Goal: Task Accomplishment & Management: Use online tool/utility

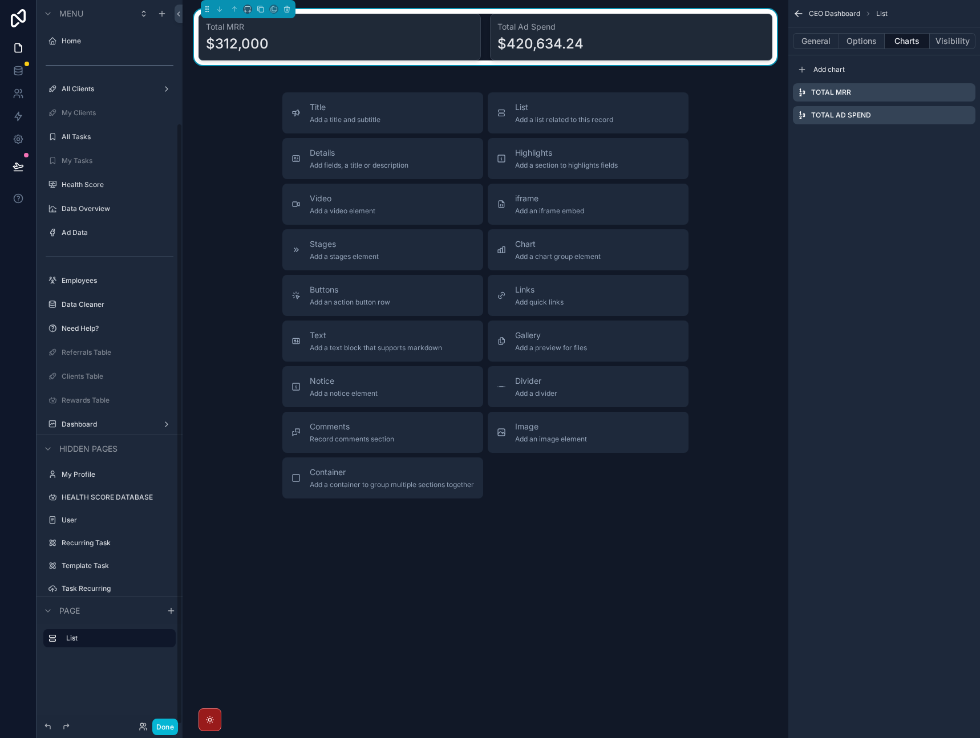
scroll to position [148, 0]
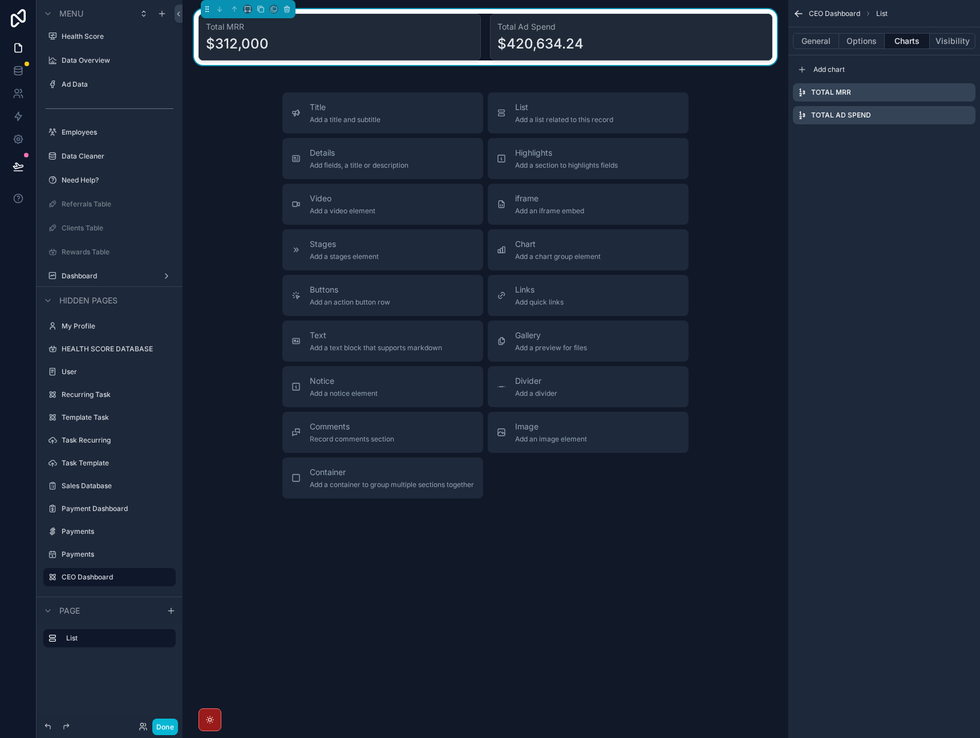
click at [247, 150] on div "Title Add a title and subtitle List Add a list related to this record Details A…" at bounding box center [486, 295] width 588 height 406
click at [235, 139] on div "Title Add a title and subtitle List Add a list related to this record Details A…" at bounding box center [486, 295] width 588 height 406
drag, startPoint x: 794, startPoint y: 169, endPoint x: 775, endPoint y: 160, distance: 21.2
click at [794, 169] on div "CEO Dashboard List General Options Charts Visibility Add chart Total MRR Total …" at bounding box center [885, 369] width 192 height 738
click at [901, 184] on div "CEO Dashboard List General Options Charts Visibility Add chart Total MRR Total …" at bounding box center [885, 369] width 192 height 738
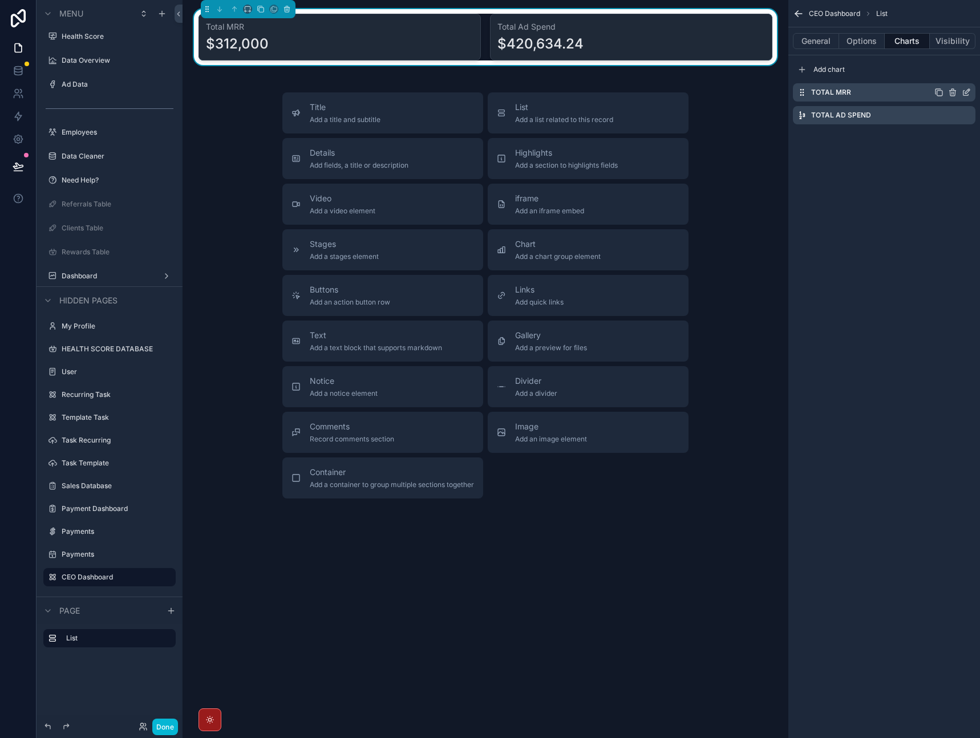
click at [965, 94] on icon "scrollable content" at bounding box center [966, 92] width 9 height 9
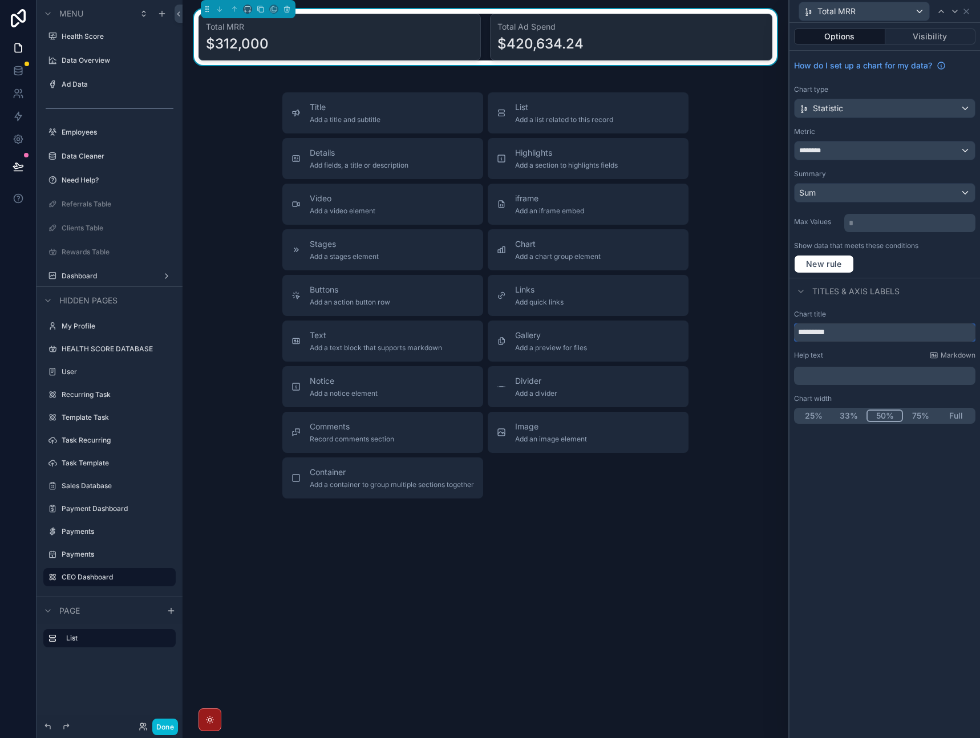
drag, startPoint x: 848, startPoint y: 329, endPoint x: 820, endPoint y: 332, distance: 28.7
click at [820, 332] on input "*********" at bounding box center [884, 333] width 181 height 18
type input "**********"
click at [941, 301] on div "Titles & Axis labels" at bounding box center [885, 291] width 191 height 27
click at [909, 150] on div "********" at bounding box center [885, 151] width 180 height 18
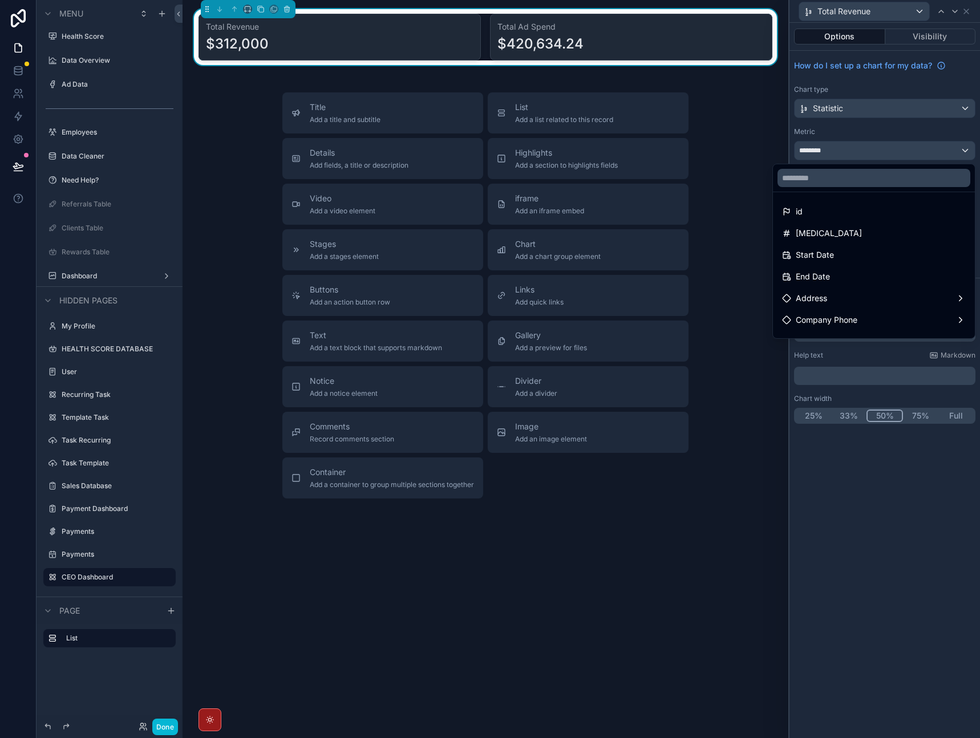
click at [970, 13] on div at bounding box center [885, 369] width 191 height 738
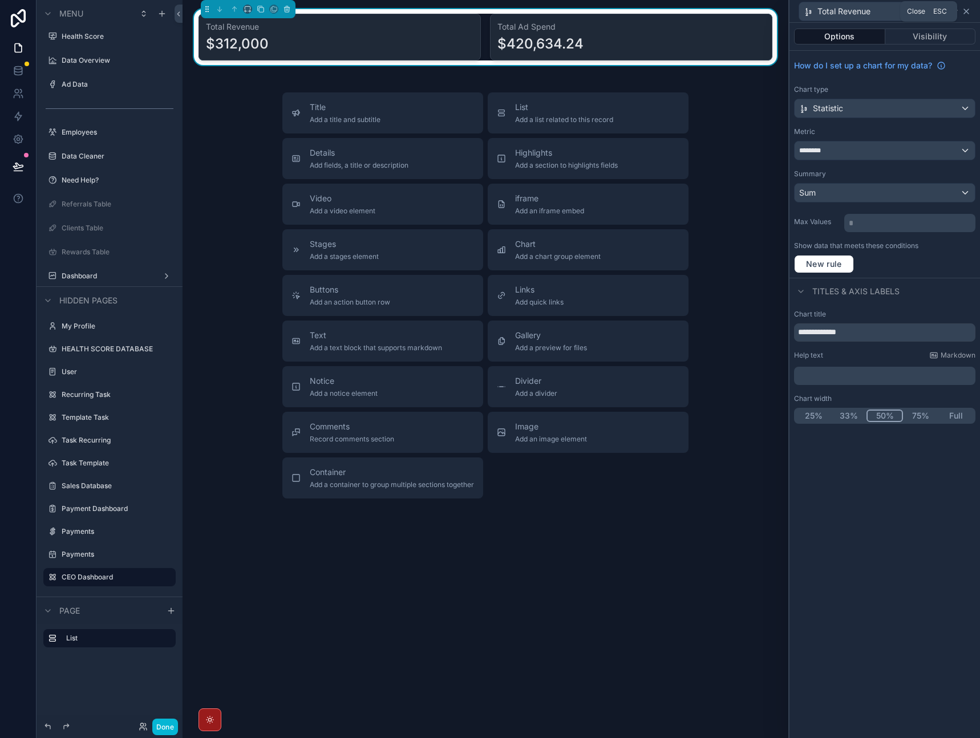
click at [970, 15] on icon at bounding box center [966, 11] width 9 height 9
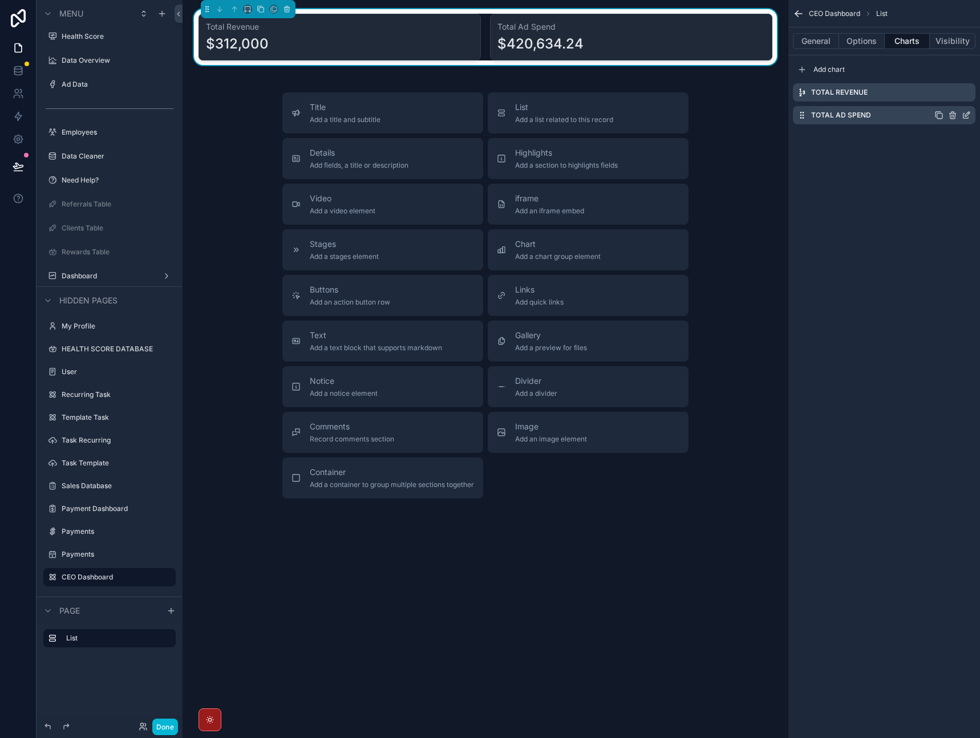
click at [951, 114] on icon "scrollable content" at bounding box center [952, 116] width 5 height 5
click at [947, 102] on button at bounding box center [949, 97] width 14 height 14
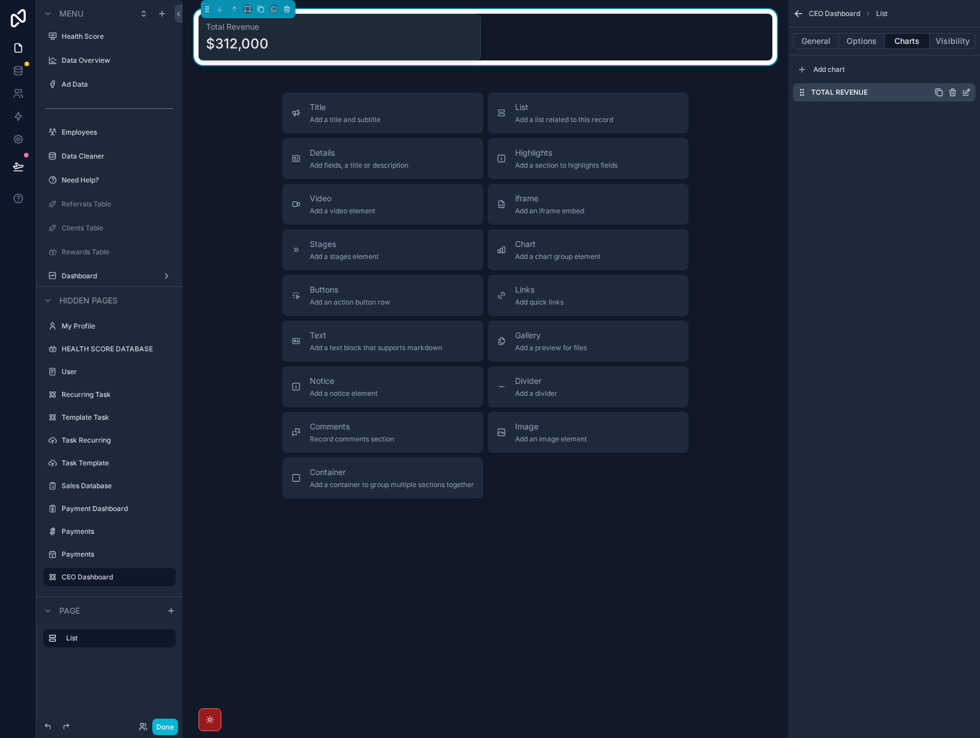
click at [966, 92] on icon "scrollable content" at bounding box center [966, 92] width 9 height 9
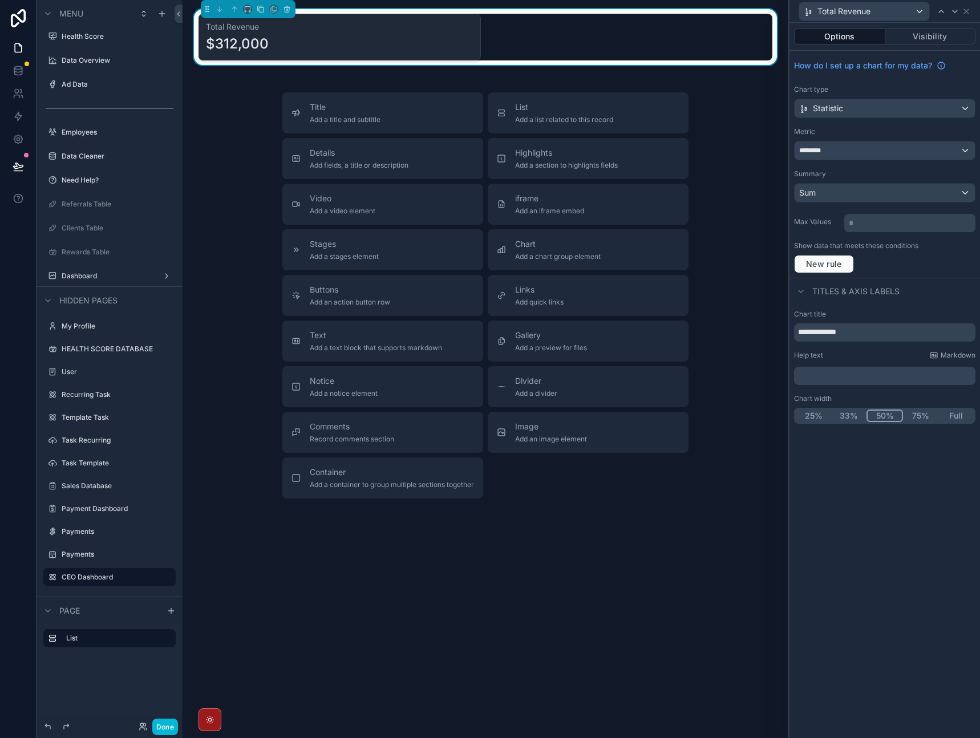
click at [879, 131] on div "Metric" at bounding box center [884, 131] width 181 height 9
click at [967, 15] on icon at bounding box center [966, 11] width 9 height 9
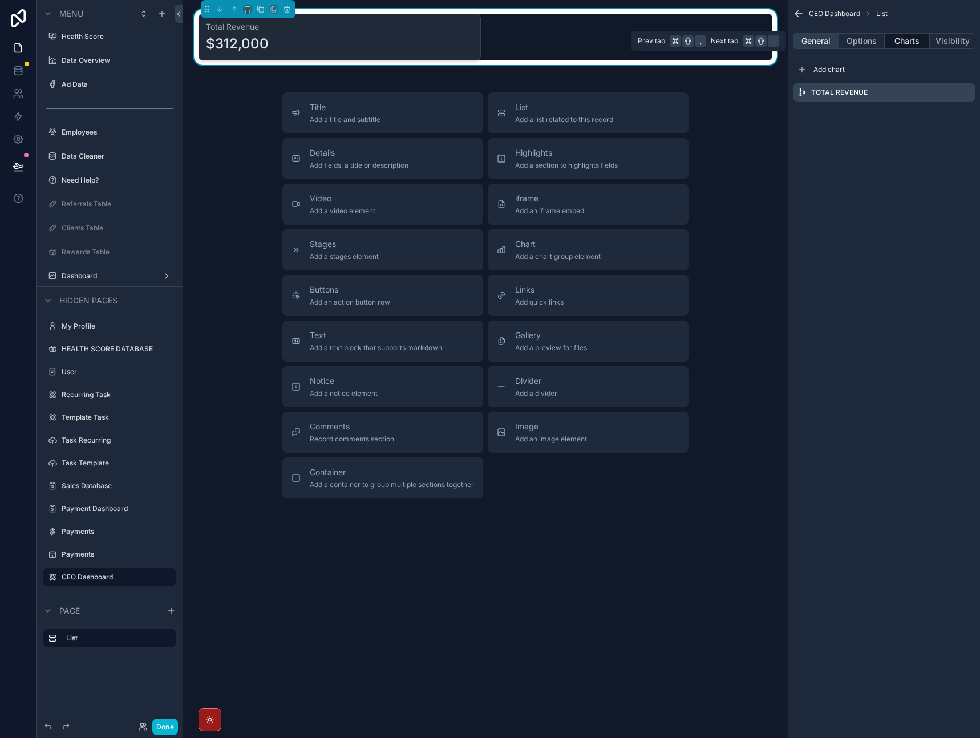
click at [827, 45] on button "General" at bounding box center [816, 41] width 46 height 16
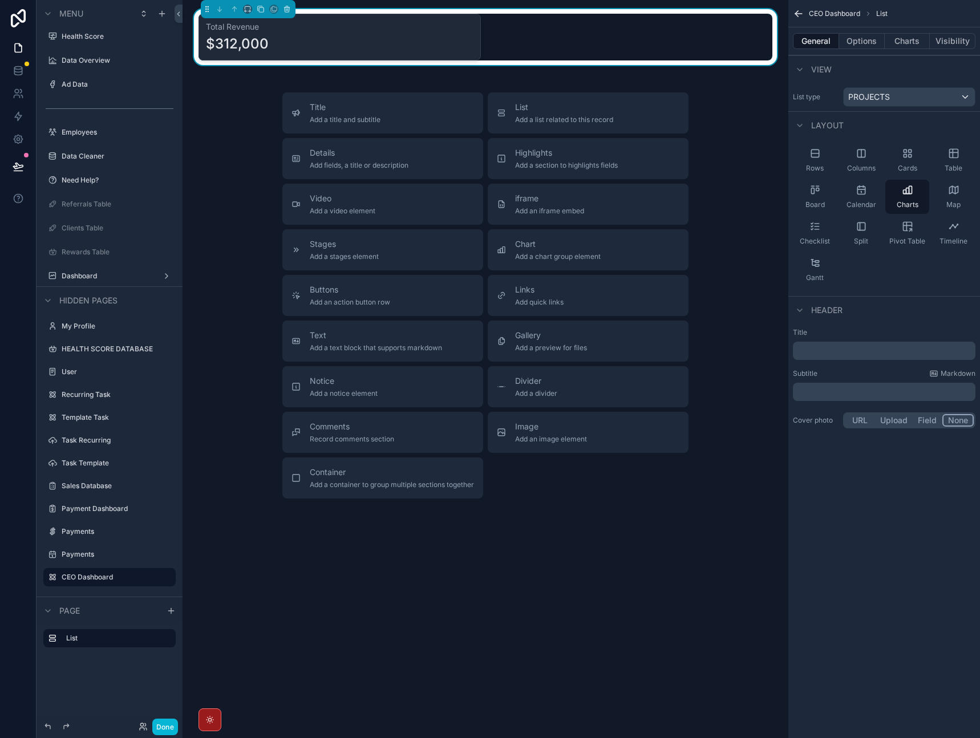
click at [891, 108] on div "List type PROJECTS" at bounding box center [885, 97] width 192 height 29
click at [894, 102] on div "PROJECTS" at bounding box center [909, 97] width 131 height 18
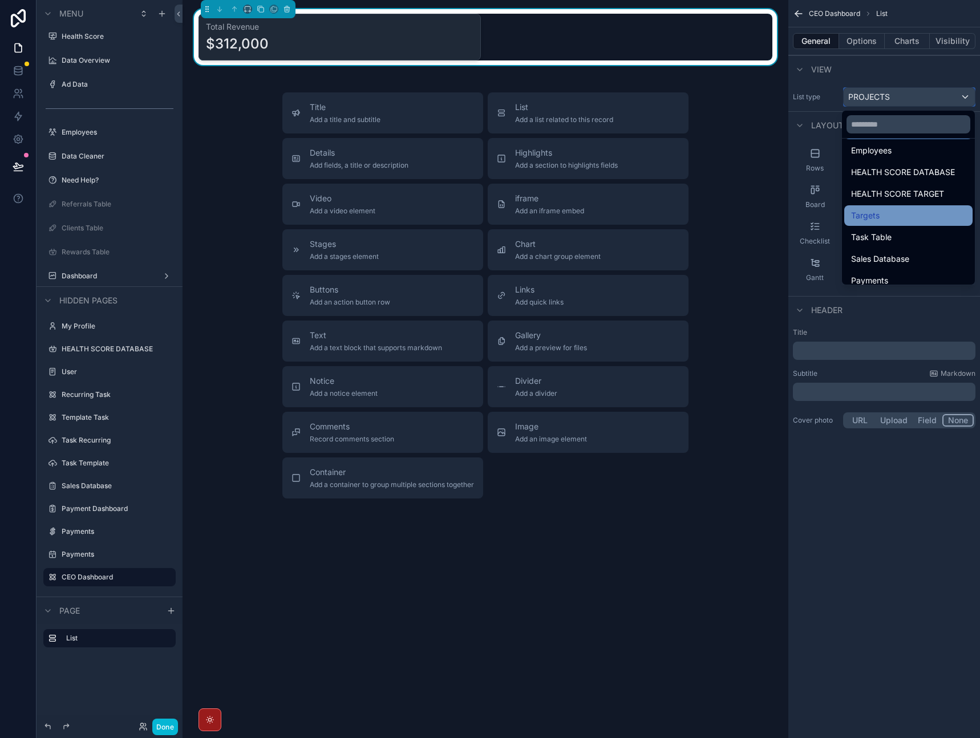
scroll to position [125, 0]
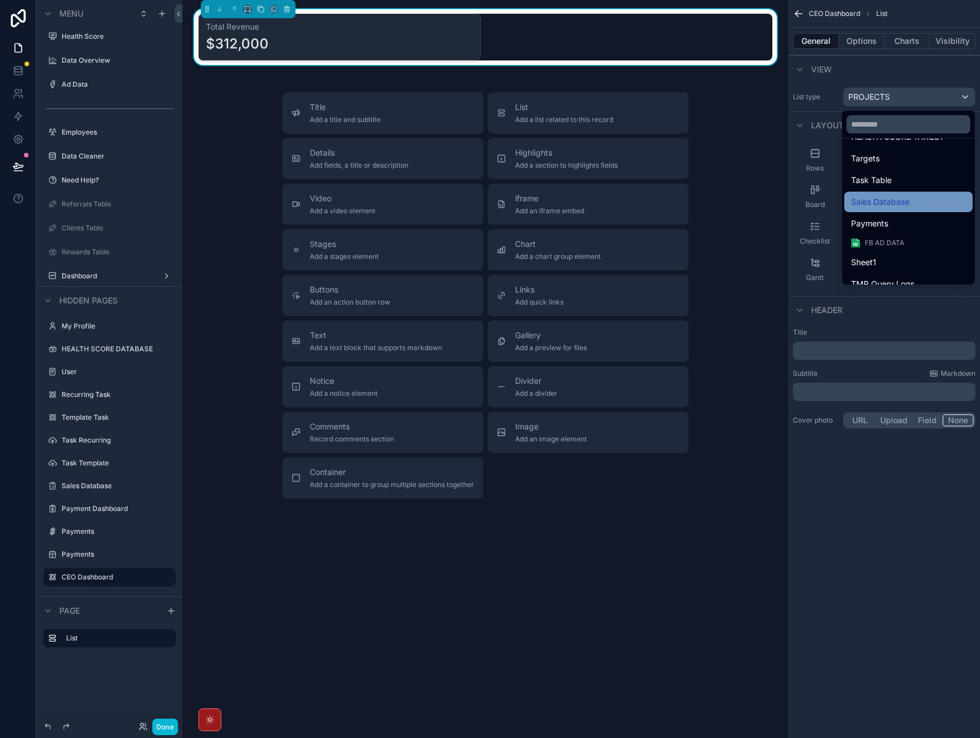
click at [901, 208] on span "Sales Database" at bounding box center [880, 202] width 58 height 14
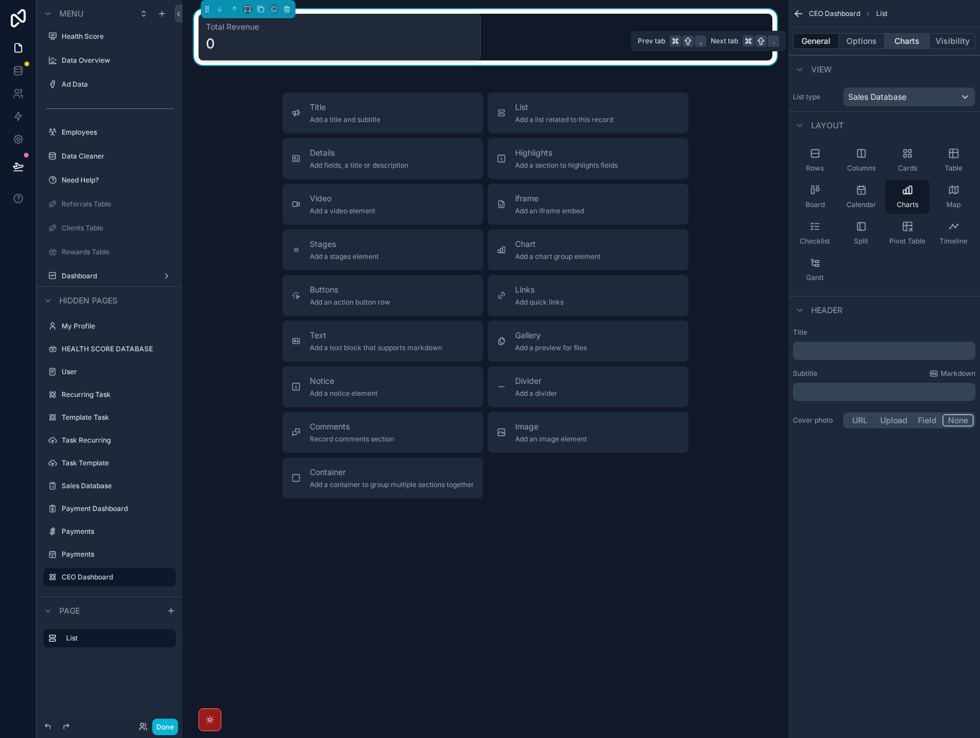
click at [909, 42] on button "Charts" at bounding box center [908, 41] width 46 height 16
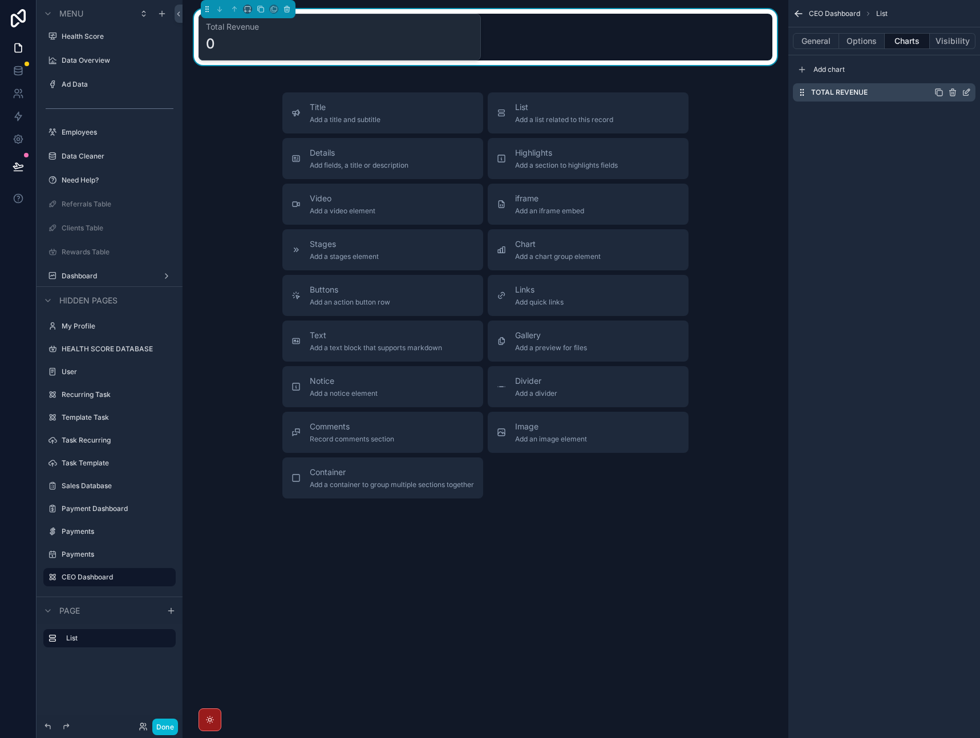
click at [966, 92] on icon "scrollable content" at bounding box center [968, 91] width 5 height 5
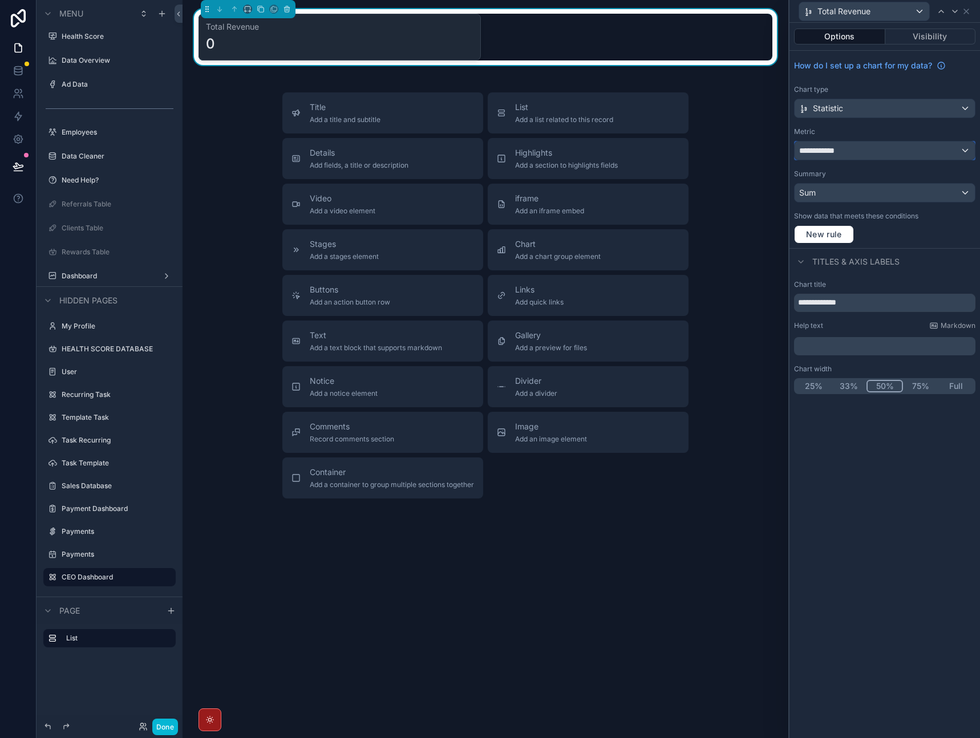
click at [916, 158] on div "**********" at bounding box center [885, 151] width 180 height 18
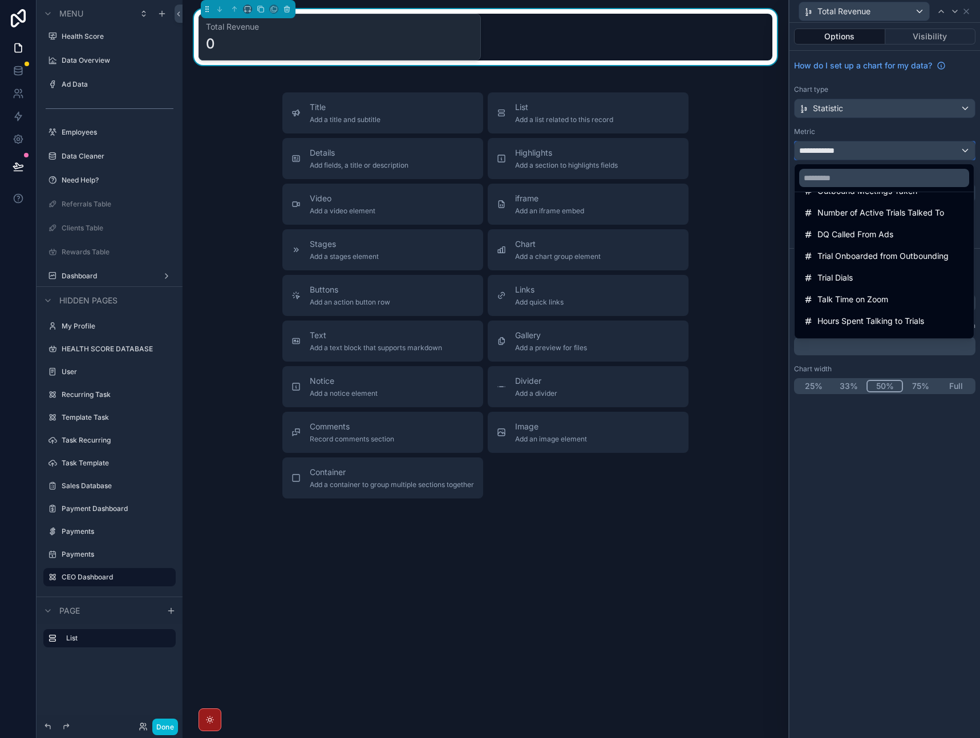
scroll to position [667, 0]
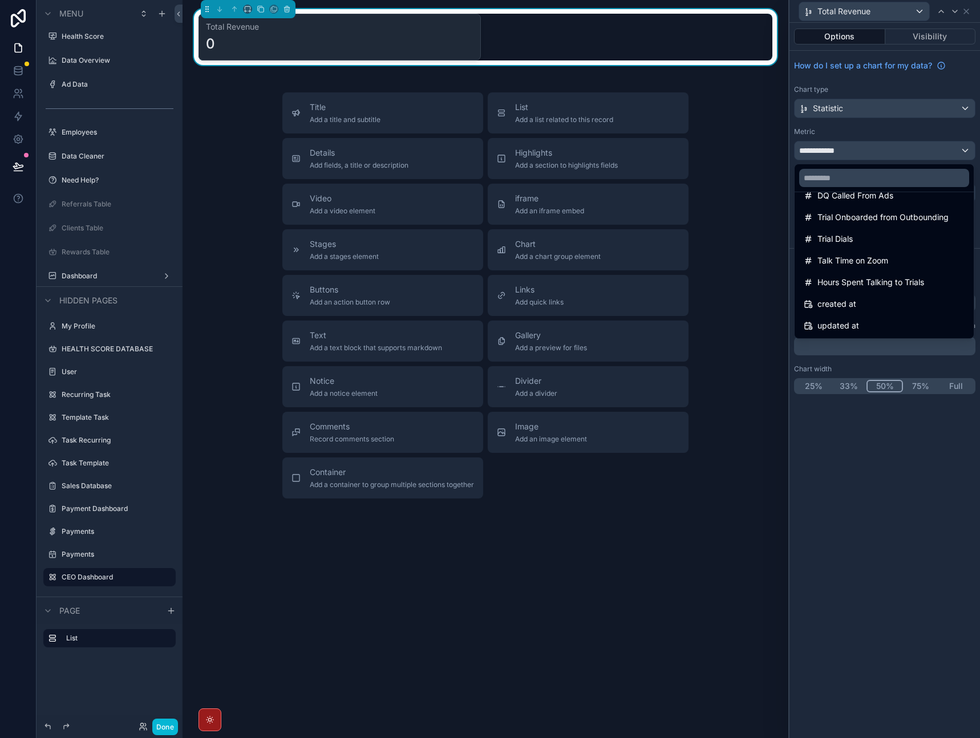
click at [948, 83] on div at bounding box center [885, 369] width 191 height 738
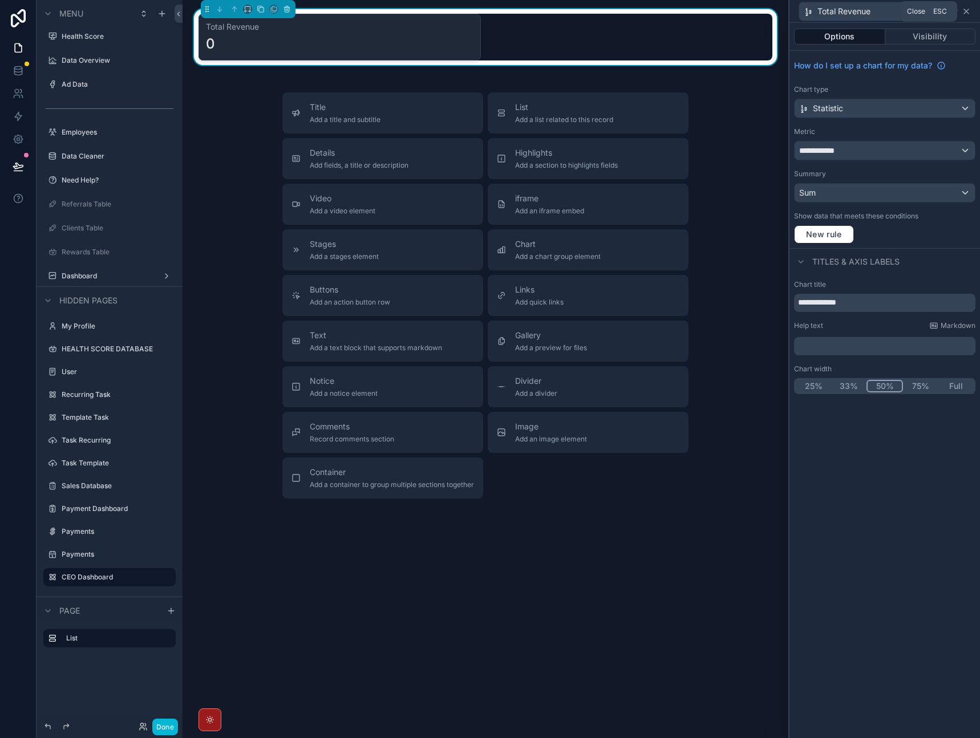
click at [967, 12] on icon at bounding box center [966, 11] width 5 height 5
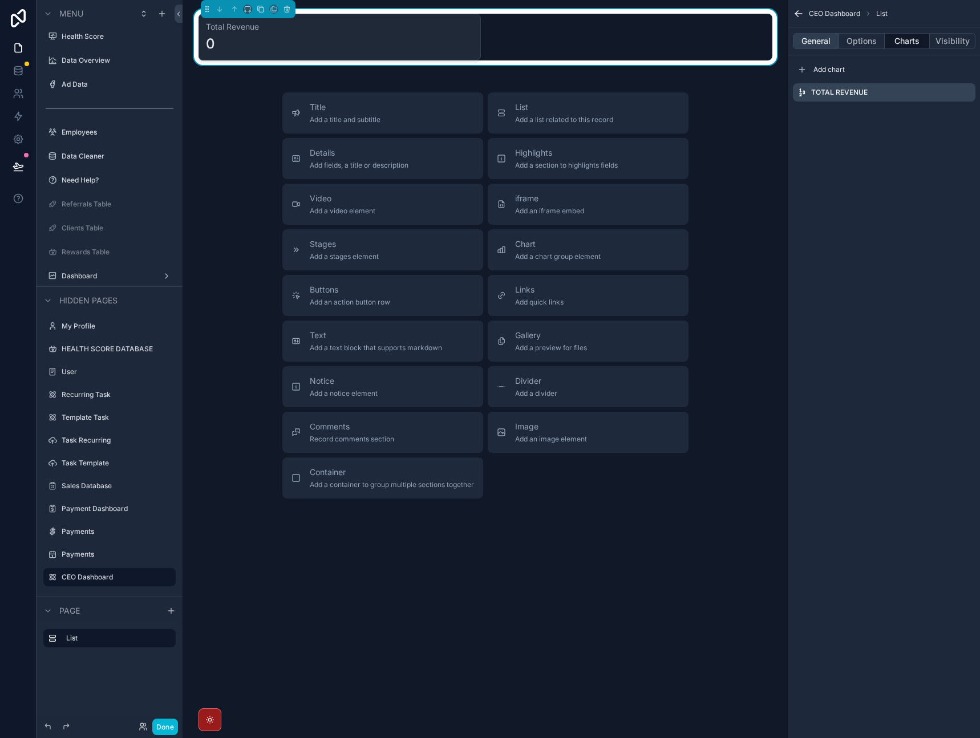
click at [816, 44] on button "General" at bounding box center [816, 41] width 46 height 16
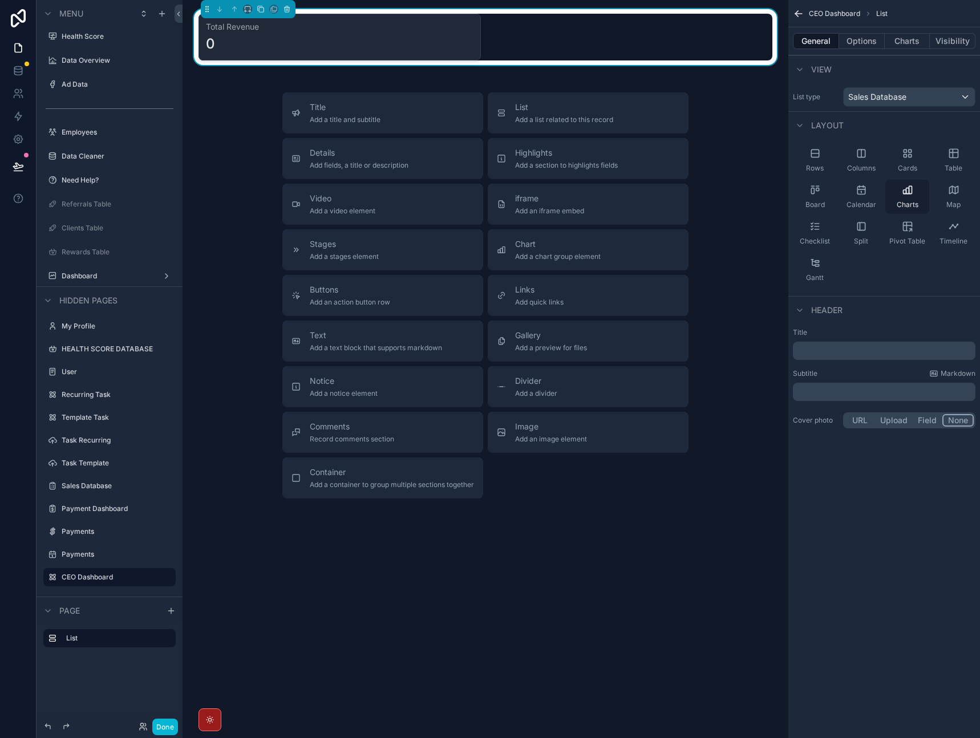
click at [909, 188] on icon "scrollable content" at bounding box center [907, 191] width 3 height 6
click at [859, 43] on button "Options" at bounding box center [863, 41] width 46 height 16
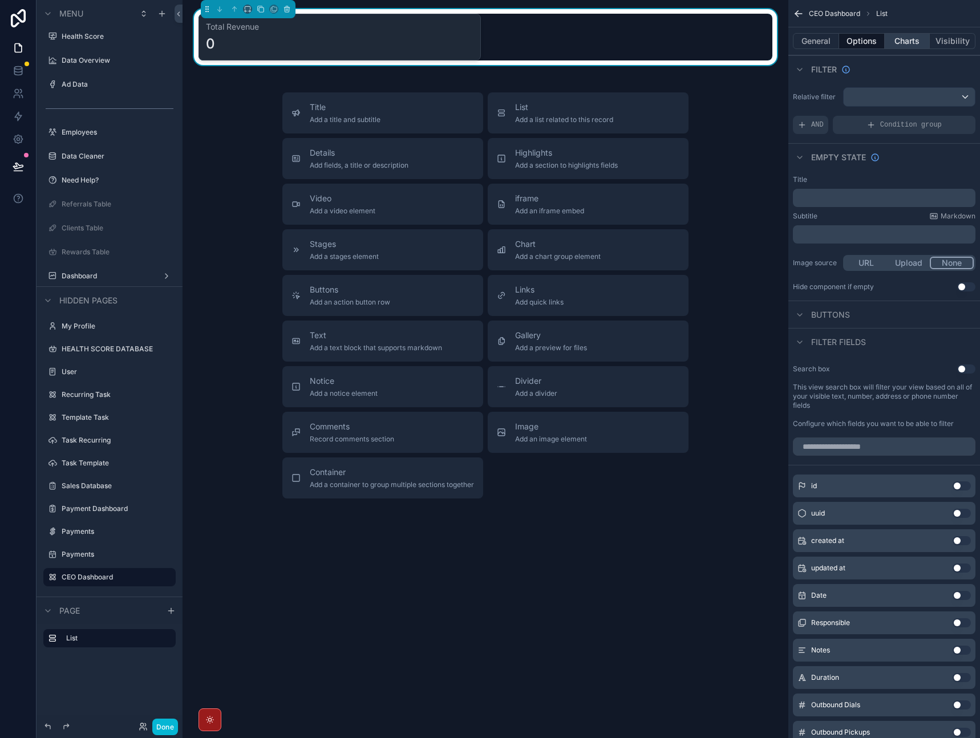
click at [918, 41] on button "Charts" at bounding box center [908, 41] width 46 height 16
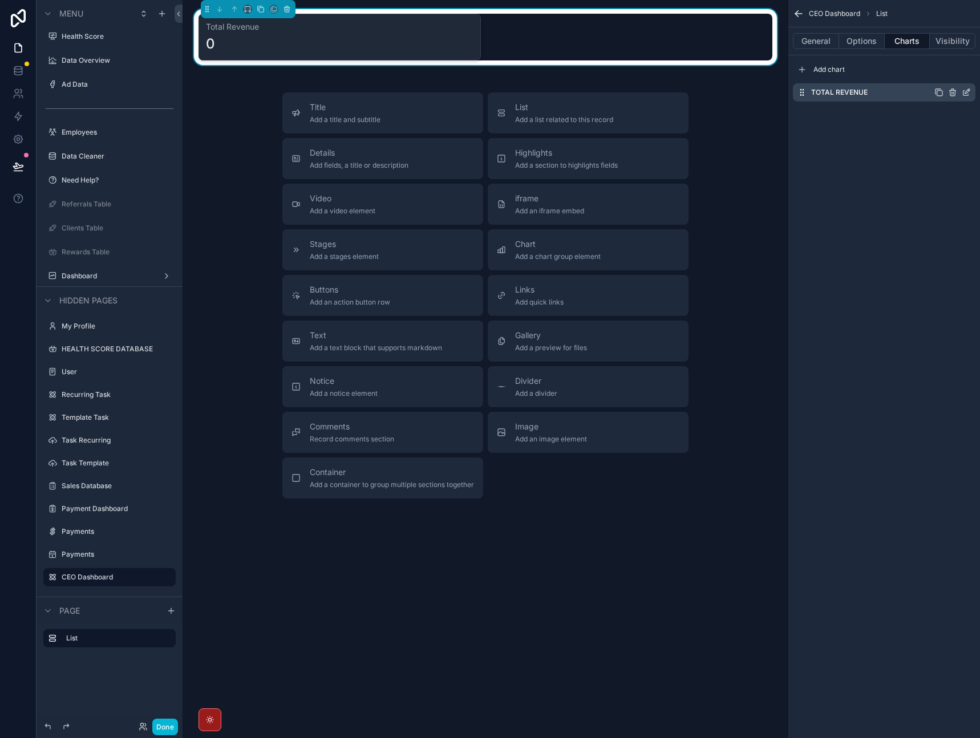
click at [965, 93] on icon "scrollable content" at bounding box center [966, 92] width 9 height 9
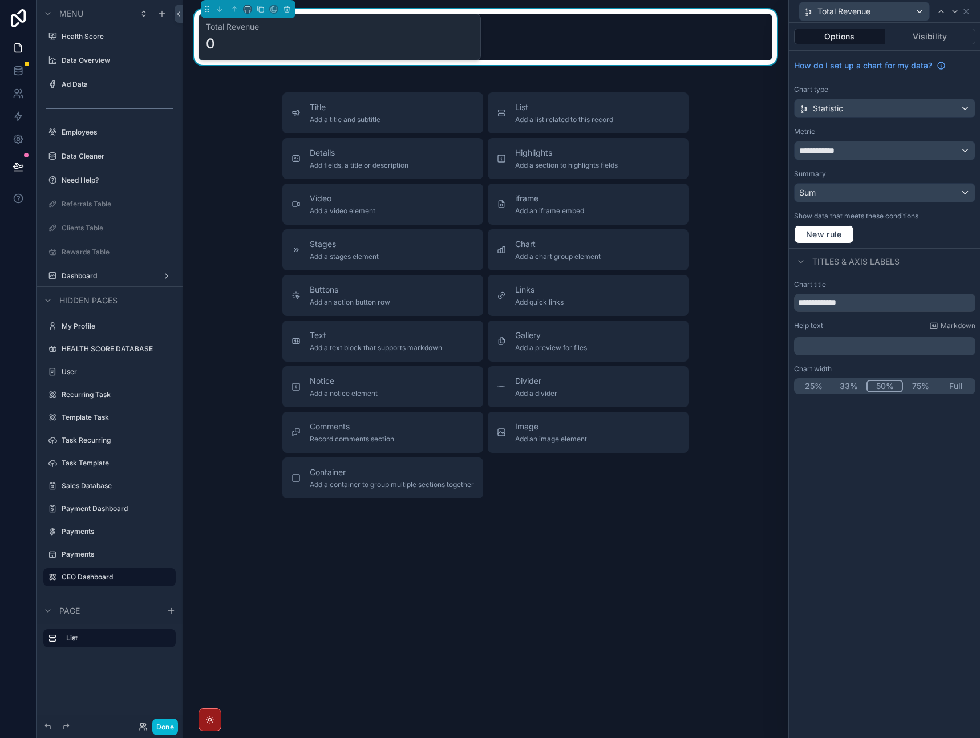
click at [850, 163] on div "**********" at bounding box center [885, 149] width 191 height 197
click at [861, 146] on div "**********" at bounding box center [885, 151] width 180 height 18
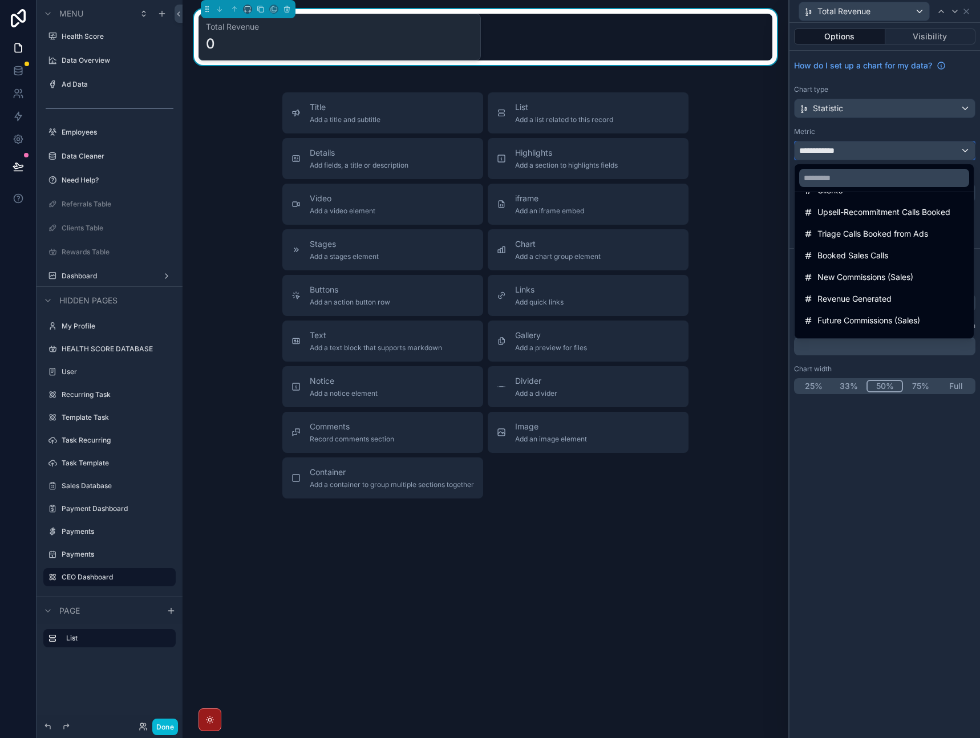
scroll to position [236, 0]
click at [967, 15] on div at bounding box center [885, 369] width 191 height 738
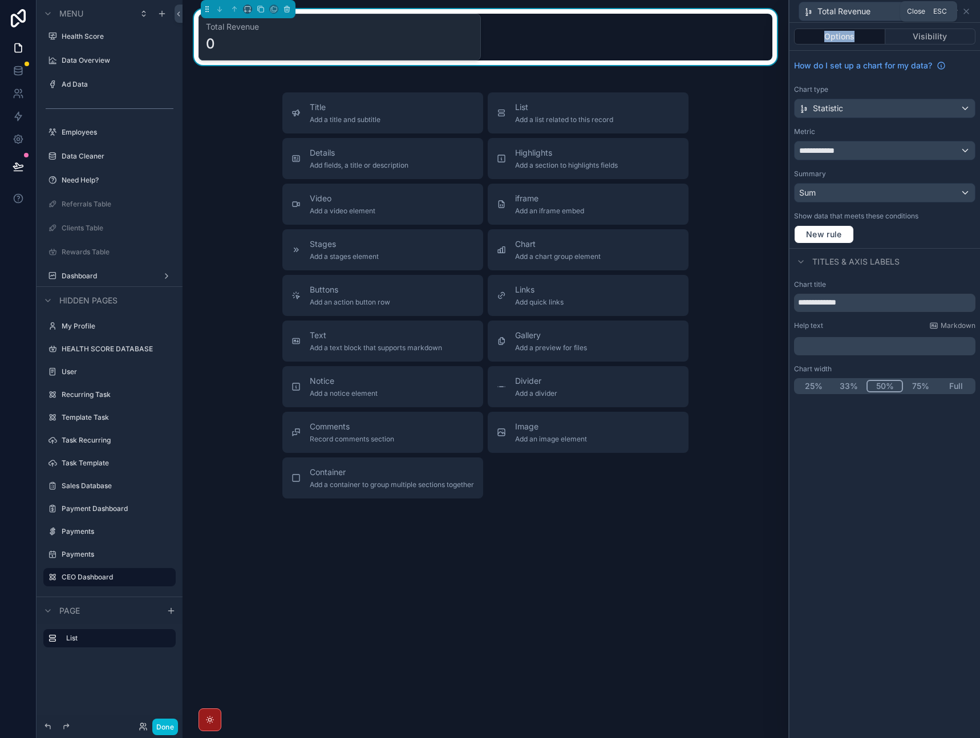
click at [967, 15] on icon at bounding box center [966, 11] width 9 height 9
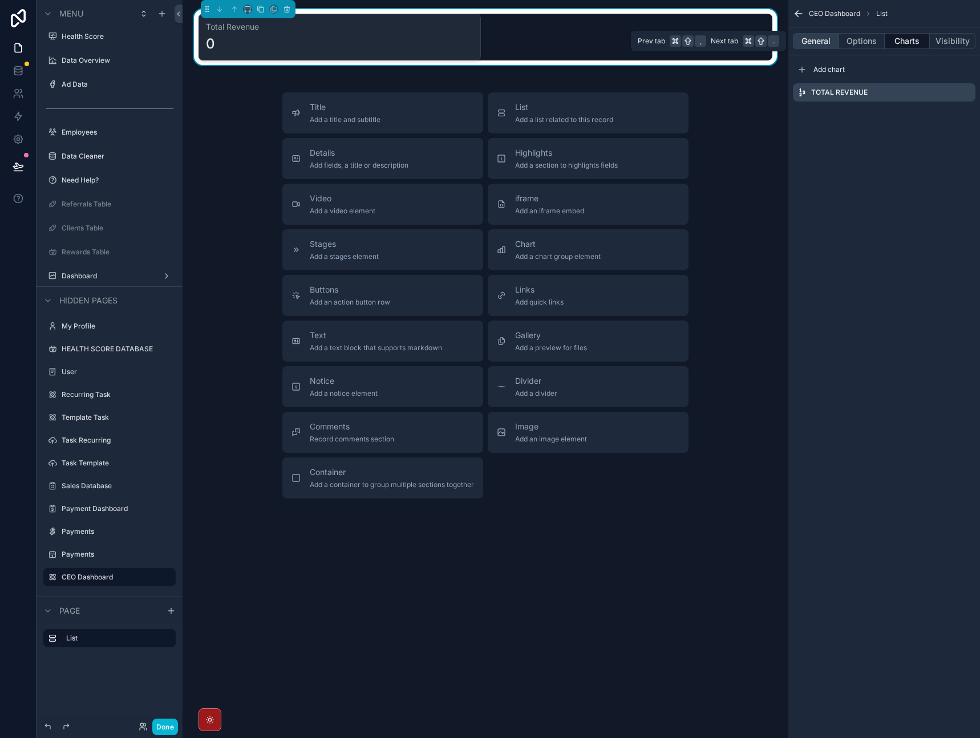
click at [825, 39] on button "General" at bounding box center [816, 41] width 46 height 16
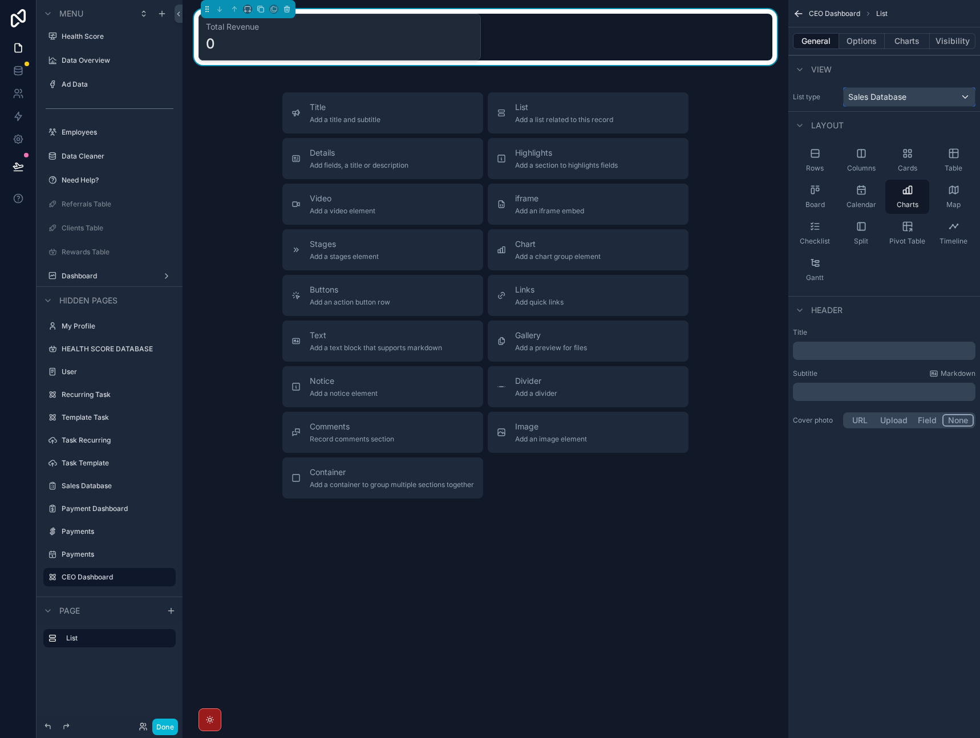
click at [911, 101] on div "Sales Database" at bounding box center [909, 97] width 131 height 18
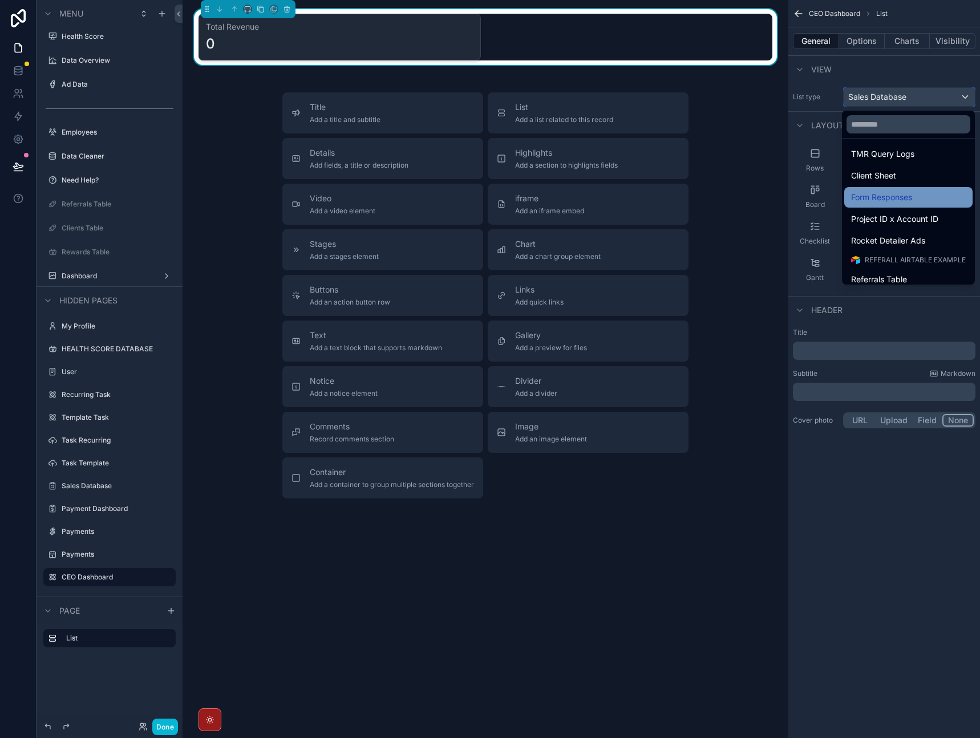
scroll to position [269, 0]
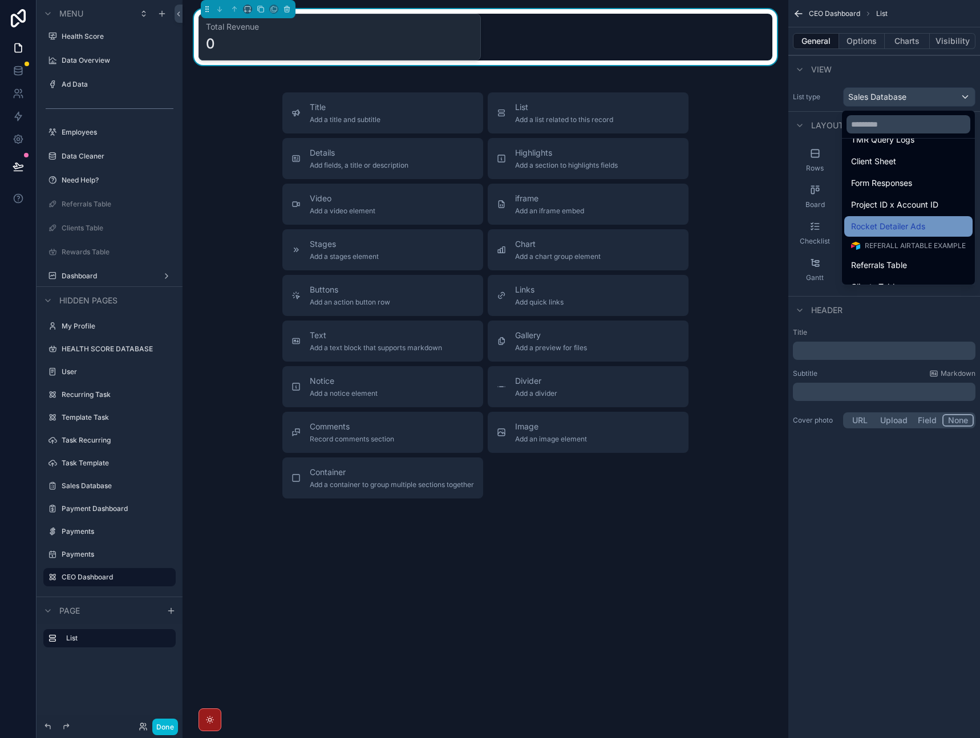
click at [903, 230] on span "Rocket Detailer Ads" at bounding box center [888, 227] width 74 height 14
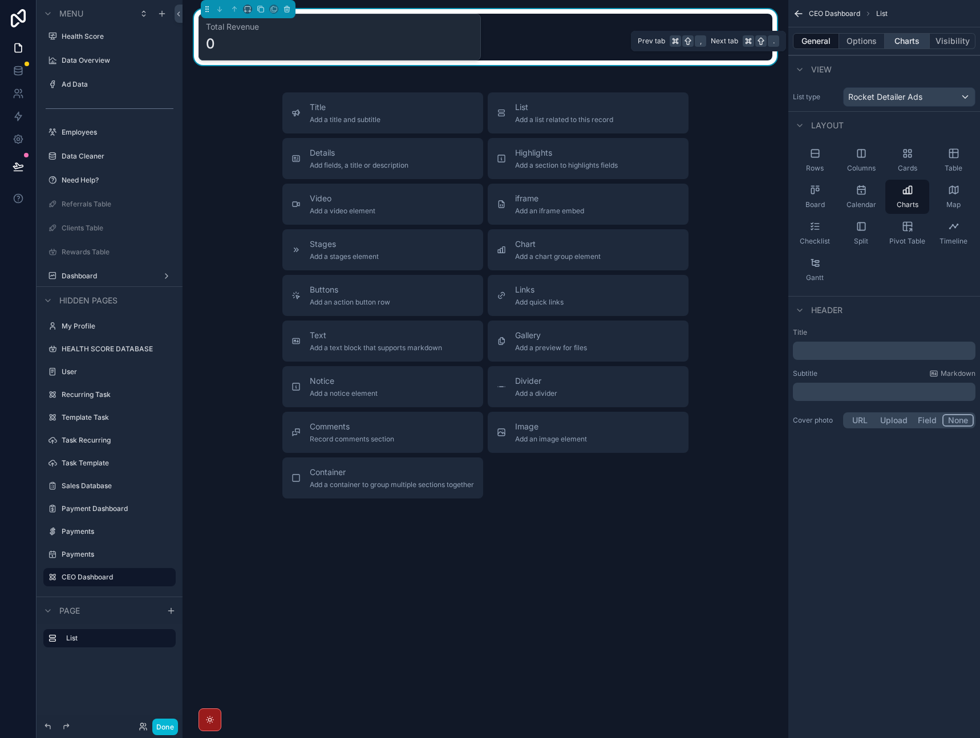
click at [903, 43] on button "Charts" at bounding box center [908, 41] width 46 height 16
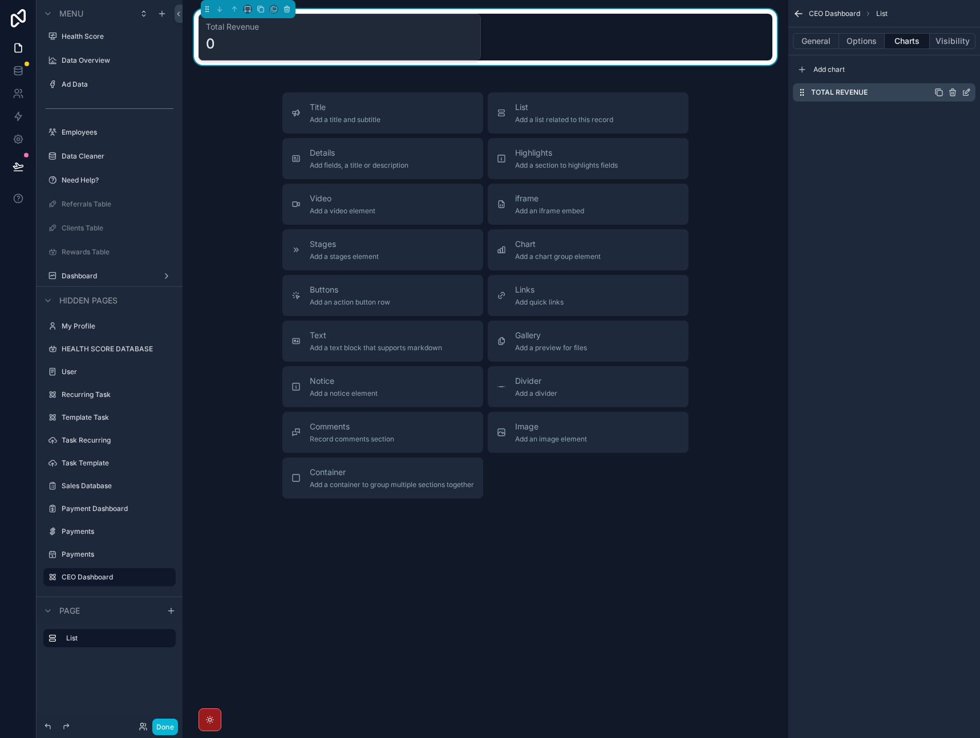
click at [964, 92] on icon "scrollable content" at bounding box center [966, 92] width 9 height 9
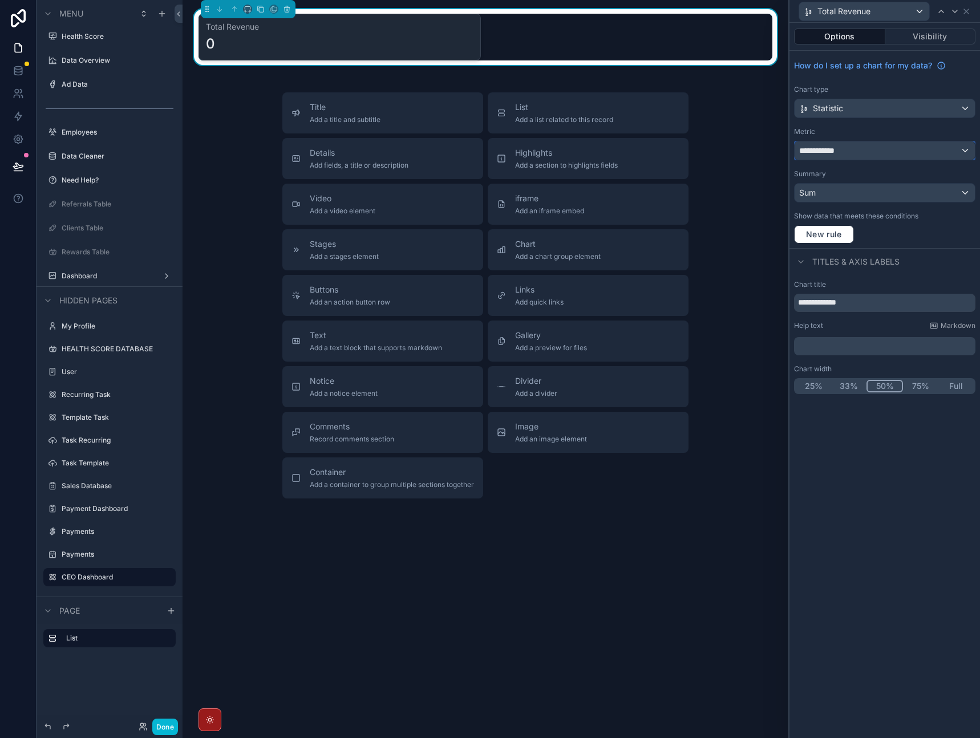
click at [898, 148] on div "**********" at bounding box center [885, 151] width 180 height 18
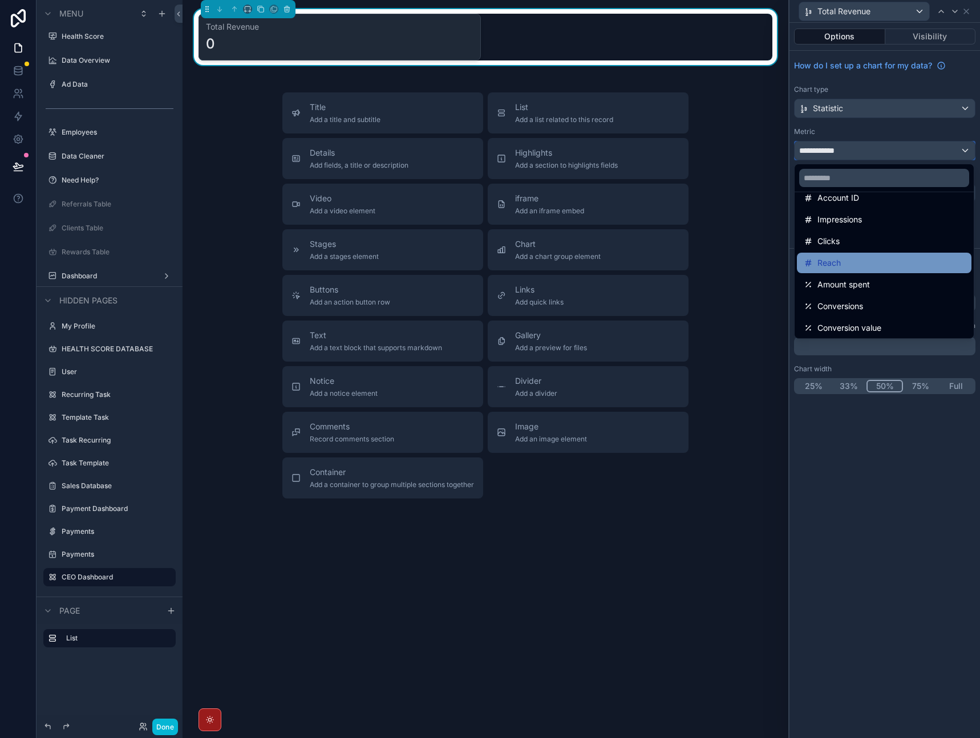
scroll to position [56, 0]
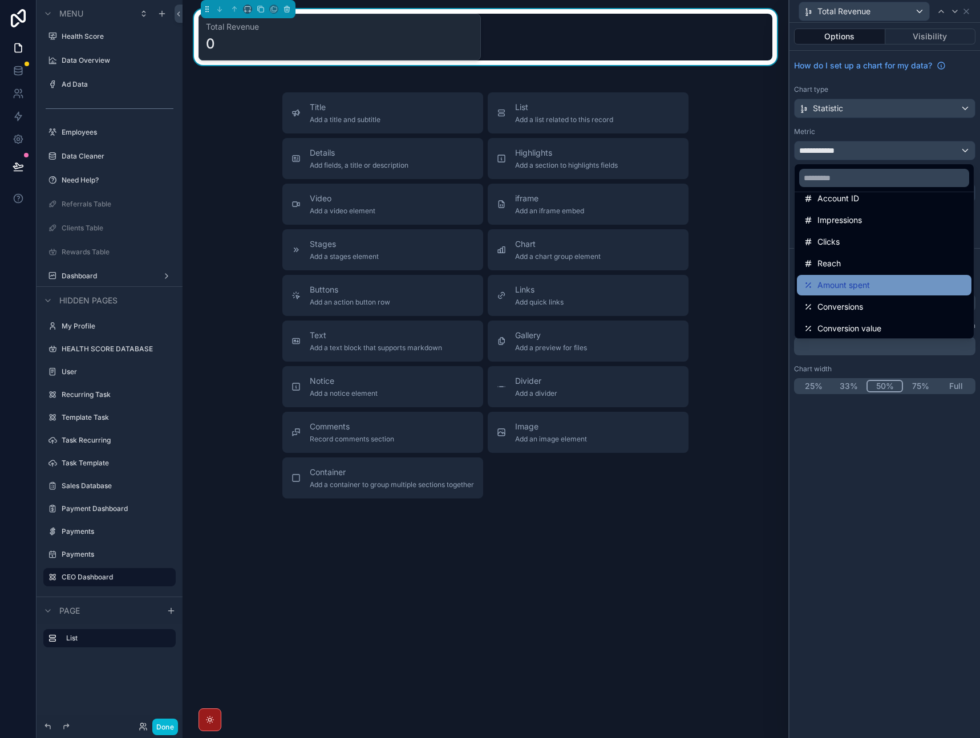
click at [885, 285] on div "Amount spent" at bounding box center [884, 286] width 161 height 14
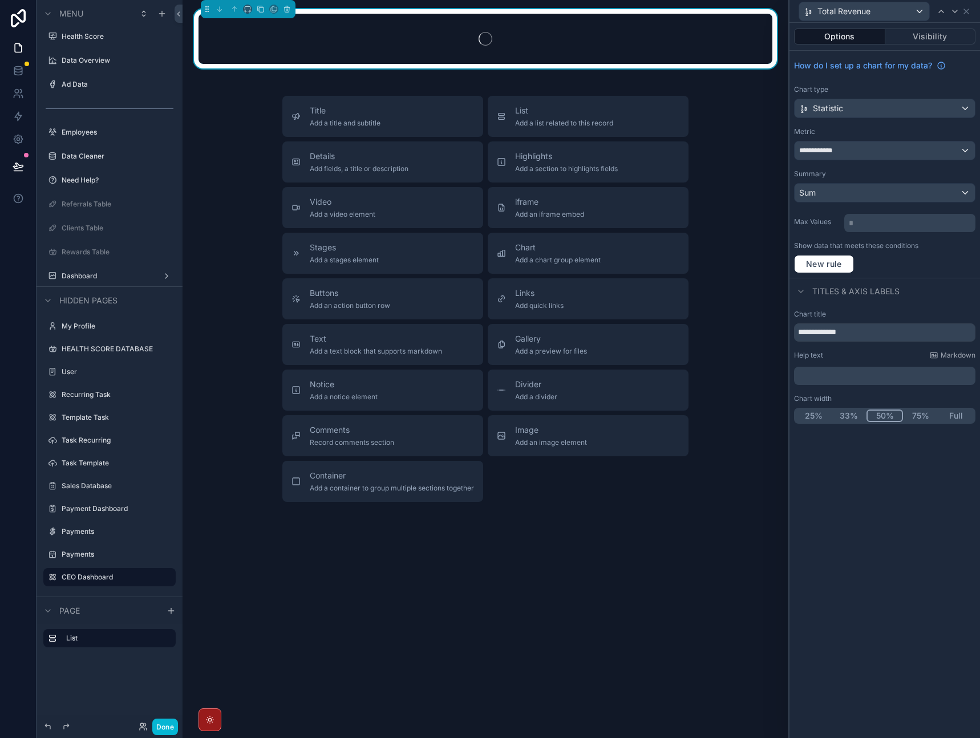
click at [951, 415] on button "Full" at bounding box center [956, 416] width 35 height 13
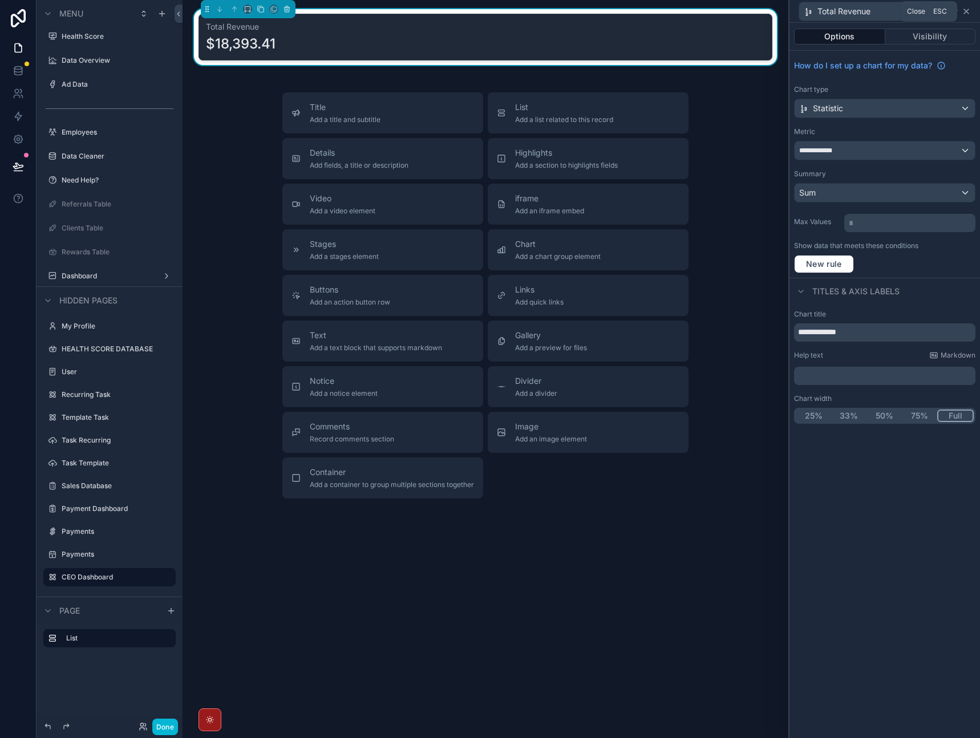
click at [966, 13] on icon at bounding box center [966, 11] width 9 height 9
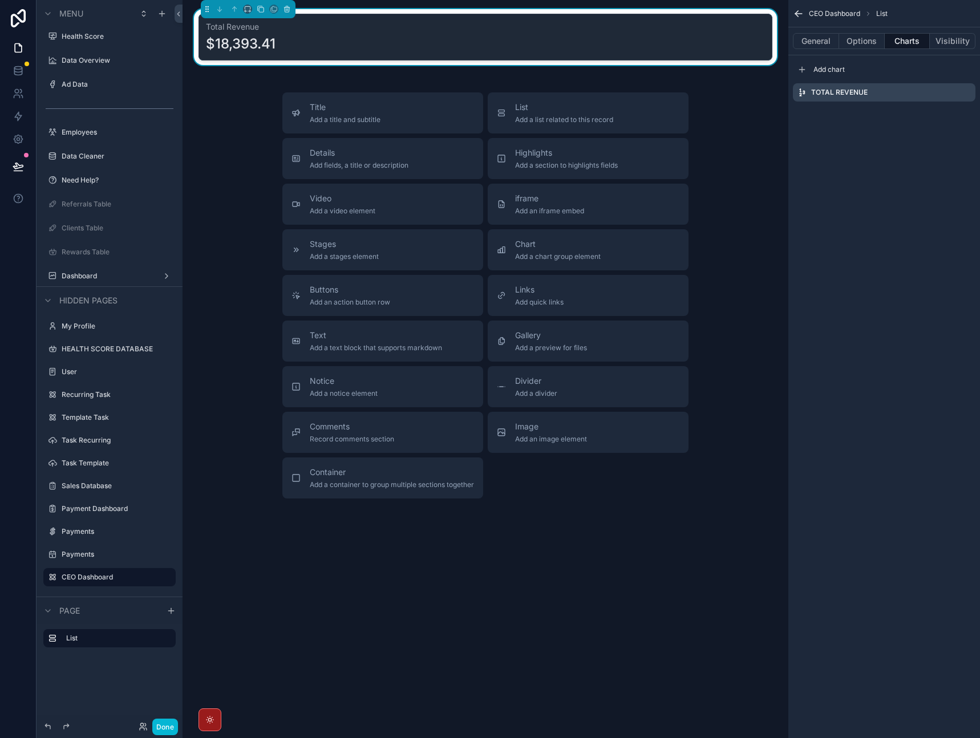
click at [860, 169] on div "CEO Dashboard List General Options Charts Visibility Add chart Total Revenue" at bounding box center [885, 369] width 192 height 738
click at [247, 10] on icon "scrollable content" at bounding box center [248, 9] width 8 height 8
click at [267, 57] on span "25%" at bounding box center [262, 52] width 18 height 14
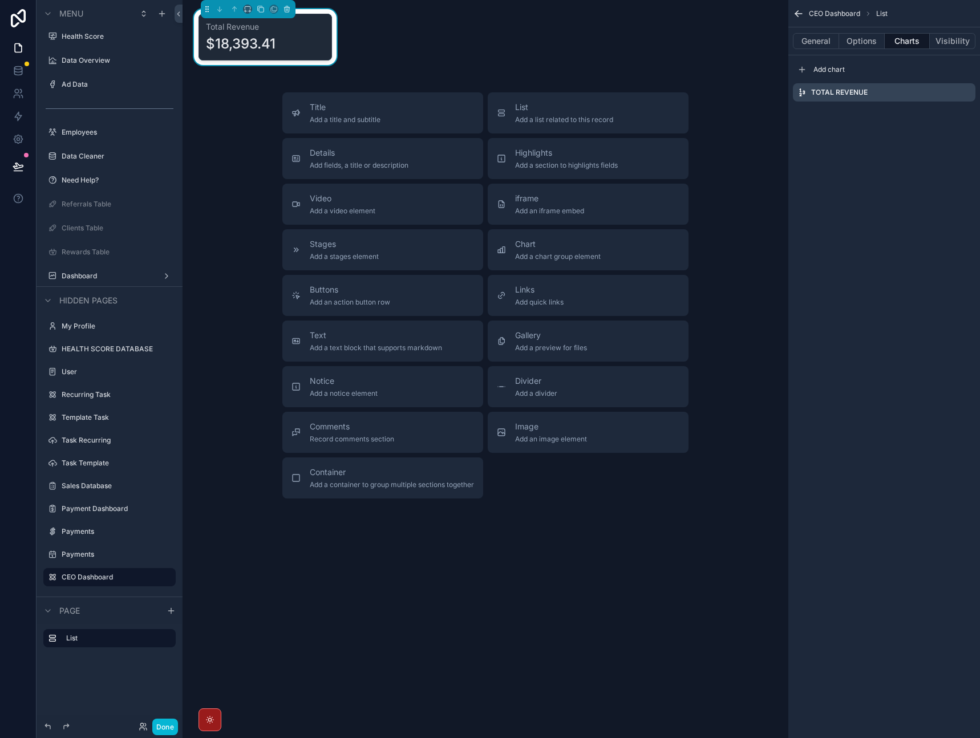
click at [706, 124] on div "Title Add a title and subtitle List Add a list related to this record Details A…" at bounding box center [486, 295] width 588 height 406
click at [258, 10] on icon "scrollable content" at bounding box center [261, 9] width 8 height 8
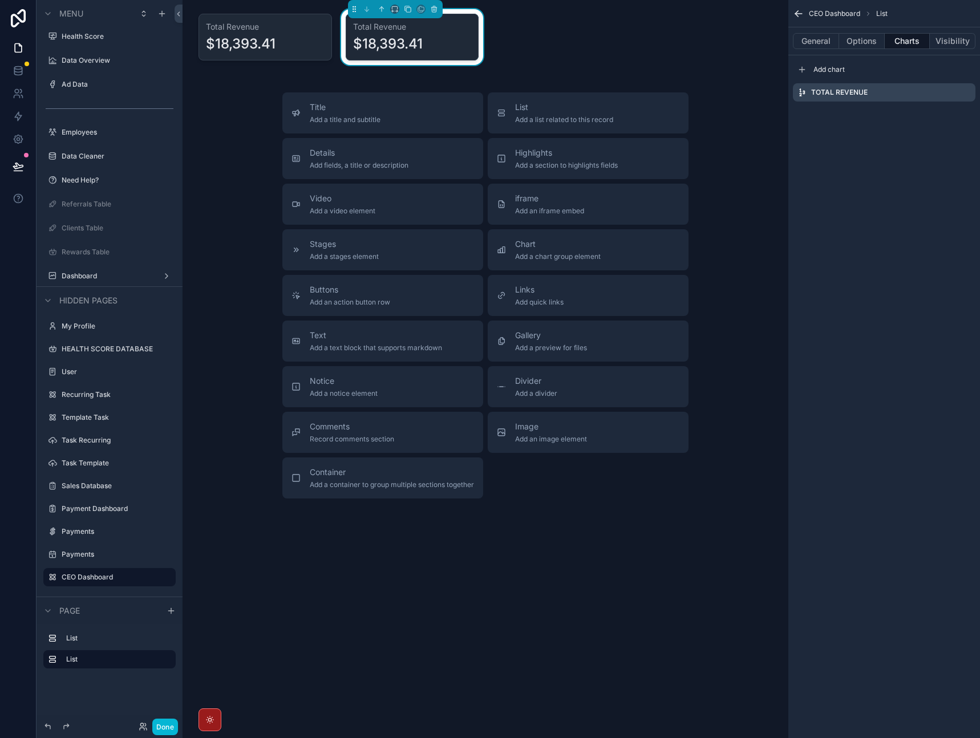
click at [407, 38] on div "$18,393.41" at bounding box center [388, 44] width 70 height 18
click at [859, 43] on button "Options" at bounding box center [863, 41] width 46 height 16
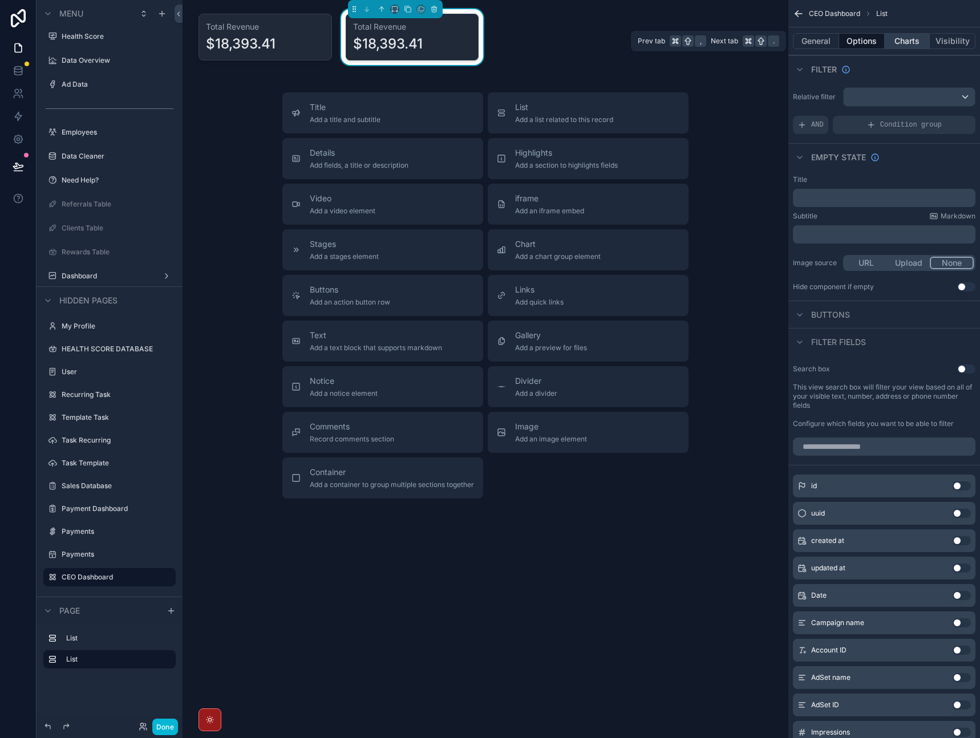
click at [893, 39] on button "Charts" at bounding box center [908, 41] width 46 height 16
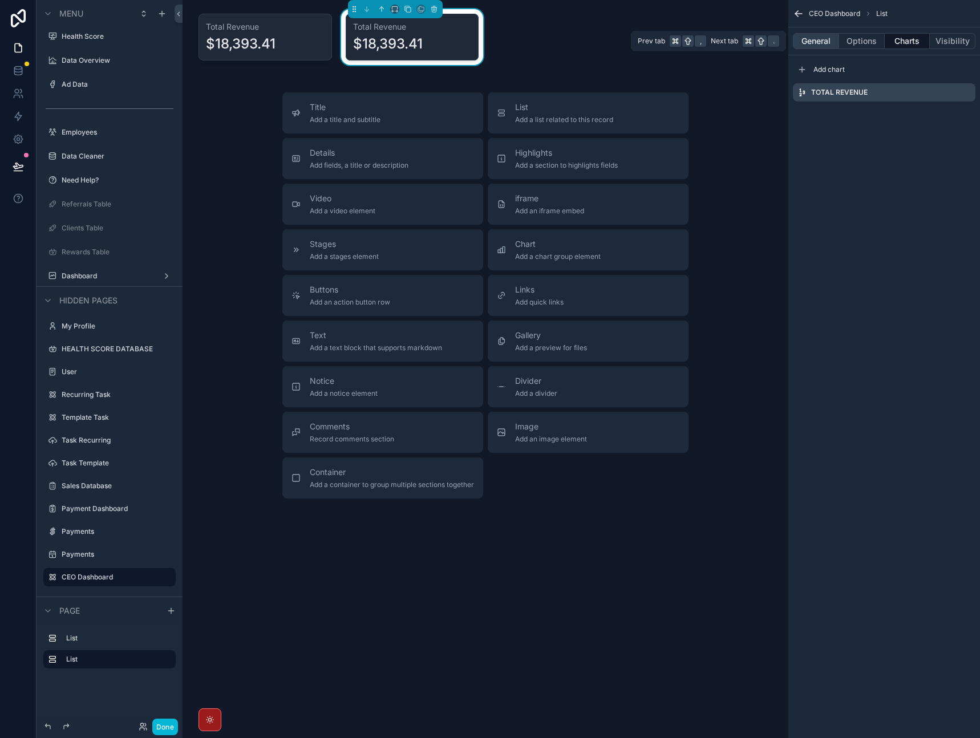
click at [823, 41] on button "General" at bounding box center [816, 41] width 46 height 16
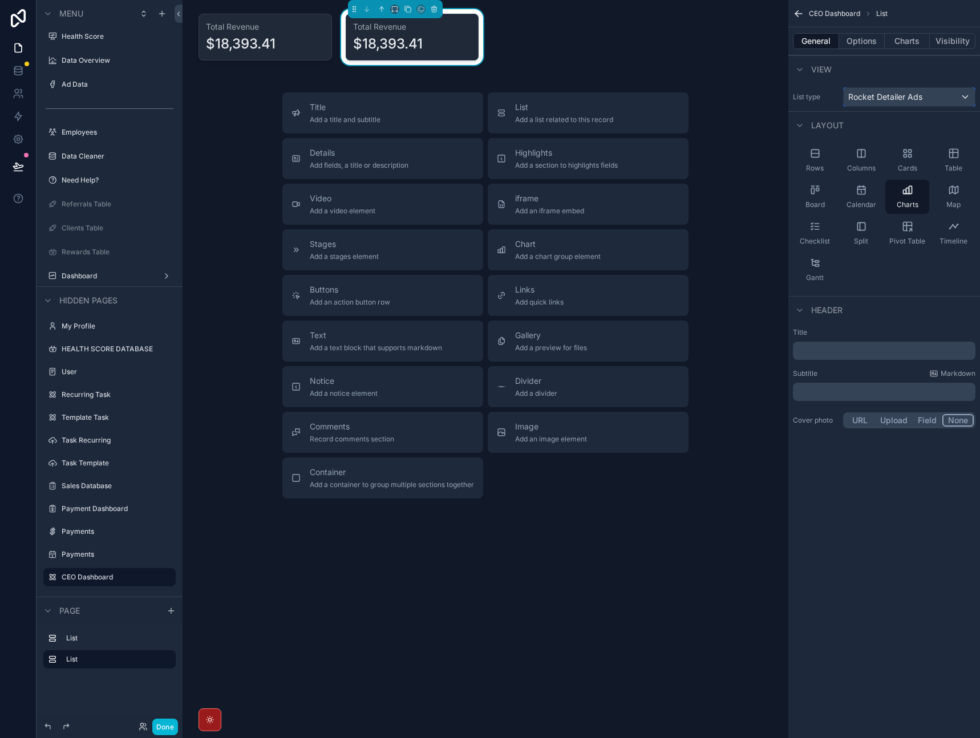
click at [909, 102] on span "Rocket Detailer Ads" at bounding box center [886, 96] width 74 height 11
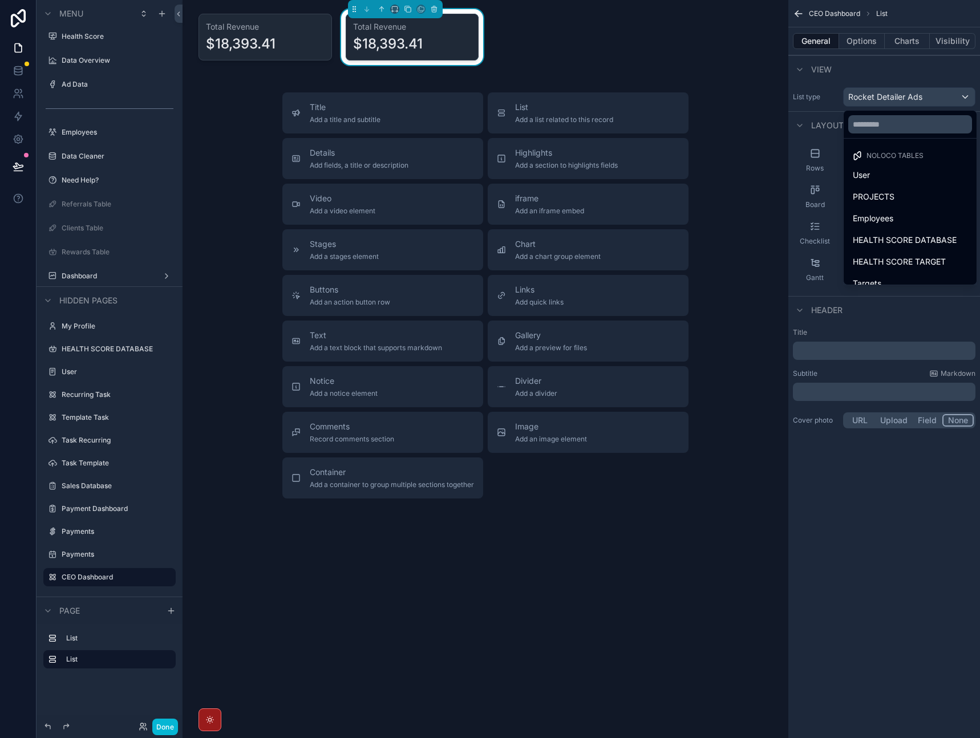
click at [909, 102] on div "scrollable content" at bounding box center [490, 369] width 980 height 738
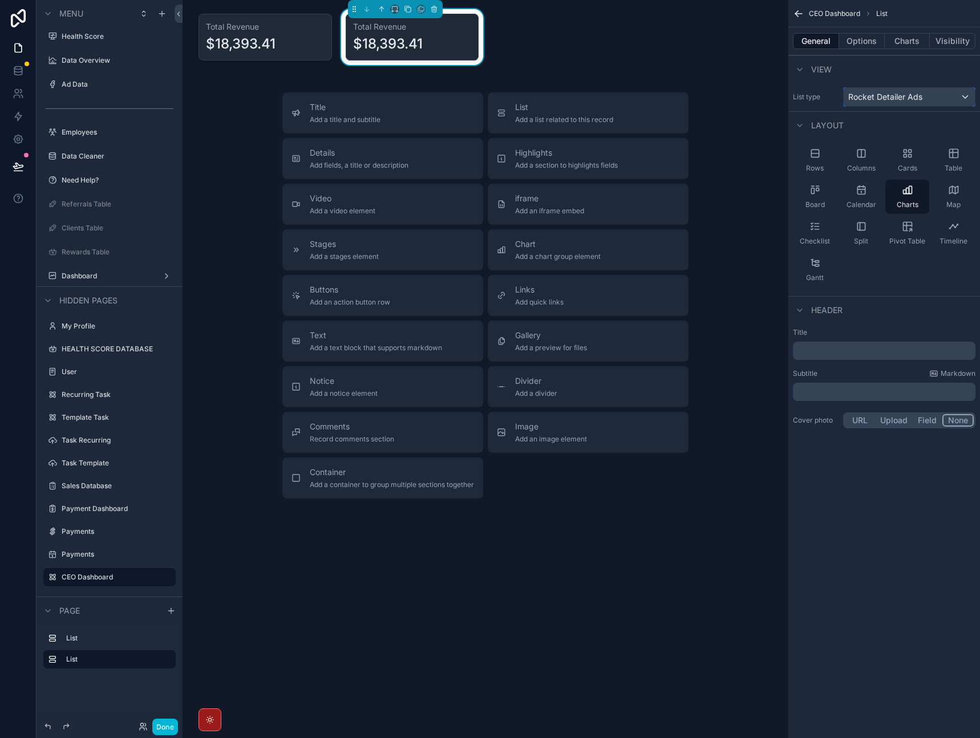
click at [921, 100] on span "Rocket Detailer Ads" at bounding box center [886, 96] width 74 height 11
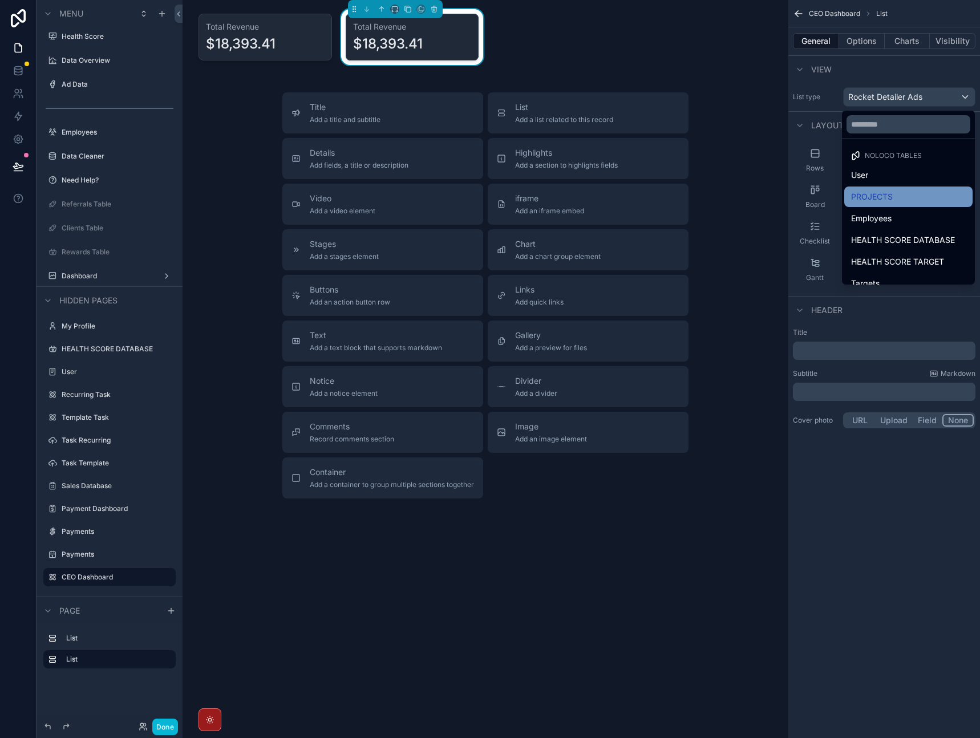
click at [901, 196] on div "PROJECTS" at bounding box center [908, 197] width 115 height 14
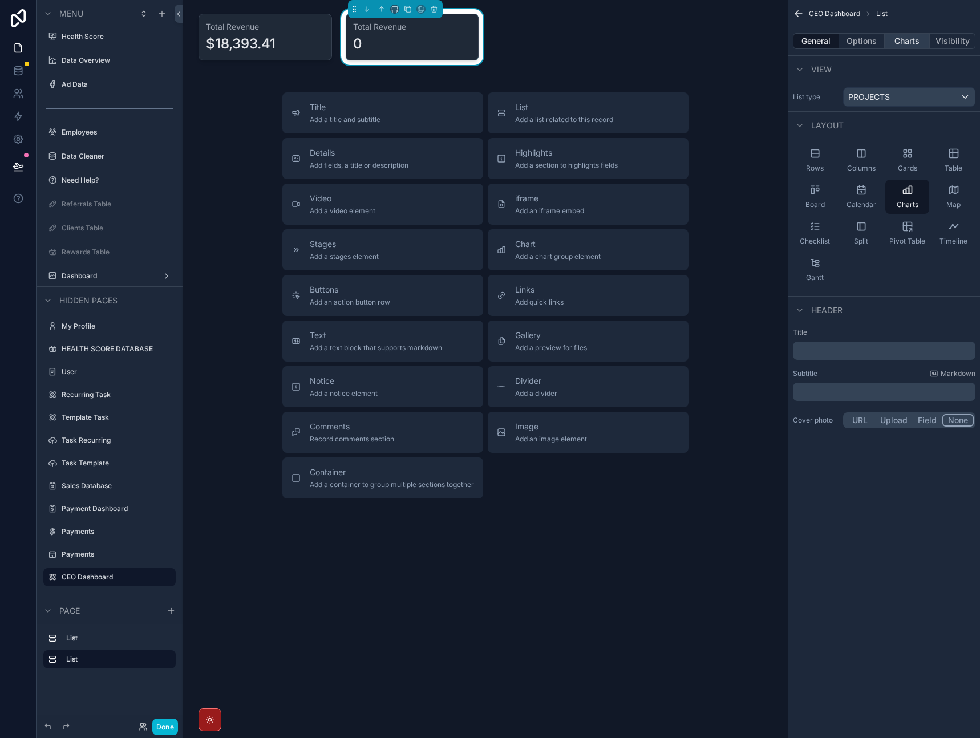
click at [921, 34] on button "Charts" at bounding box center [908, 41] width 46 height 16
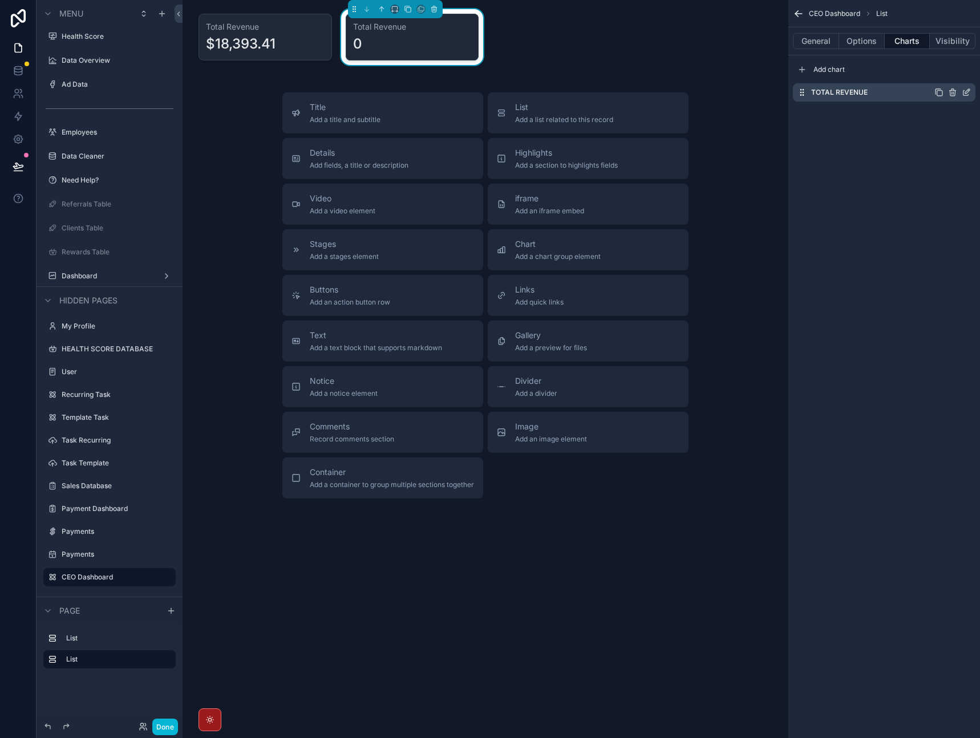
click at [964, 93] on icon "scrollable content" at bounding box center [966, 92] width 9 height 9
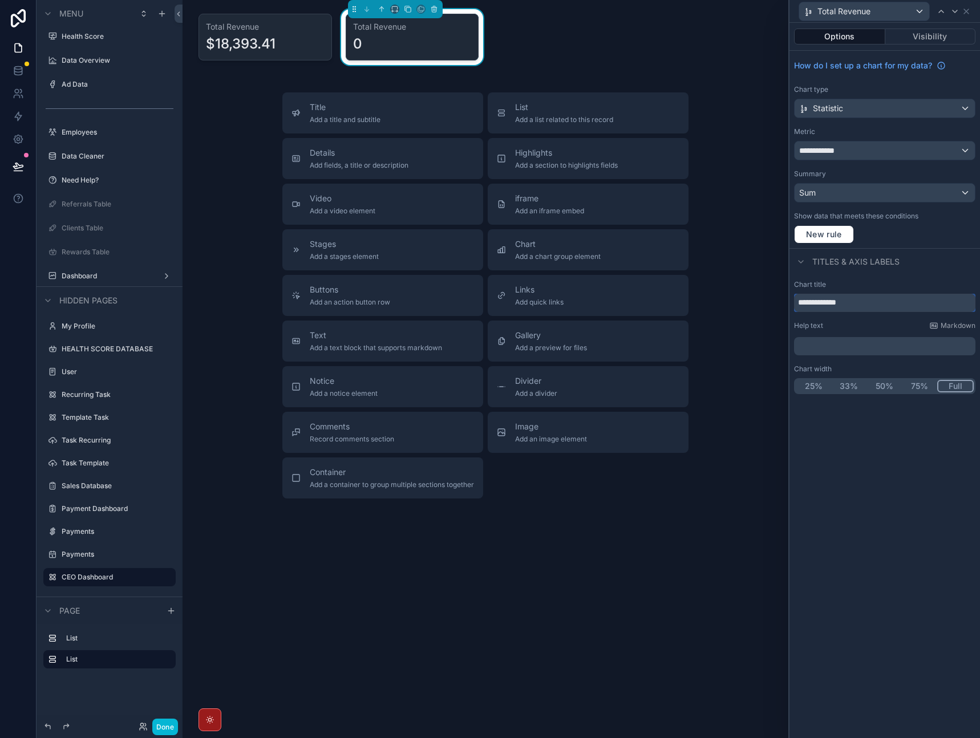
drag, startPoint x: 862, startPoint y: 302, endPoint x: 821, endPoint y: 305, distance: 41.2
click at [821, 305] on input "**********" at bounding box center [884, 303] width 181 height 18
type input "**********"
click at [912, 275] on div "Titles & Axis labels" at bounding box center [885, 261] width 191 height 27
click at [898, 152] on div "**********" at bounding box center [885, 151] width 180 height 18
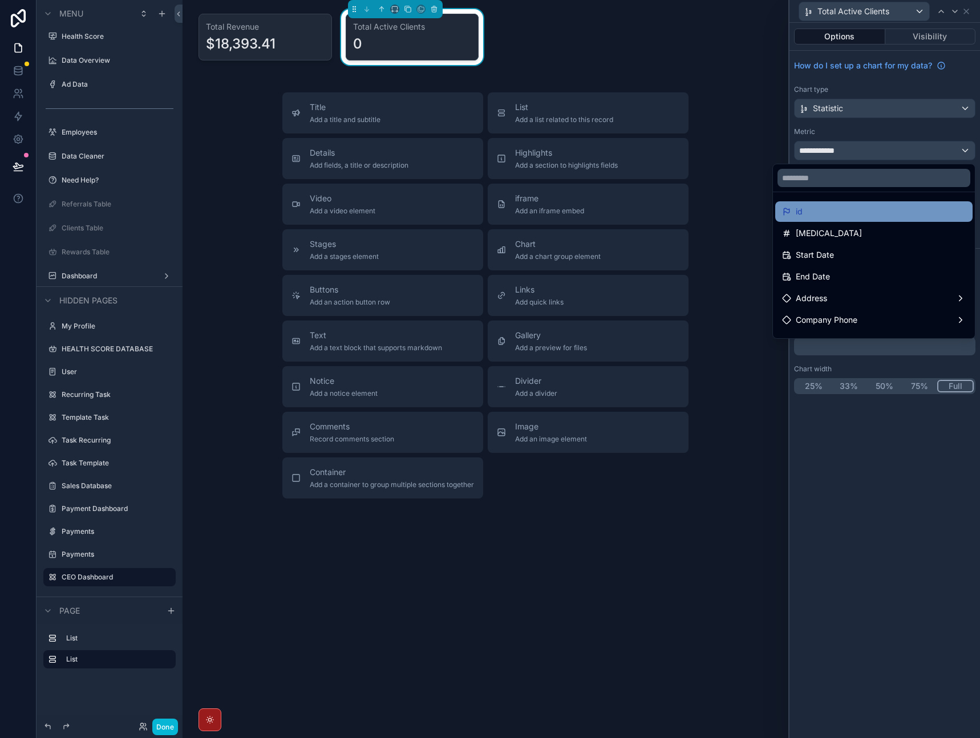
click at [868, 212] on div "id" at bounding box center [874, 212] width 184 height 14
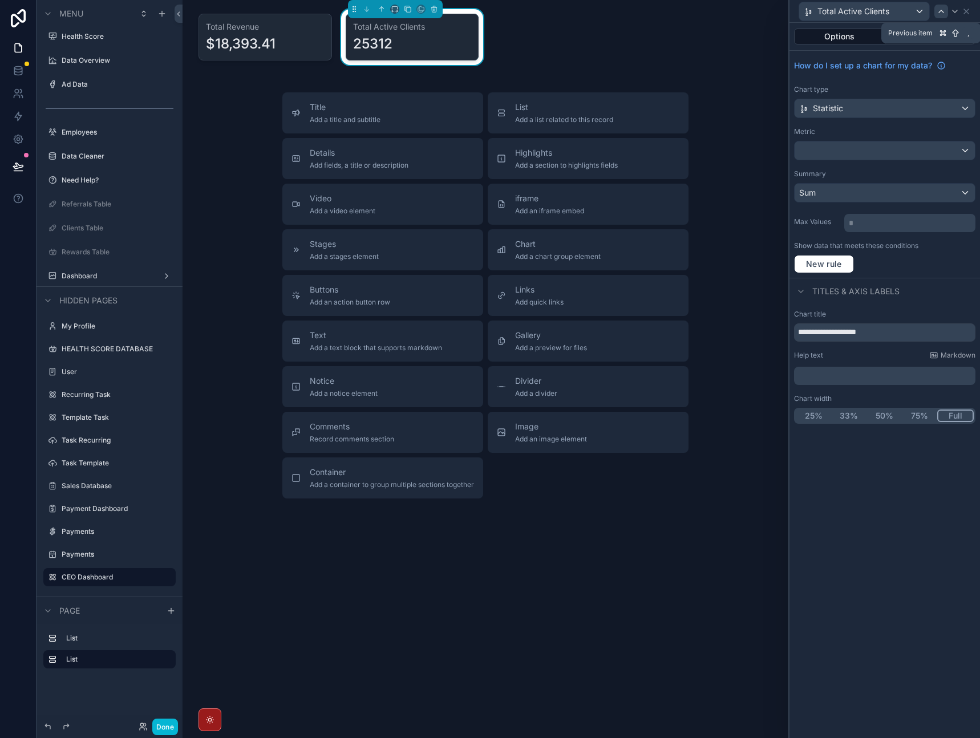
click at [944, 7] on icon at bounding box center [941, 11] width 9 height 9
click at [970, 10] on icon at bounding box center [966, 11] width 9 height 9
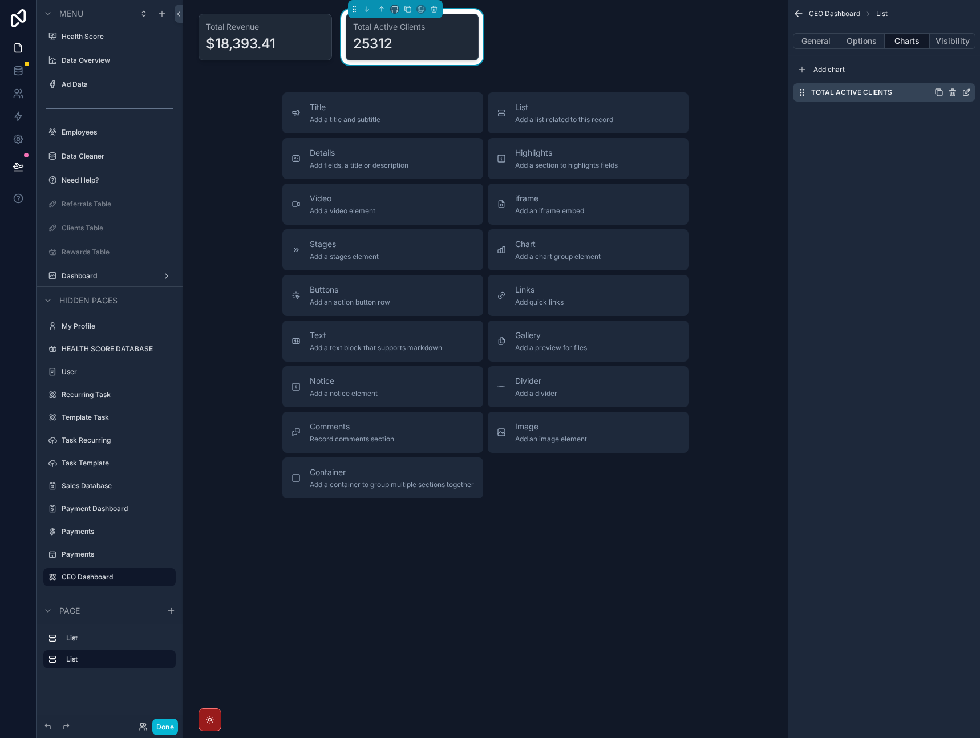
click at [967, 91] on icon "scrollable content" at bounding box center [966, 92] width 9 height 9
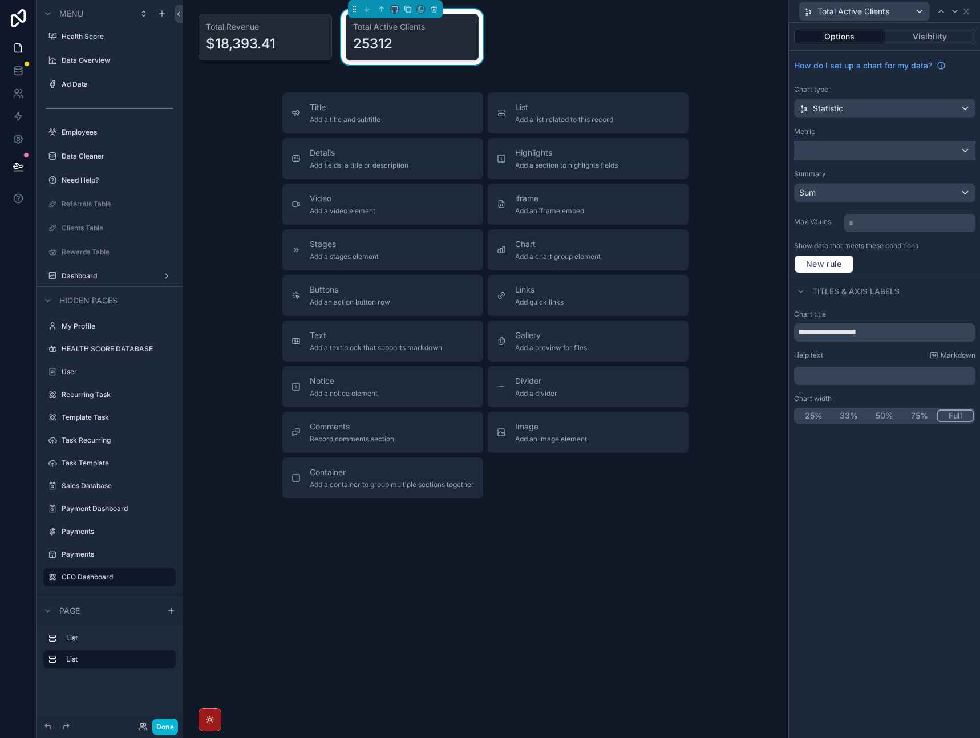
click at [873, 156] on div at bounding box center [885, 151] width 180 height 18
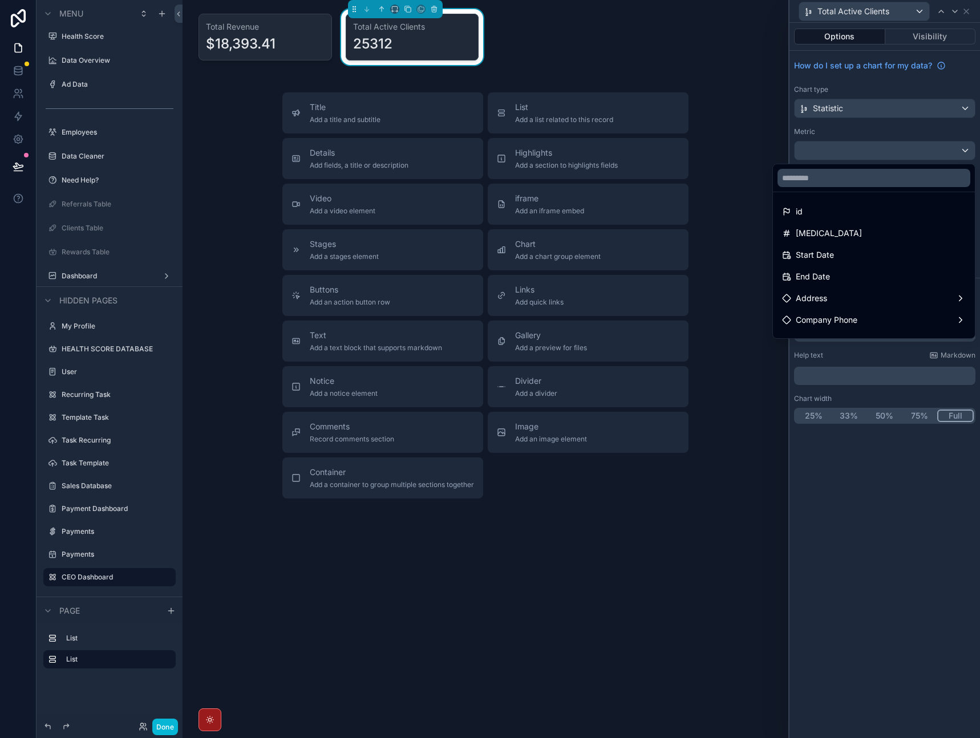
click at [925, 130] on div at bounding box center [885, 369] width 191 height 738
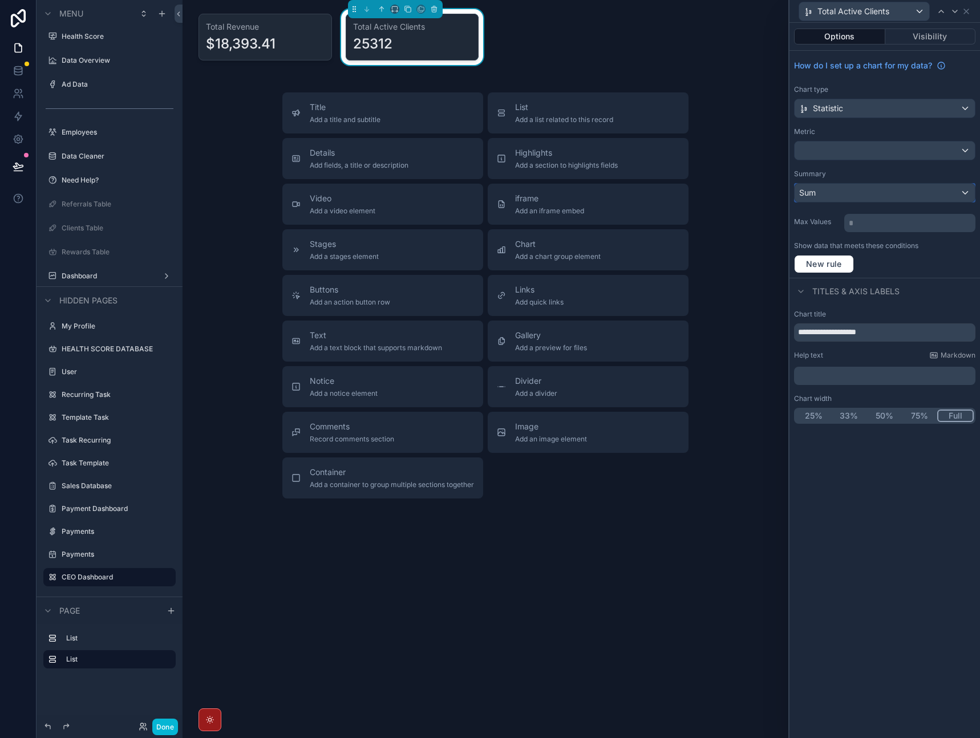
click at [861, 187] on div "Sum" at bounding box center [885, 193] width 180 height 18
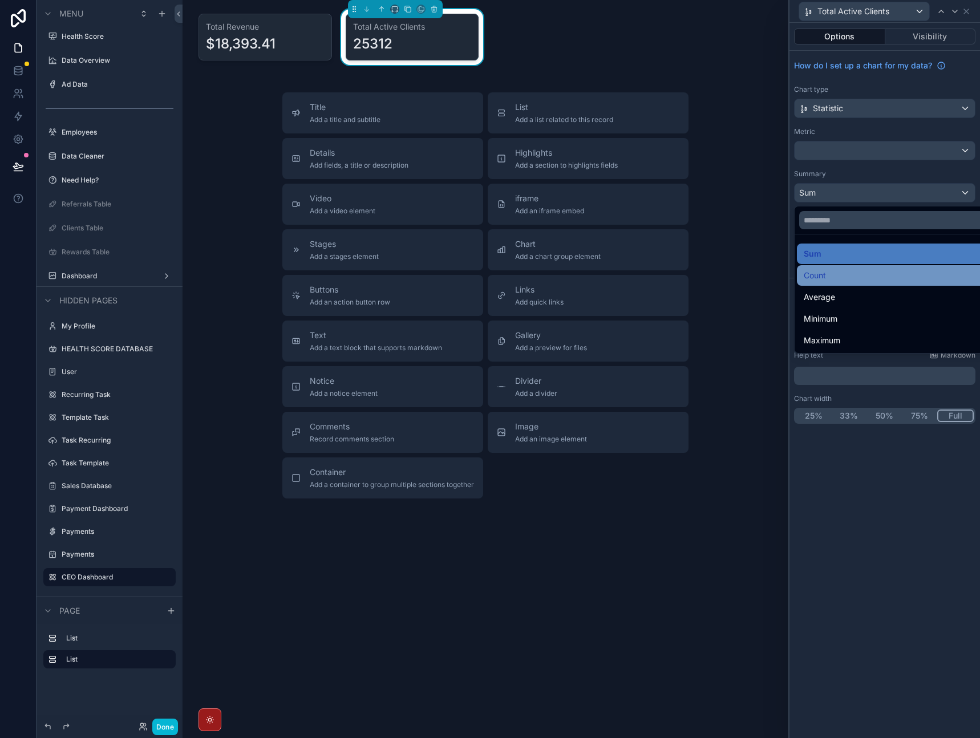
click at [842, 273] on div "Count" at bounding box center [898, 276] width 188 height 14
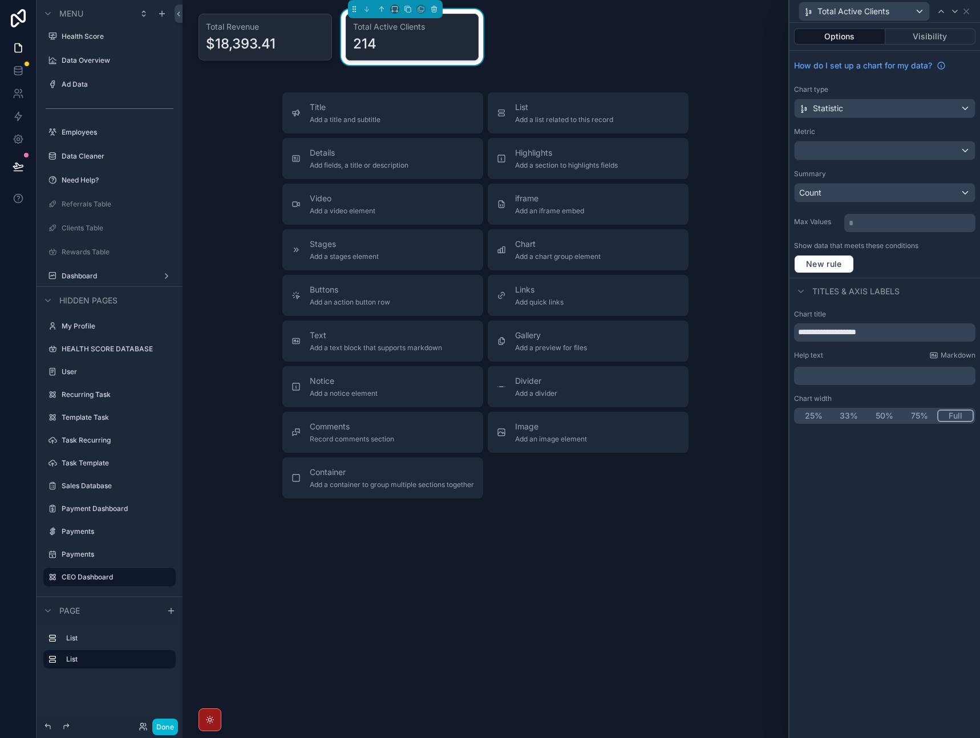
click at [972, 8] on div "Total Active Clients" at bounding box center [884, 11] width 181 height 22
click at [971, 11] on icon at bounding box center [966, 11] width 9 height 9
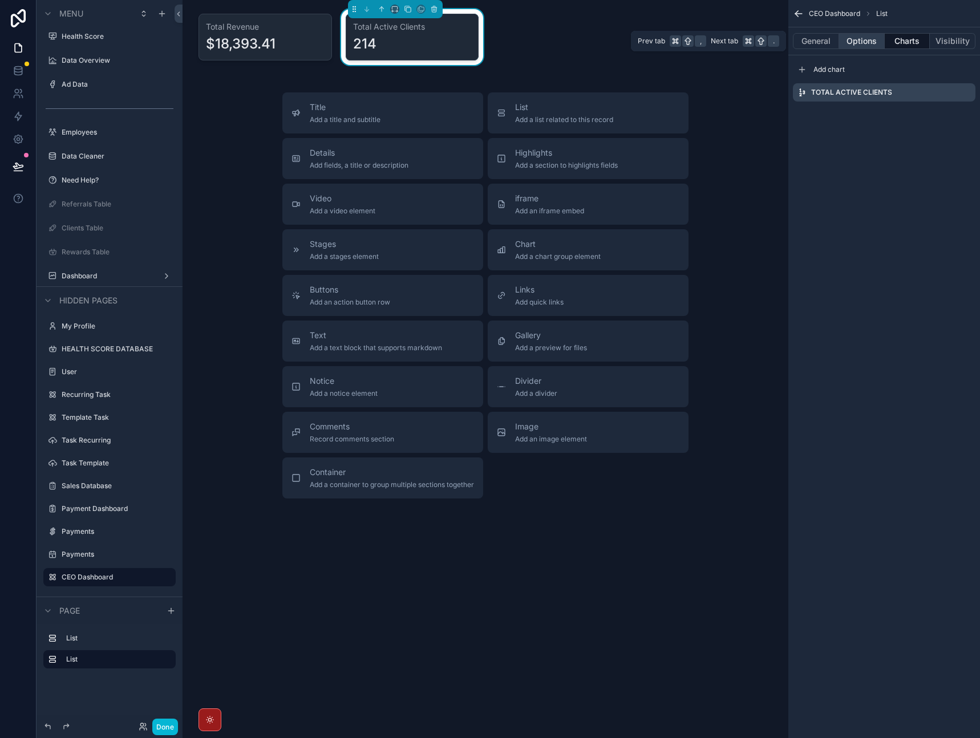
click at [863, 37] on button "Options" at bounding box center [863, 41] width 46 height 16
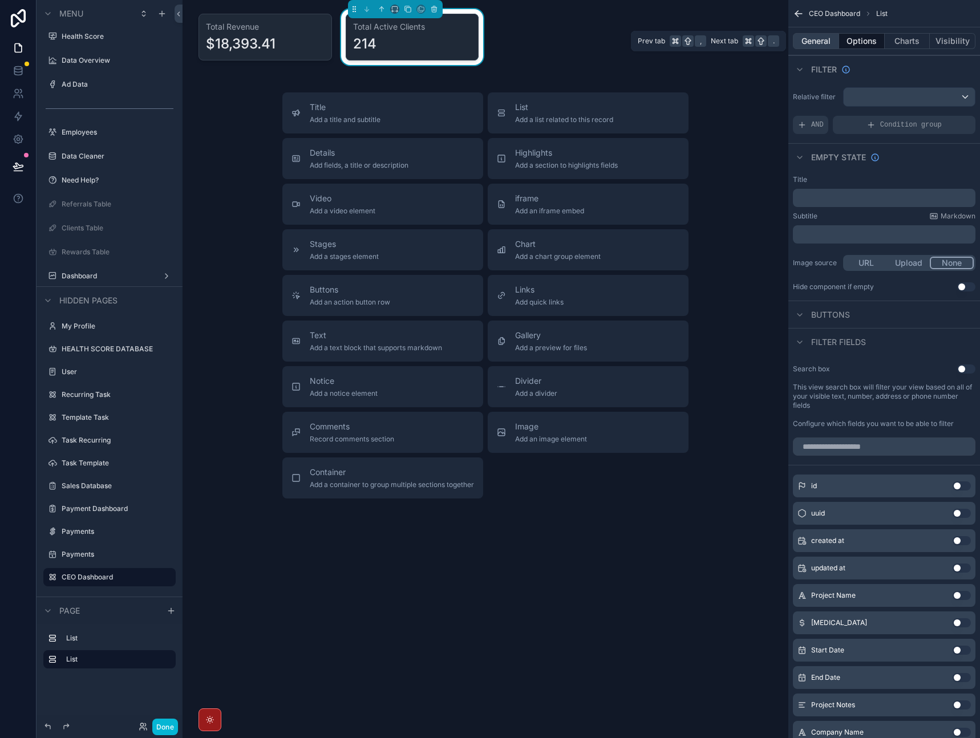
click at [815, 42] on button "General" at bounding box center [816, 41] width 46 height 16
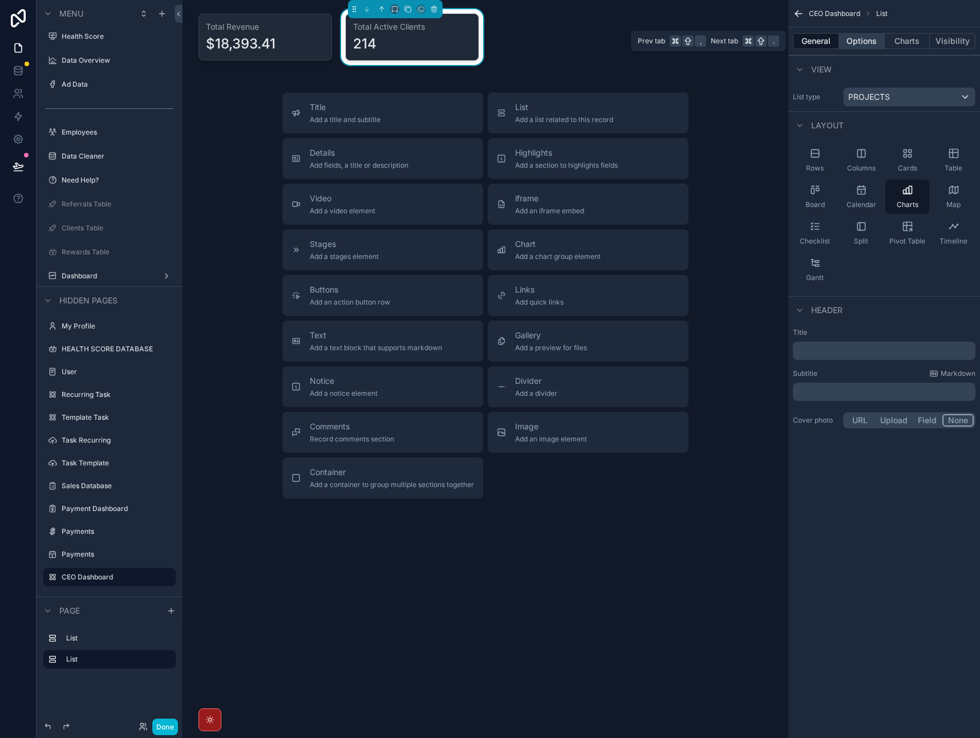
click at [879, 43] on button "Options" at bounding box center [863, 41] width 46 height 16
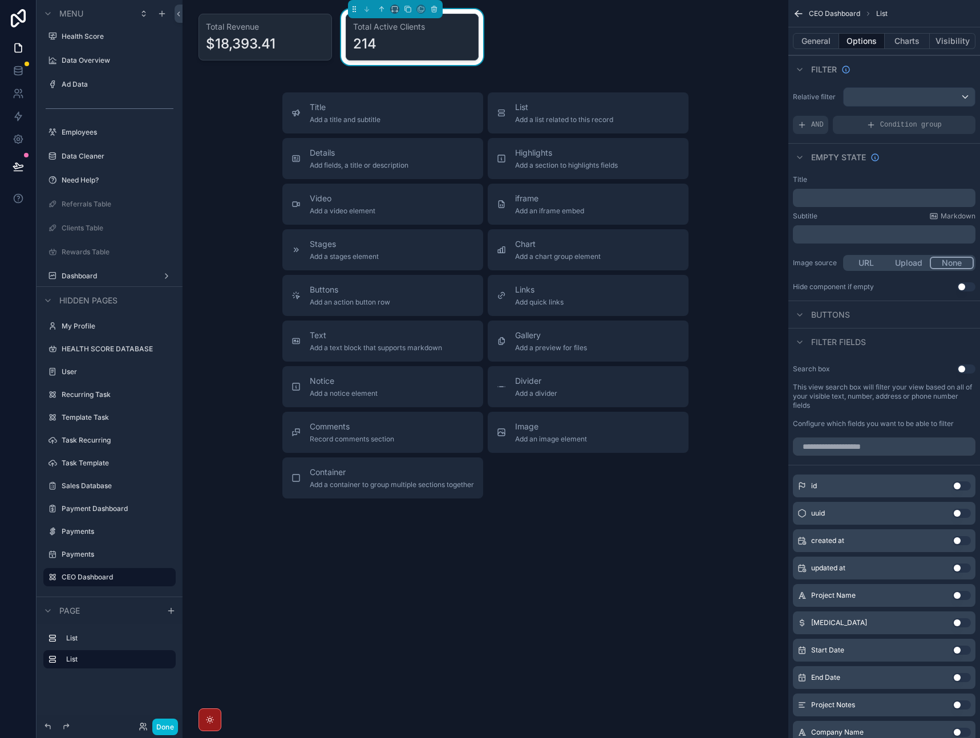
click at [906, 63] on div "Filter" at bounding box center [885, 68] width 192 height 27
click at [916, 94] on div "scrollable content" at bounding box center [909, 97] width 131 height 18
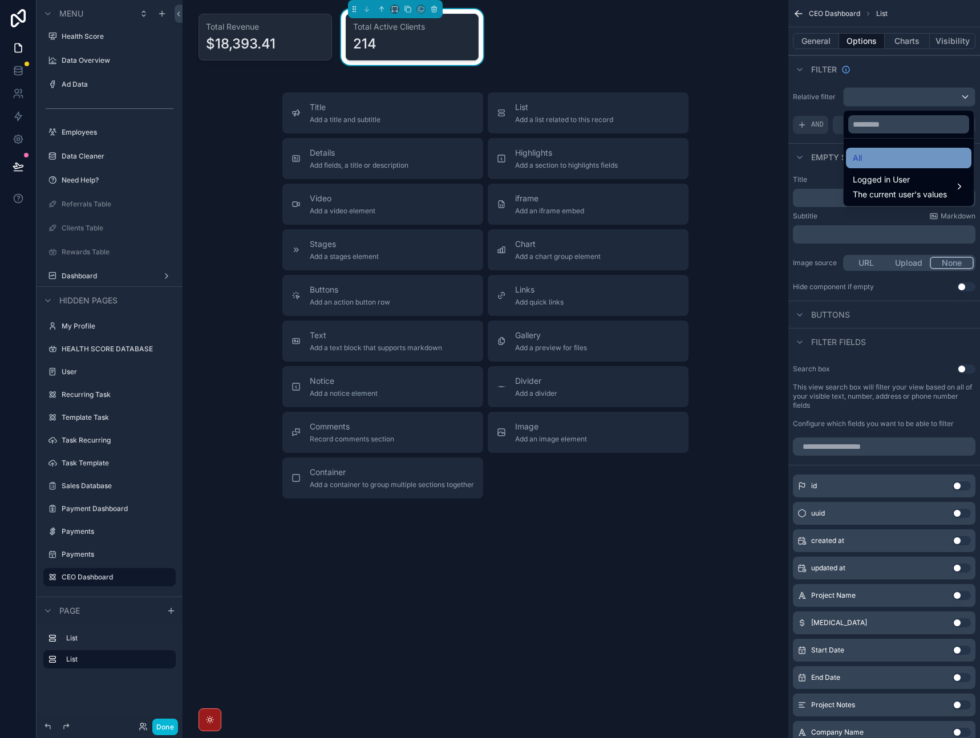
click at [889, 165] on div "All" at bounding box center [909, 158] width 126 height 21
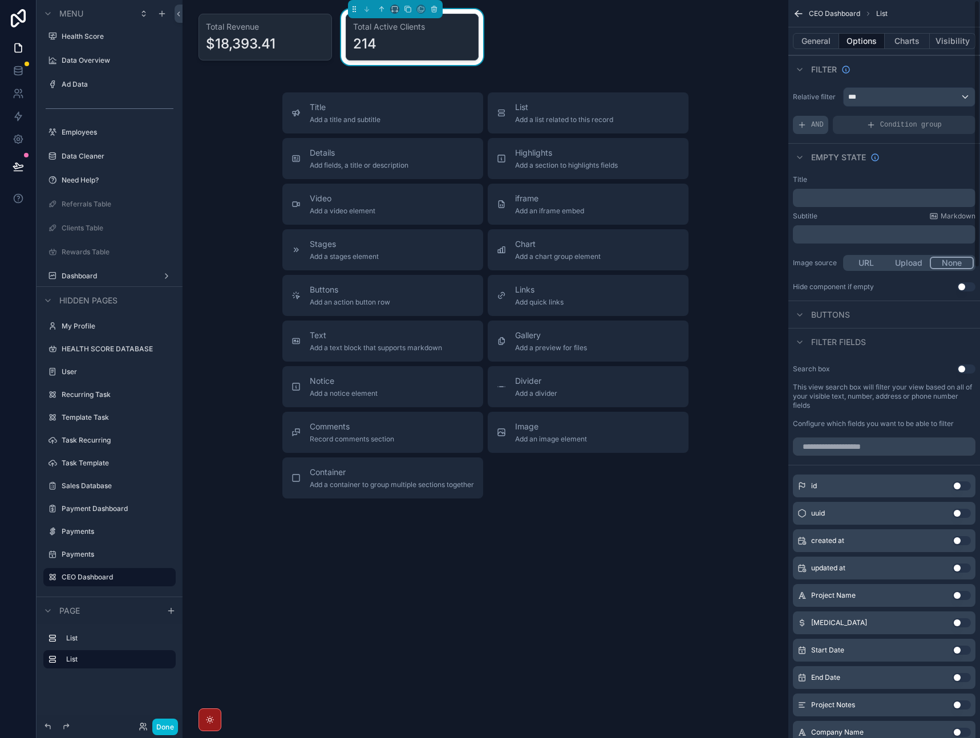
click at [821, 122] on span "AND" at bounding box center [818, 124] width 13 height 9
click at [943, 116] on div "scrollable content" at bounding box center [947, 117] width 16 height 16
click at [695, 112] on span "Select a field" at bounding box center [677, 108] width 49 height 10
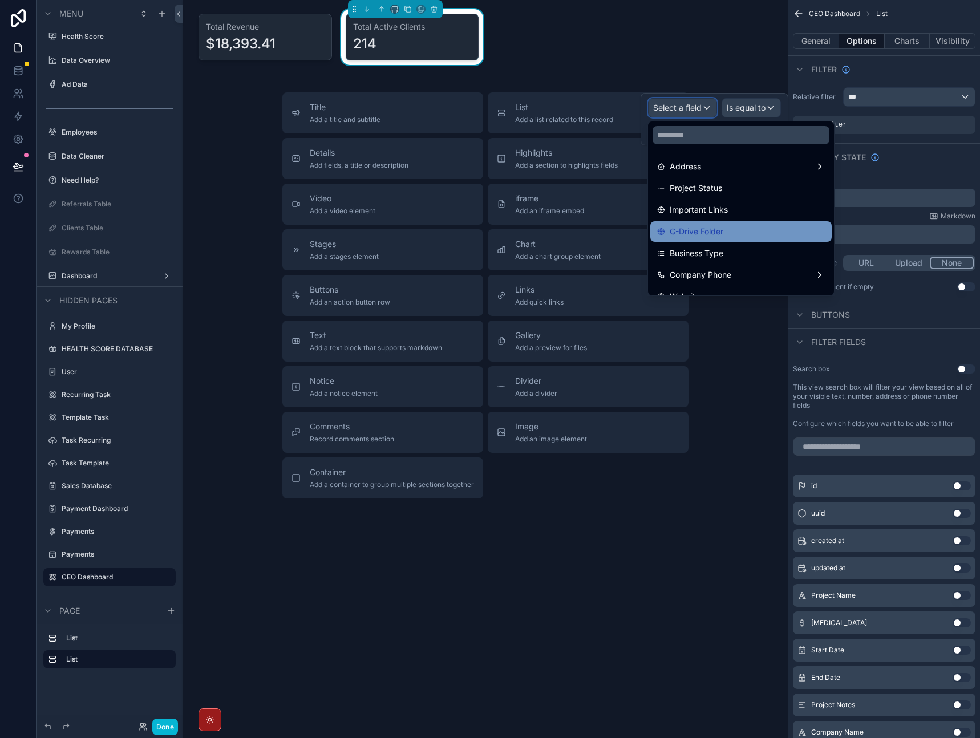
scroll to position [244, 0]
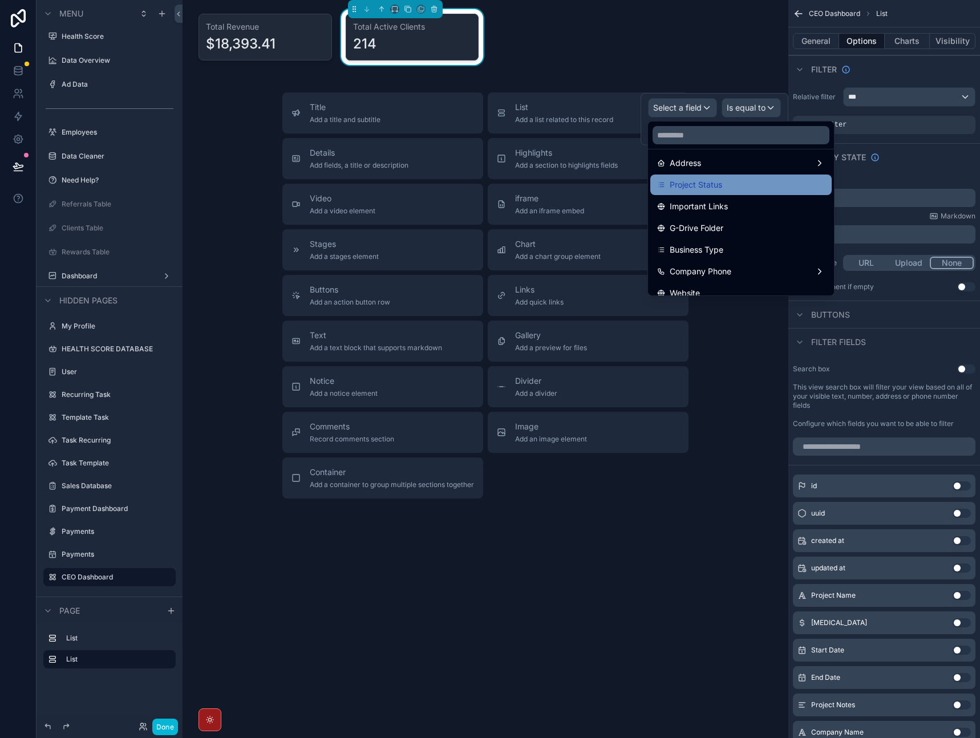
click at [763, 188] on div "Project Status" at bounding box center [741, 185] width 168 height 14
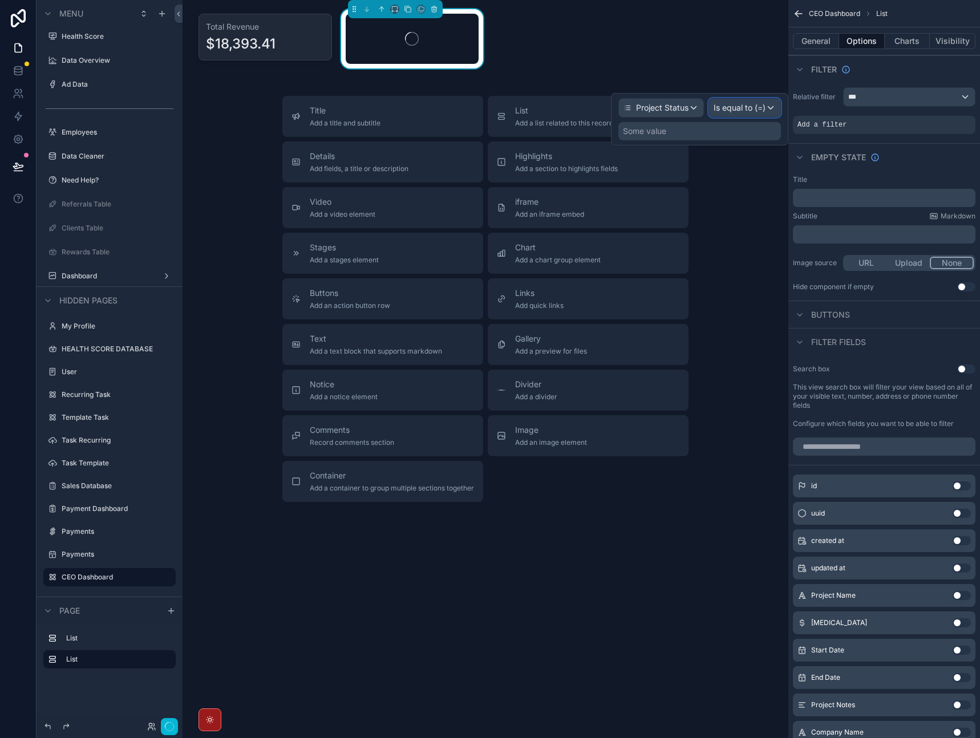
click at [753, 113] on span "Is equal to (=)" at bounding box center [740, 107] width 52 height 11
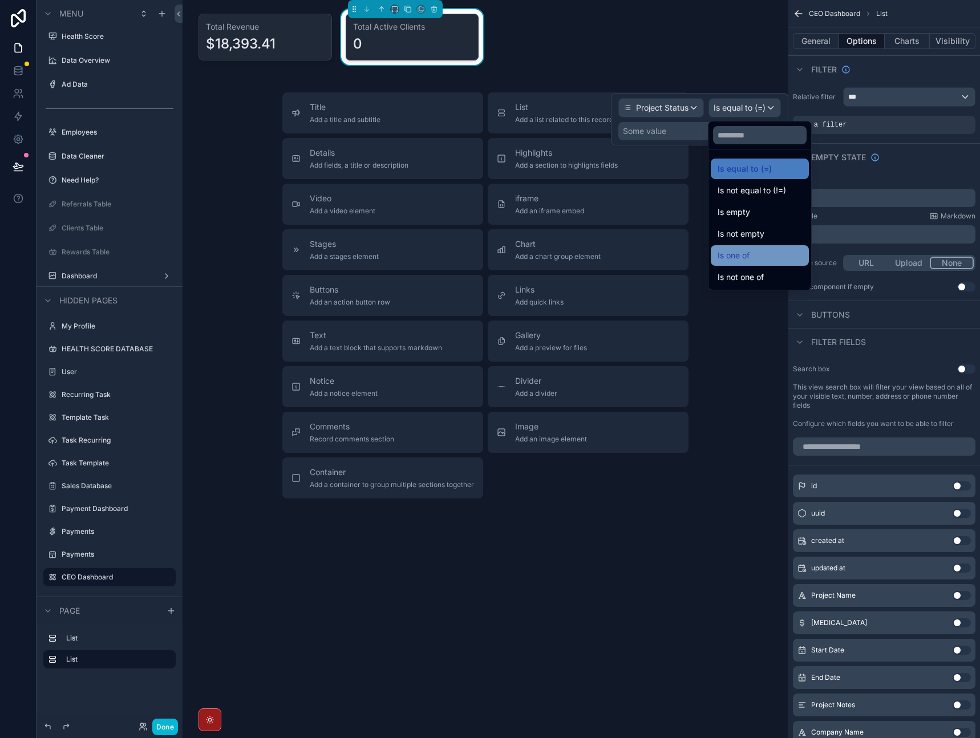
click at [749, 258] on span "Is one of" at bounding box center [734, 256] width 32 height 14
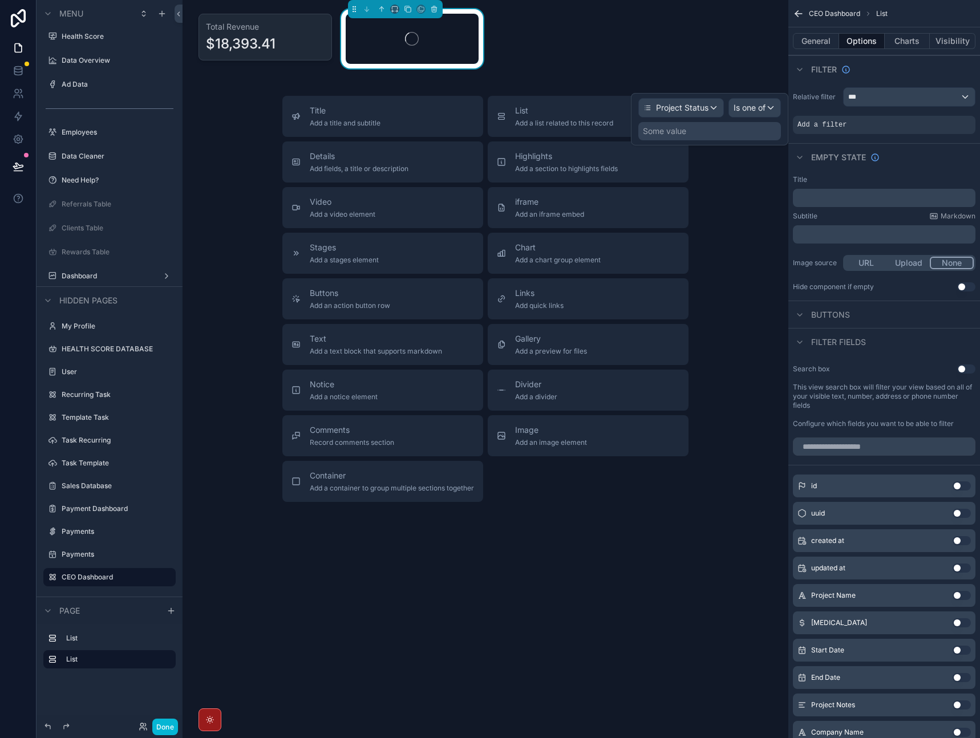
click at [723, 136] on div "Some value" at bounding box center [710, 131] width 143 height 18
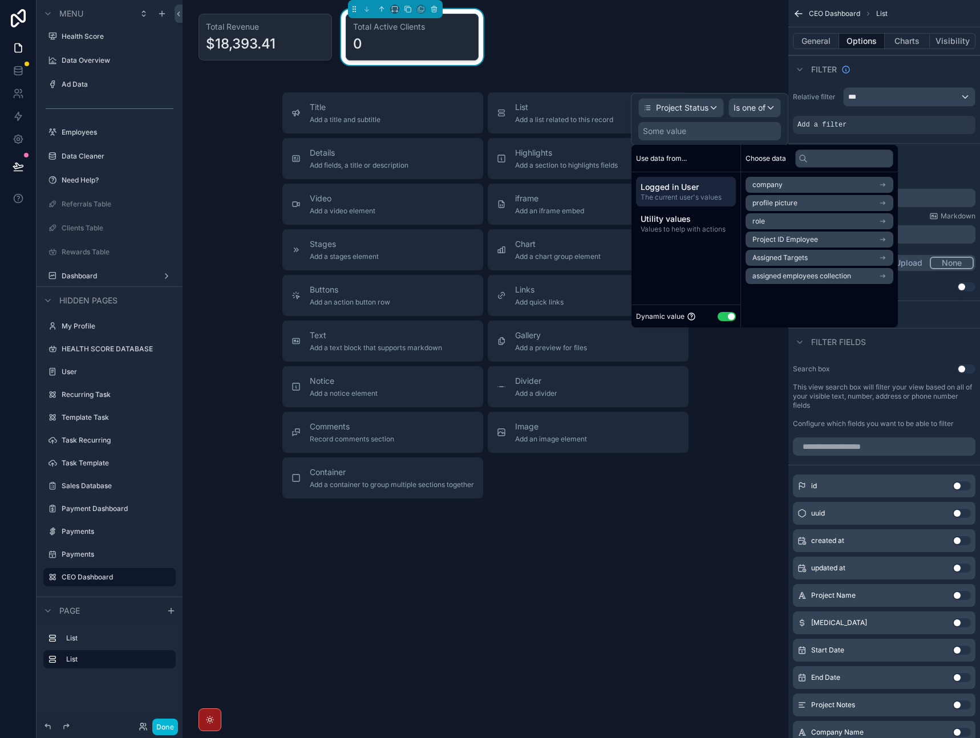
click at [734, 316] on button "Use setting" at bounding box center [727, 316] width 18 height 9
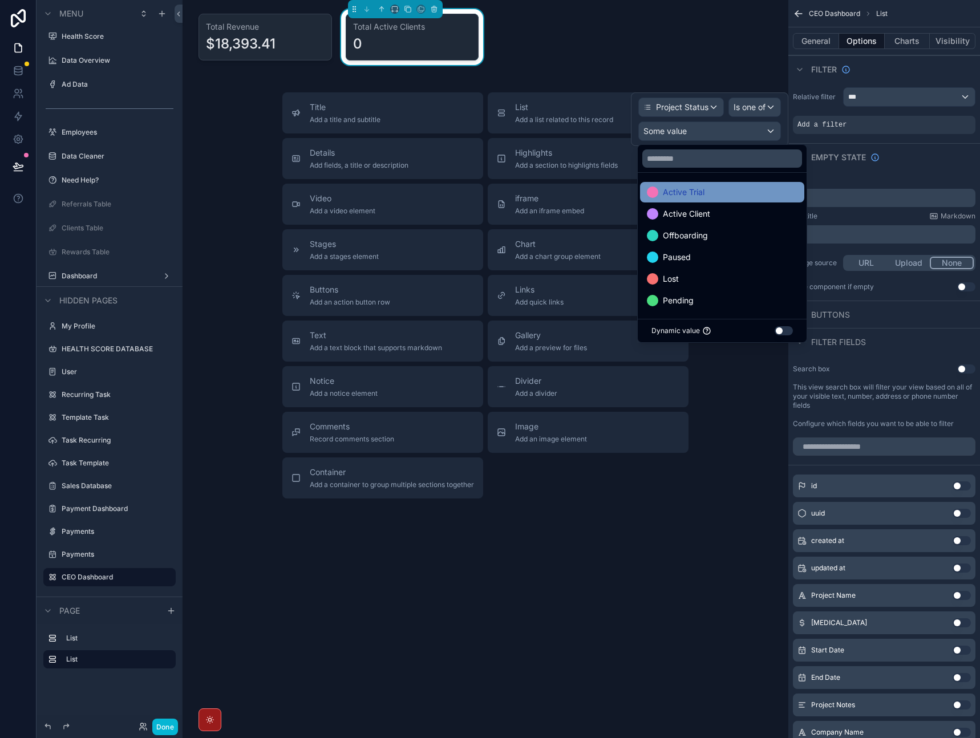
click at [744, 198] on div "Active Trial" at bounding box center [722, 192] width 151 height 14
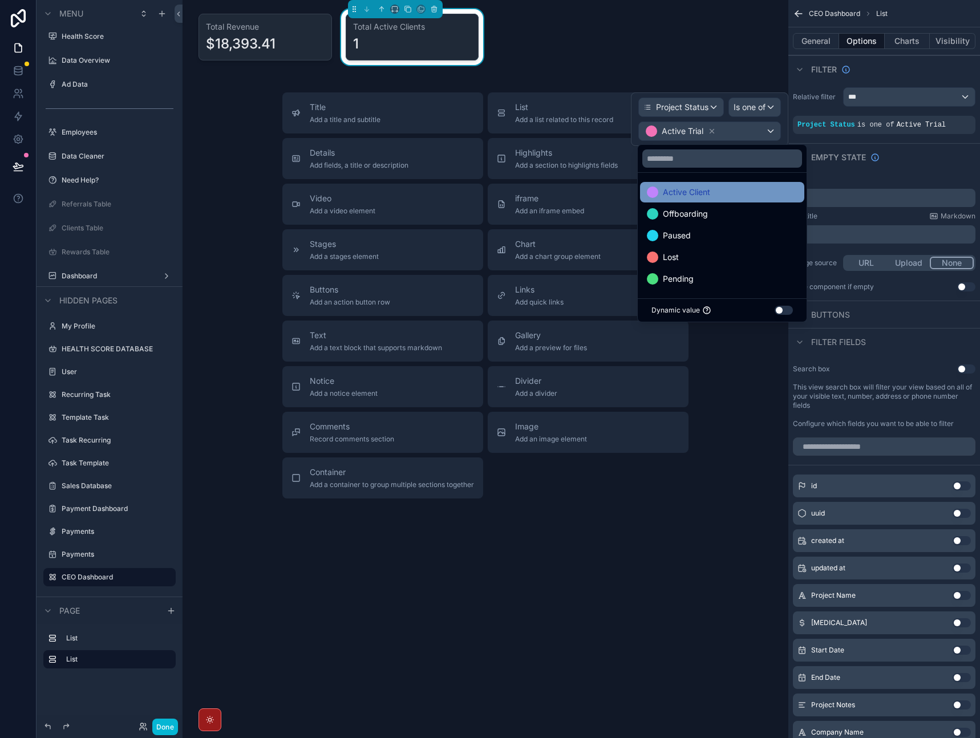
click at [743, 194] on div "Active Client" at bounding box center [722, 192] width 151 height 14
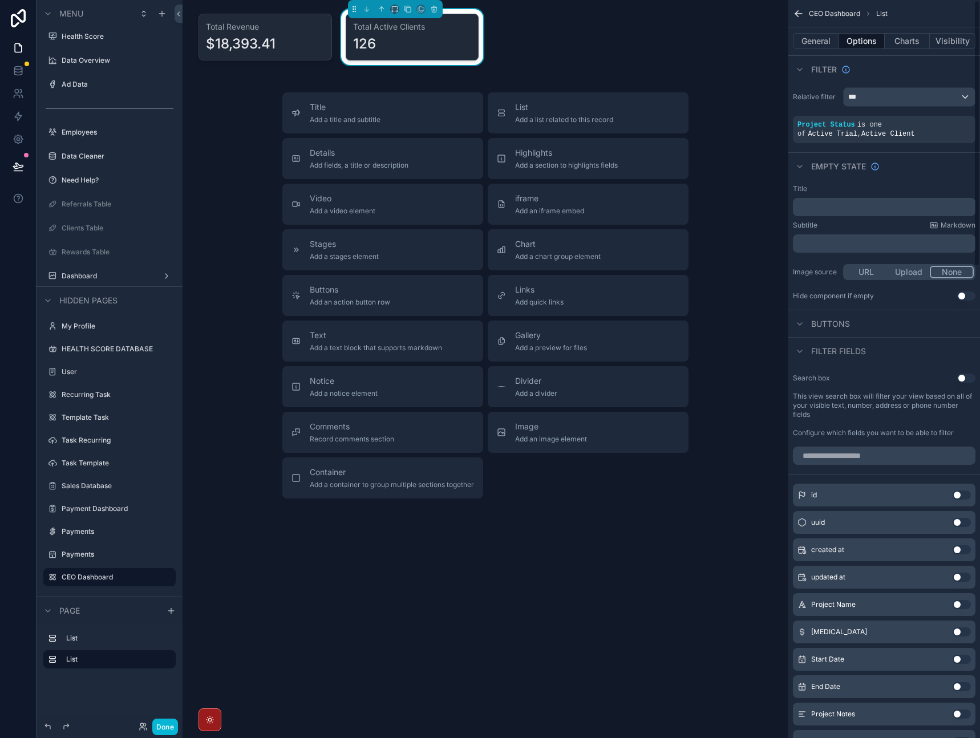
click at [917, 164] on div "Empty state" at bounding box center [885, 165] width 192 height 27
click at [914, 42] on button "Charts" at bounding box center [908, 41] width 46 height 16
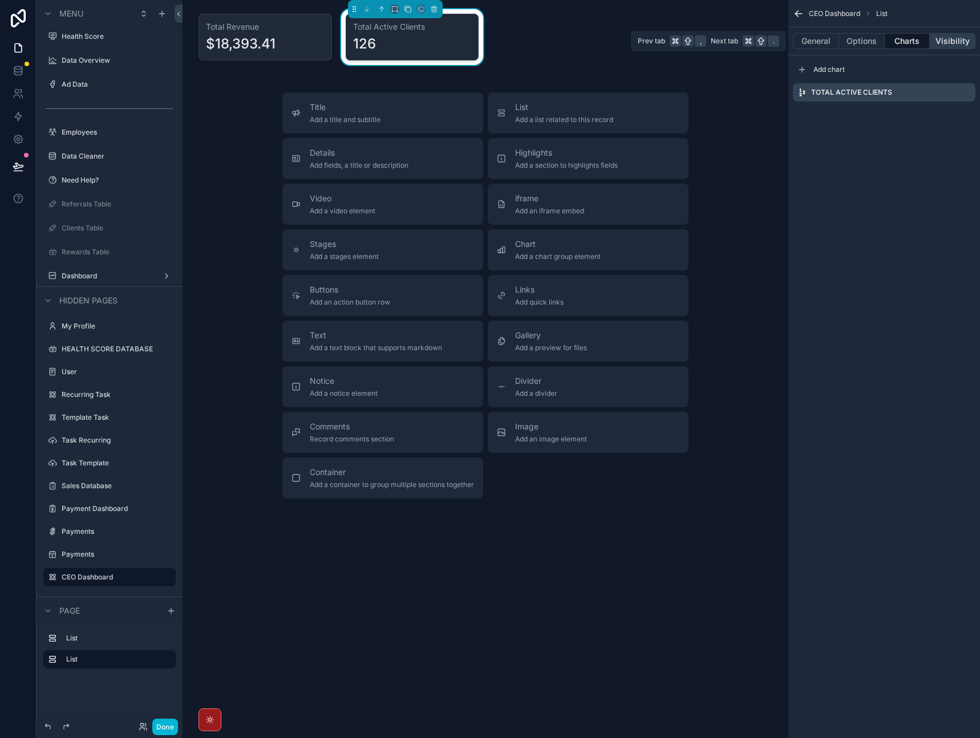
click at [952, 42] on button "Visibility" at bounding box center [953, 41] width 46 height 16
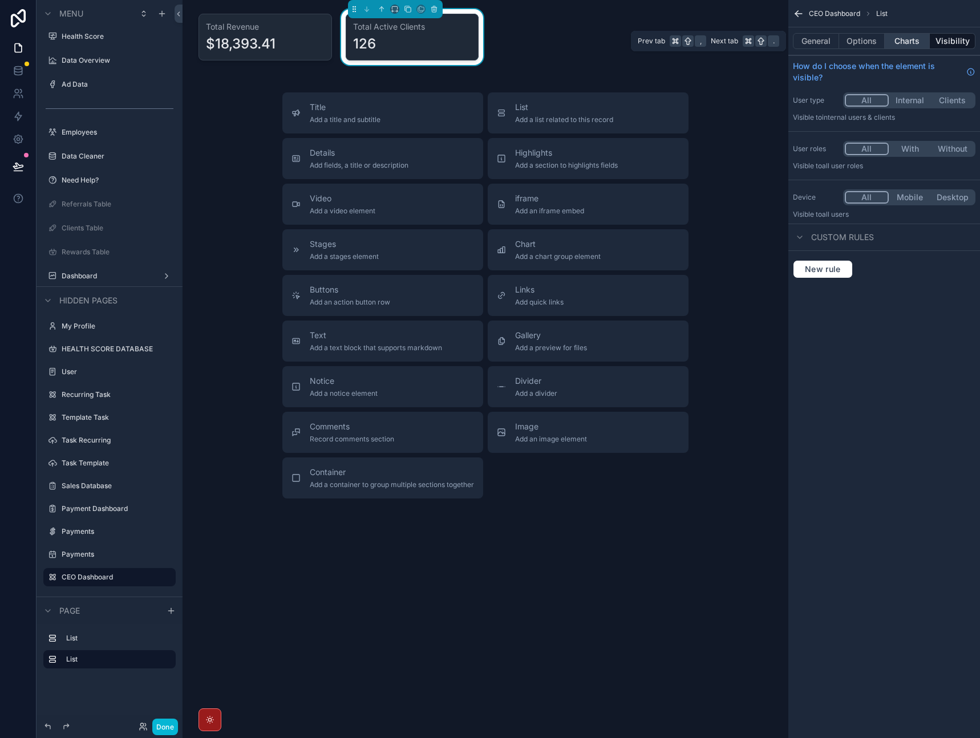
click at [925, 42] on button "Charts" at bounding box center [908, 41] width 46 height 16
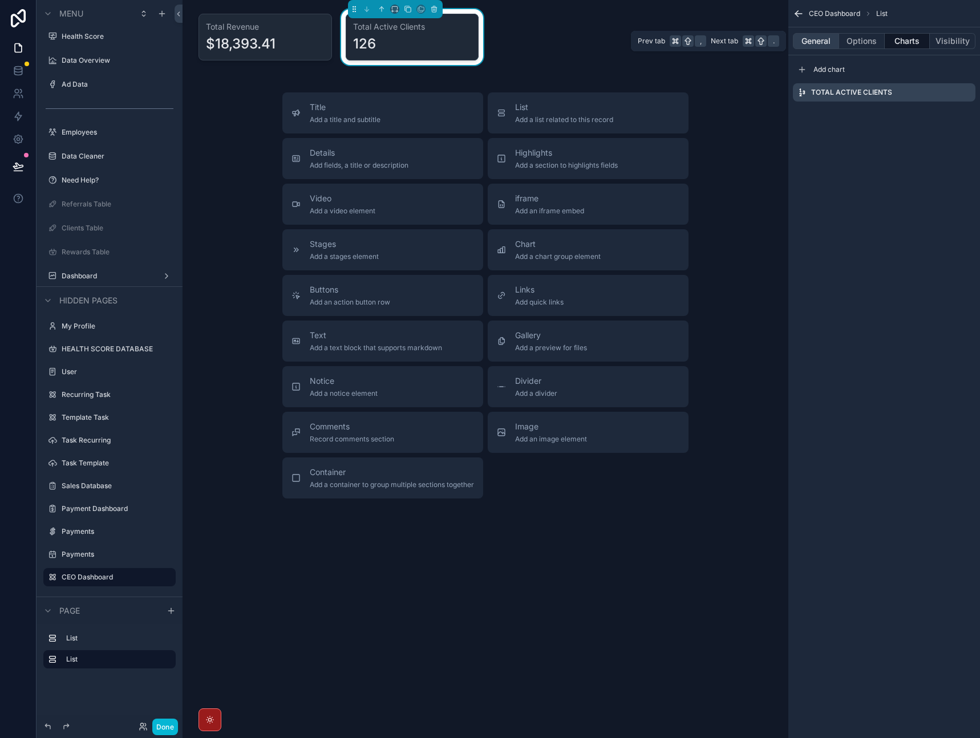
click at [821, 37] on button "General" at bounding box center [816, 41] width 46 height 16
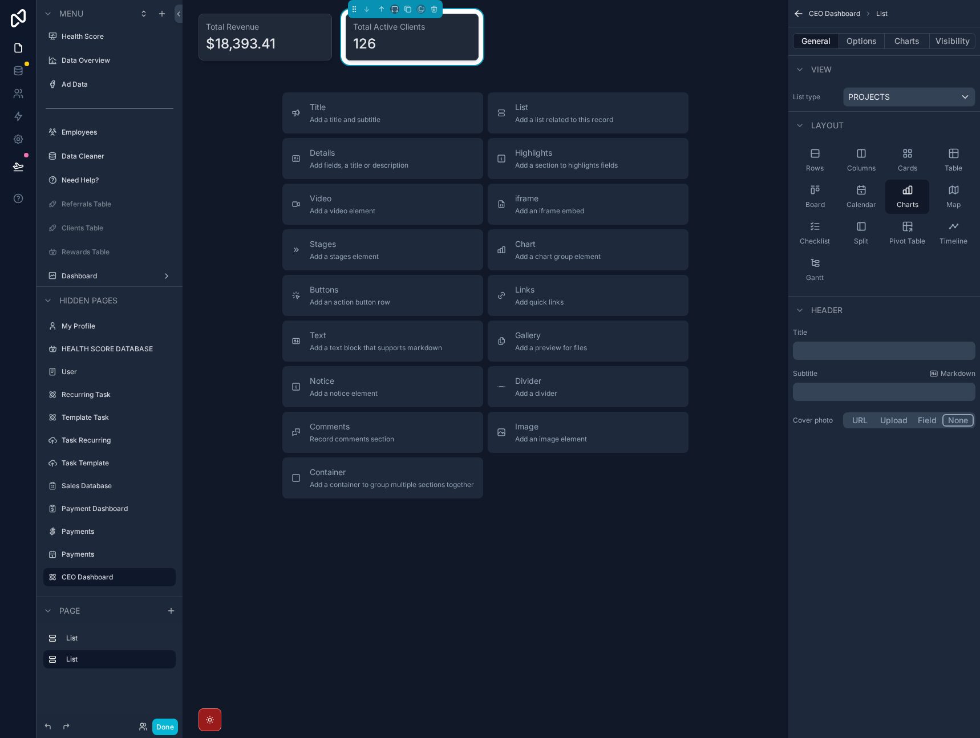
click at [802, 15] on icon "scrollable content" at bounding box center [798, 13] width 11 height 11
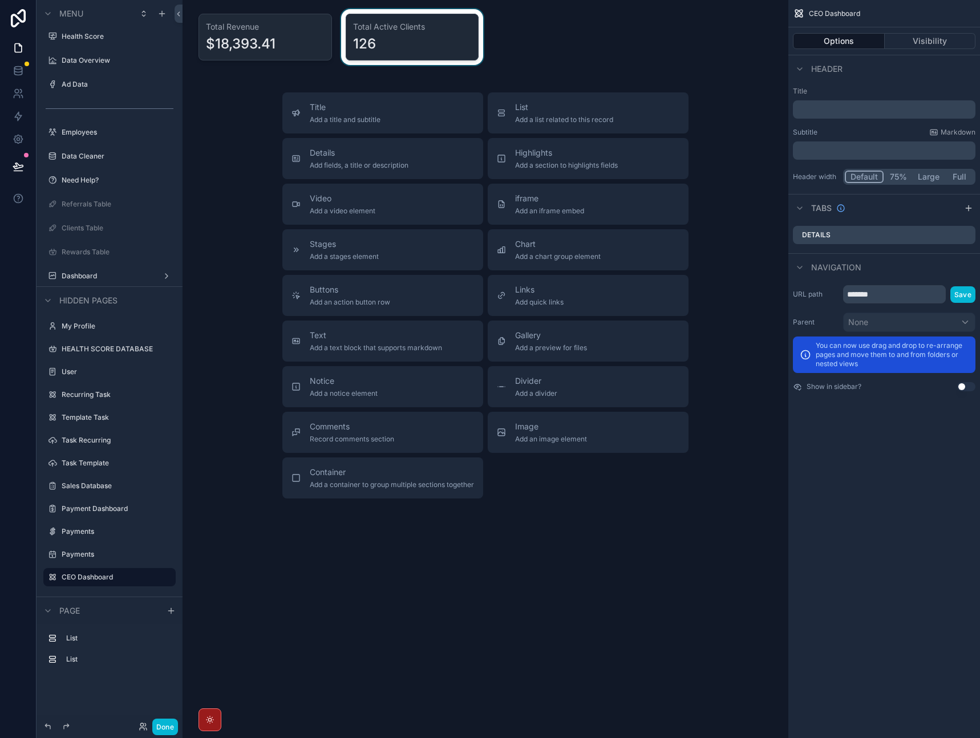
click at [437, 59] on div "scrollable content" at bounding box center [412, 37] width 147 height 56
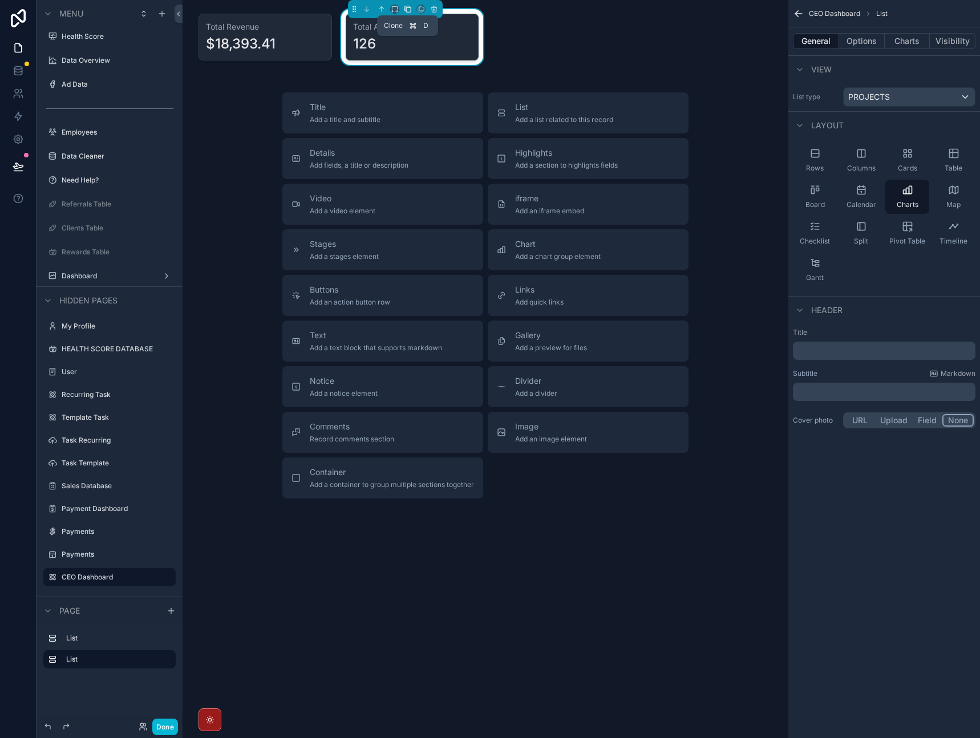
click at [409, 9] on icon "scrollable content" at bounding box center [408, 9] width 8 height 8
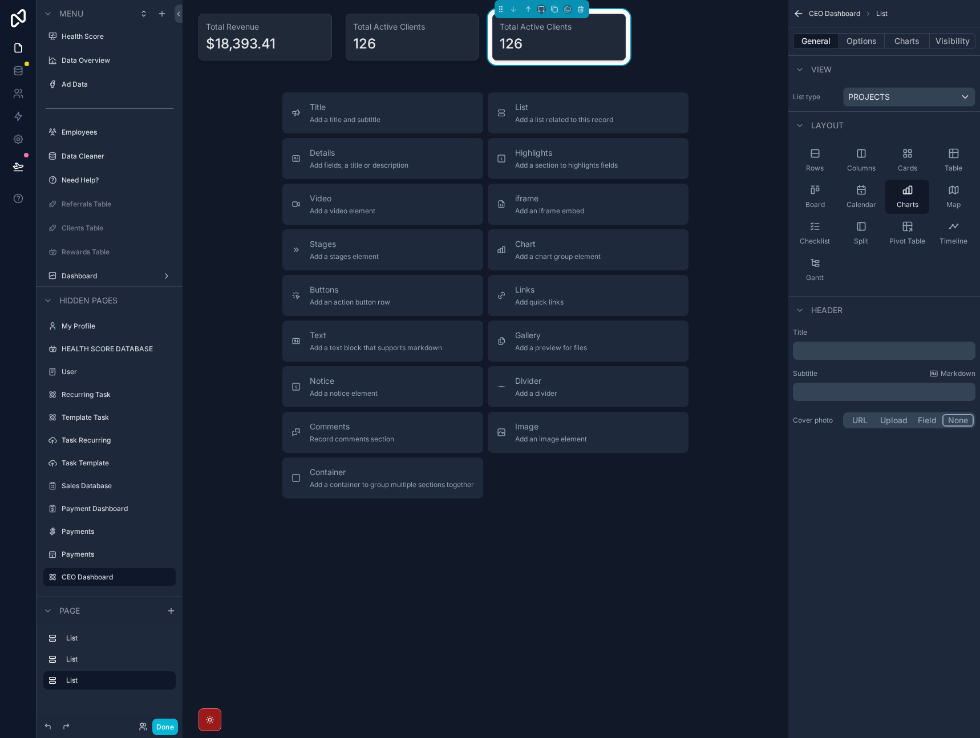
click at [549, 35] on div "126" at bounding box center [559, 44] width 119 height 18
click at [907, 199] on div "Charts" at bounding box center [908, 197] width 44 height 34
click at [903, 96] on div "PROJECTS" at bounding box center [909, 97] width 131 height 18
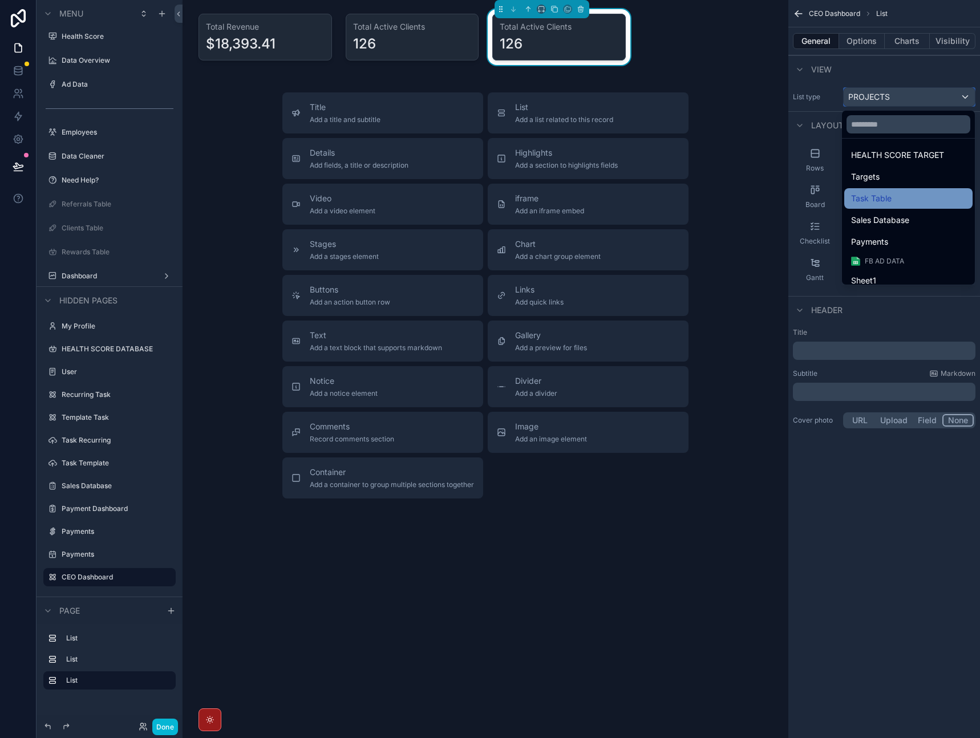
scroll to position [144, 0]
click at [896, 208] on div "Payments" at bounding box center [908, 204] width 115 height 14
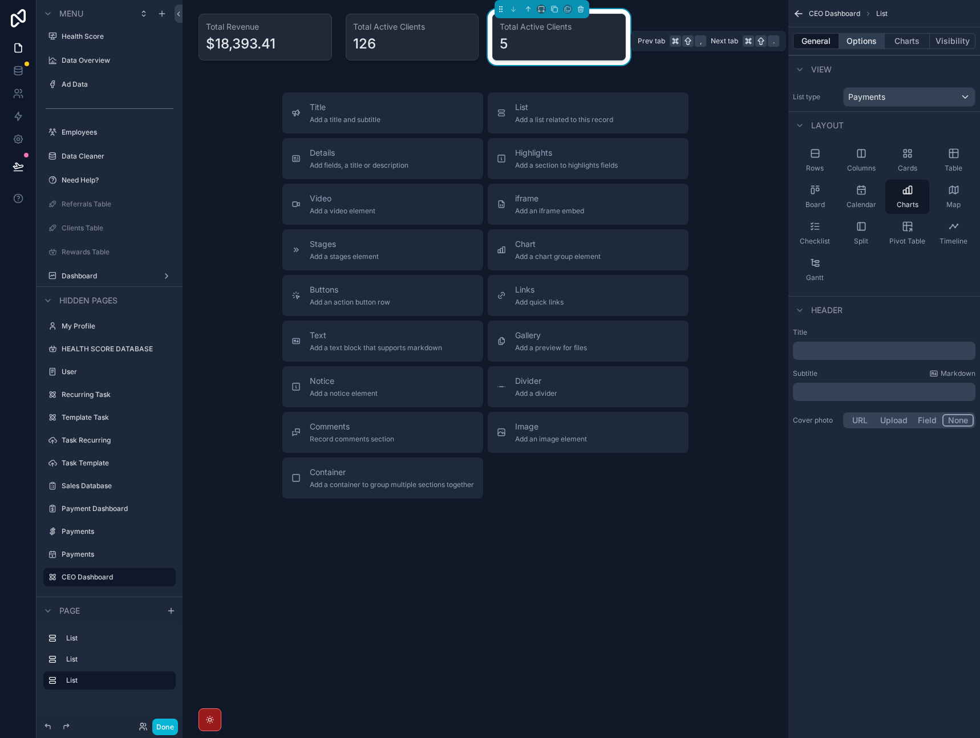
click at [867, 46] on button "Options" at bounding box center [863, 41] width 46 height 16
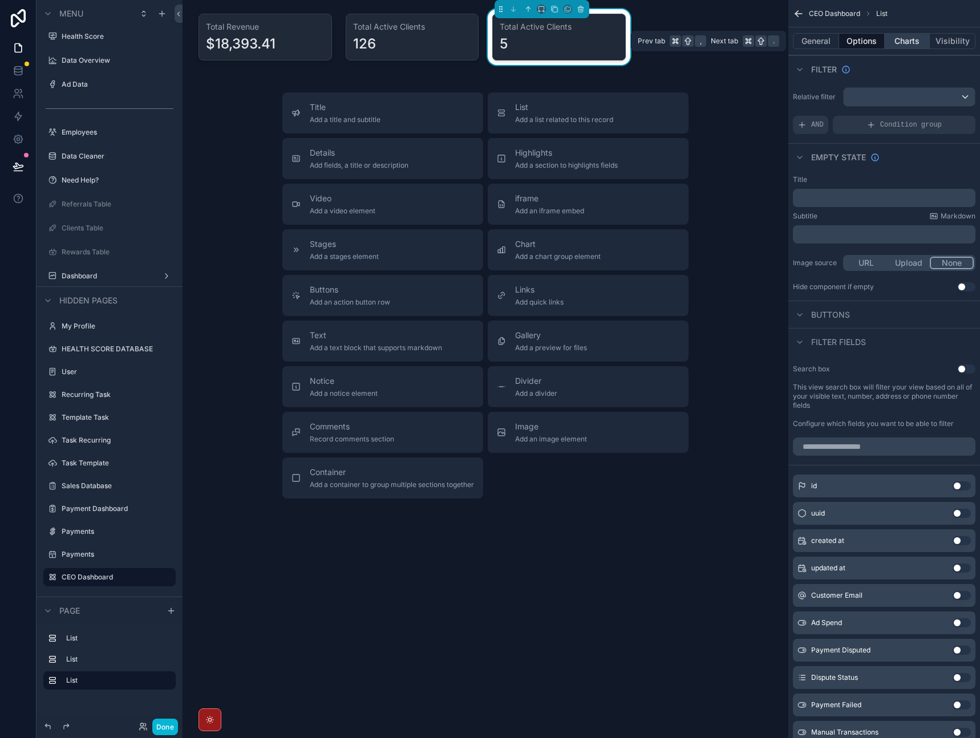
click at [899, 42] on button "Charts" at bounding box center [908, 41] width 46 height 16
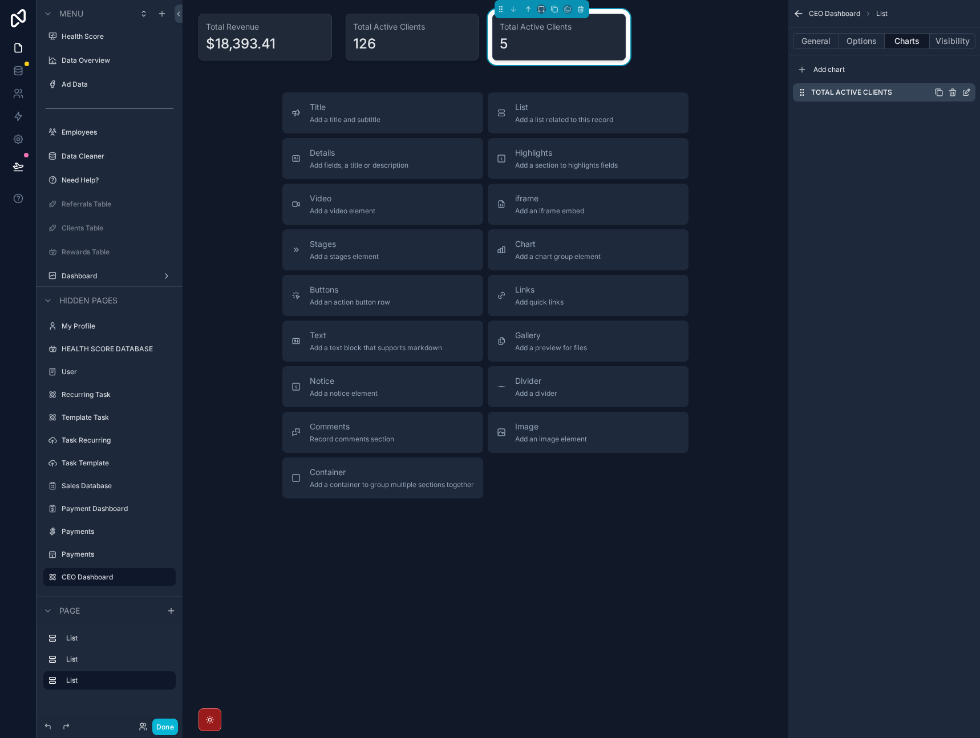
click at [967, 95] on icon "scrollable content" at bounding box center [966, 92] width 9 height 9
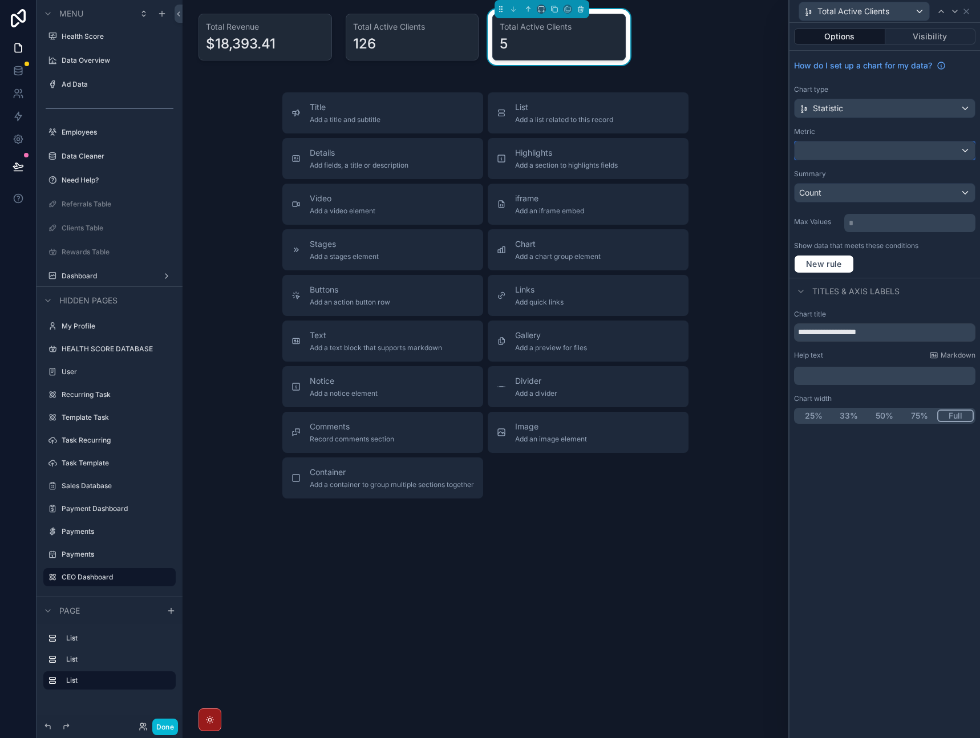
click at [865, 149] on div at bounding box center [885, 151] width 180 height 18
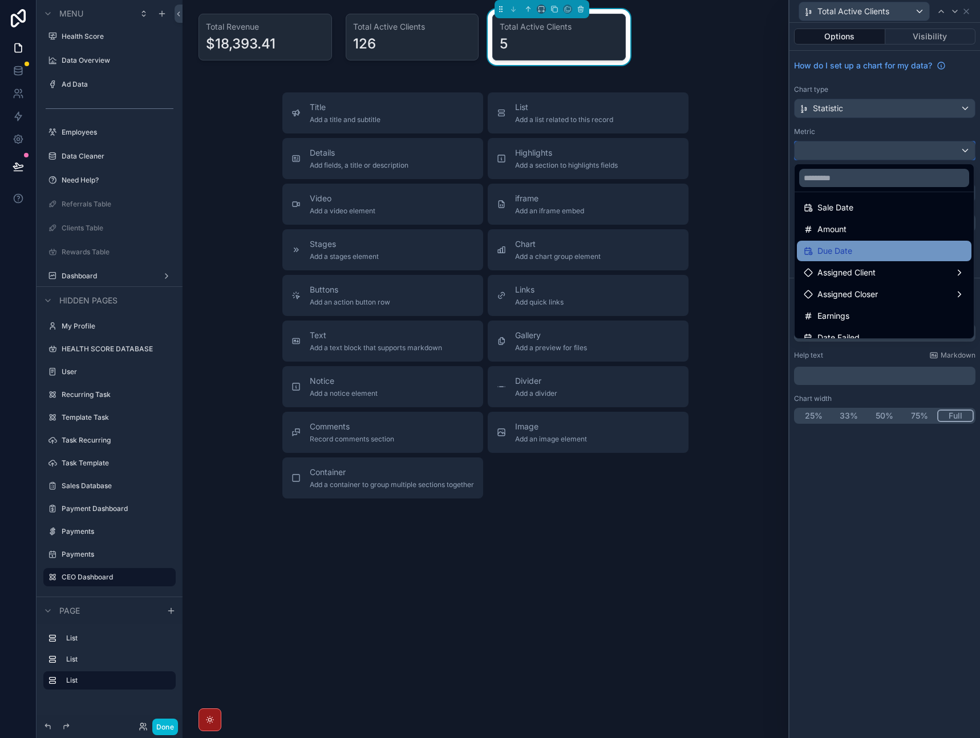
scroll to position [0, 0]
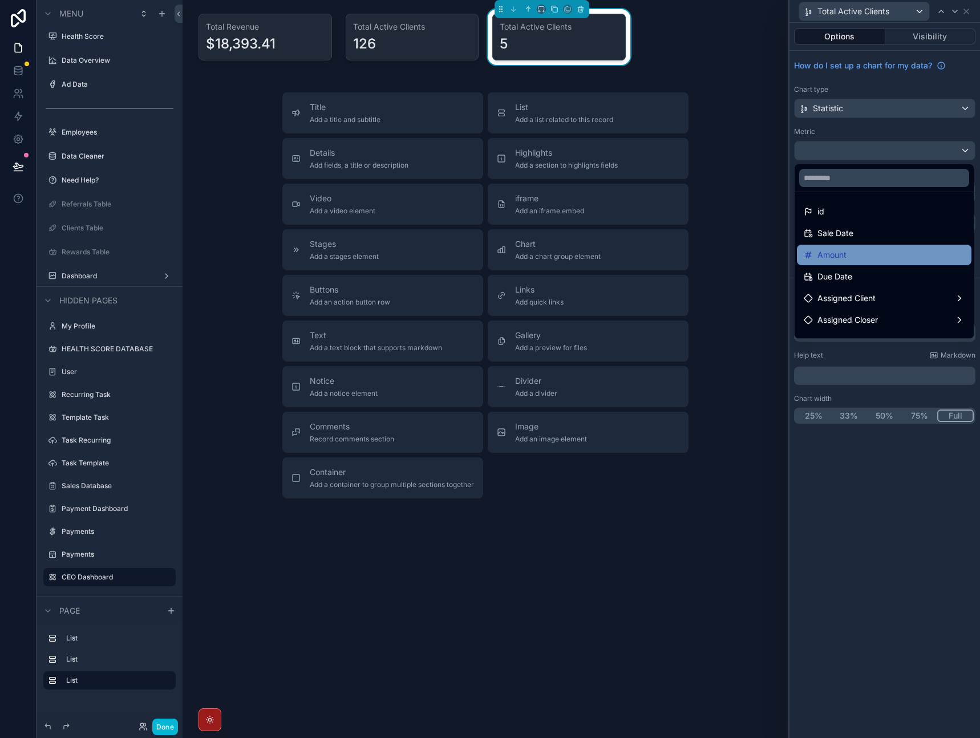
click at [876, 259] on div "Amount" at bounding box center [884, 255] width 161 height 14
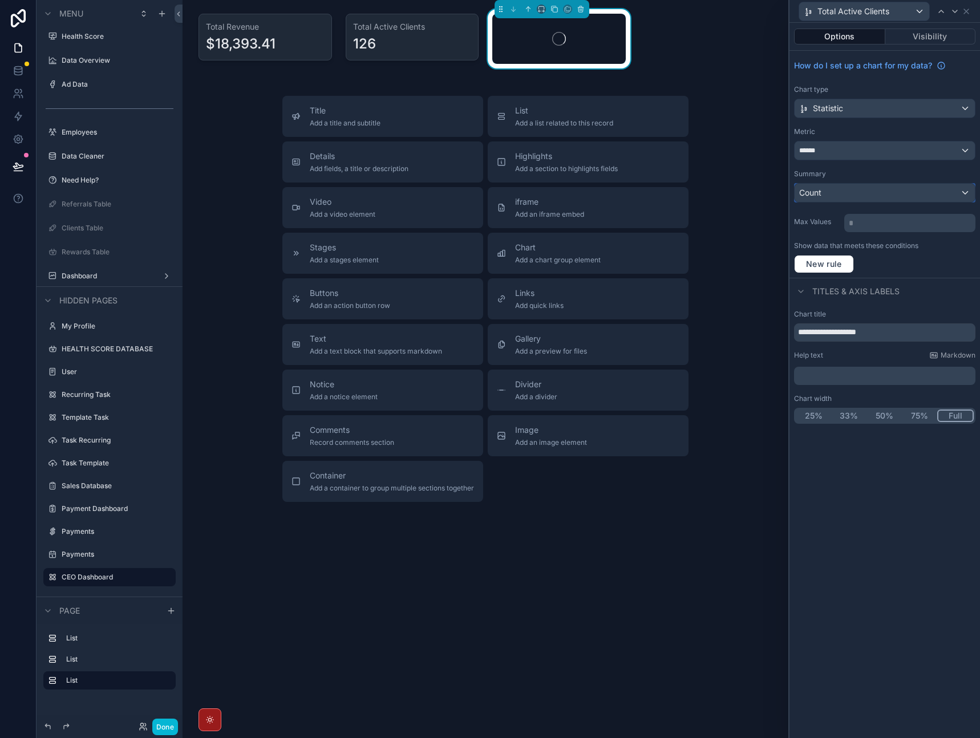
click at [867, 195] on div "Count" at bounding box center [885, 193] width 180 height 18
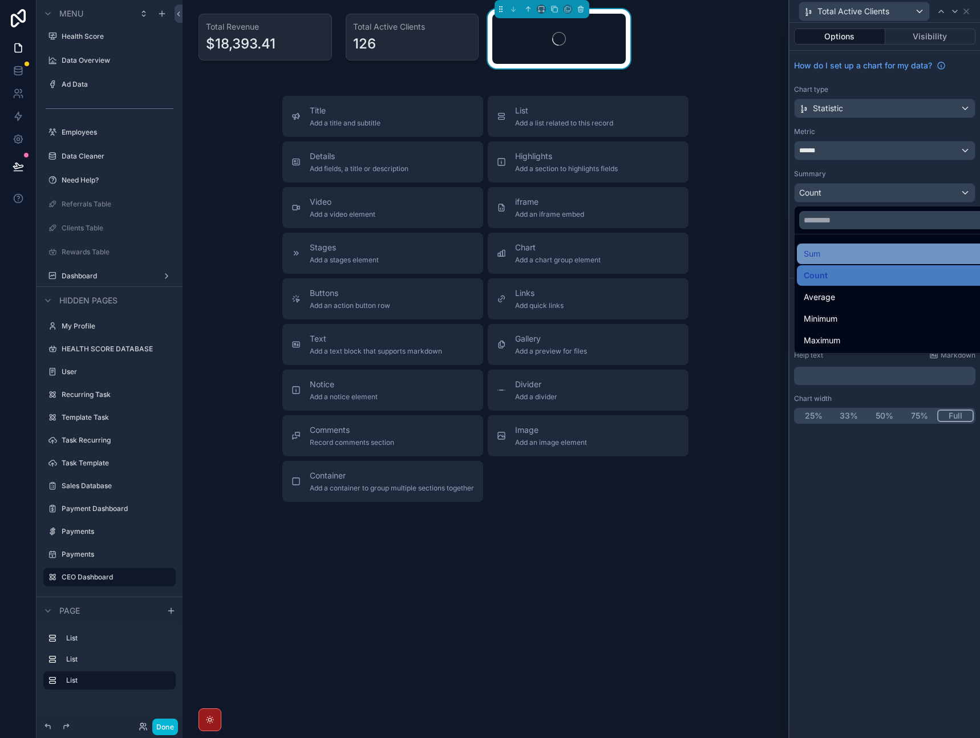
click at [846, 255] on div "Sum" at bounding box center [898, 254] width 188 height 14
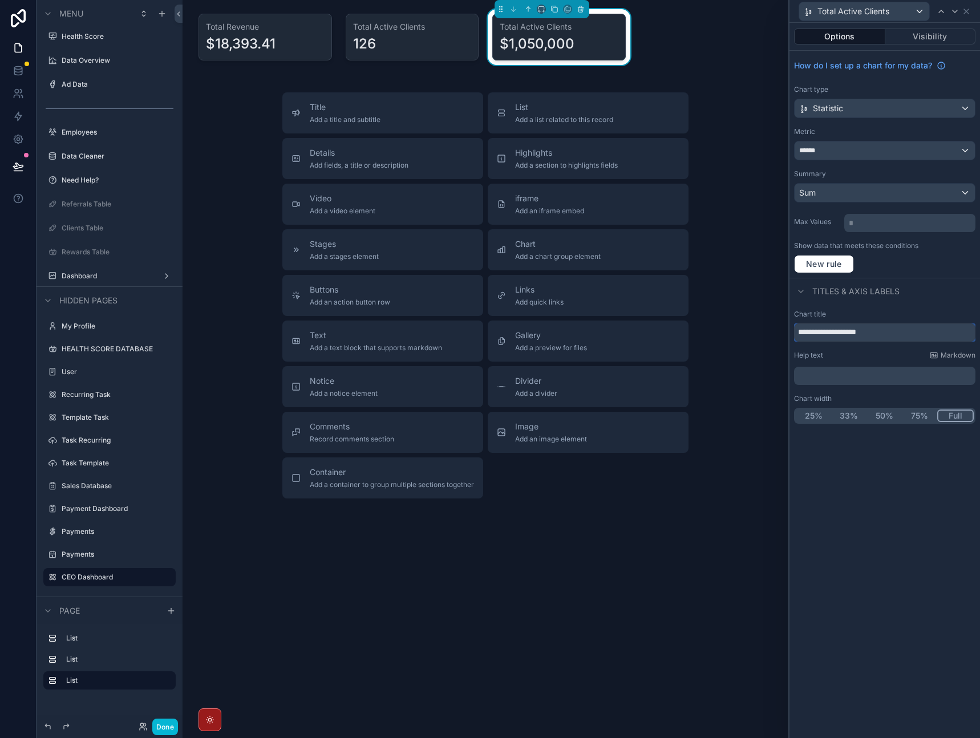
drag, startPoint x: 886, startPoint y: 333, endPoint x: 820, endPoint y: 332, distance: 66.2
click at [820, 332] on input "**********" at bounding box center [884, 333] width 181 height 18
type input "**********"
click at [927, 298] on div "Titles & Axis labels" at bounding box center [885, 291] width 191 height 27
click at [937, 285] on div "Titles & Axis labels" at bounding box center [885, 291] width 191 height 27
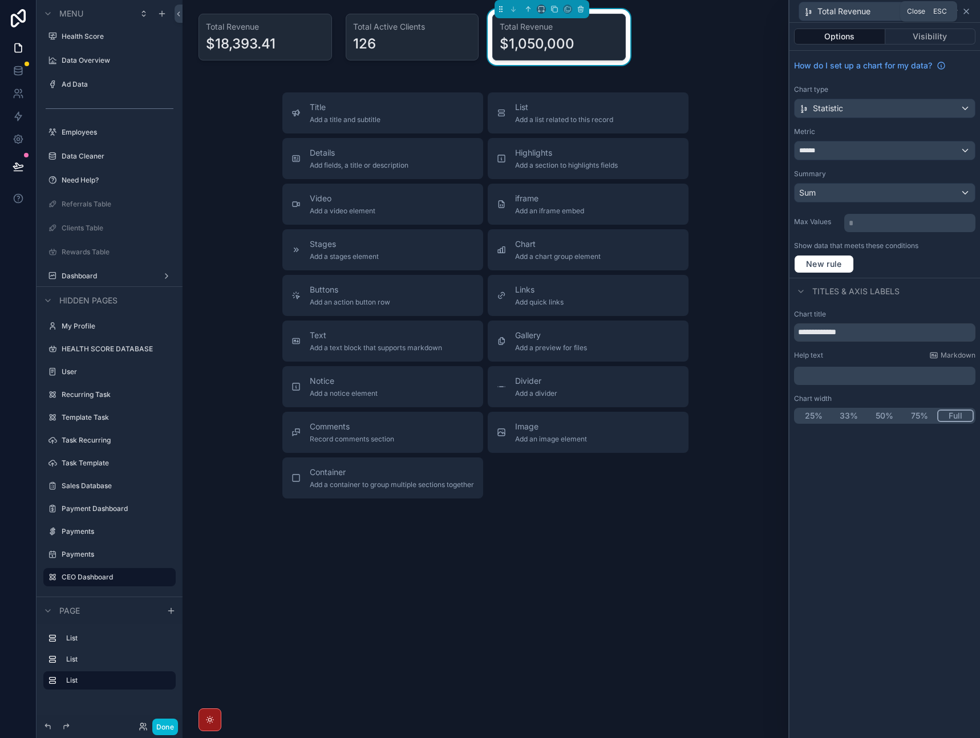
click at [968, 12] on icon at bounding box center [966, 11] width 9 height 9
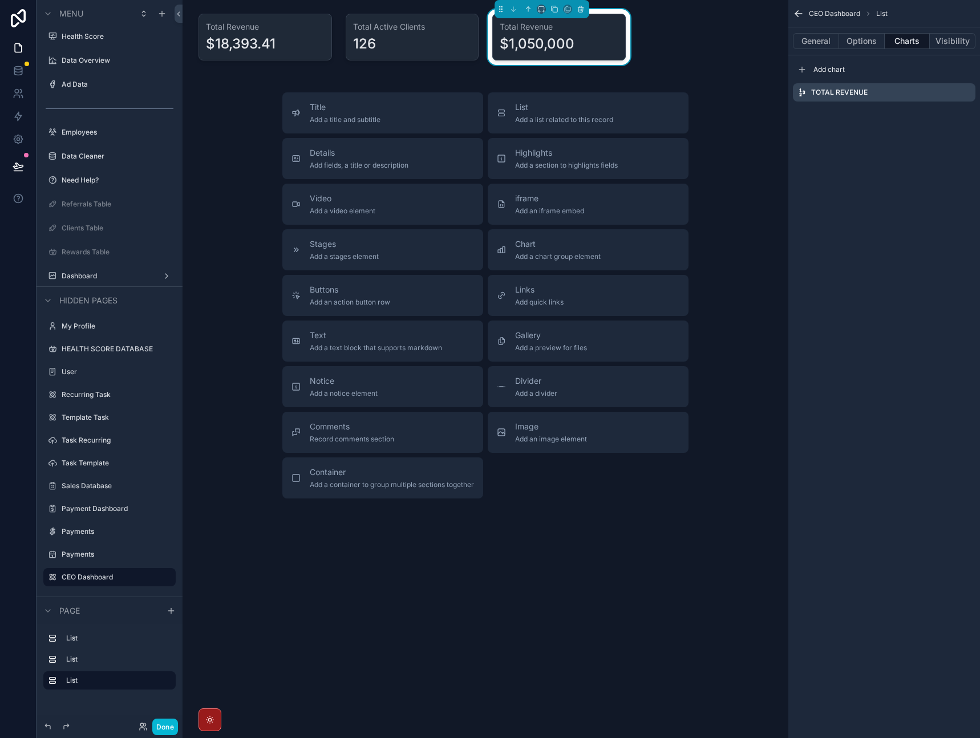
click at [749, 132] on div "Title Add a title and subtitle List Add a list related to this record Details A…" at bounding box center [486, 295] width 588 height 406
click at [934, 199] on div "CEO Dashboard List General Options Charts Visibility Add chart Total Revenue" at bounding box center [885, 369] width 192 height 738
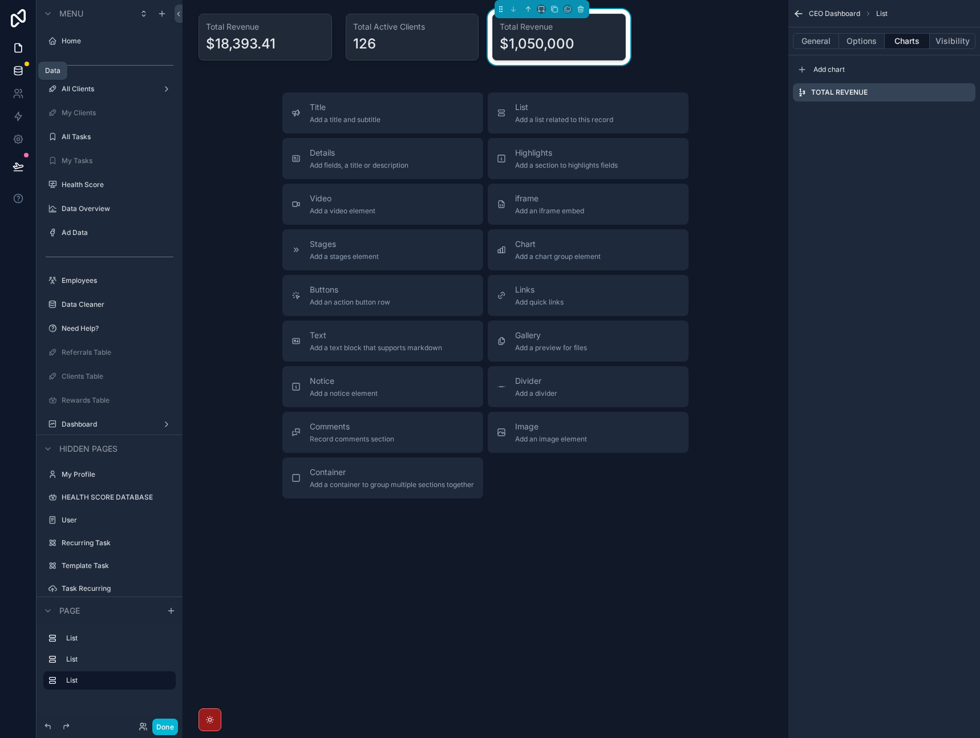
click at [21, 71] on icon at bounding box center [18, 70] width 11 height 11
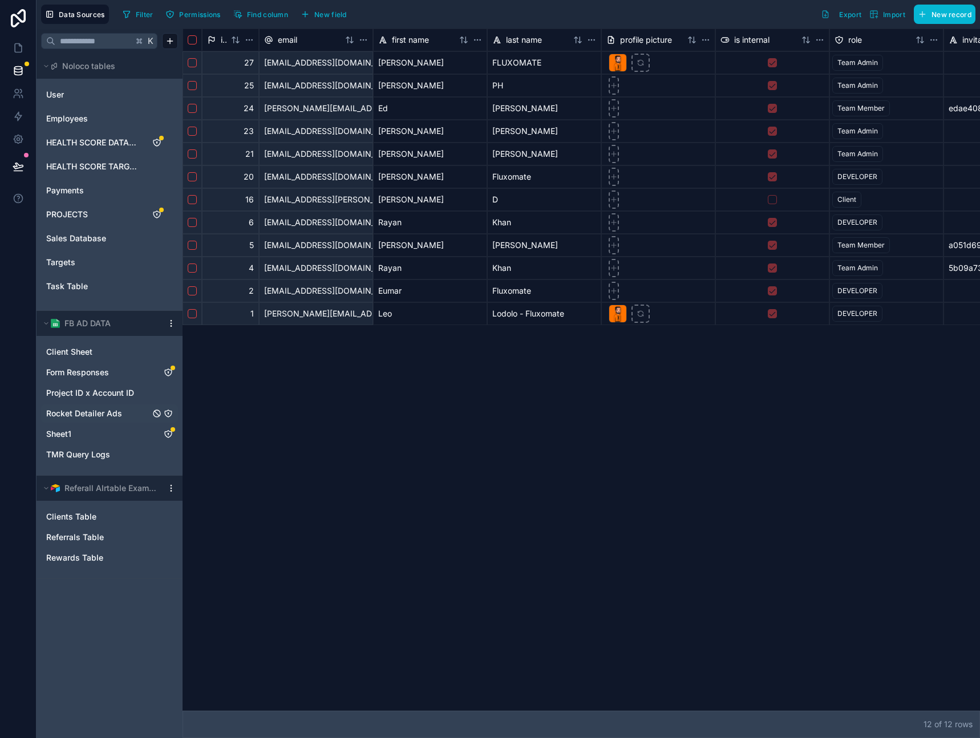
click at [118, 413] on span "Rocket Detailer Ads" at bounding box center [84, 413] width 76 height 11
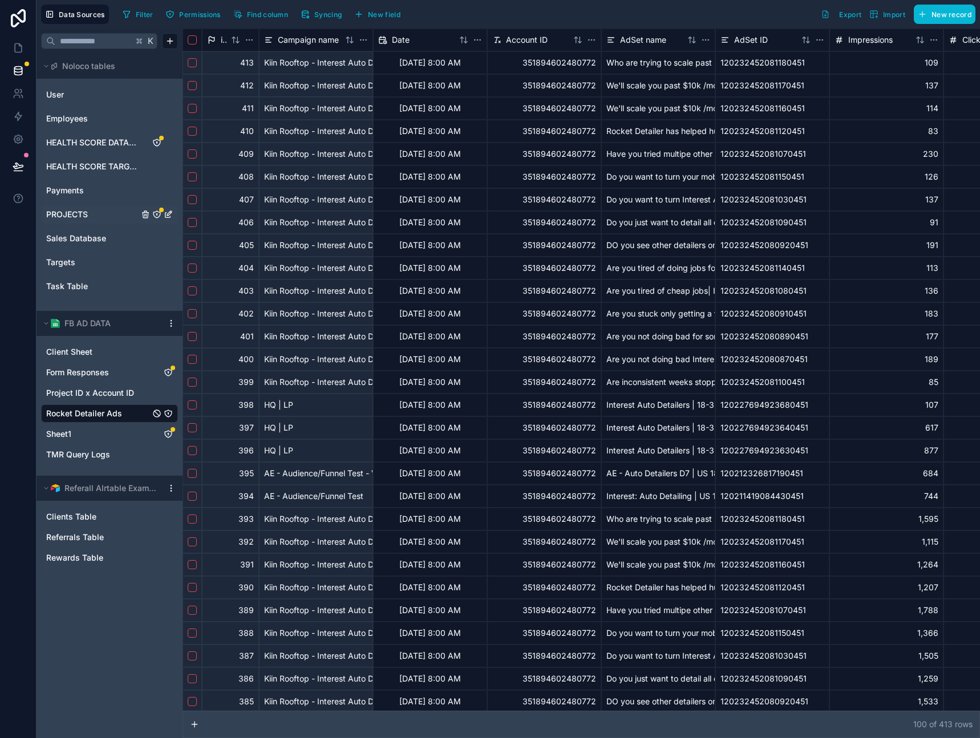
click at [91, 210] on link "PROJECTS" at bounding box center [92, 214] width 92 height 11
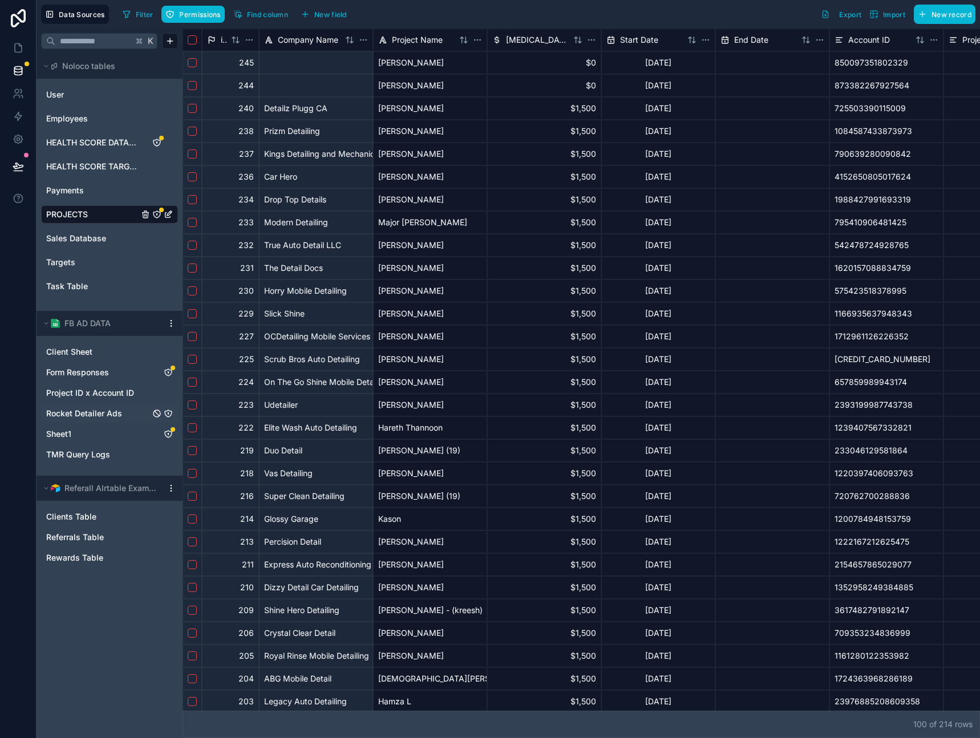
click at [92, 420] on div "Rocket Detailer Ads" at bounding box center [109, 414] width 137 height 18
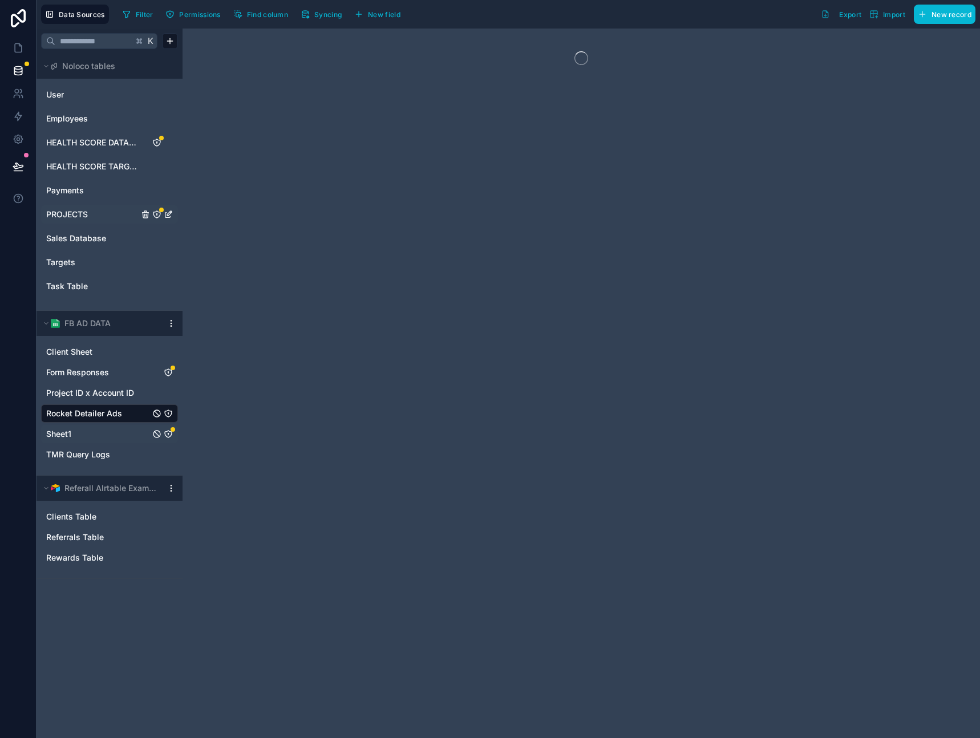
click at [91, 429] on link "Sheet1" at bounding box center [98, 434] width 104 height 11
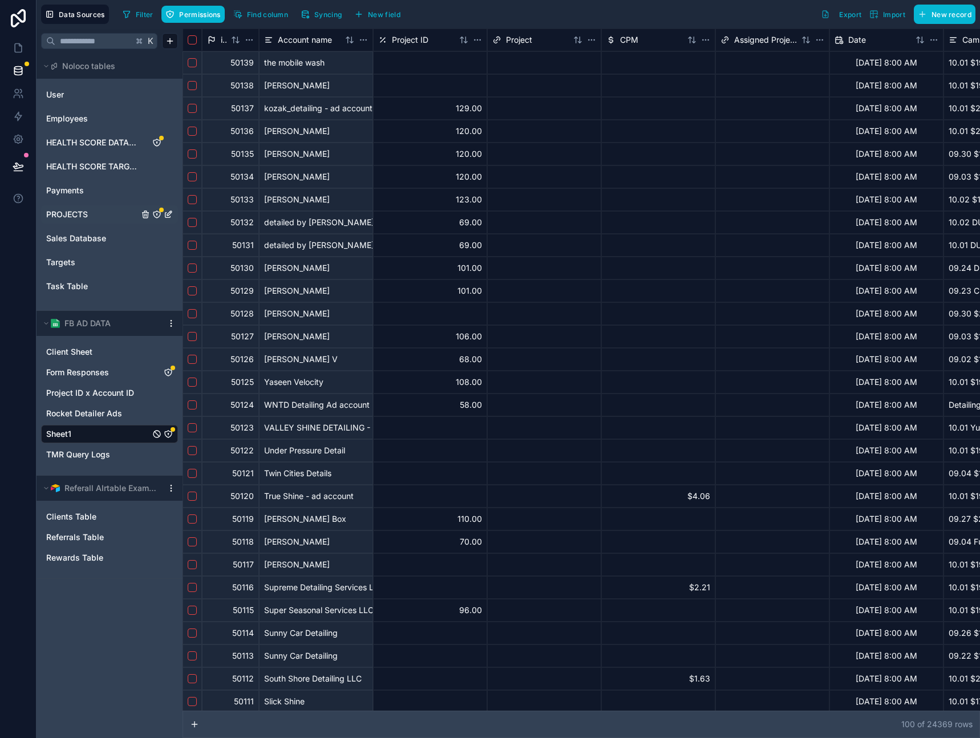
click at [95, 214] on link "PROJECTS" at bounding box center [92, 214] width 92 height 11
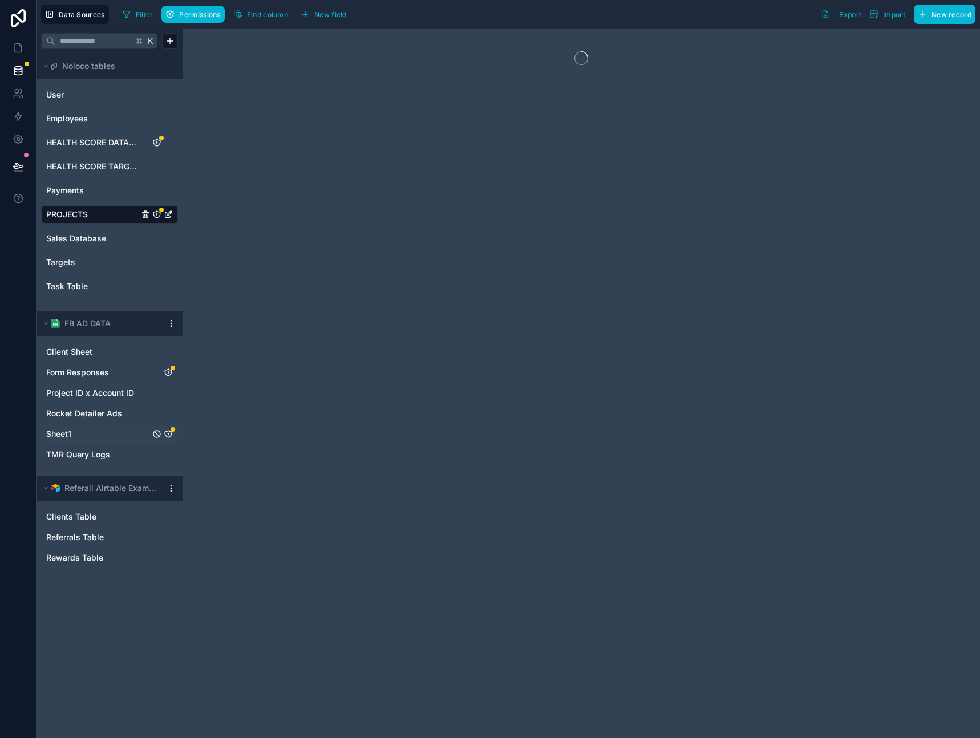
click at [97, 434] on link "Sheet1" at bounding box center [98, 434] width 104 height 11
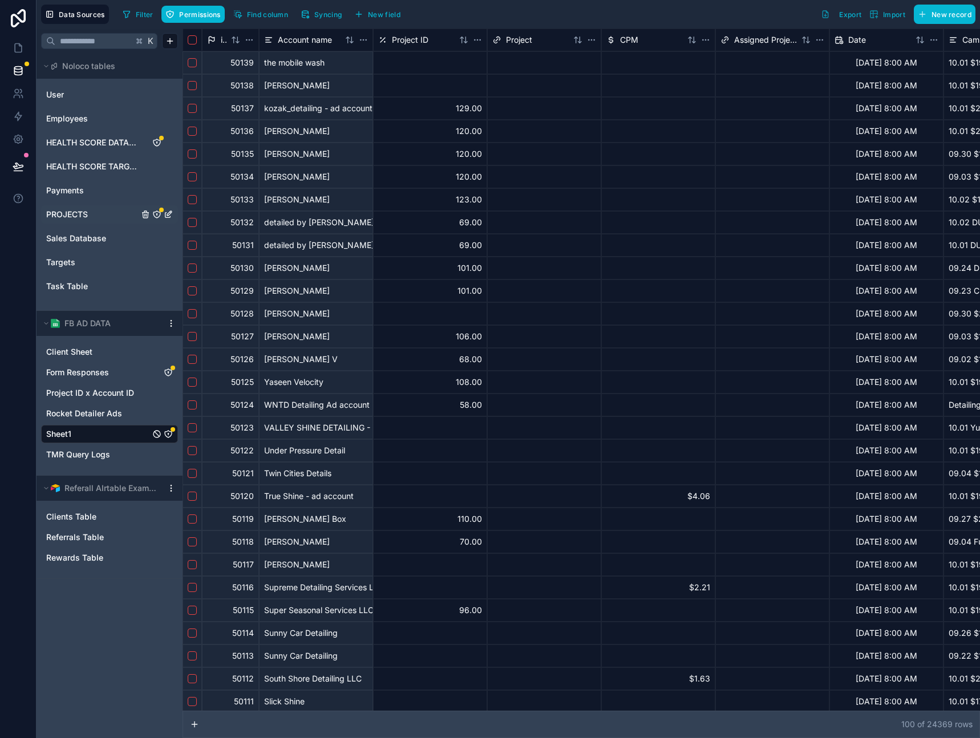
click at [99, 220] on link "PROJECTS" at bounding box center [92, 214] width 92 height 11
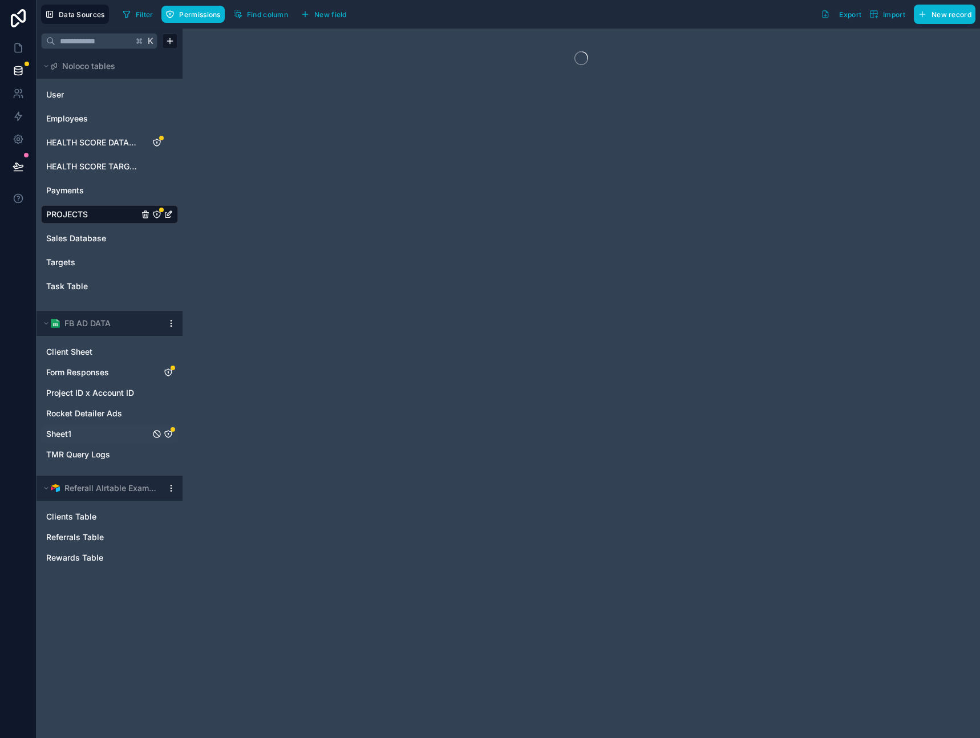
click at [86, 432] on link "Sheet1" at bounding box center [98, 434] width 104 height 11
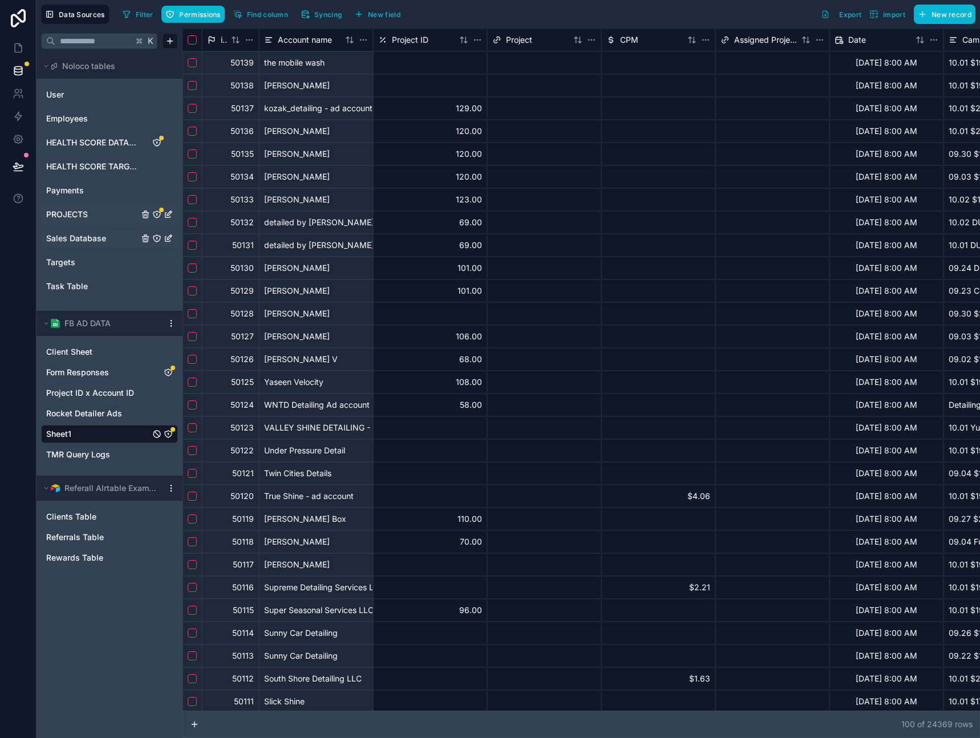
click at [100, 240] on span "Sales Database" at bounding box center [76, 238] width 60 height 11
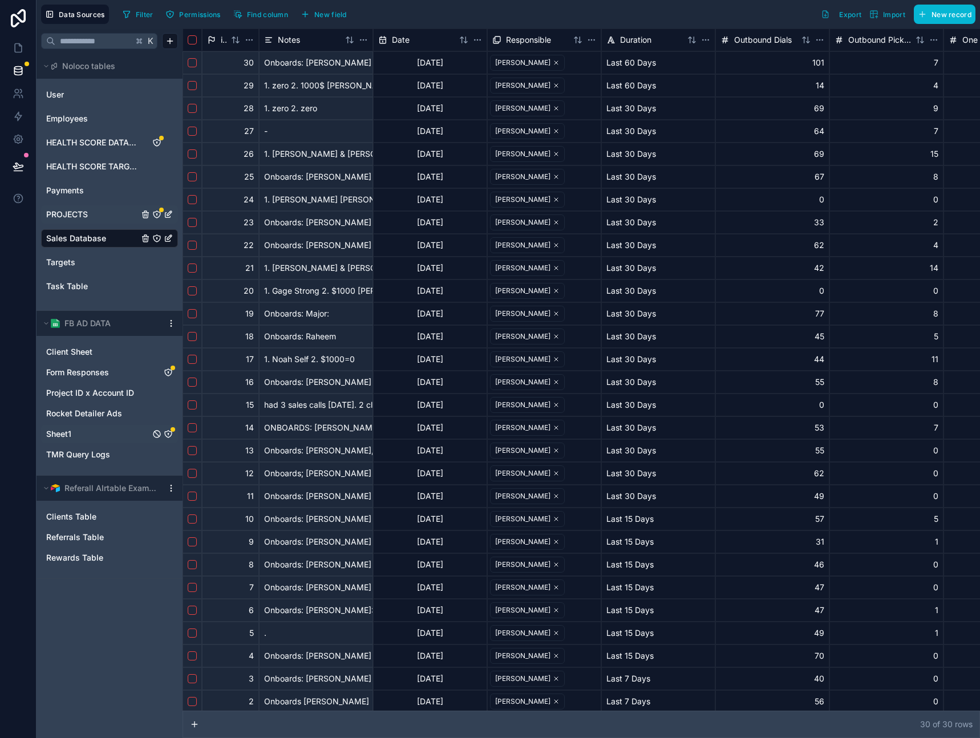
click at [104, 215] on link "PROJECTS" at bounding box center [92, 214] width 92 height 11
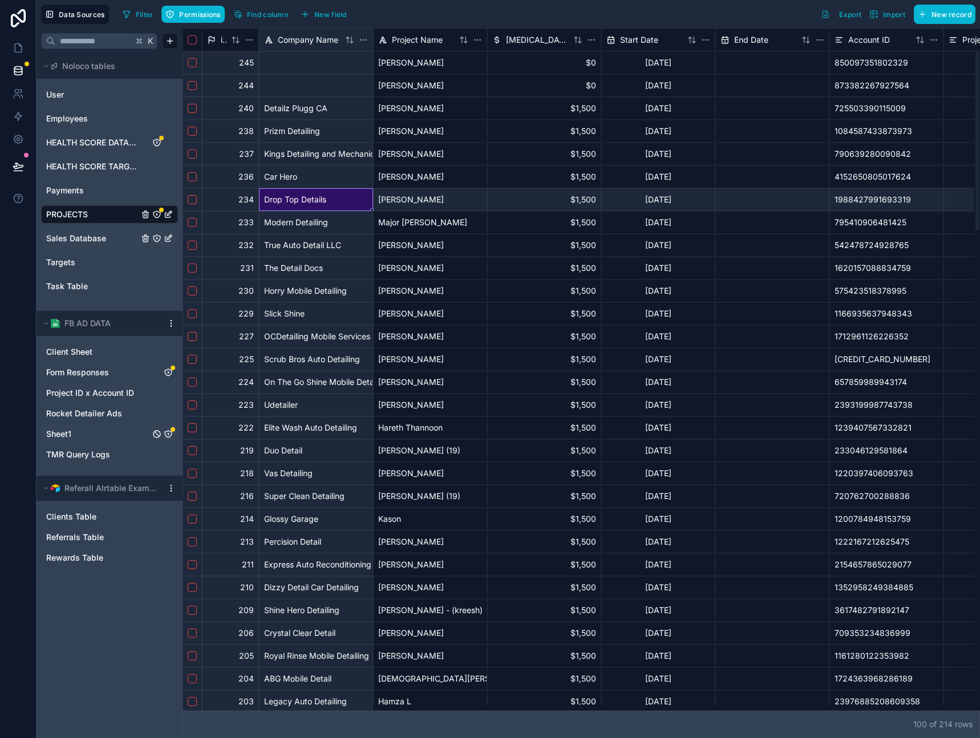
drag, startPoint x: 319, startPoint y: 203, endPoint x: 379, endPoint y: 202, distance: 59.9
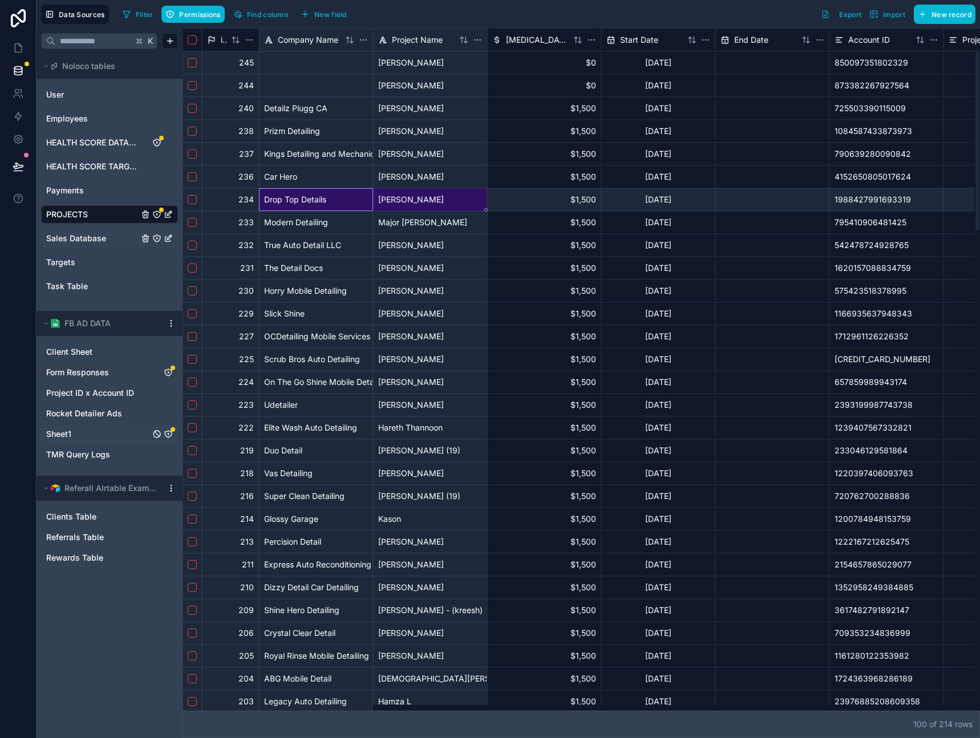
click at [438, 200] on div "Ahmad Jabr" at bounding box center [430, 199] width 114 height 23
click at [536, 201] on div "$1,500" at bounding box center [544, 199] width 114 height 23
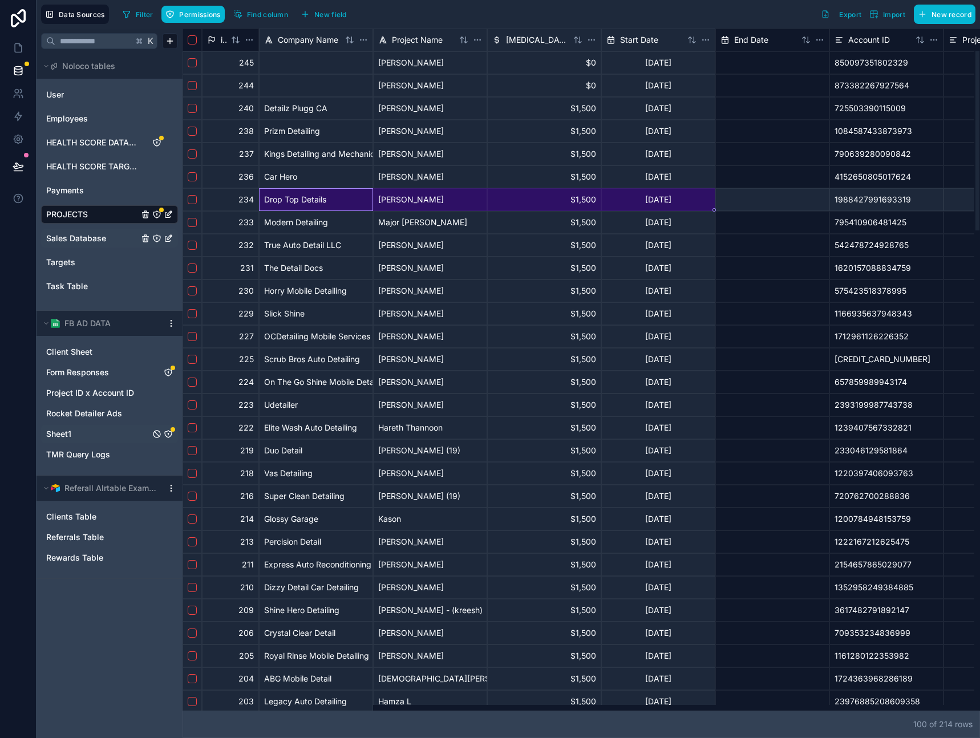
drag, startPoint x: 292, startPoint y: 204, endPoint x: 721, endPoint y: 201, distance: 429.7
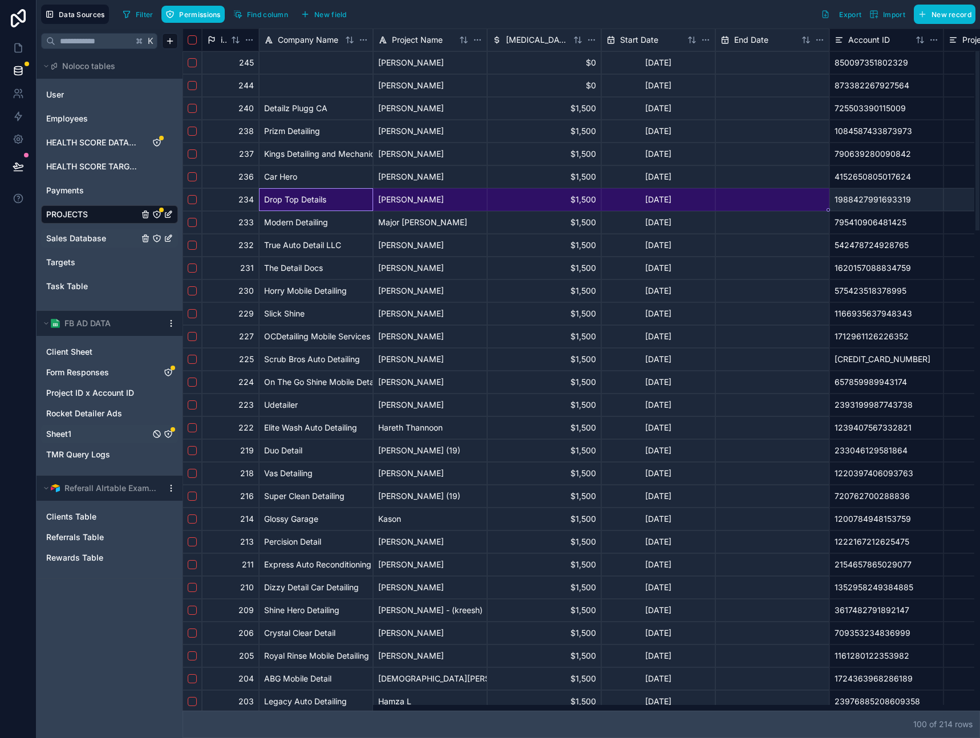
click at [733, 201] on div at bounding box center [773, 199] width 114 height 23
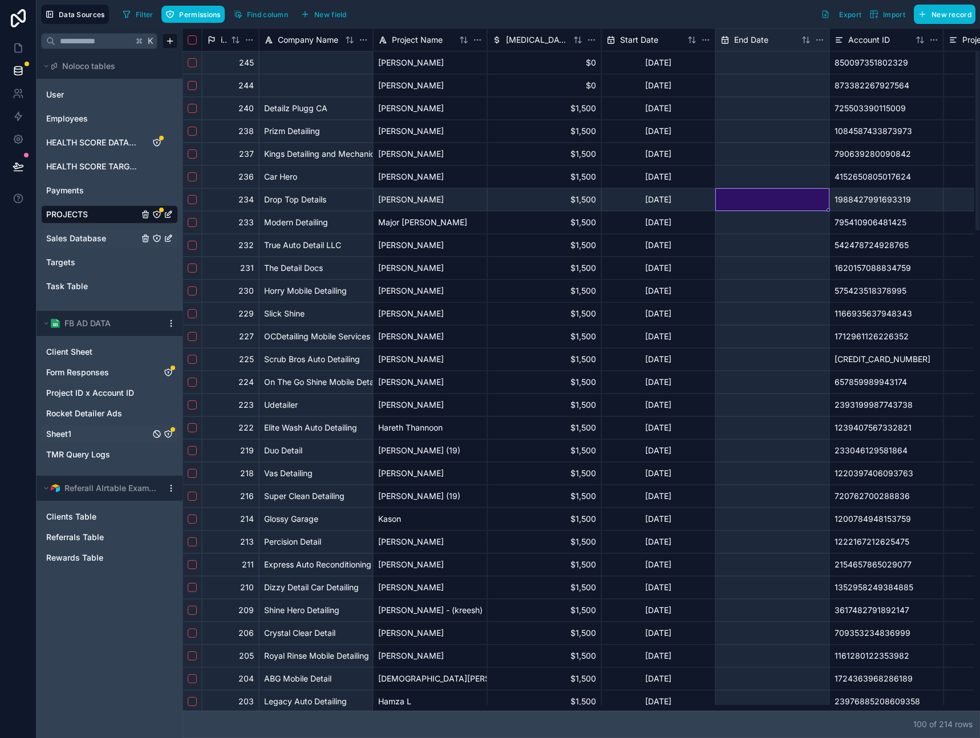
click at [592, 721] on div "100 of 214 row s" at bounding box center [582, 724] width 798 height 27
drag, startPoint x: 520, startPoint y: 712, endPoint x: 478, endPoint y: 712, distance: 42.2
click at [544, 712] on div "100 of 214 row s" at bounding box center [582, 724] width 798 height 27
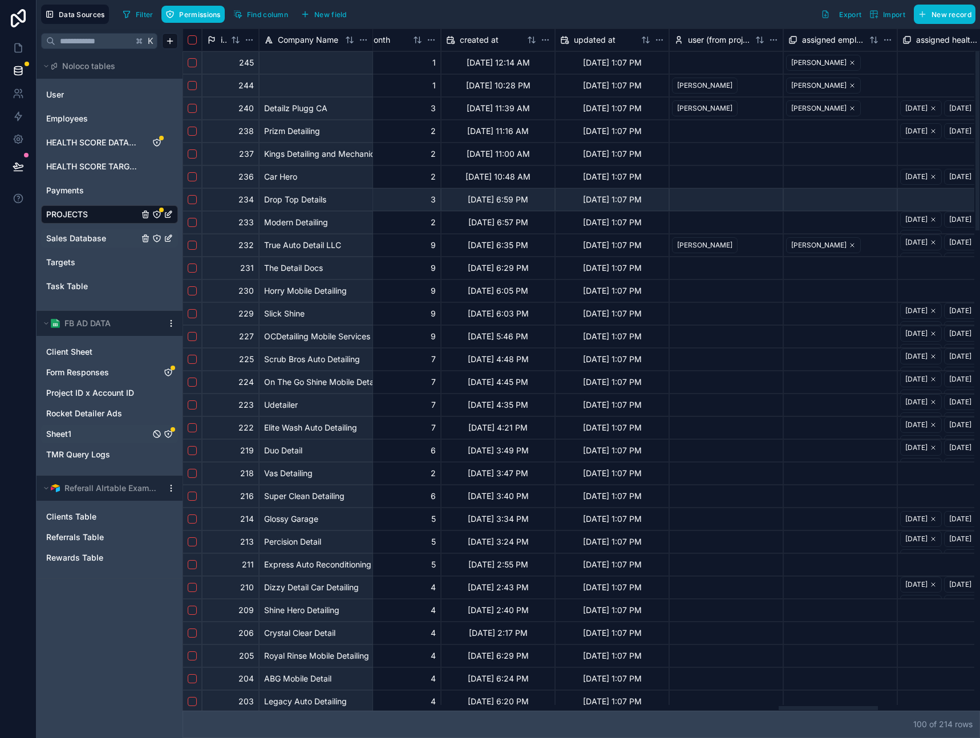
scroll to position [0, 4854]
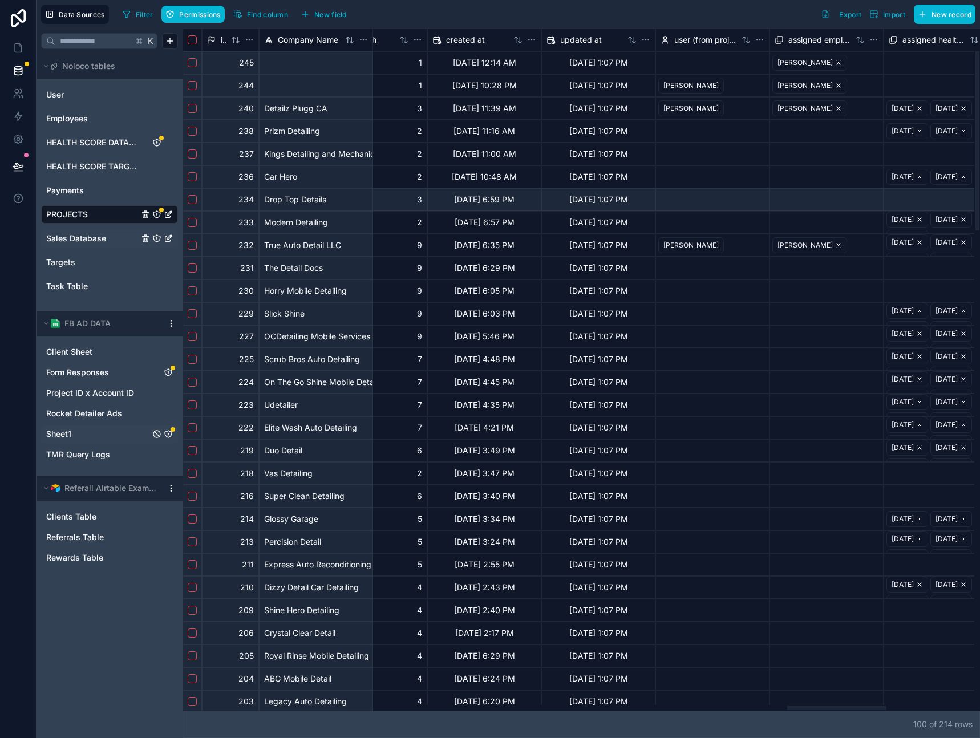
drag, startPoint x: 410, startPoint y: 708, endPoint x: 840, endPoint y: 674, distance: 430.5
click at [837, 705] on div at bounding box center [579, 708] width 792 height 6
drag, startPoint x: 856, startPoint y: 709, endPoint x: 506, endPoint y: 683, distance: 350.8
click at [788, 707] on div at bounding box center [837, 709] width 99 height 4
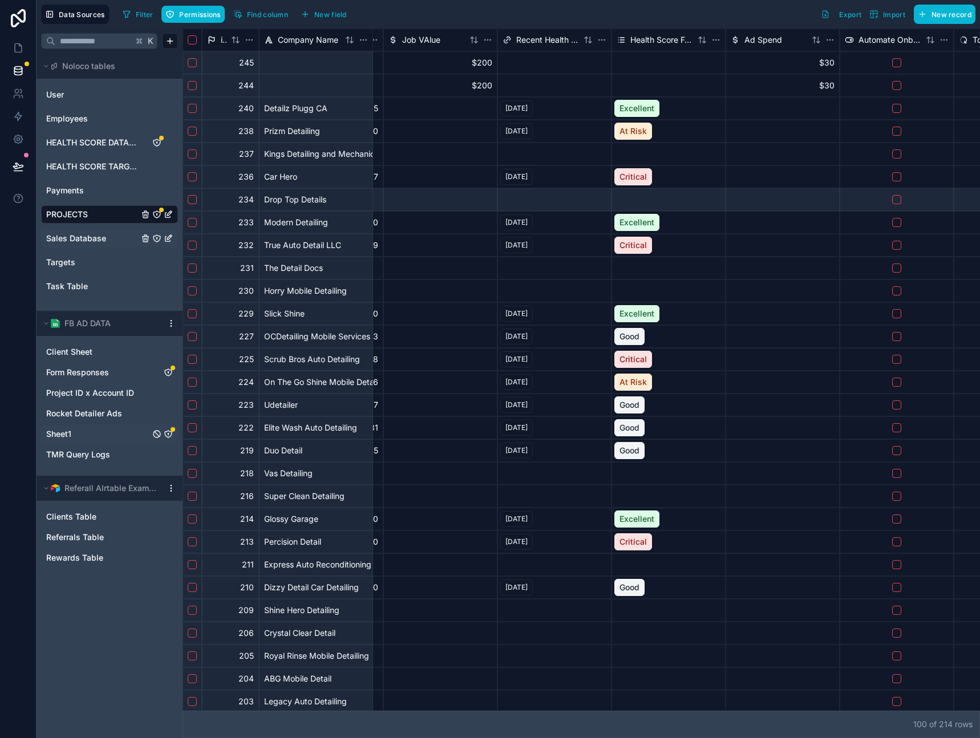
click at [133, 594] on div "K Noloco tables User Employees HEALTH SCORE DATABASE HEALTH SCORE TARGET Paymen…" at bounding box center [110, 384] width 146 height 710
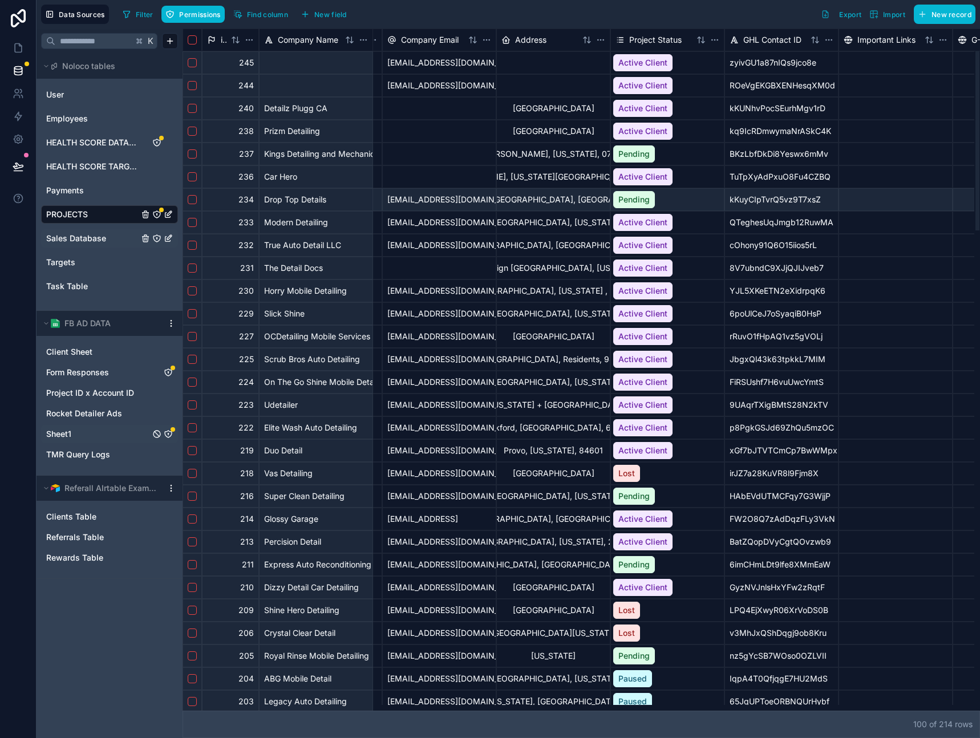
scroll to position [0, 0]
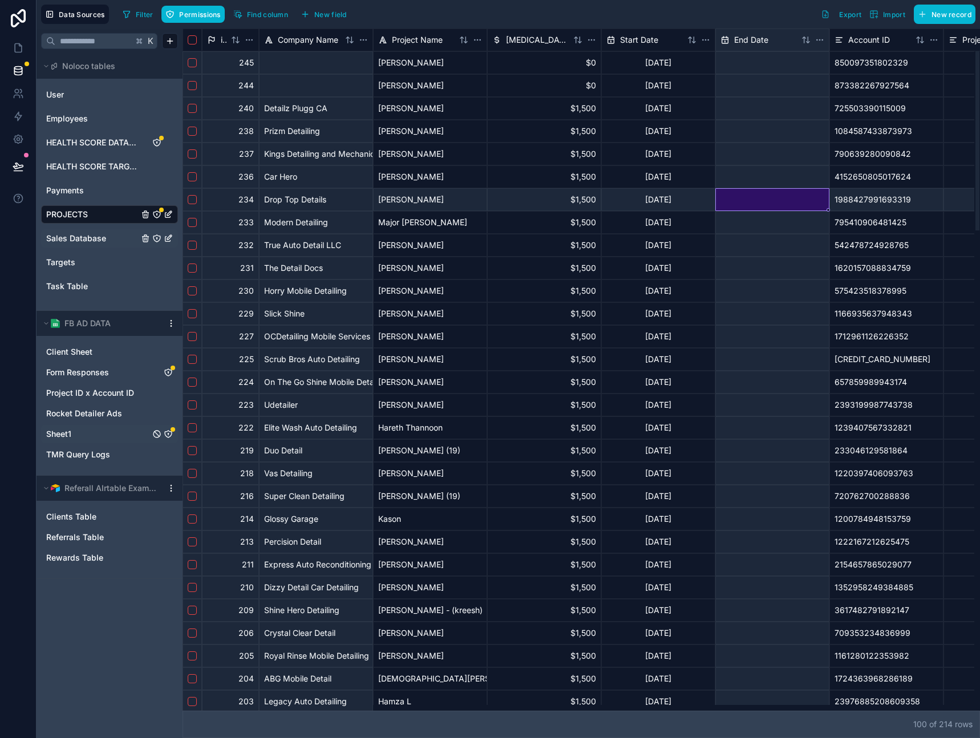
drag, startPoint x: 495, startPoint y: 709, endPoint x: 225, endPoint y: 700, distance: 270.1
click at [225, 707] on div at bounding box center [232, 709] width 99 height 4
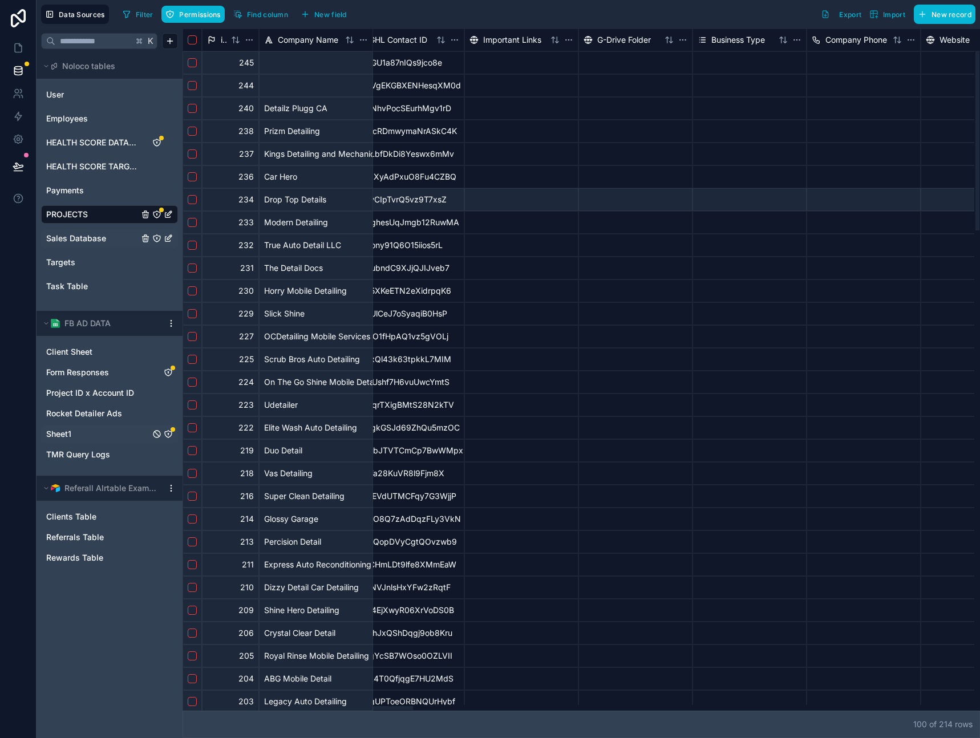
scroll to position [0, 1025]
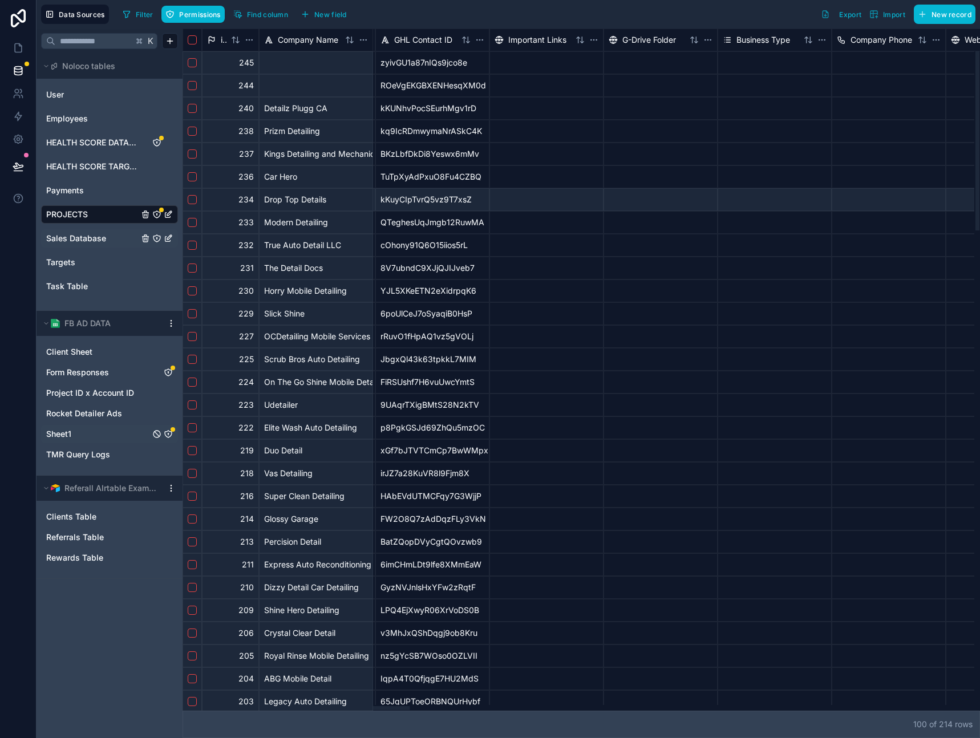
drag, startPoint x: 402, startPoint y: 708, endPoint x: 360, endPoint y: 707, distance: 41.7
click at [360, 707] on div at bounding box center [579, 708] width 792 height 6
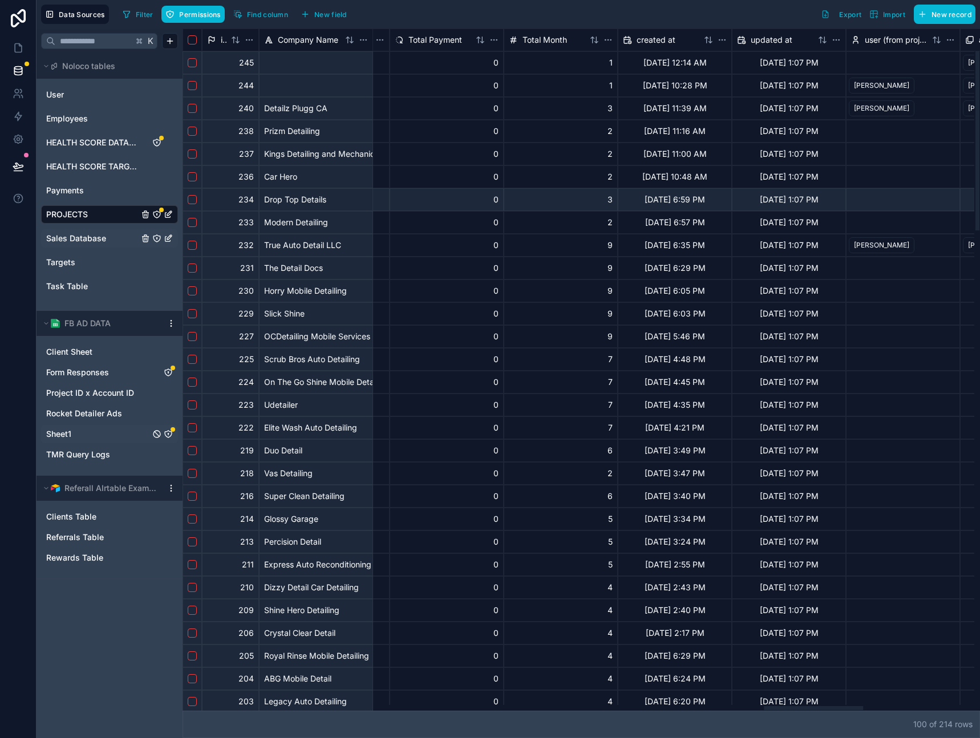
scroll to position [0, 4668]
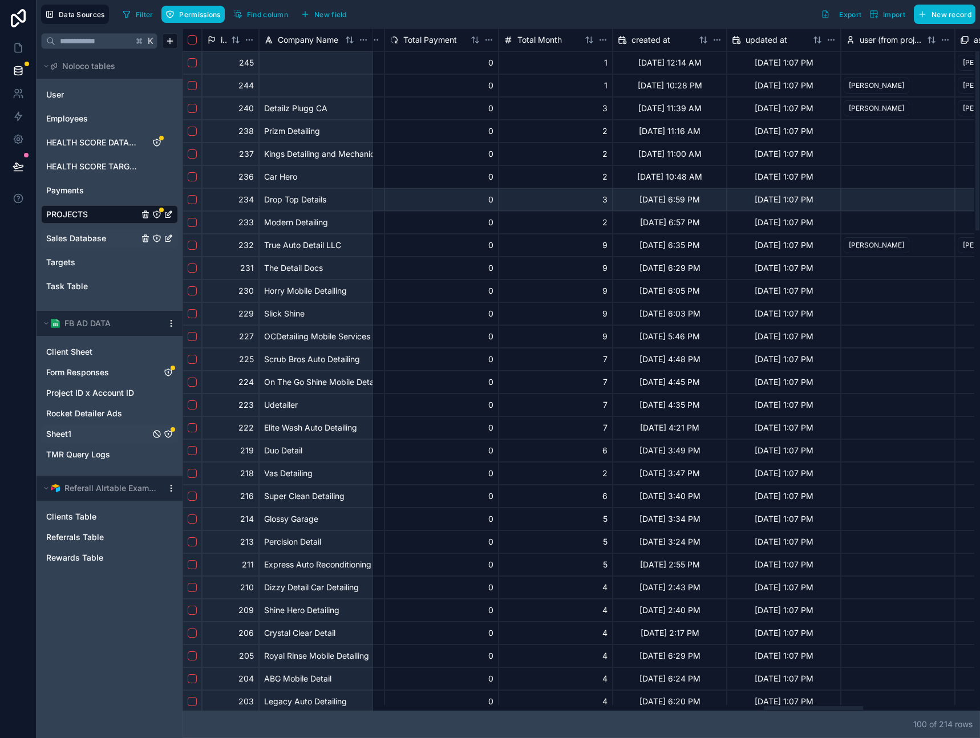
drag, startPoint x: 386, startPoint y: 708, endPoint x: 840, endPoint y: 672, distance: 455.1
click at [840, 707] on div at bounding box center [813, 709] width 99 height 4
click at [522, 35] on span "Total Month" at bounding box center [540, 39] width 45 height 11
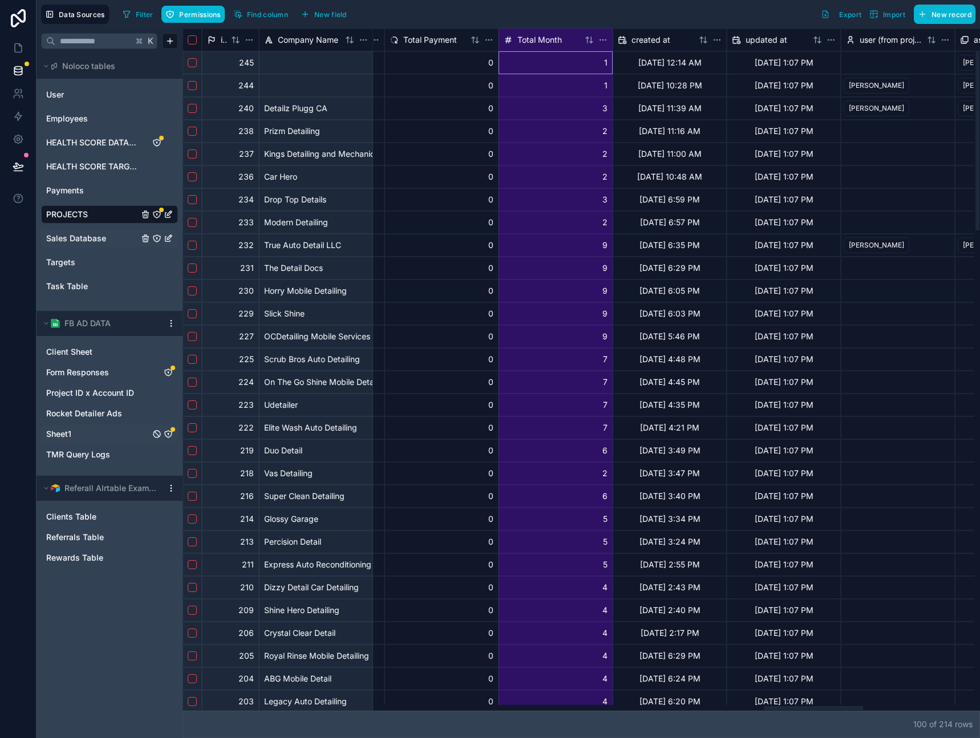
click at [520, 40] on span "Total Month" at bounding box center [540, 39] width 45 height 11
click at [566, 67] on div "1" at bounding box center [556, 62] width 114 height 23
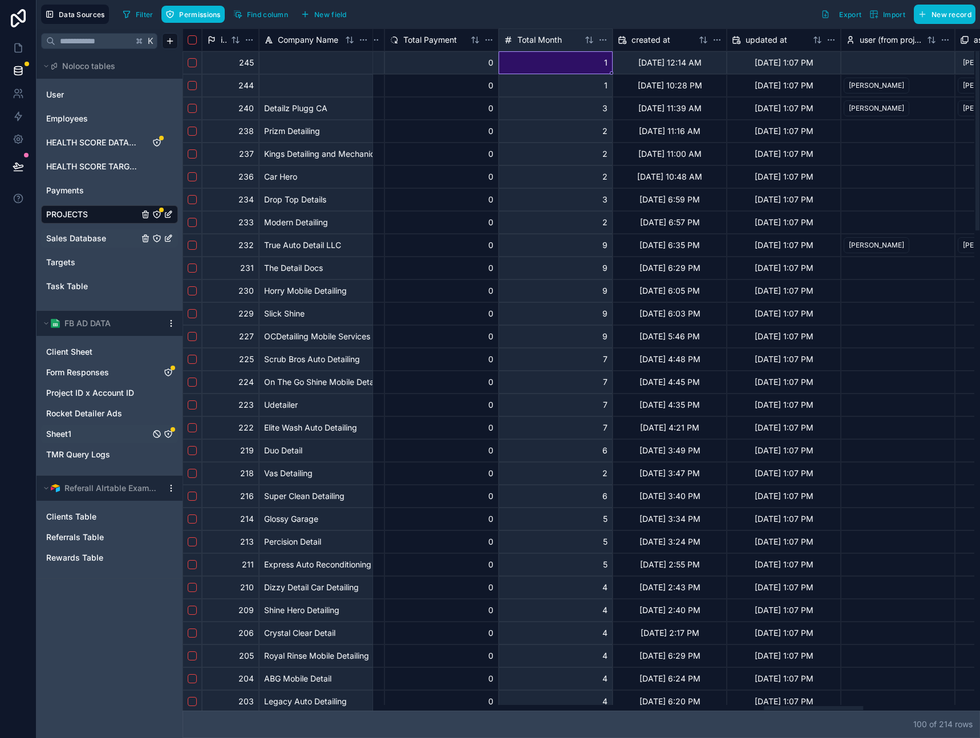
click at [571, 112] on div "3" at bounding box center [556, 108] width 114 height 23
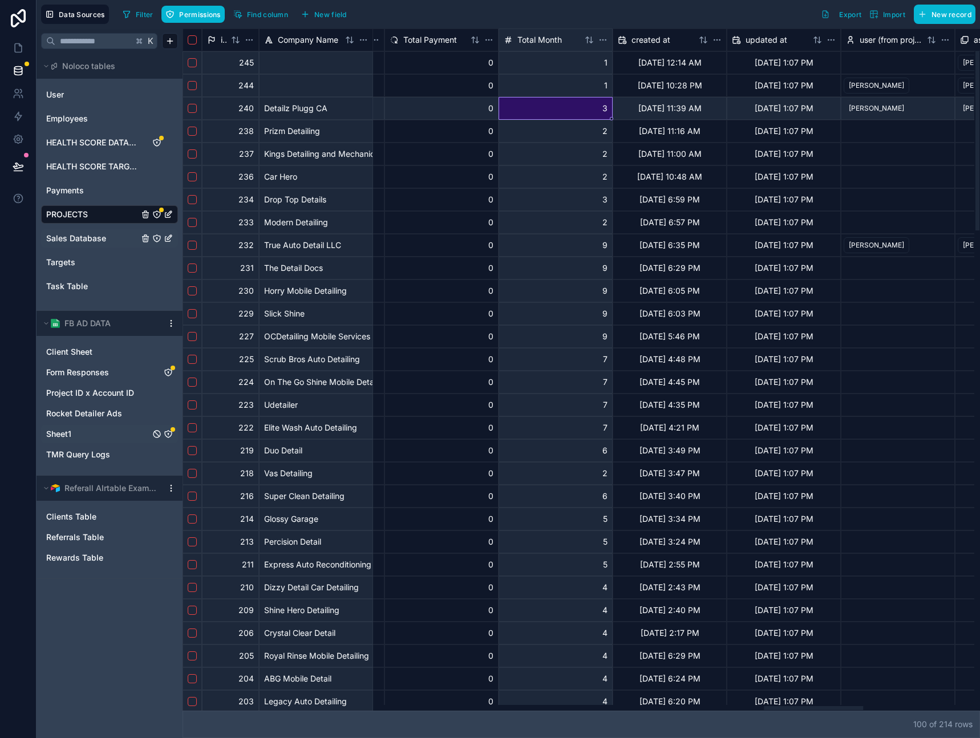
drag, startPoint x: 556, startPoint y: 180, endPoint x: 558, endPoint y: 220, distance: 40.0
click at [556, 180] on div "2" at bounding box center [556, 177] width 114 height 23
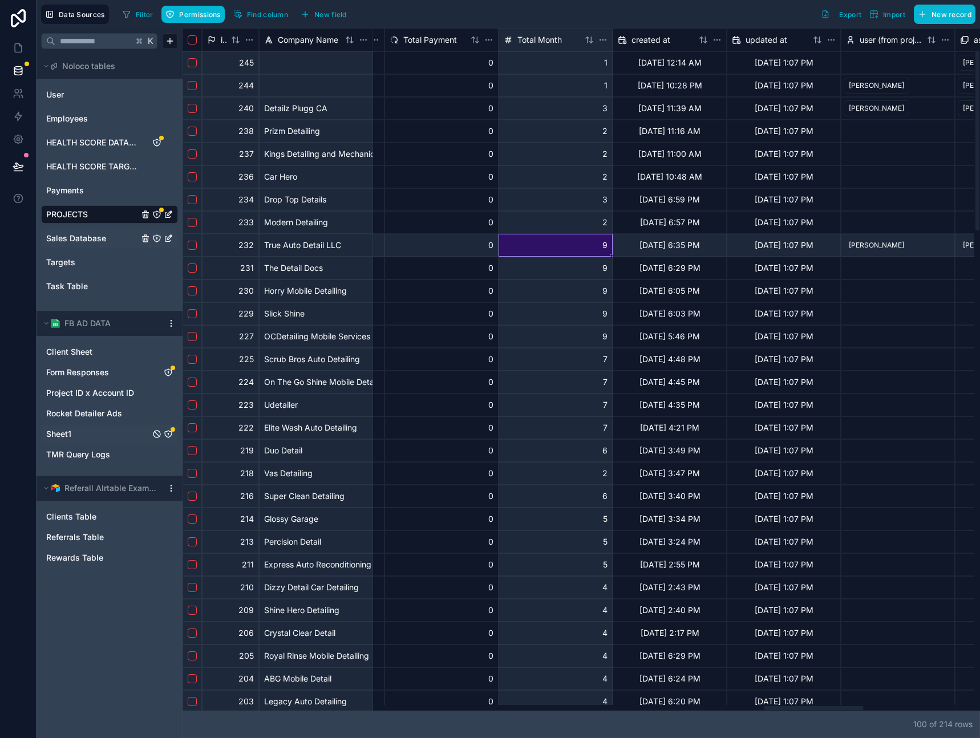
click at [559, 247] on div "9" at bounding box center [556, 245] width 114 height 23
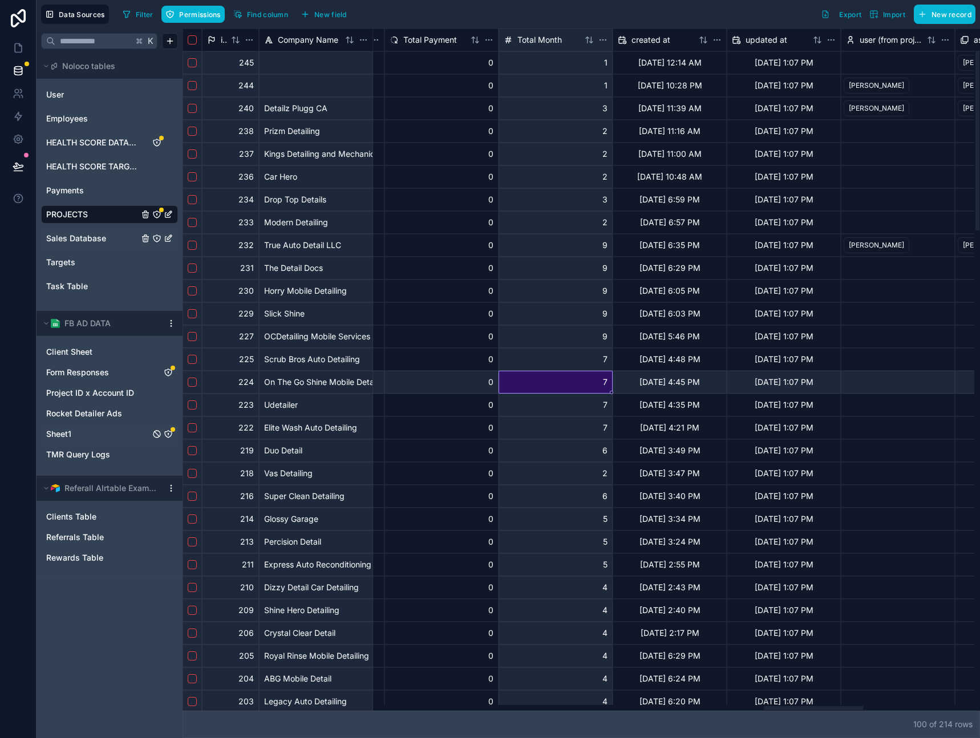
click at [545, 376] on div "7" at bounding box center [556, 382] width 114 height 23
click at [545, 478] on div "2" at bounding box center [556, 473] width 114 height 23
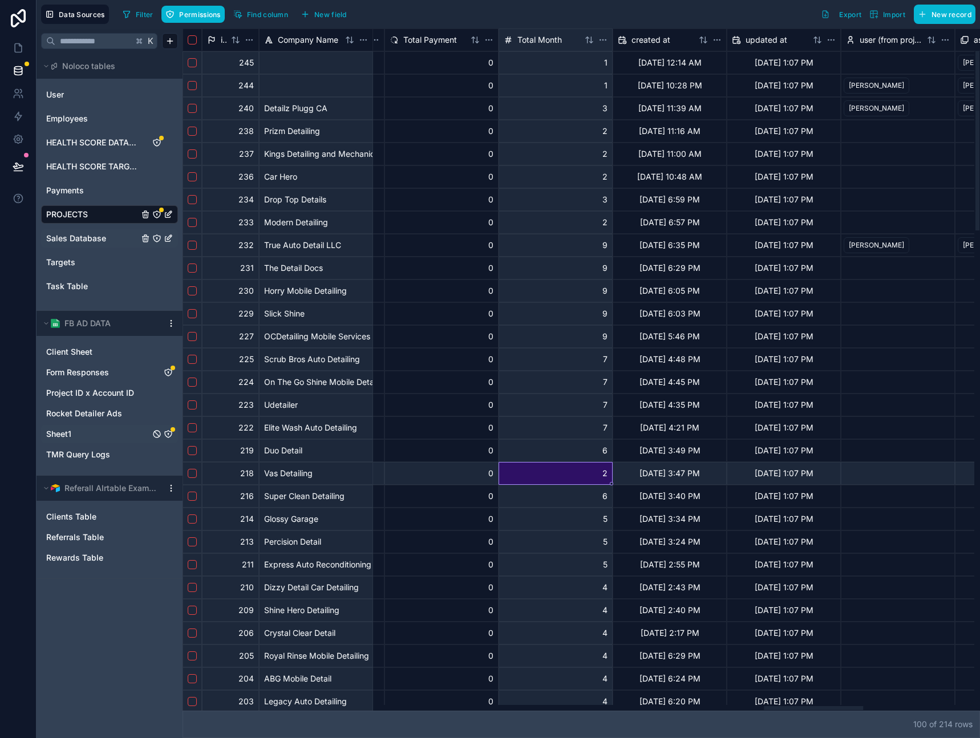
click at [546, 561] on div "5" at bounding box center [556, 565] width 114 height 23
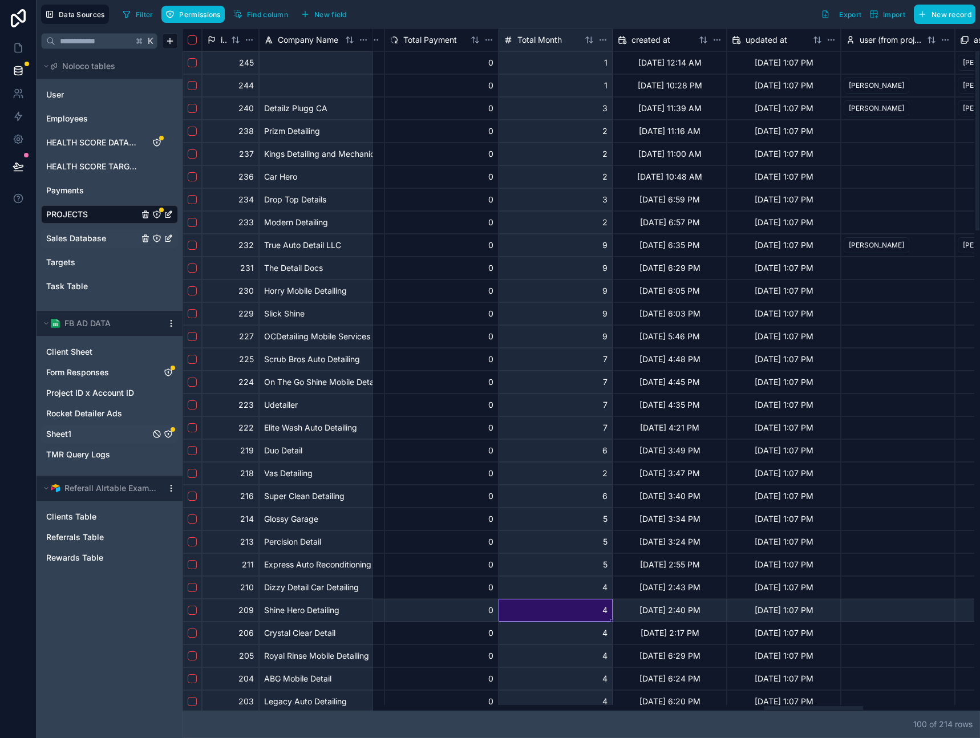
click at [539, 616] on div "4" at bounding box center [556, 610] width 114 height 23
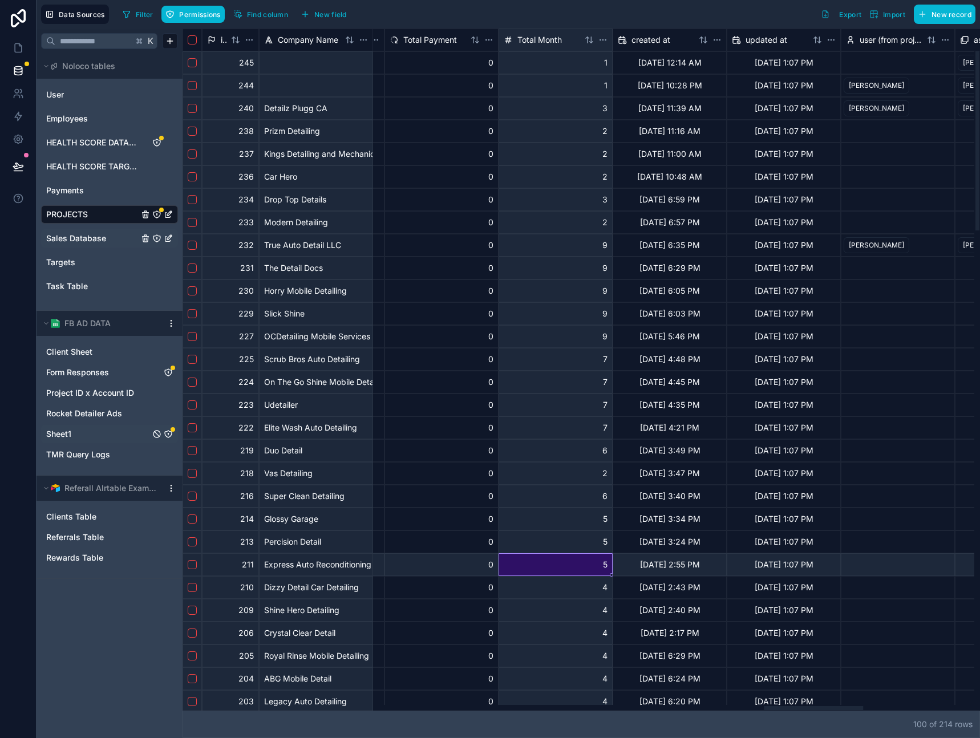
click at [542, 563] on div "5" at bounding box center [556, 565] width 114 height 23
click at [364, 565] on div "Express Auto Reconditioning" at bounding box center [316, 565] width 114 height 23
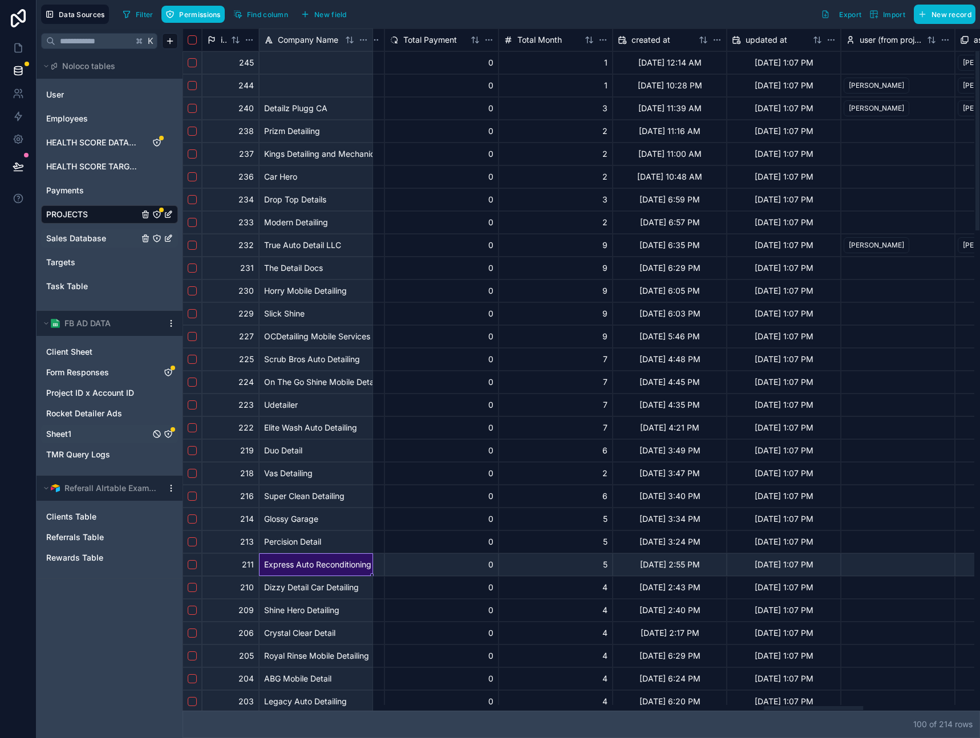
click at [524, 560] on div "5" at bounding box center [556, 565] width 114 height 23
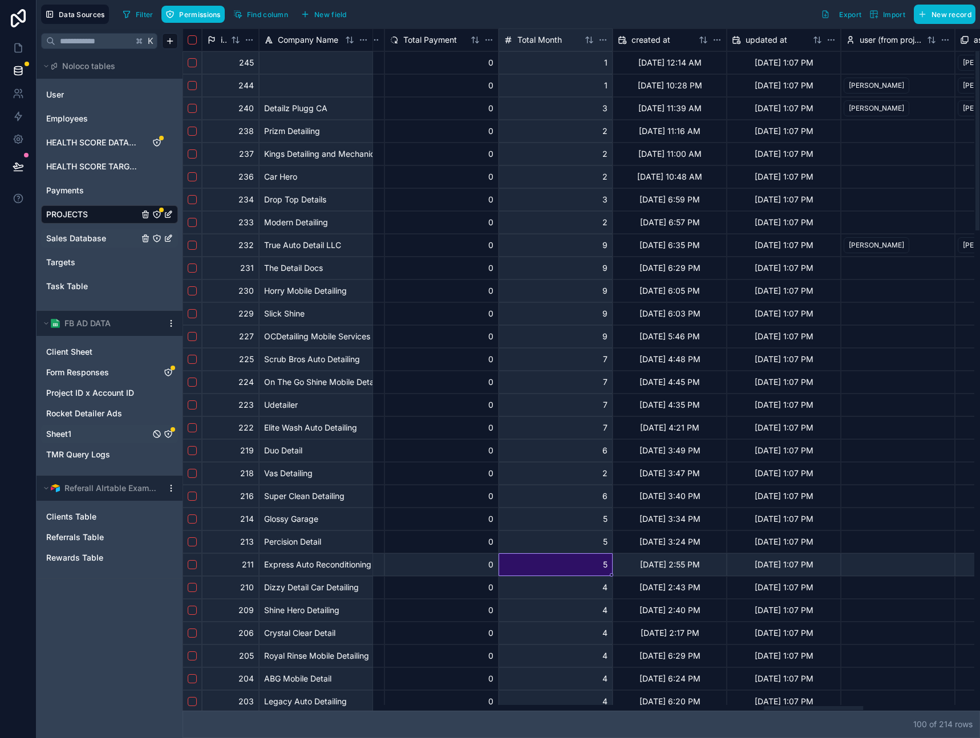
click at [538, 106] on div "3" at bounding box center [556, 108] width 114 height 23
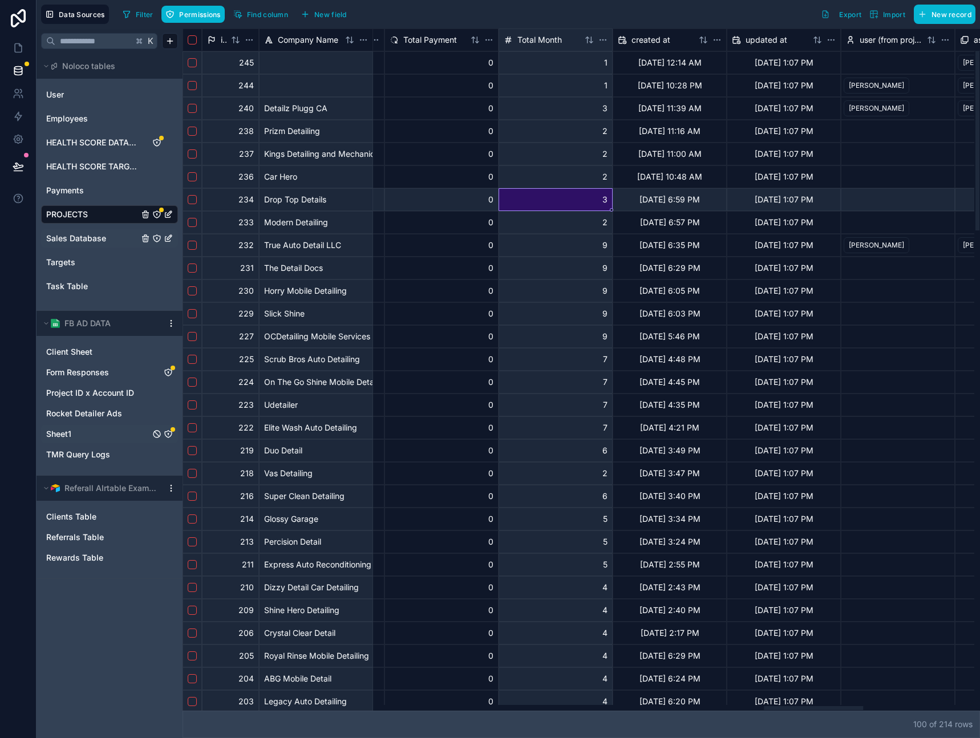
click at [546, 190] on div "3" at bounding box center [556, 199] width 114 height 23
click at [675, 41] on div "created at" at bounding box center [656, 39] width 76 height 11
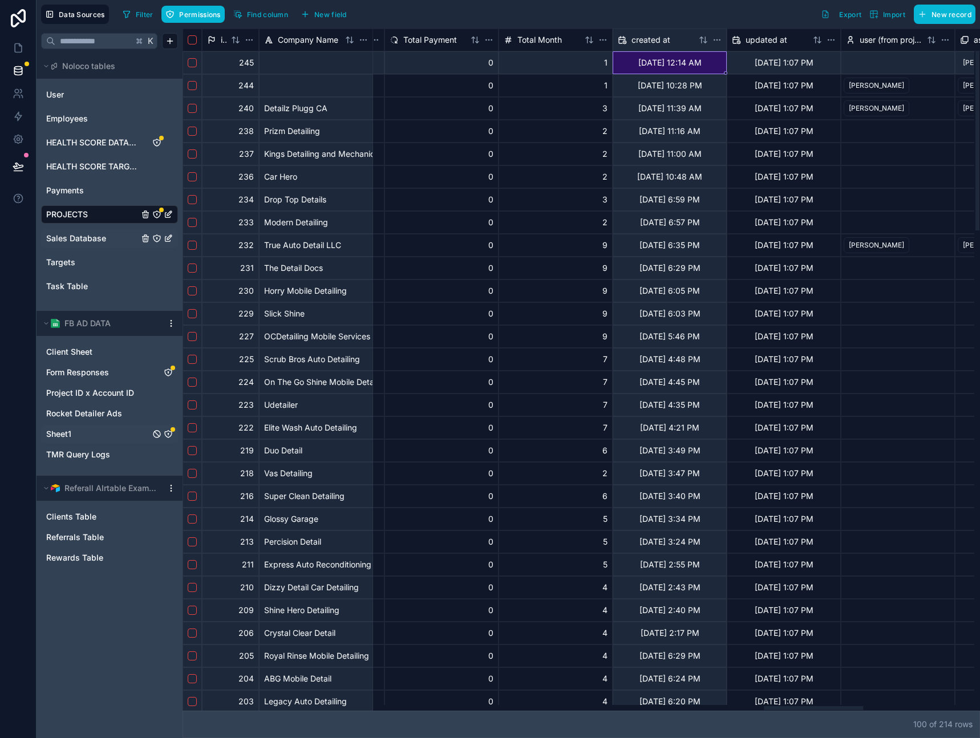
click at [678, 67] on div "9/9/2025 12:14 AM" at bounding box center [670, 62] width 114 height 23
click at [473, 61] on div "0" at bounding box center [442, 62] width 114 height 23
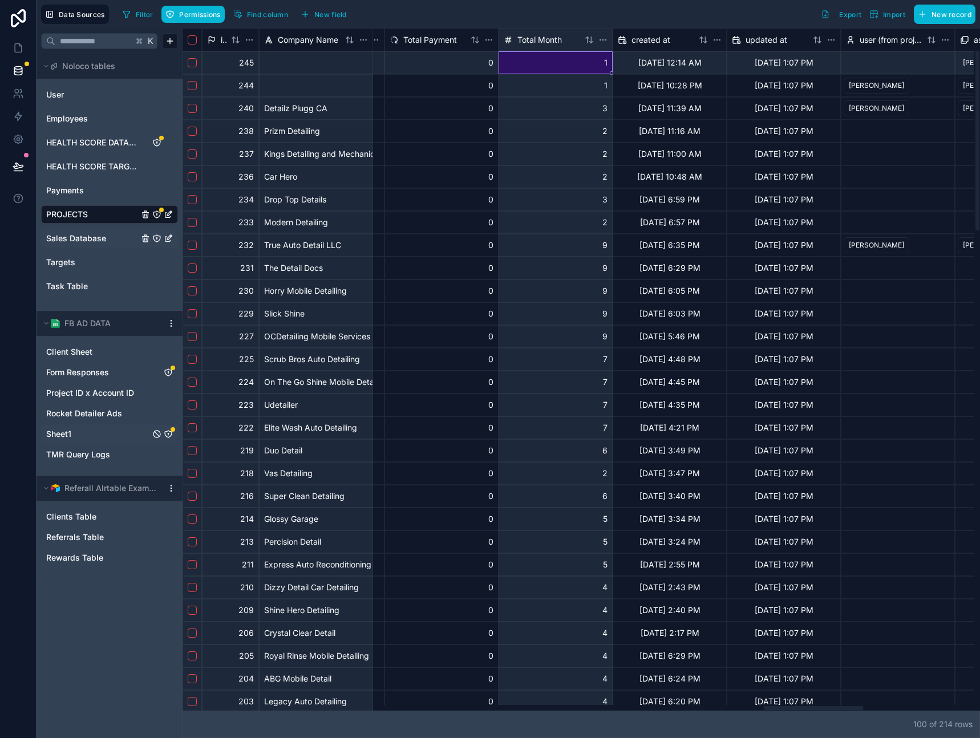
click at [541, 66] on div "1" at bounding box center [556, 62] width 114 height 23
click at [675, 66] on div "9/9/2025 12:14 AM" at bounding box center [670, 62] width 114 height 23
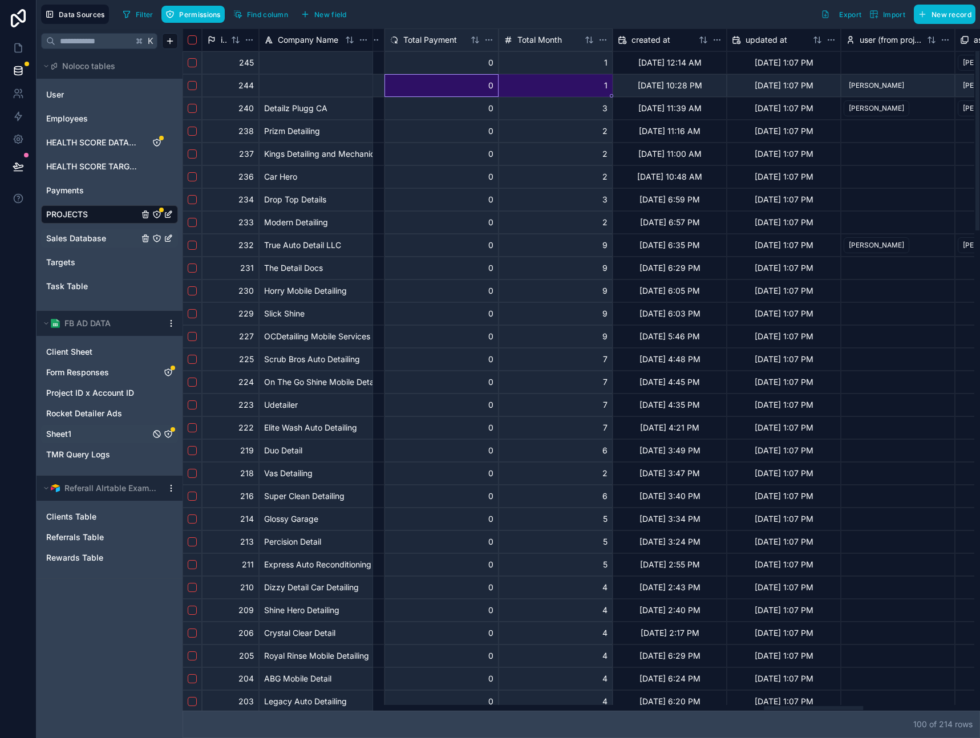
drag, startPoint x: 470, startPoint y: 87, endPoint x: 571, endPoint y: 85, distance: 100.5
click at [665, 87] on div "9/8/2025 10:28 PM" at bounding box center [670, 85] width 114 height 23
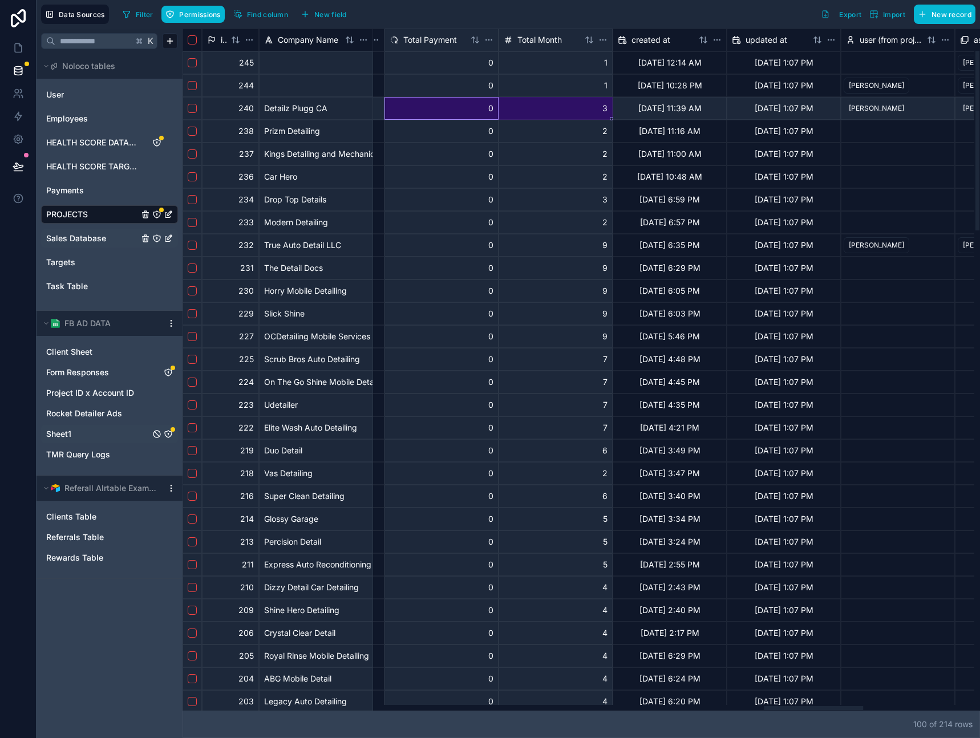
drag, startPoint x: 462, startPoint y: 110, endPoint x: 574, endPoint y: 111, distance: 111.9
click at [590, 116] on div "3" at bounding box center [556, 108] width 114 height 23
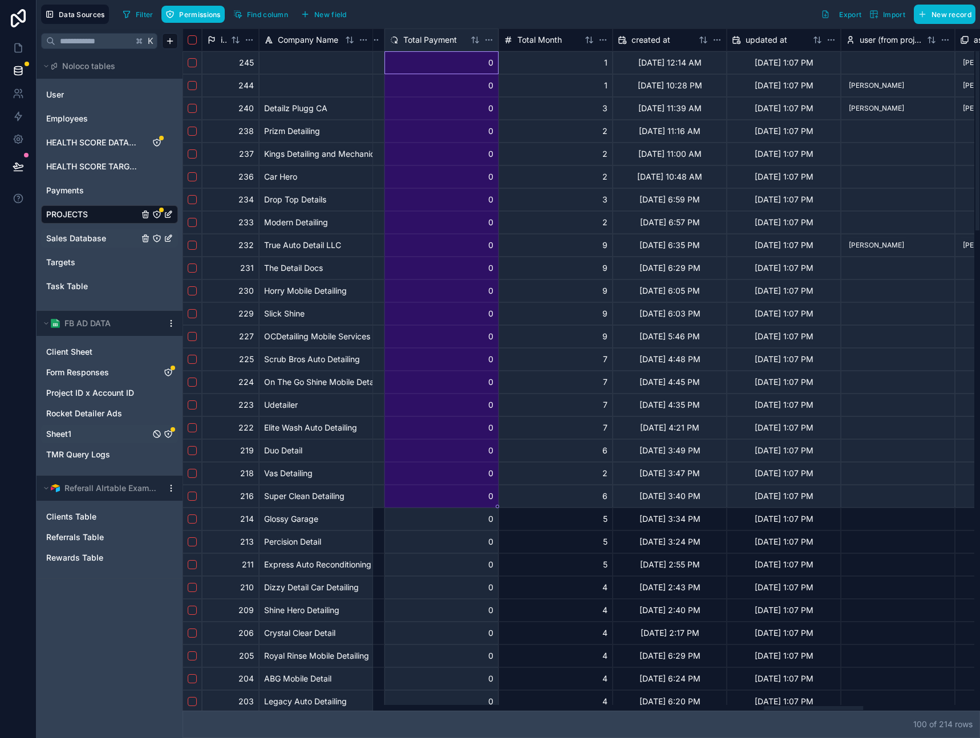
drag, startPoint x: 453, startPoint y: 54, endPoint x: 508, endPoint y: 277, distance: 229.8
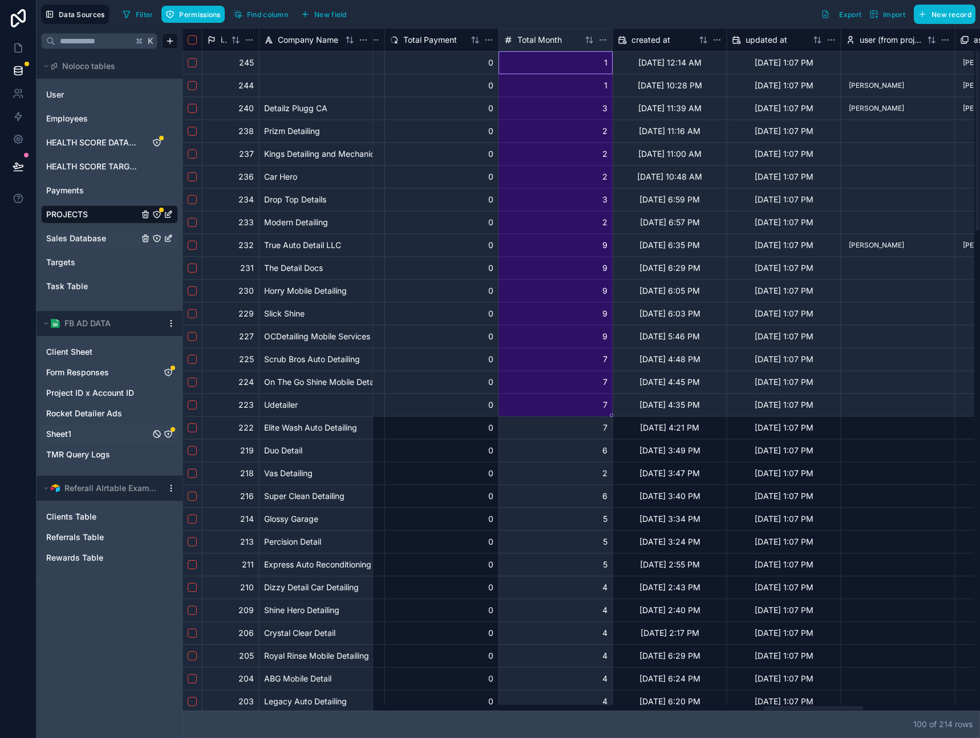
drag, startPoint x: 552, startPoint y: 66, endPoint x: 618, endPoint y: 325, distance: 267.7
click at [682, 62] on div "9/9/2025 12:14 AM" at bounding box center [670, 62] width 114 height 23
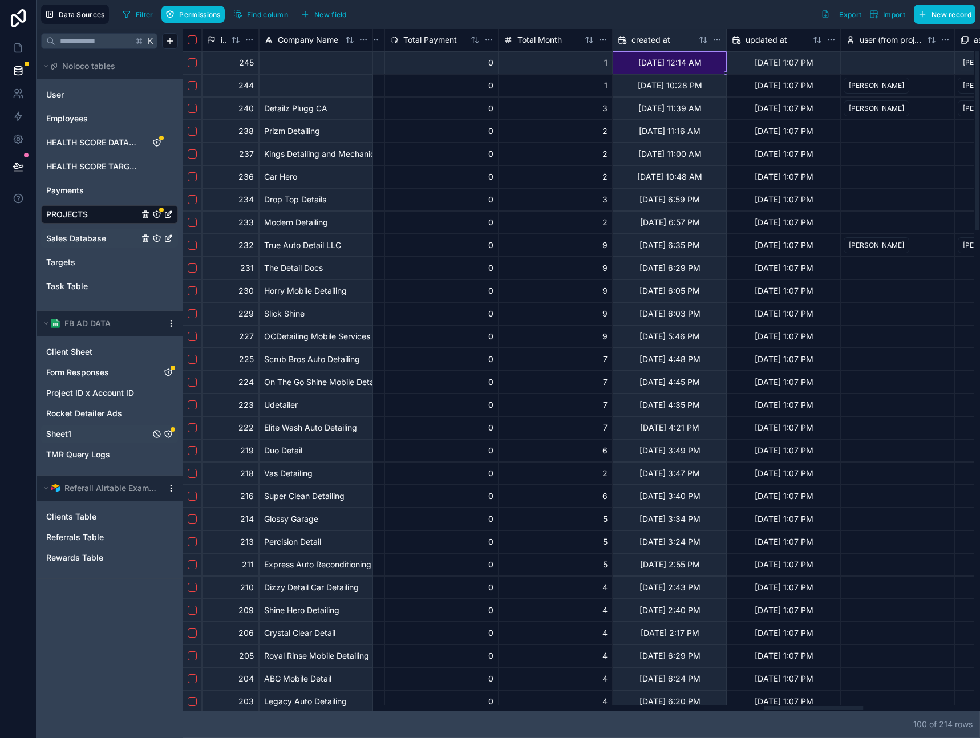
click at [485, 316] on div "0" at bounding box center [442, 313] width 114 height 23
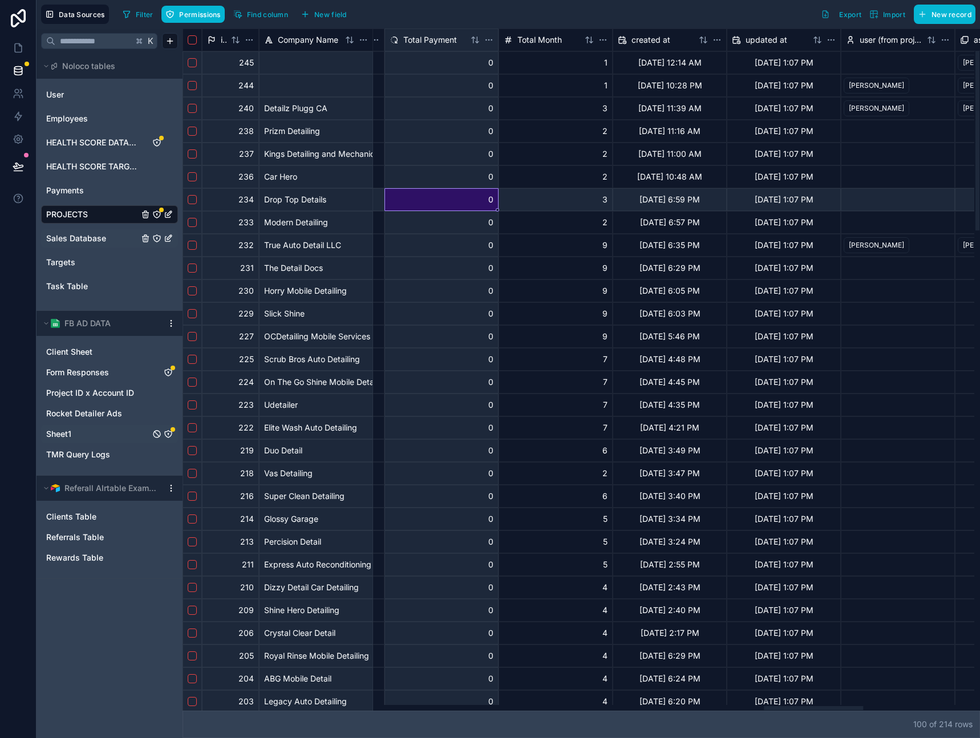
click at [457, 204] on div "0" at bounding box center [442, 199] width 114 height 23
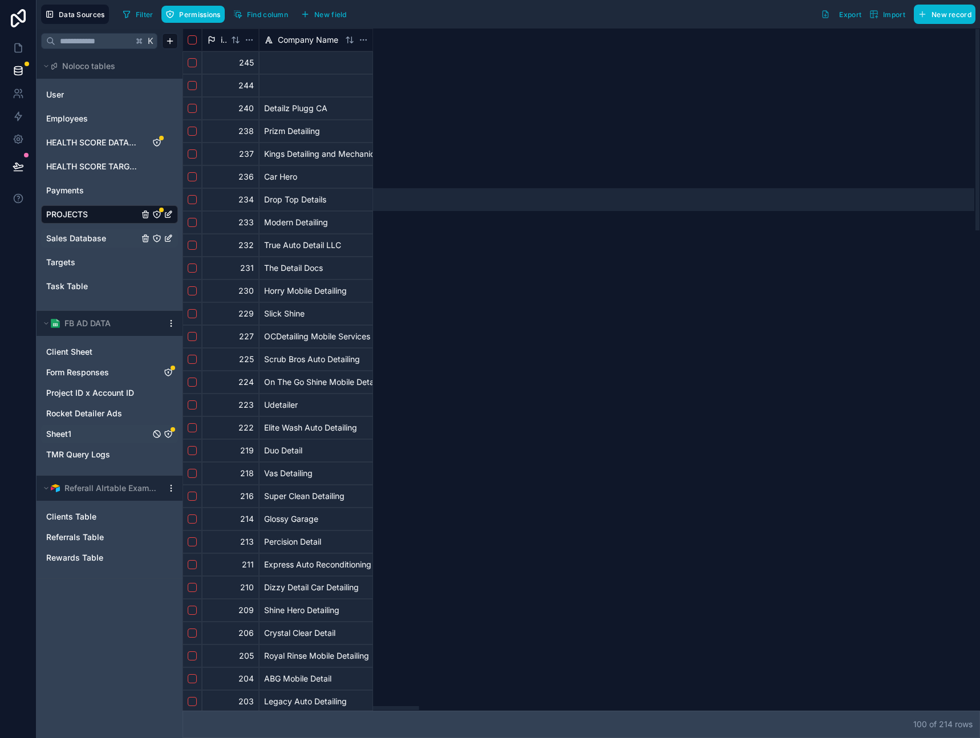
drag, startPoint x: 453, startPoint y: 707, endPoint x: 377, endPoint y: 709, distance: 75.9
click at [376, 709] on div at bounding box center [579, 708] width 792 height 6
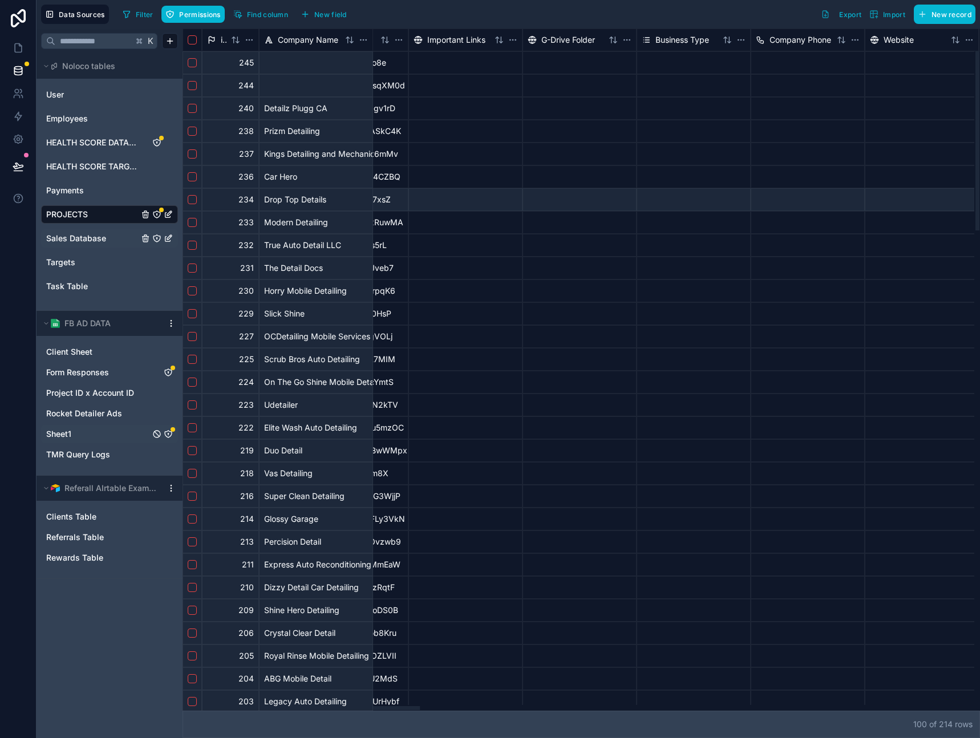
drag, startPoint x: 377, startPoint y: 709, endPoint x: 366, endPoint y: 708, distance: 10.9
click at [369, 709] on div at bounding box center [370, 709] width 99 height 4
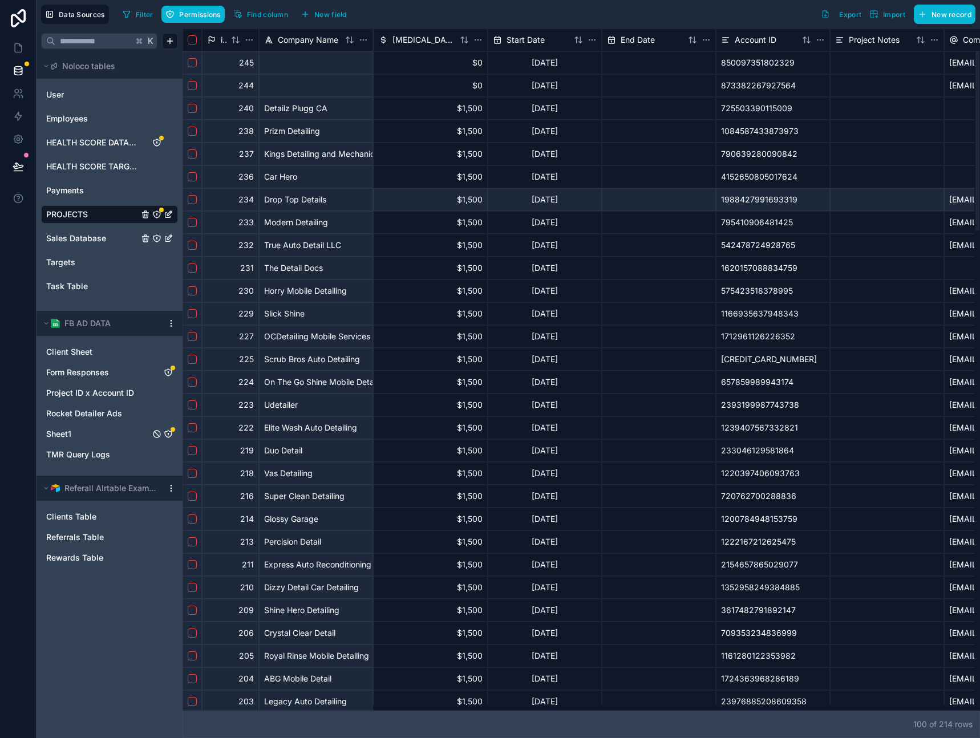
scroll to position [0, 0]
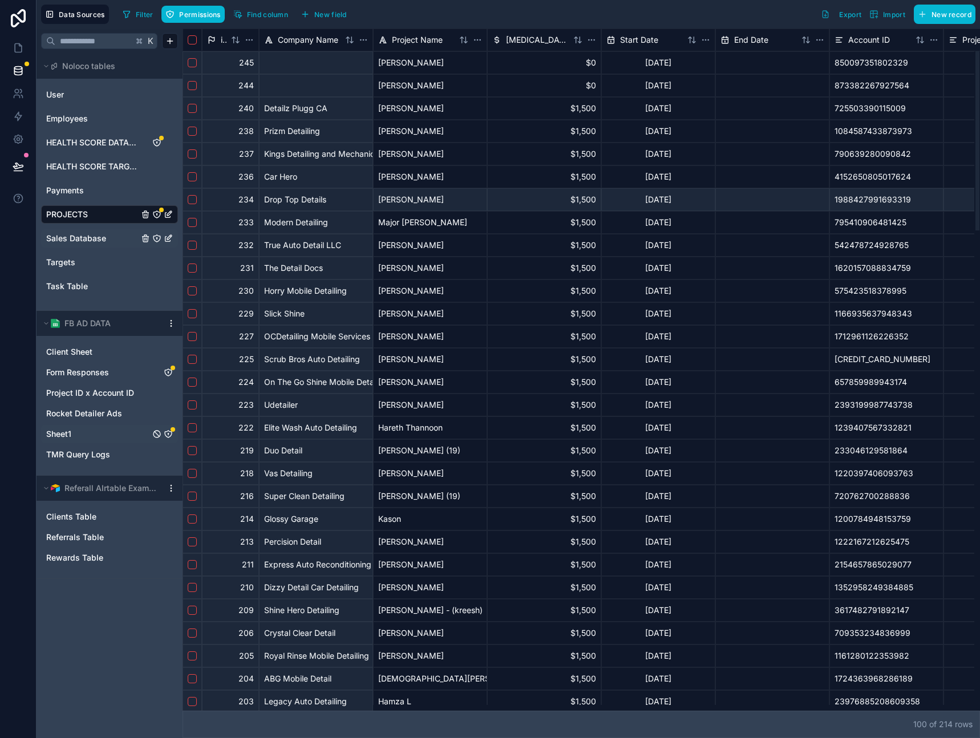
drag, startPoint x: 390, startPoint y: 708, endPoint x: 200, endPoint y: 693, distance: 191.2
click at [200, 707] on div at bounding box center [232, 709] width 99 height 4
click at [97, 416] on span "Rocket Detailer Ads" at bounding box center [84, 413] width 76 height 11
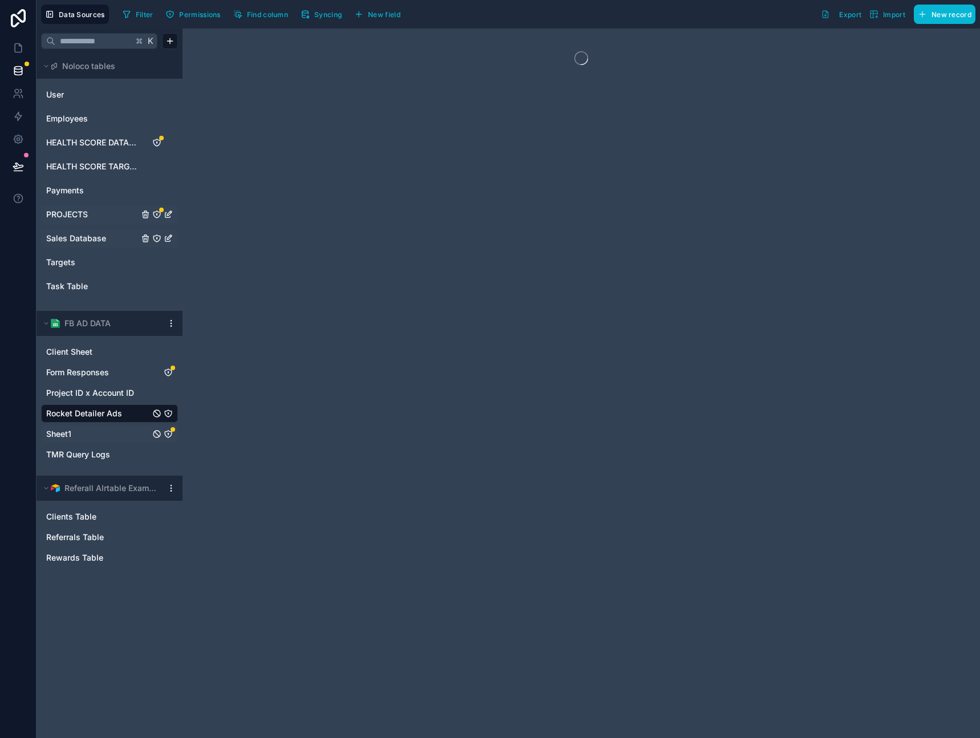
click at [92, 433] on link "Sheet1" at bounding box center [98, 434] width 104 height 11
click at [98, 417] on span "Rocket Detailer Ads" at bounding box center [84, 413] width 76 height 11
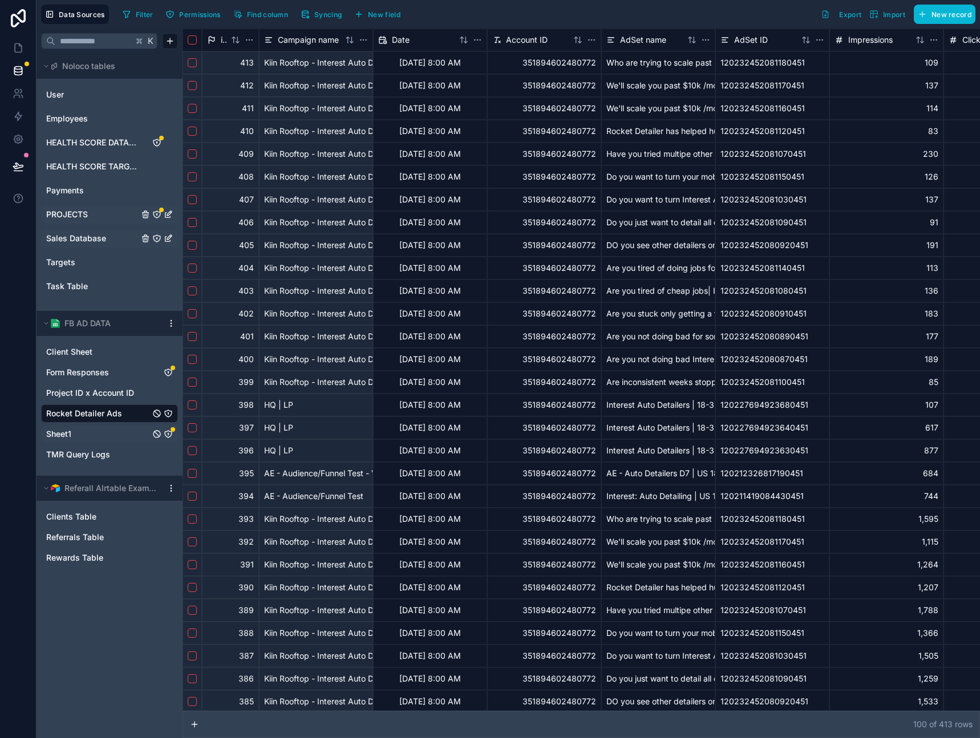
click at [100, 243] on span "Sales Database" at bounding box center [76, 238] width 60 height 11
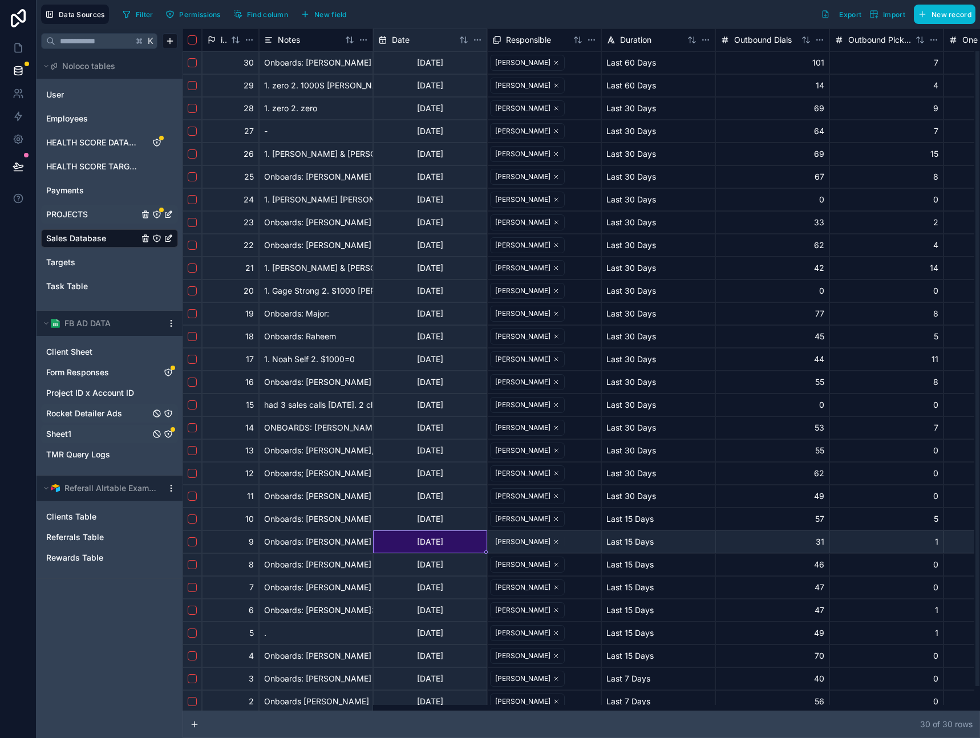
click at [424, 552] on div "8/29/2025" at bounding box center [430, 542] width 114 height 23
click at [109, 417] on span "Rocket Detailer Ads" at bounding box center [84, 413] width 76 height 11
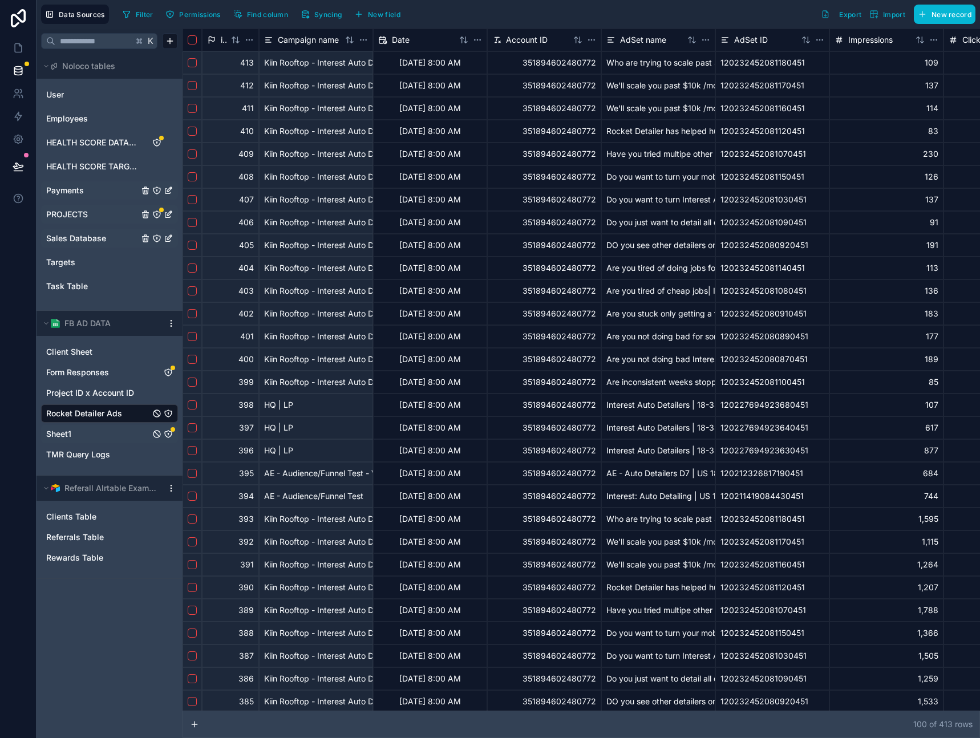
click at [90, 194] on link "Payments" at bounding box center [92, 190] width 92 height 11
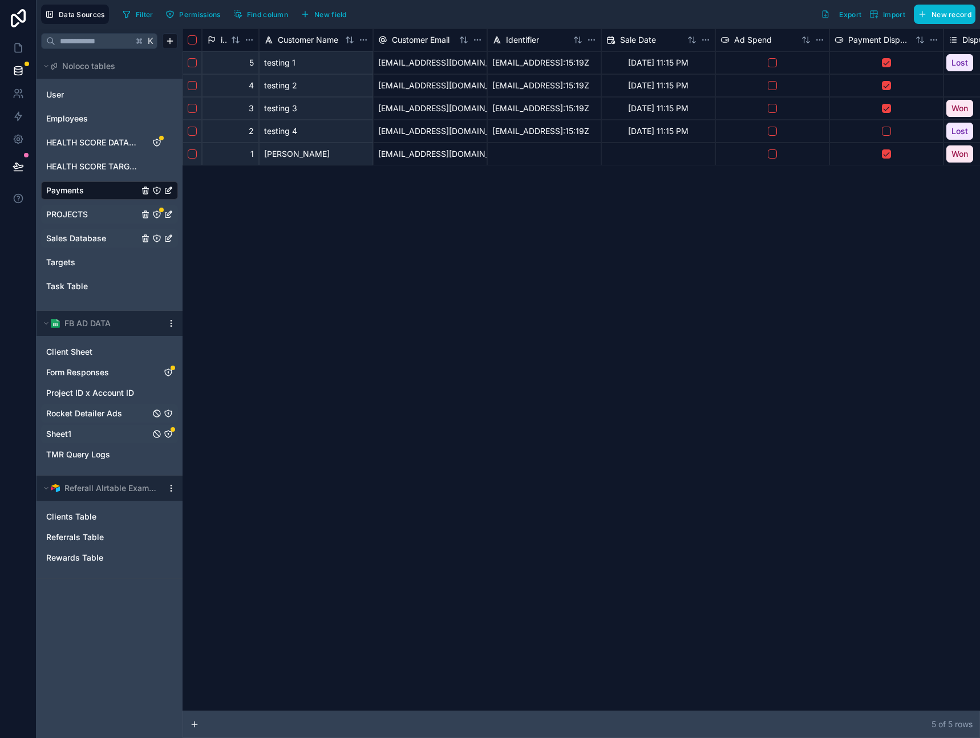
click at [111, 212] on link "PROJECTS" at bounding box center [92, 214] width 92 height 11
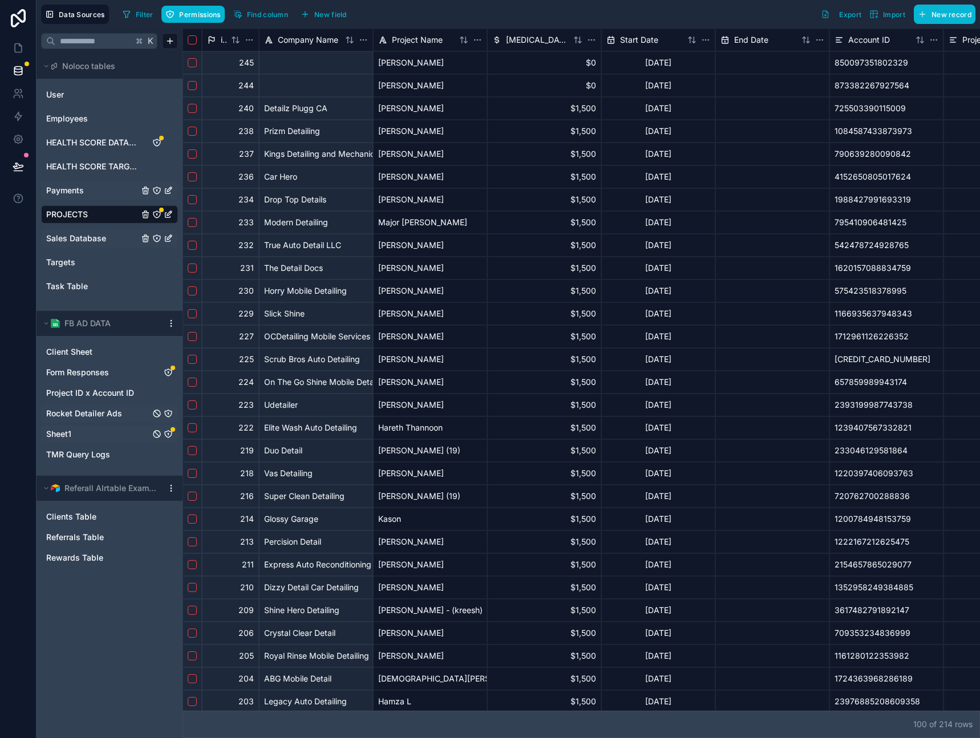
click at [93, 216] on link "PROJECTS" at bounding box center [92, 214] width 92 height 11
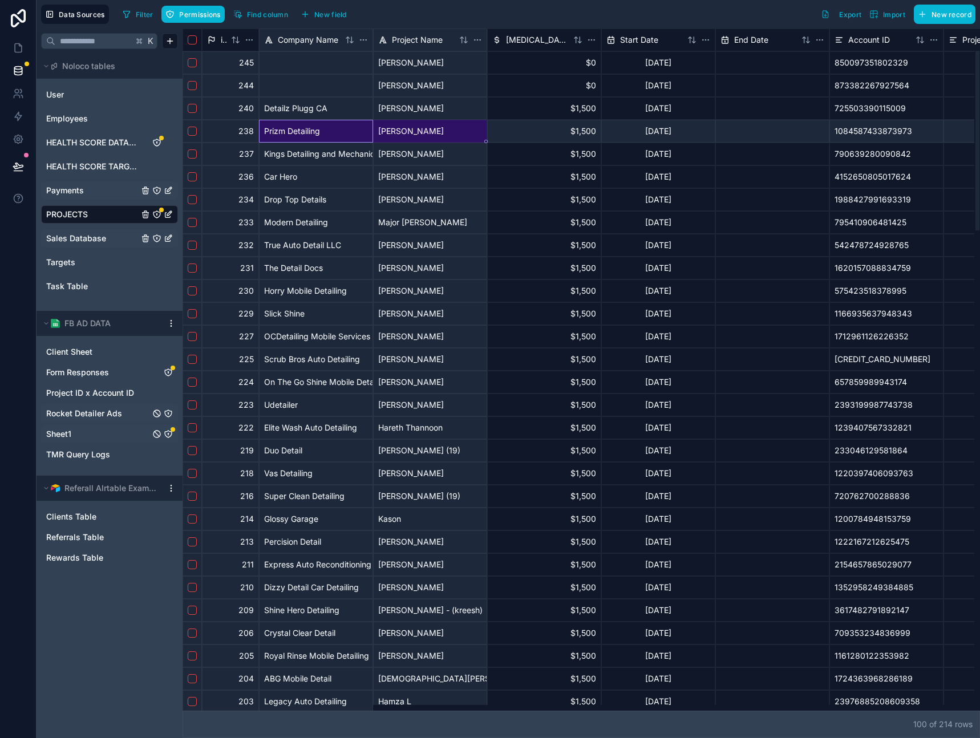
drag, startPoint x: 324, startPoint y: 136, endPoint x: 406, endPoint y: 138, distance: 82.2
click at [374, 132] on div "Sebastian" at bounding box center [430, 131] width 114 height 23
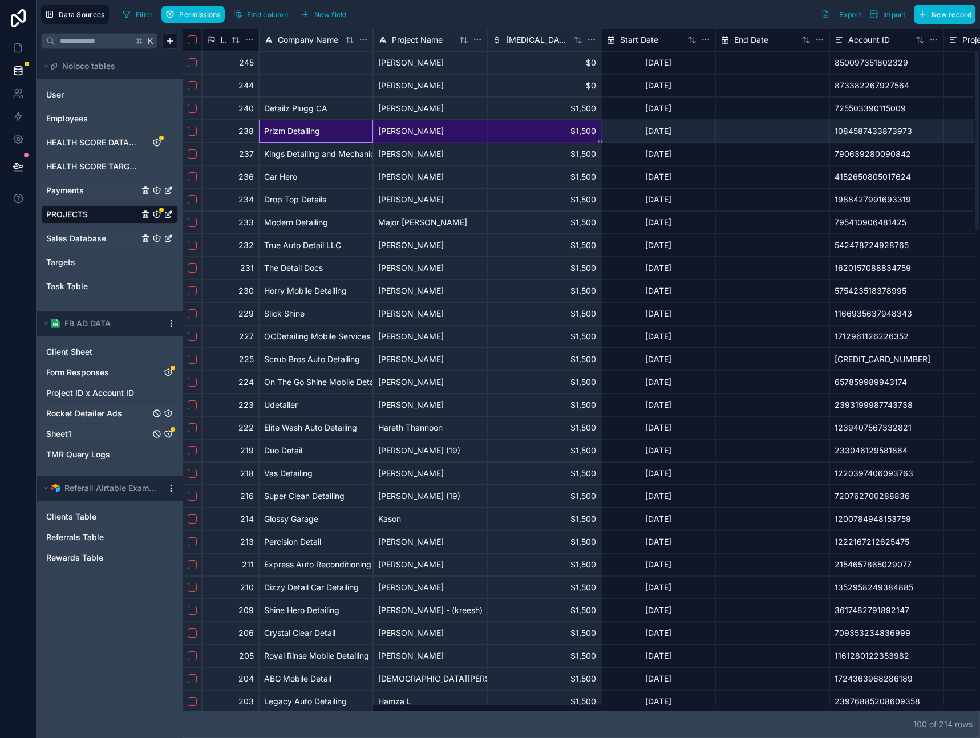
drag, startPoint x: 317, startPoint y: 130, endPoint x: 509, endPoint y: 135, distance: 192.4
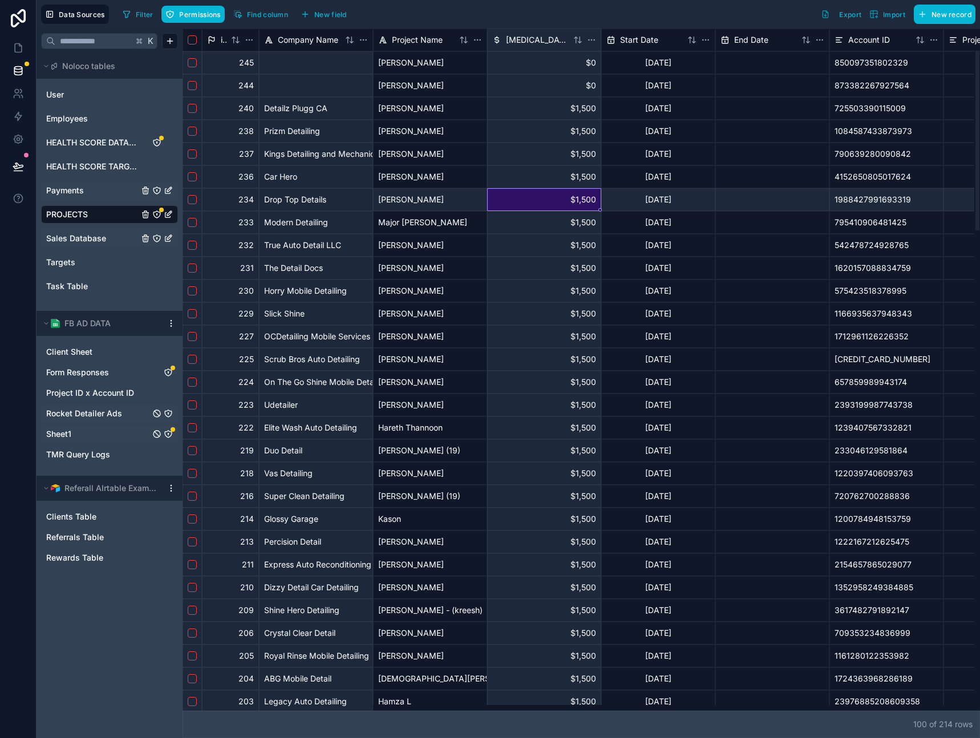
click at [507, 189] on div "$1,500" at bounding box center [544, 199] width 114 height 23
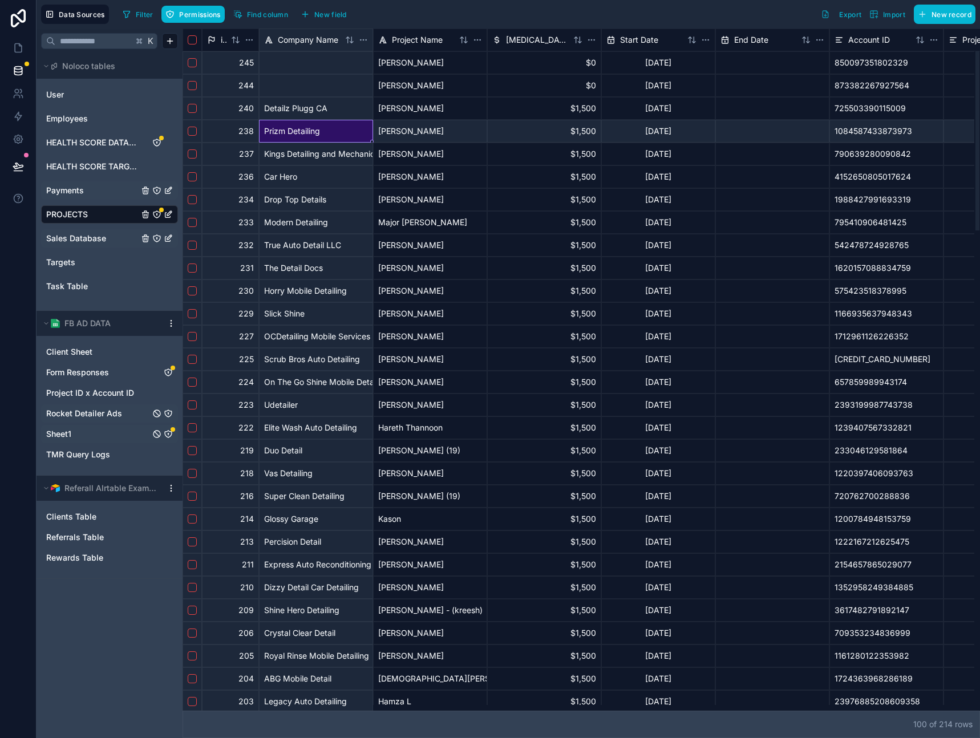
drag, startPoint x: 288, startPoint y: 134, endPoint x: 349, endPoint y: 142, distance: 61.5
click at [360, 136] on div "Prizm Detailing" at bounding box center [316, 131] width 114 height 23
click at [305, 169] on div "Car Hero" at bounding box center [316, 177] width 114 height 23
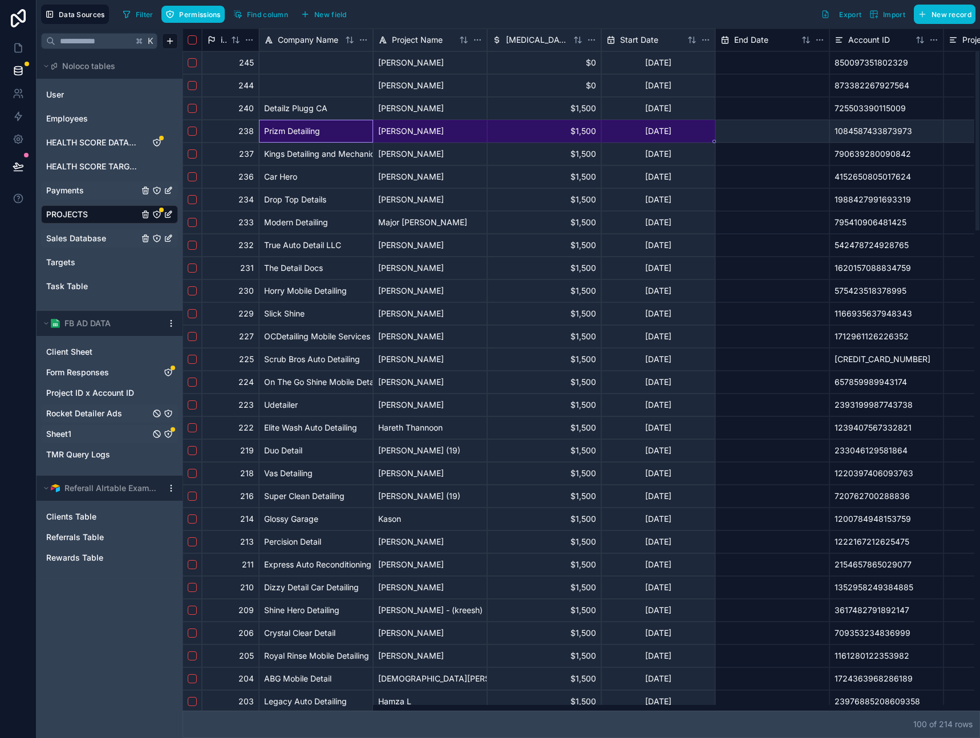
drag, startPoint x: 288, startPoint y: 133, endPoint x: 639, endPoint y: 132, distance: 350.4
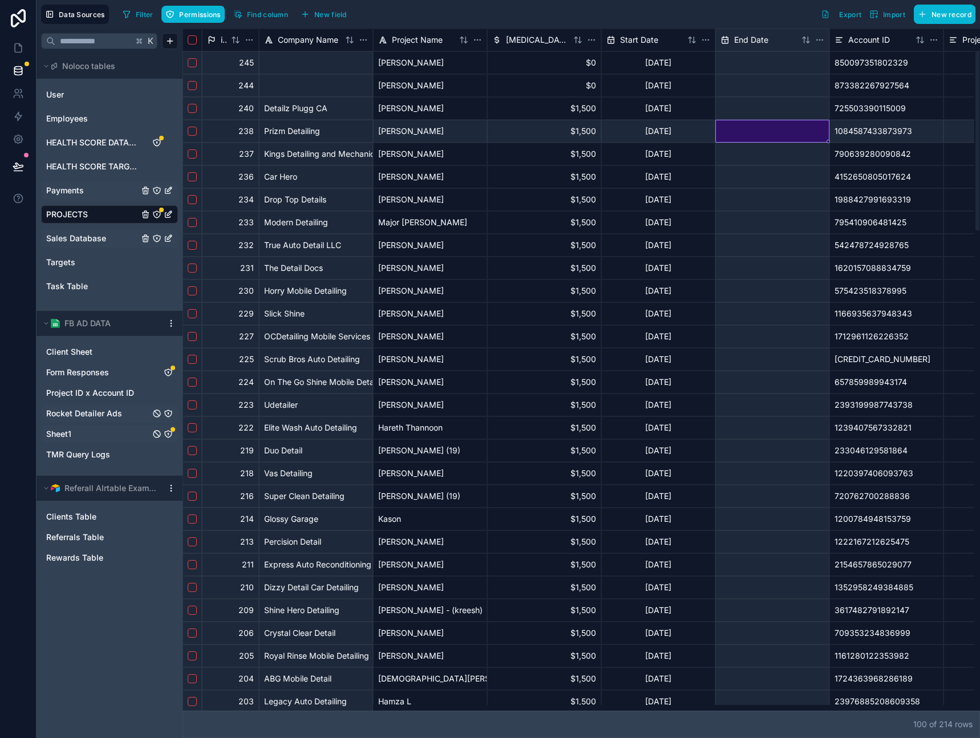
click at [734, 128] on div at bounding box center [773, 131] width 114 height 23
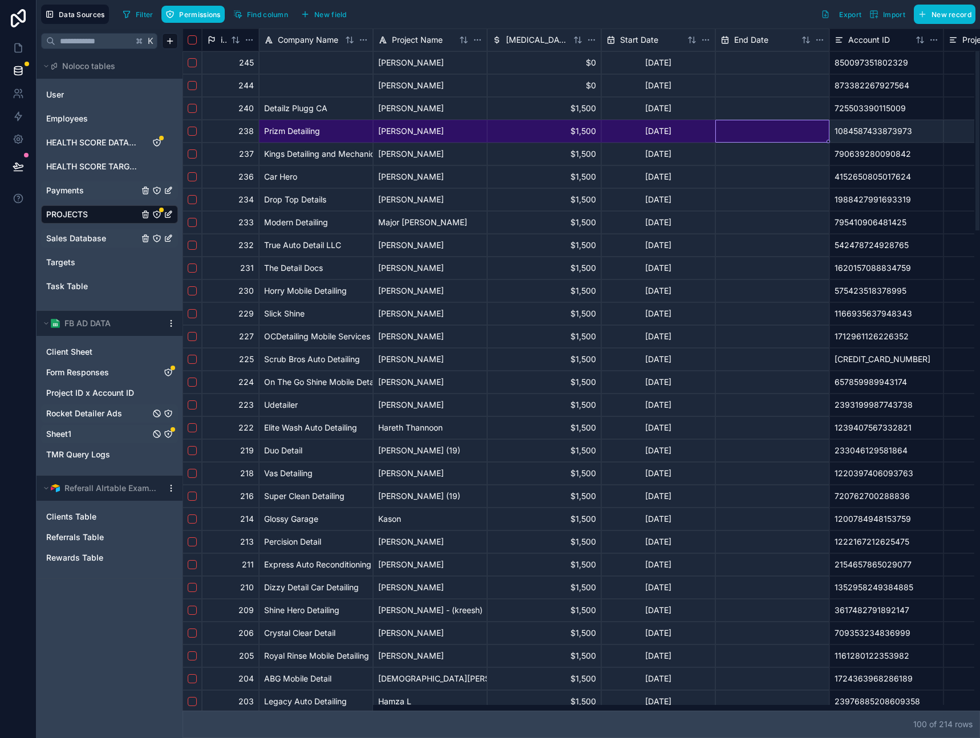
drag, startPoint x: 580, startPoint y: 144, endPoint x: 354, endPoint y: 139, distance: 225.5
click at [434, 705] on div at bounding box center [579, 708] width 792 height 6
drag, startPoint x: 394, startPoint y: 708, endPoint x: 139, endPoint y: 641, distance: 263.7
click at [183, 707] on div at bounding box center [232, 709] width 99 height 4
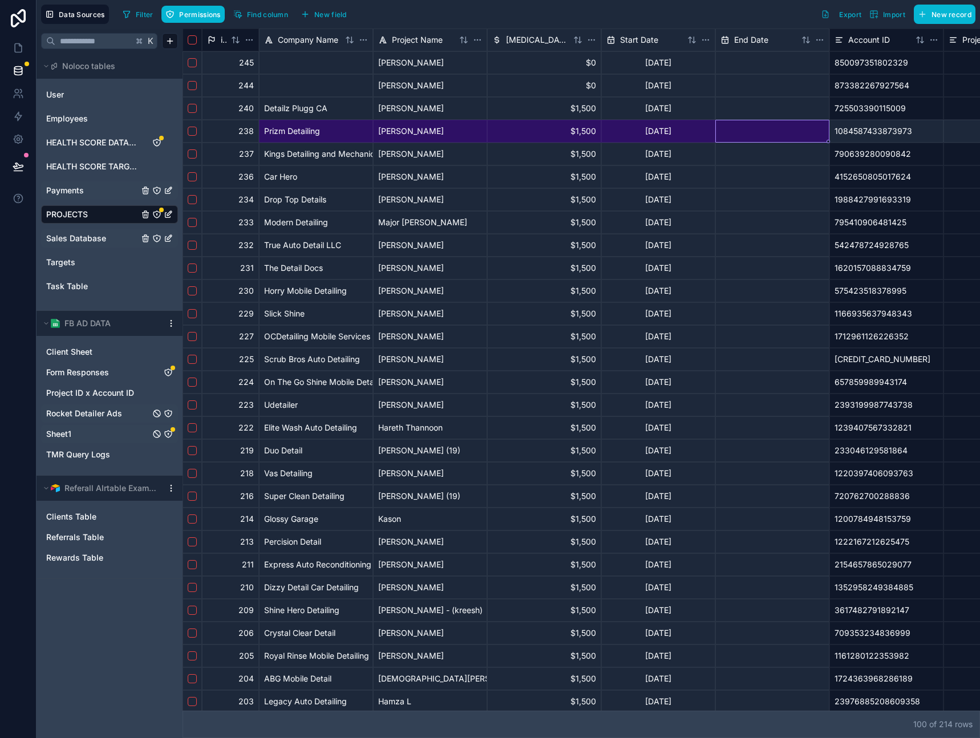
click at [87, 199] on div "Payments" at bounding box center [109, 190] width 137 height 18
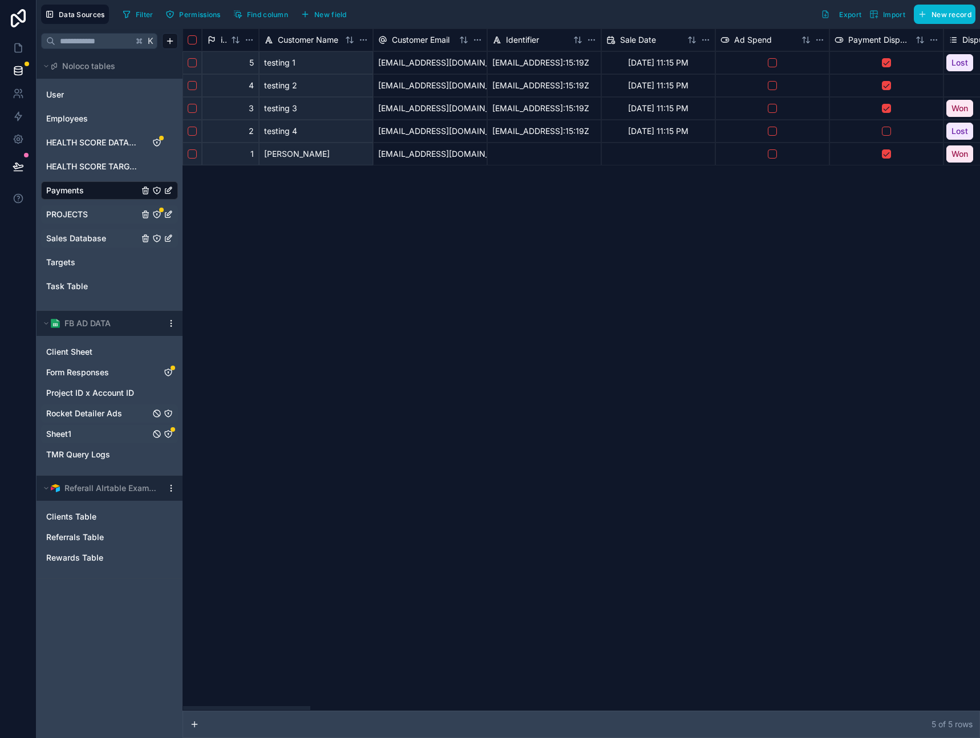
click at [340, 250] on div "id Customer Name Customer Email Identifier Sale Date Ad Spend Payment Disputed …" at bounding box center [582, 370] width 798 height 683
drag, startPoint x: 273, startPoint y: 708, endPoint x: 197, endPoint y: 680, distance: 80.7
click at [197, 707] on div at bounding box center [246, 709] width 127 height 4
click at [88, 353] on span "Client Sheet" at bounding box center [69, 351] width 46 height 11
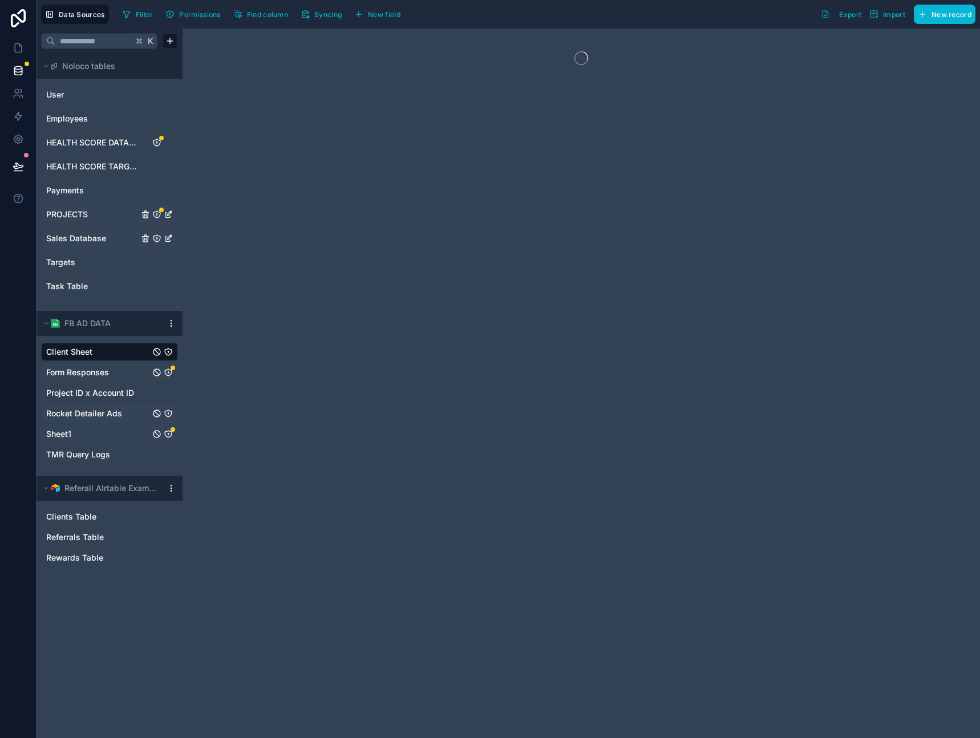
click at [88, 377] on span "Form Responses" at bounding box center [77, 372] width 63 height 11
click at [91, 392] on span "Project ID x Account ID" at bounding box center [90, 393] width 88 height 11
click at [87, 422] on div "Rocket Detailer Ads" at bounding box center [109, 414] width 137 height 18
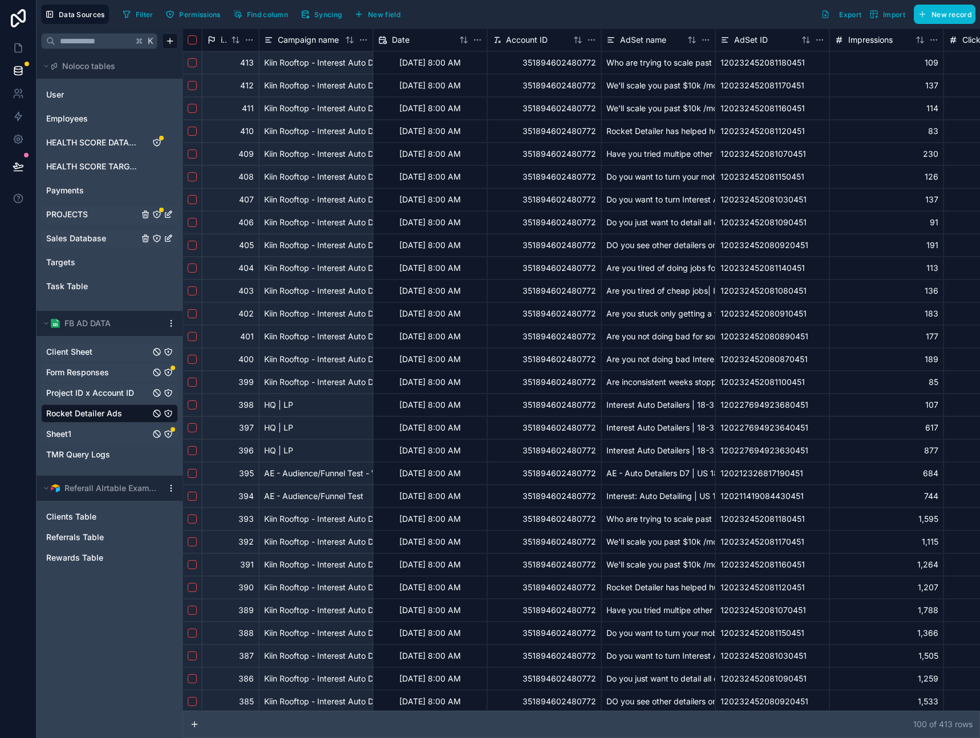
click at [82, 433] on link "Sheet1" at bounding box center [98, 434] width 104 height 11
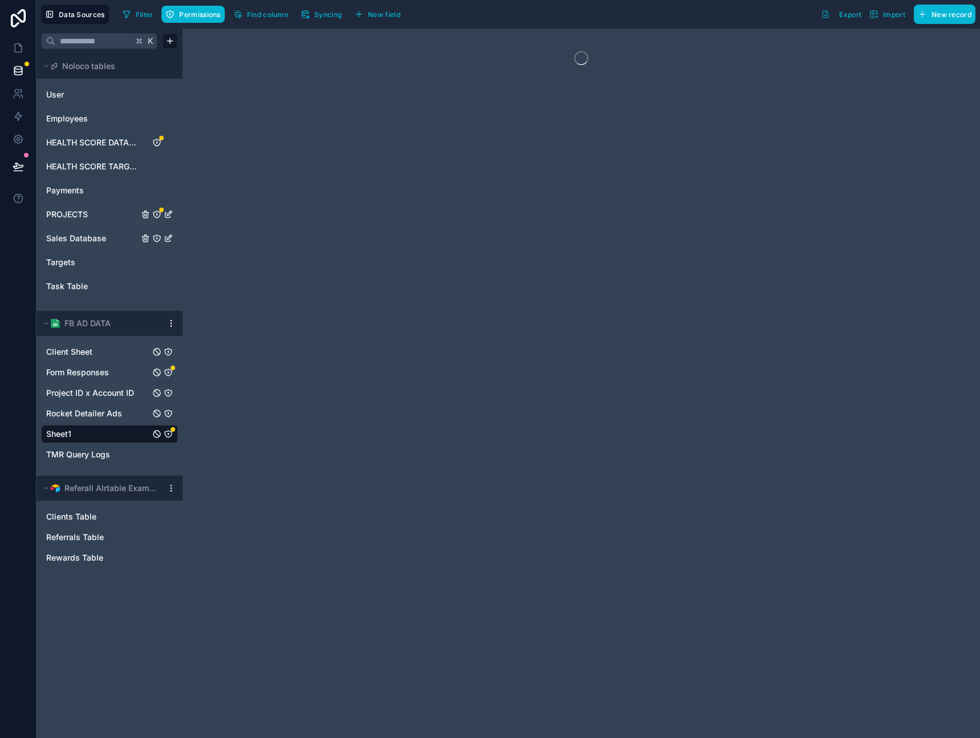
click at [90, 415] on span "Rocket Detailer Ads" at bounding box center [84, 413] width 76 height 11
click at [94, 391] on span "Project ID x Account ID" at bounding box center [90, 393] width 88 height 11
click at [93, 377] on span "Form Responses" at bounding box center [77, 372] width 63 height 11
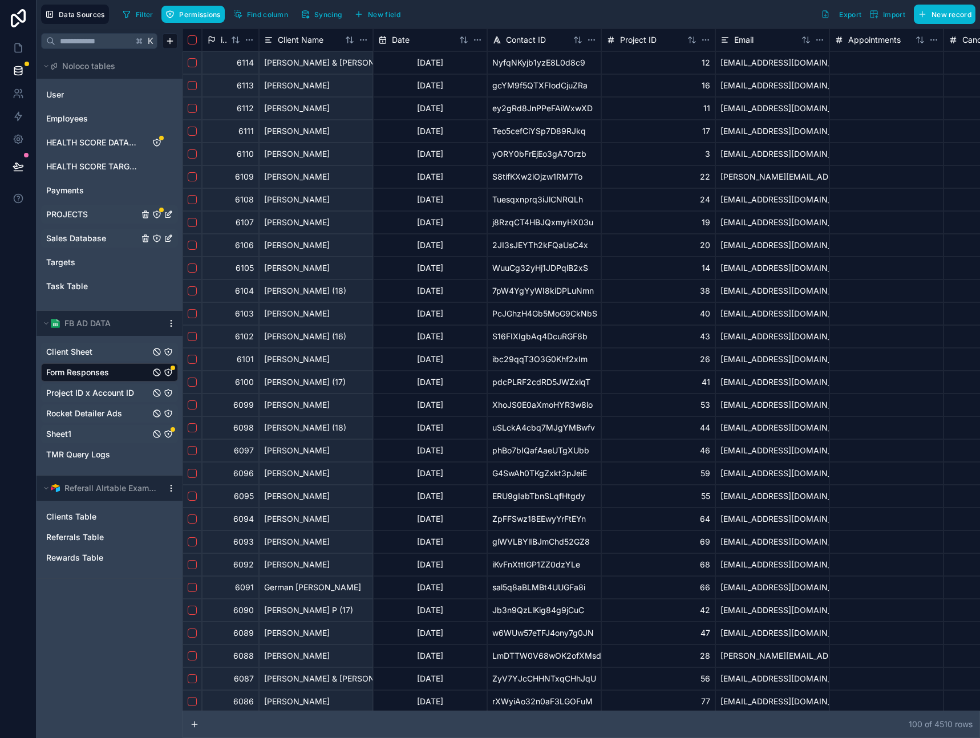
click at [83, 436] on link "Sheet1" at bounding box center [98, 434] width 104 height 11
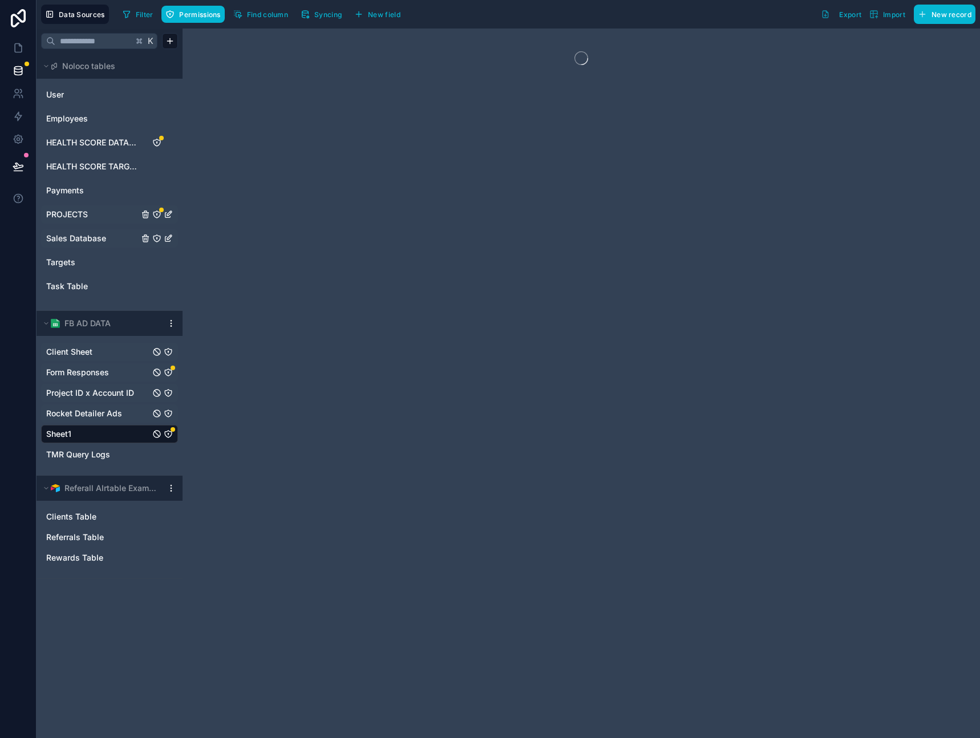
click at [88, 417] on span "Rocket Detailer Ads" at bounding box center [84, 413] width 76 height 11
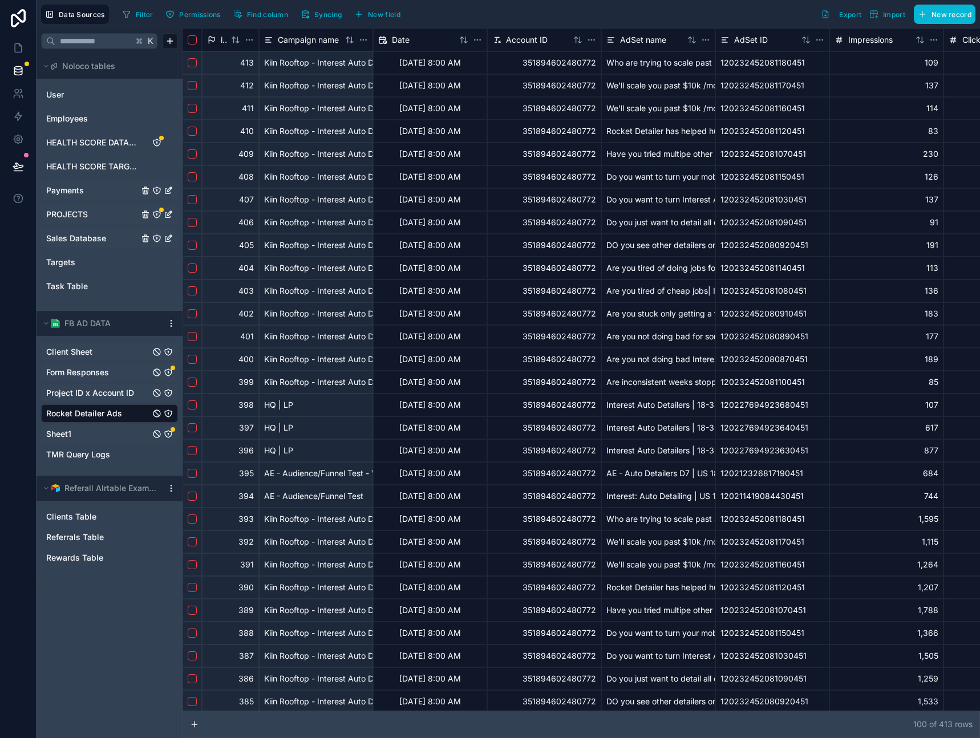
click at [59, 189] on span "Payments" at bounding box center [65, 190] width 38 height 11
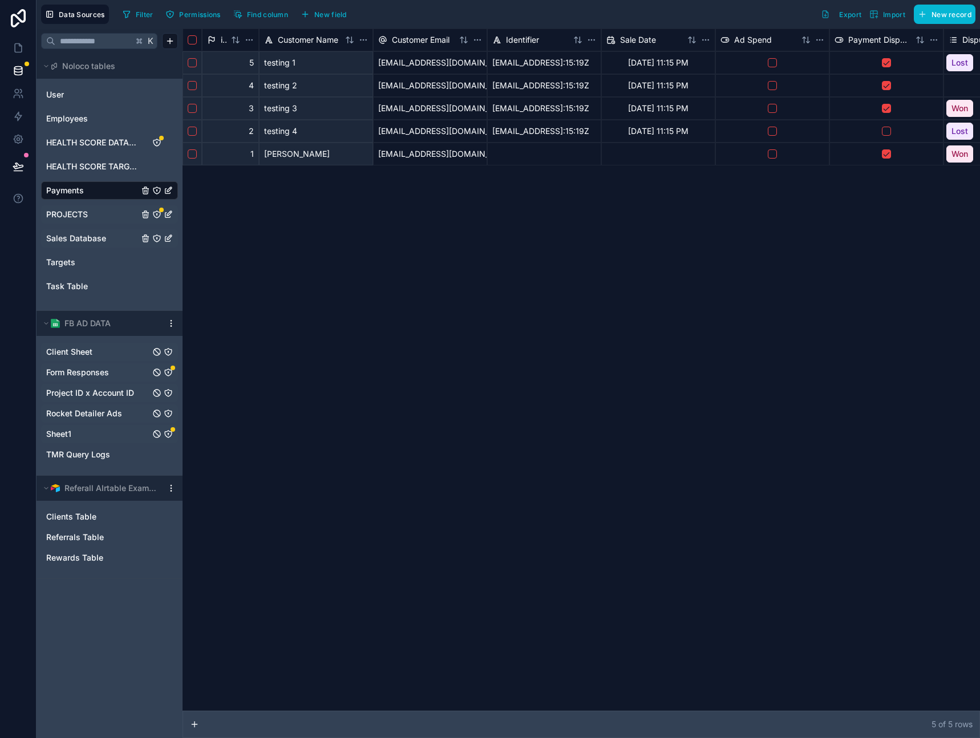
click at [15, 273] on div at bounding box center [18, 369] width 37 height 738
click at [91, 430] on link "Sheet1" at bounding box center [98, 434] width 104 height 11
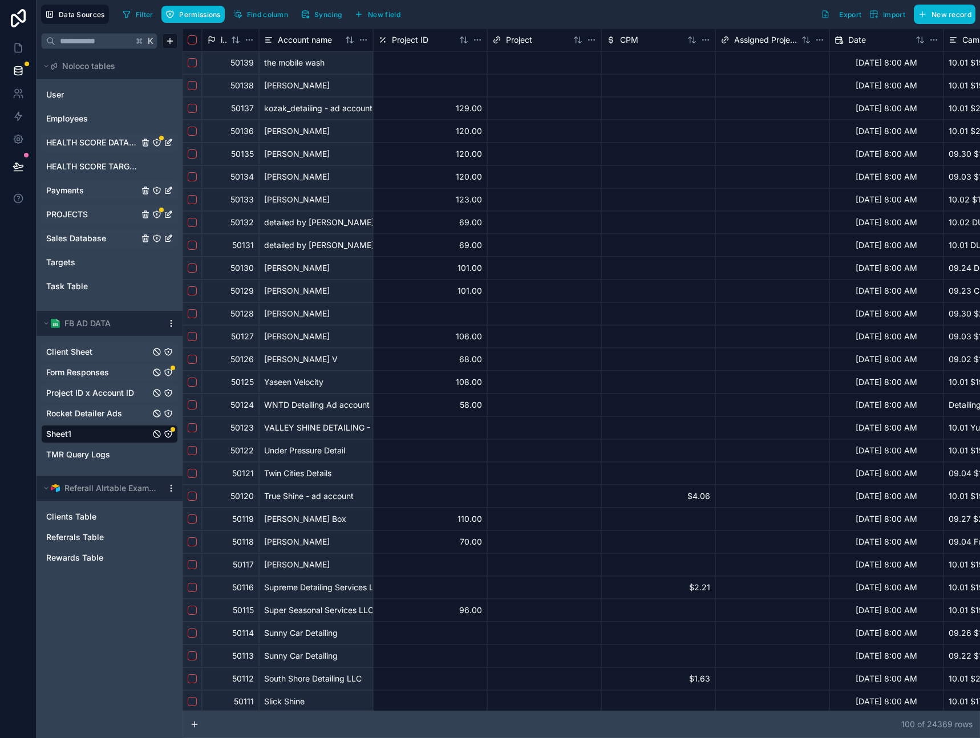
click at [89, 143] on span "HEALTH SCORE DATABASE" at bounding box center [92, 142] width 92 height 11
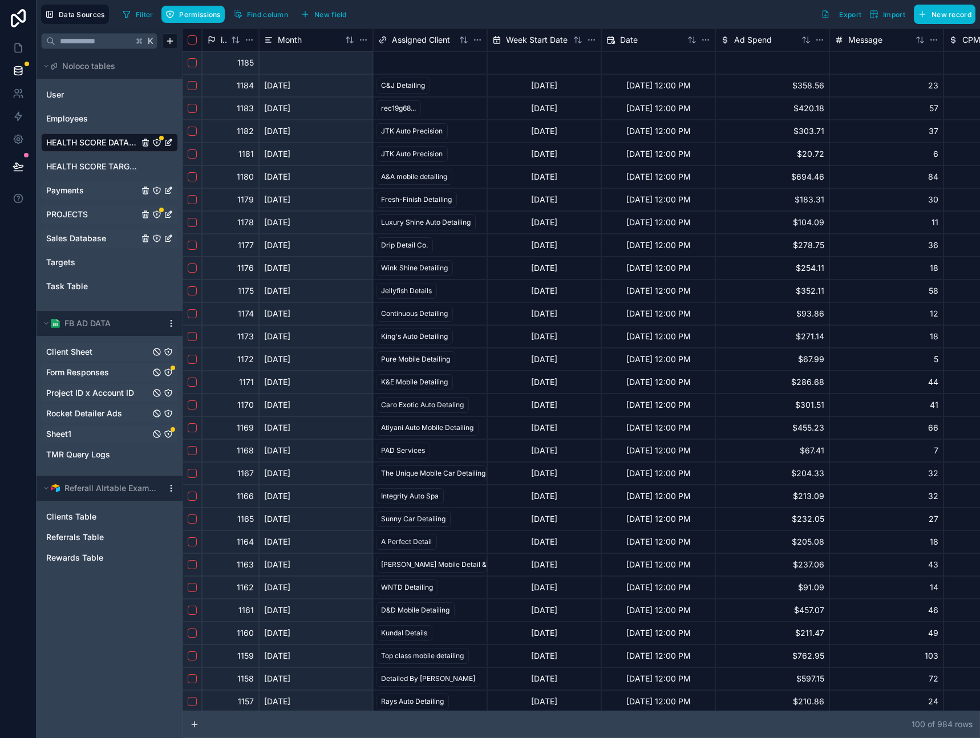
click at [96, 354] on link "Client Sheet" at bounding box center [98, 351] width 104 height 11
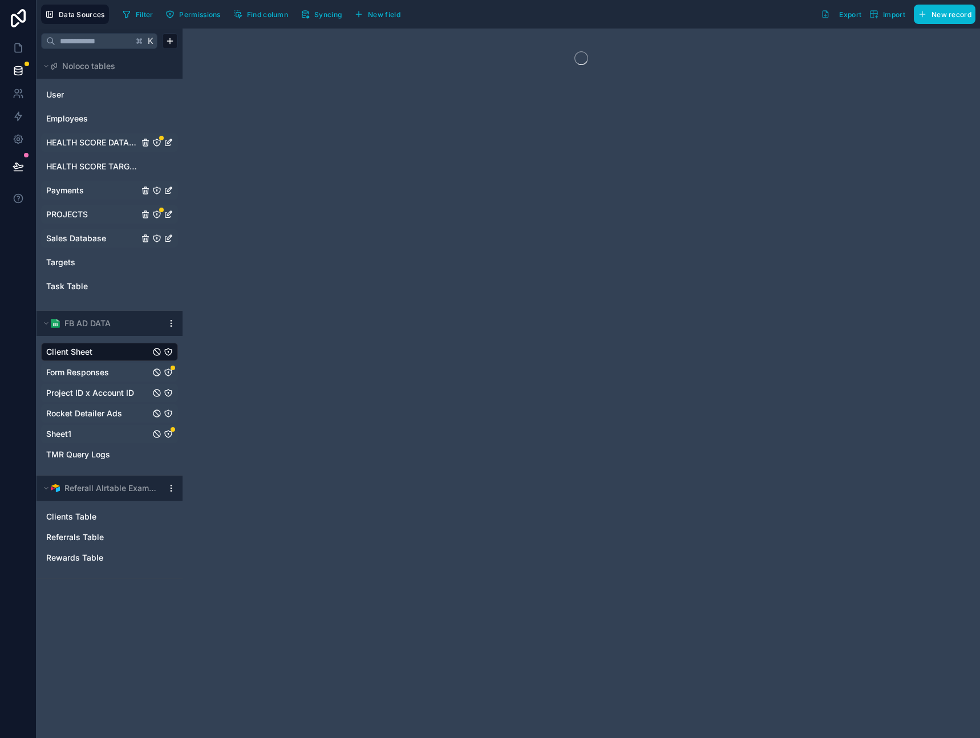
click at [95, 382] on div "Client Sheet Form Responses Project ID x Account ID Rocket Detailer Ads Sheet1 …" at bounding box center [109, 401] width 137 height 126
click at [92, 403] on div "Client Sheet Form Responses Project ID x Account ID Rocket Detailer Ads Sheet1 …" at bounding box center [109, 401] width 137 height 126
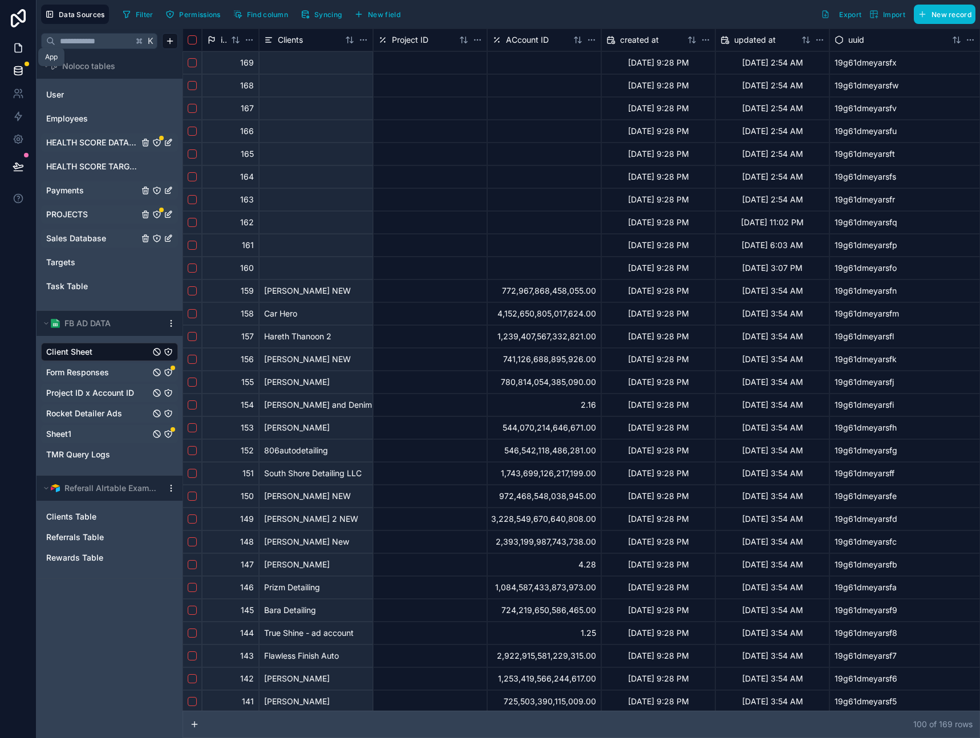
click at [21, 50] on icon at bounding box center [18, 47] width 11 height 11
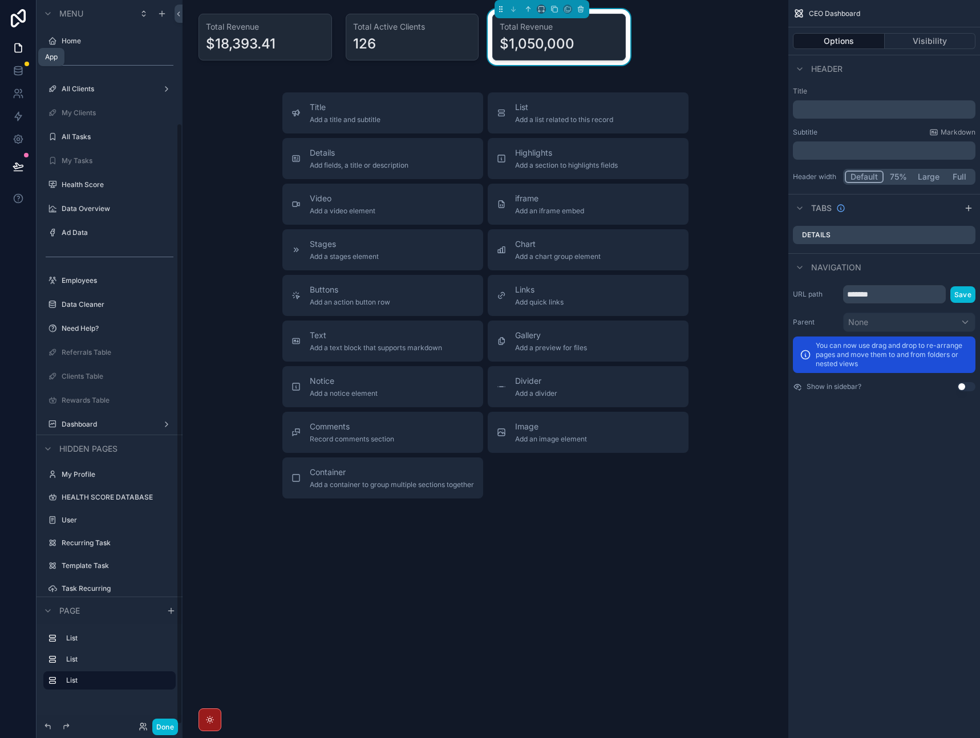
scroll to position [148, 0]
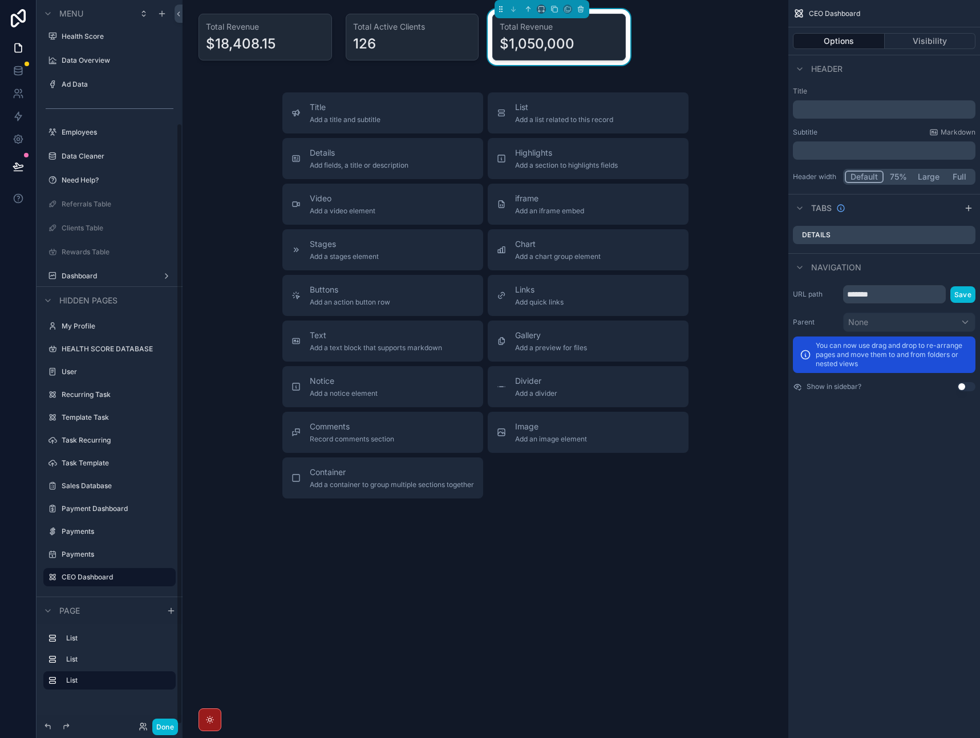
click at [224, 126] on div "Title Add a title and subtitle List Add a list related to this record Details A…" at bounding box center [486, 295] width 588 height 406
click at [840, 494] on div "CEO Dashboard Options Visibility Header Title ﻿ Subtitle Markdown ﻿ Header widt…" at bounding box center [885, 369] width 192 height 738
click at [766, 451] on div "Title Add a title and subtitle List Add a list related to this record Details A…" at bounding box center [486, 295] width 588 height 406
click at [279, 42] on div "scrollable content" at bounding box center [265, 37] width 147 height 56
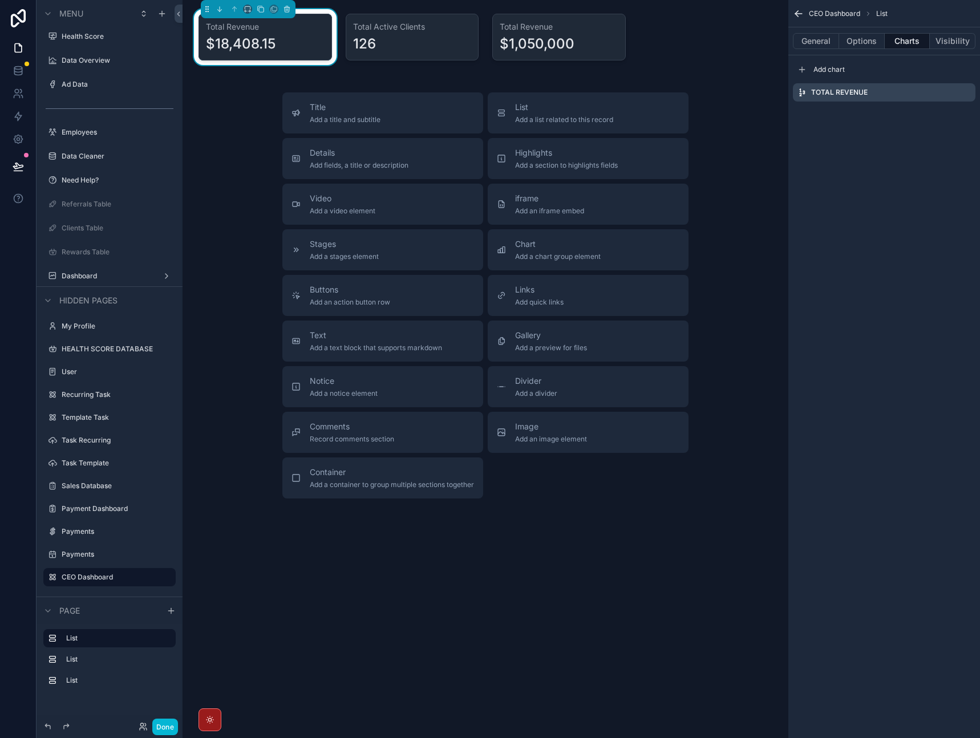
click at [288, 35] on div "$18,408.15" at bounding box center [265, 44] width 119 height 18
click at [296, 49] on div "$18,408.15" at bounding box center [265, 44] width 119 height 18
click at [256, 111] on div "Title Add a title and subtitle List Add a list related to this record Details A…" at bounding box center [486, 295] width 588 height 406
click at [409, 45] on div "scrollable content" at bounding box center [412, 37] width 147 height 56
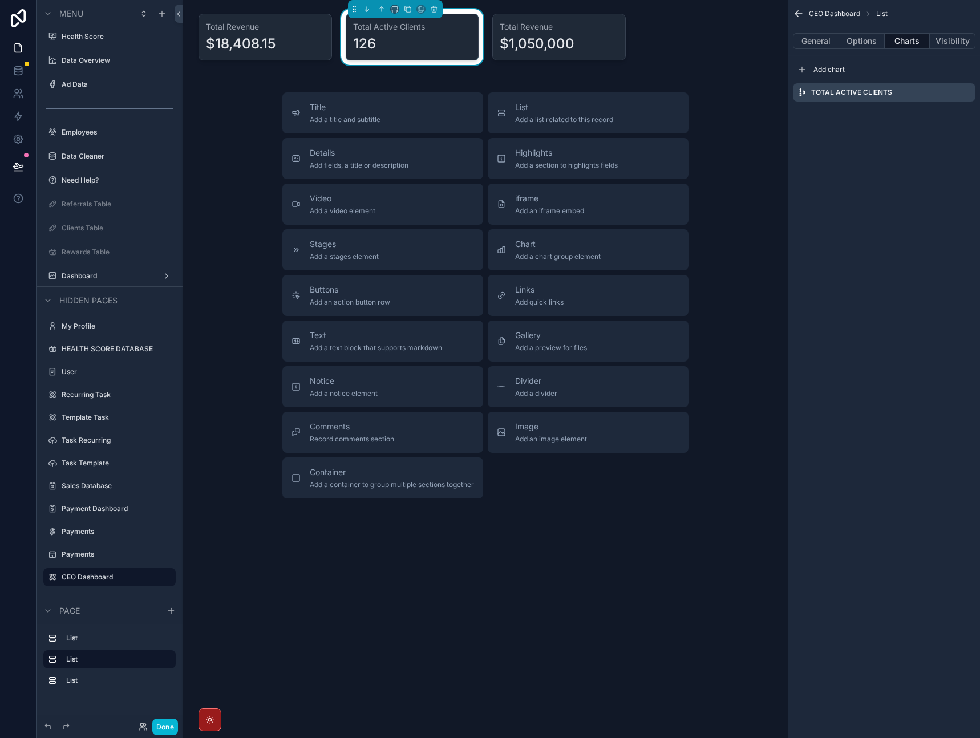
click at [421, 42] on div "126" at bounding box center [412, 44] width 119 height 18
click at [277, 83] on div "Total Revenue $18,408.15 Total Active Clients 126 Total Revenue $1,050,000 Titl…" at bounding box center [486, 295] width 606 height 590
click at [300, 47] on div "scrollable content" at bounding box center [265, 37] width 147 height 56
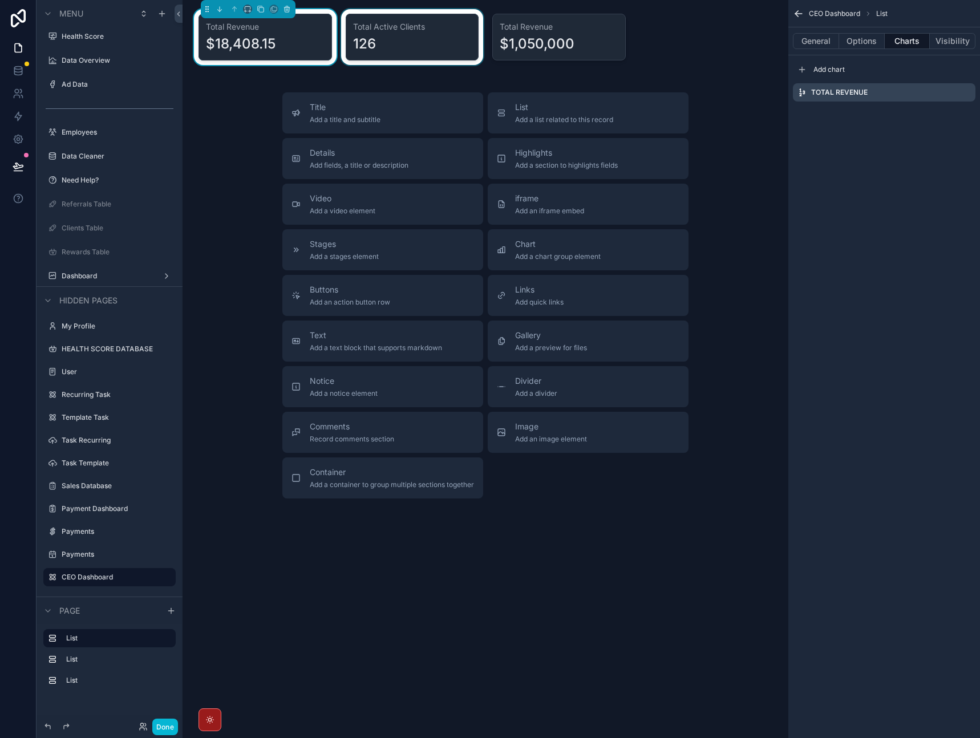
click at [392, 44] on div "scrollable content" at bounding box center [412, 37] width 147 height 56
click at [302, 43] on div "scrollable content" at bounding box center [265, 37] width 147 height 56
click at [390, 46] on div "scrollable content" at bounding box center [412, 37] width 147 height 56
click at [283, 47] on div "scrollable content" at bounding box center [265, 37] width 147 height 56
click at [375, 48] on div "scrollable content" at bounding box center [412, 37] width 147 height 56
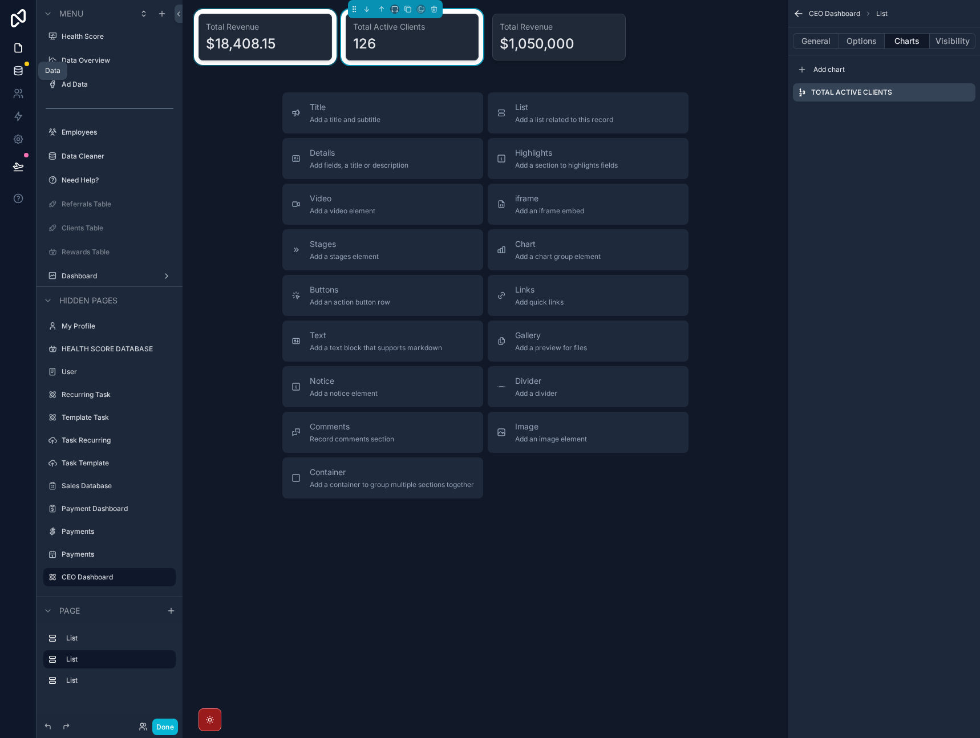
click at [17, 72] on icon at bounding box center [18, 70] width 11 height 11
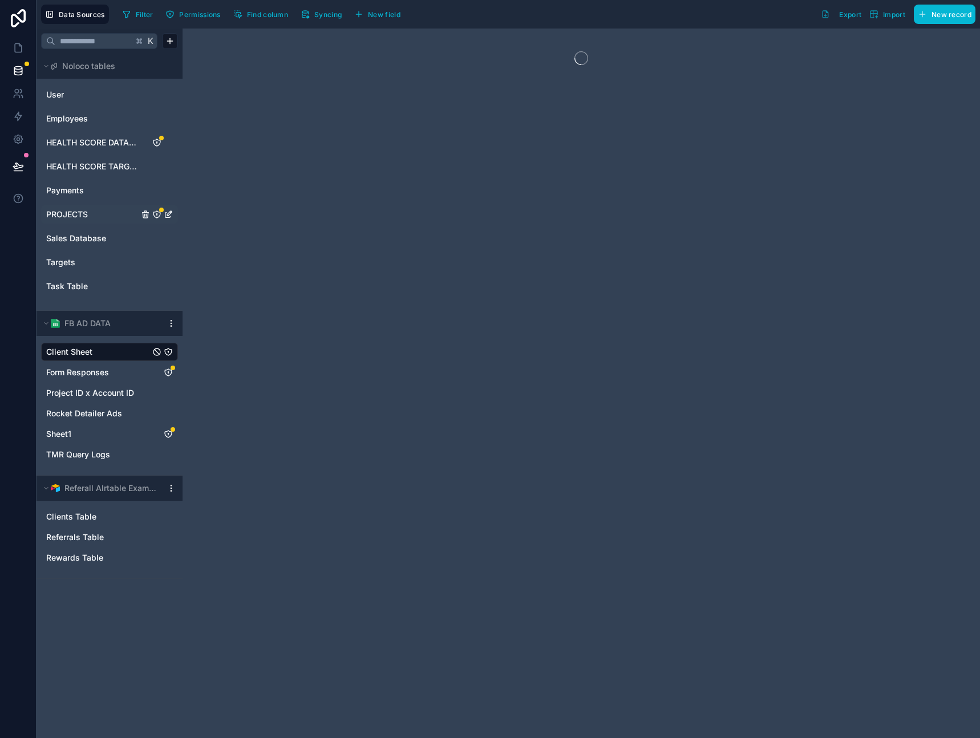
click at [79, 219] on span "PROJECTS" at bounding box center [67, 214] width 42 height 11
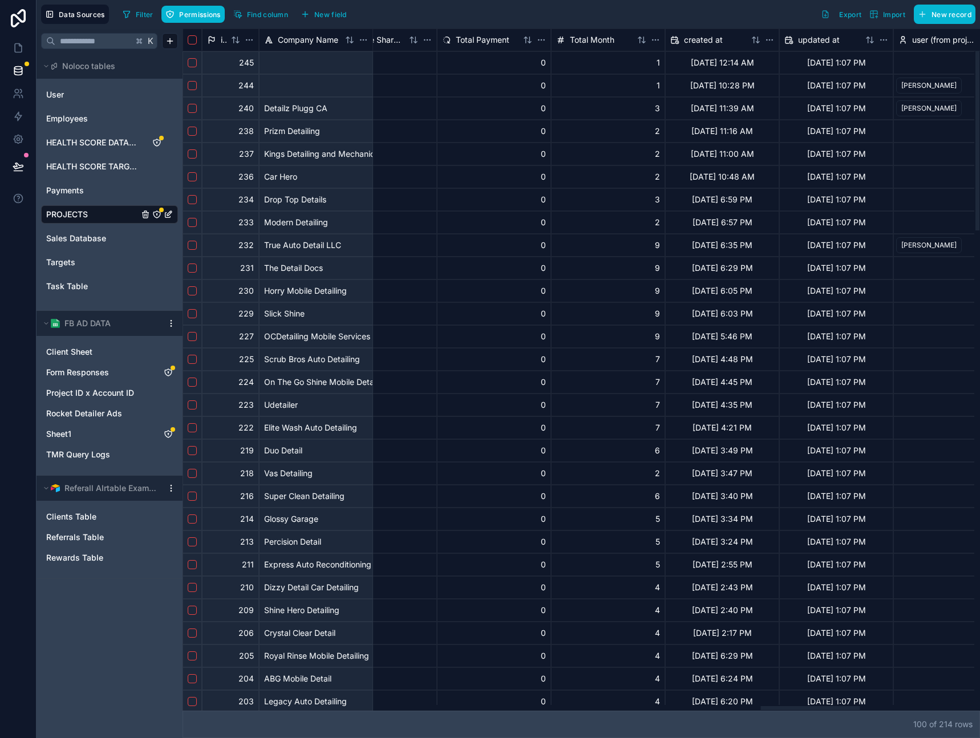
scroll to position [0, 4655]
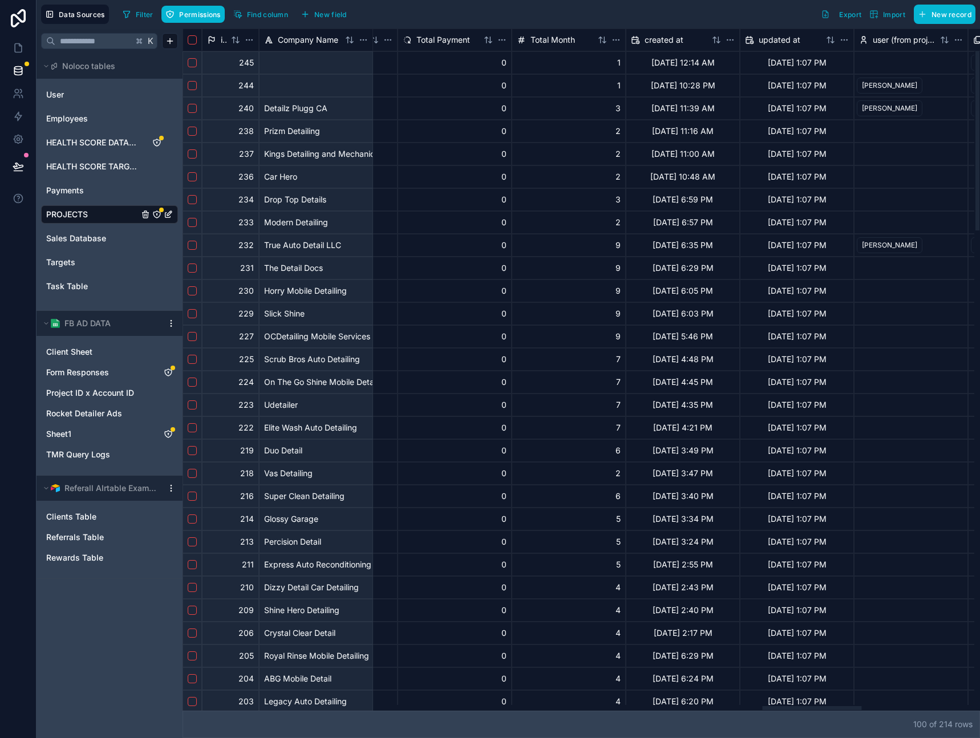
drag, startPoint x: 393, startPoint y: 709, endPoint x: 812, endPoint y: 668, distance: 420.9
click at [812, 705] on div at bounding box center [579, 708] width 792 height 6
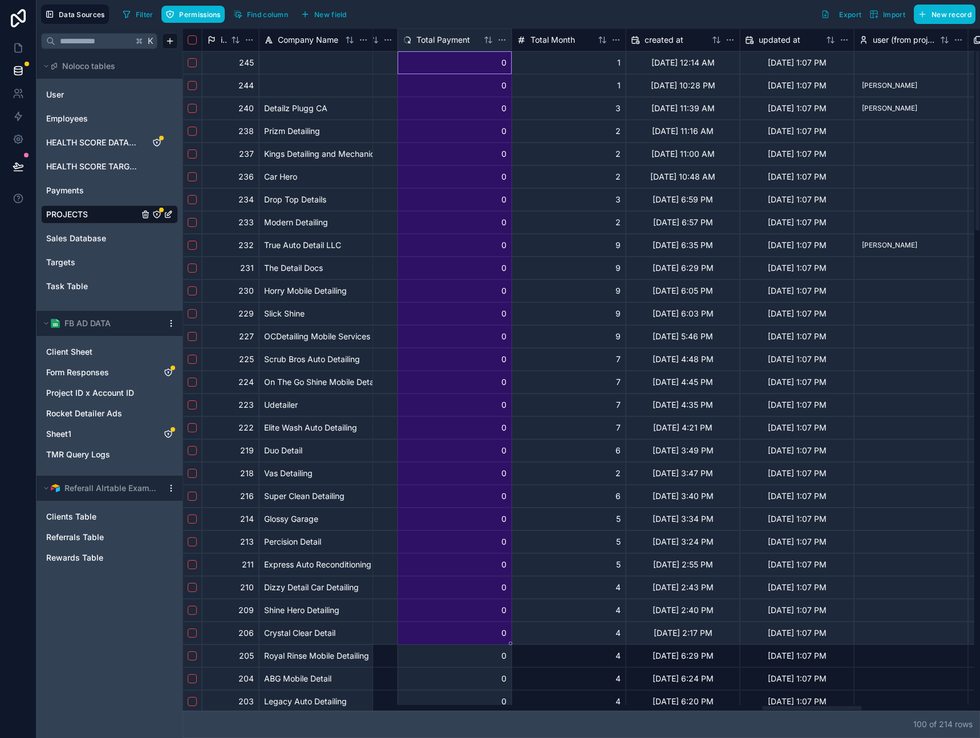
drag, startPoint x: 457, startPoint y: 62, endPoint x: 447, endPoint y: 632, distance: 569.6
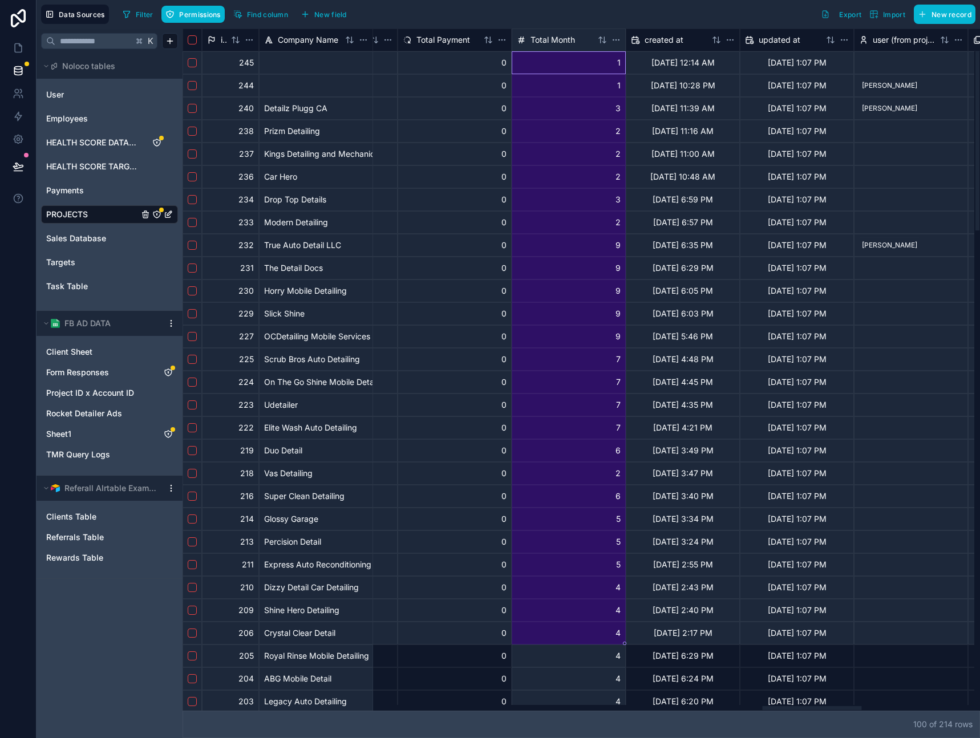
drag, startPoint x: 570, startPoint y: 64, endPoint x: 550, endPoint y: 621, distance: 557.4
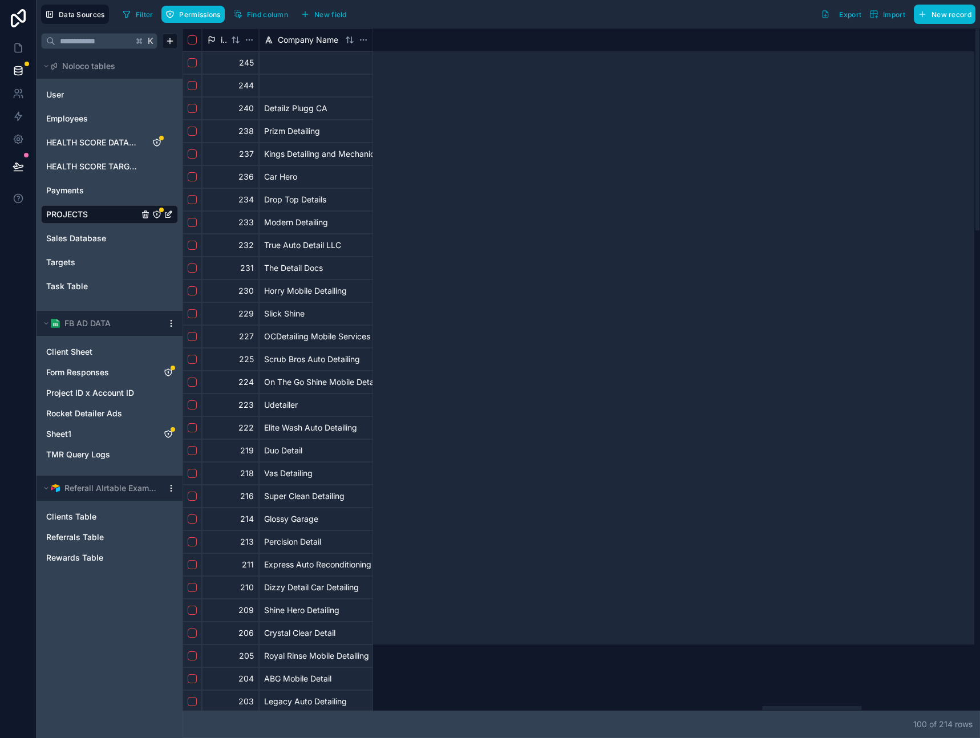
scroll to position [0, 4655]
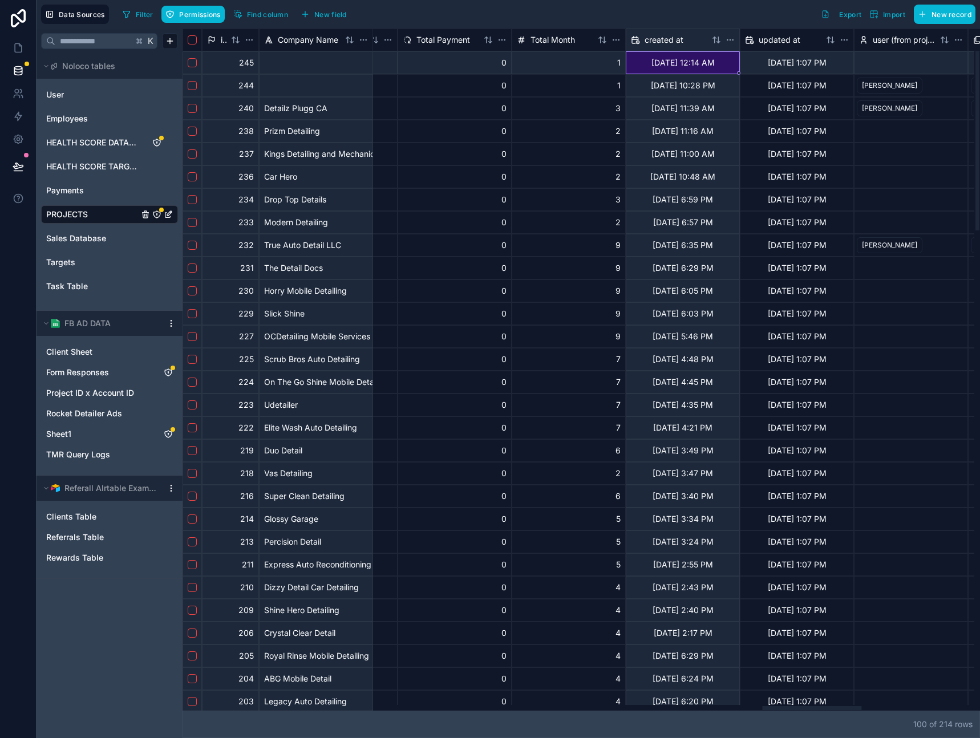
click at [664, 68] on div "[DATE] 12:14 AM" at bounding box center [683, 62] width 114 height 23
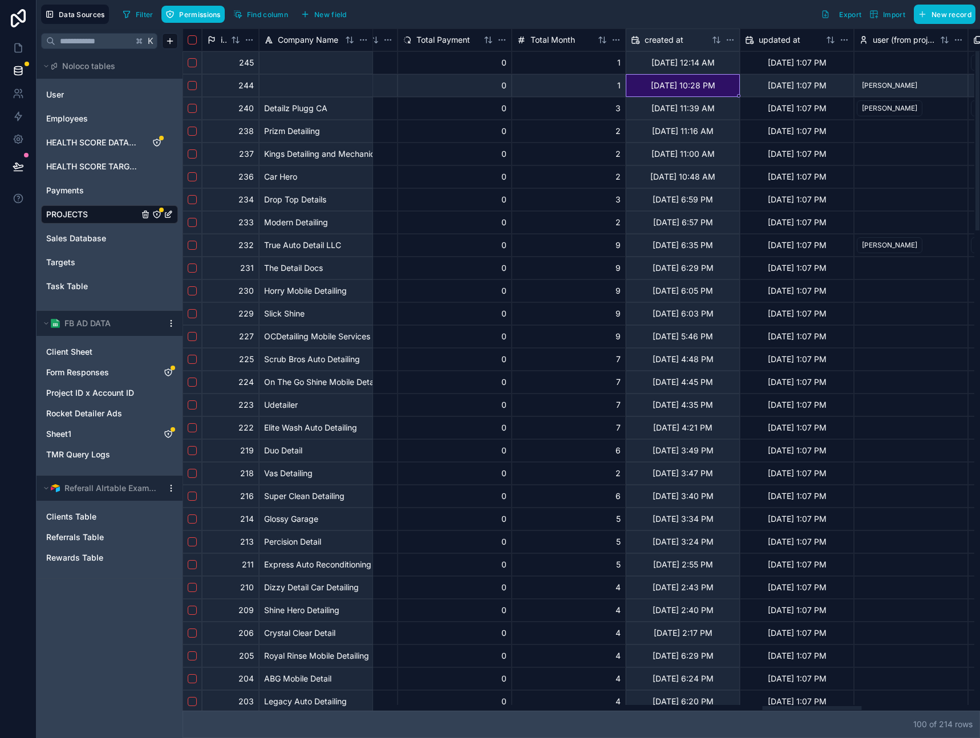
click at [651, 90] on div "9/8/2025 10:28 PM" at bounding box center [683, 85] width 114 height 23
click at [555, 130] on div "2" at bounding box center [569, 131] width 114 height 23
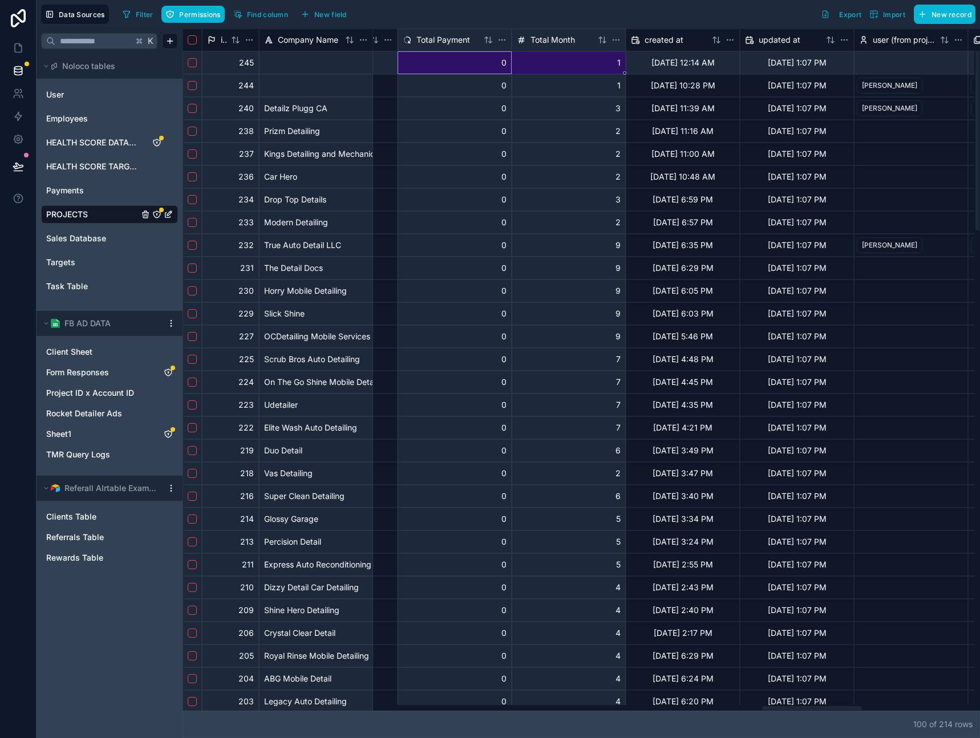
drag, startPoint x: 451, startPoint y: 62, endPoint x: 573, endPoint y: 62, distance: 121.6
click at [723, 61] on div "9/9/2025 12:14 AM" at bounding box center [683, 62] width 114 height 23
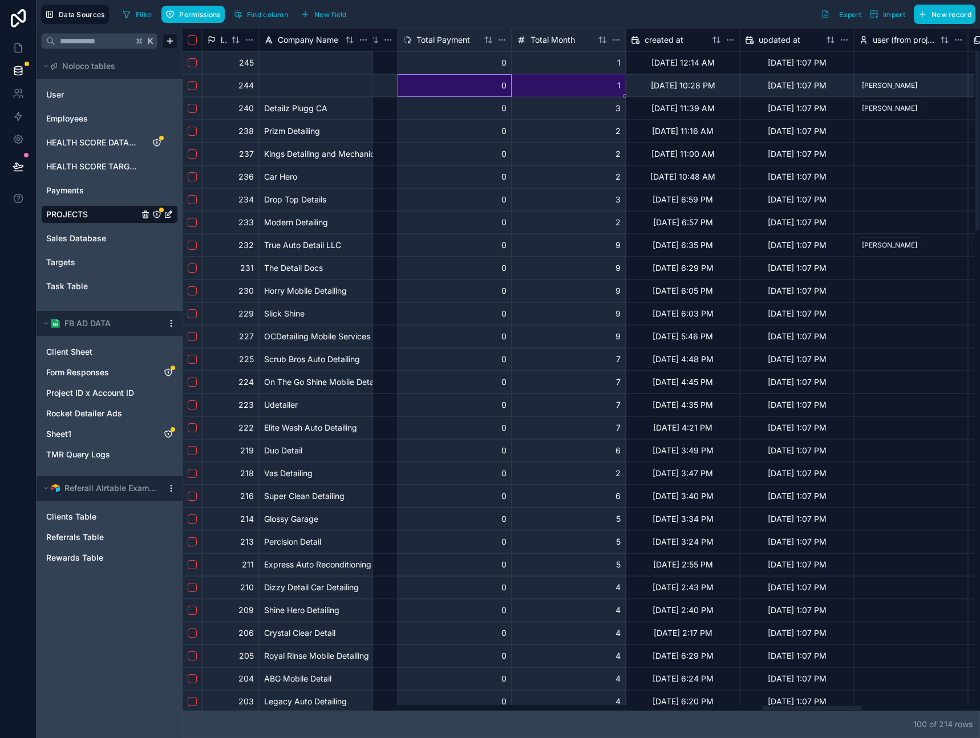
drag, startPoint x: 465, startPoint y: 87, endPoint x: 578, endPoint y: 85, distance: 112.4
click at [727, 84] on div "9/8/2025 10:28 PM" at bounding box center [683, 85] width 114 height 23
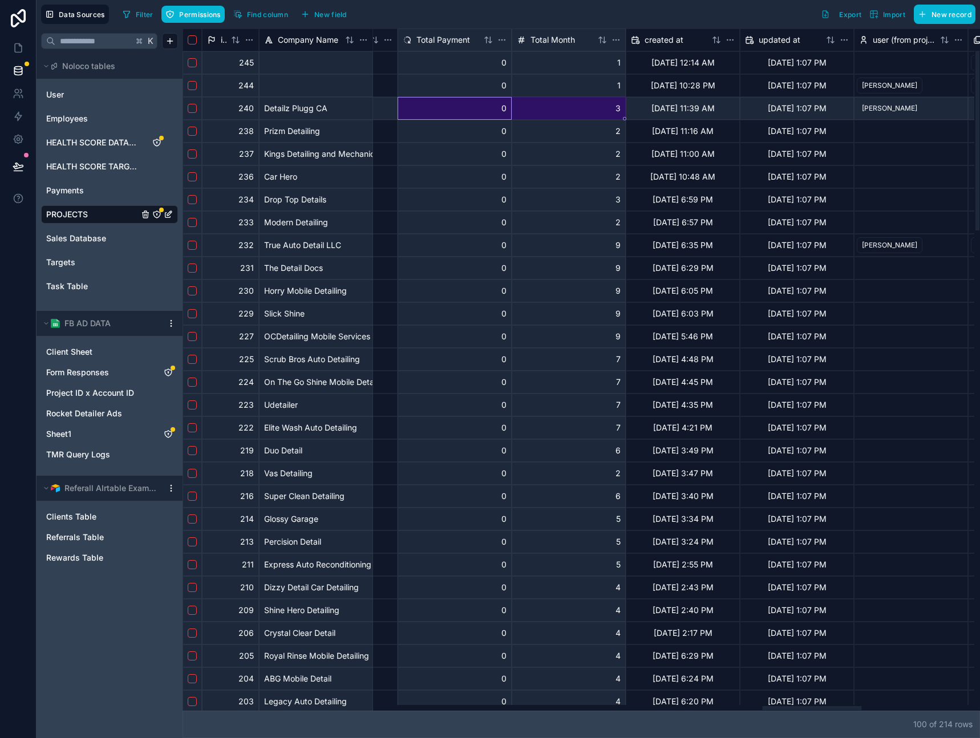
drag, startPoint x: 491, startPoint y: 109, endPoint x: 587, endPoint y: 109, distance: 96.4
click at [728, 109] on div "9/5/2025 11:39 AM" at bounding box center [683, 108] width 114 height 23
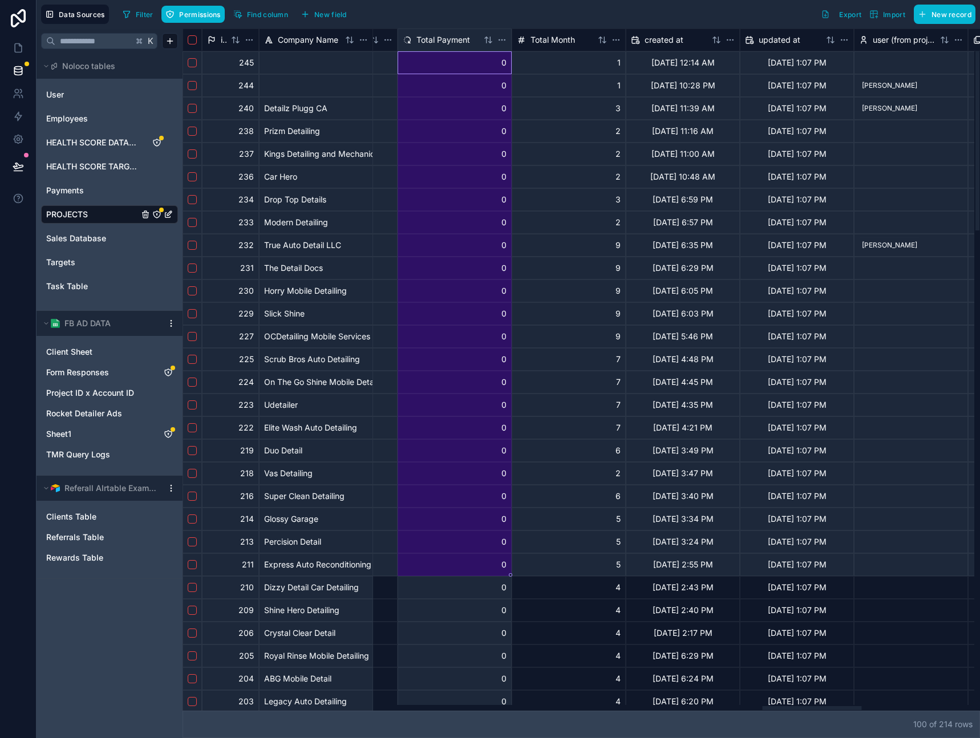
drag, startPoint x: 455, startPoint y: 62, endPoint x: 457, endPoint y: 567, distance: 505.7
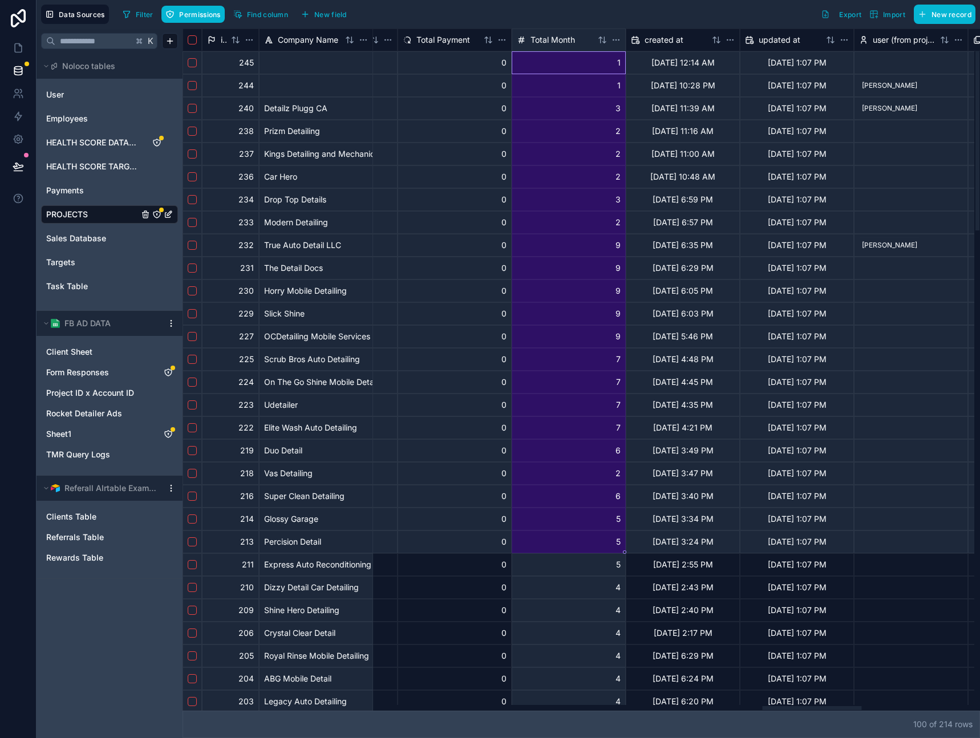
drag, startPoint x: 555, startPoint y: 60, endPoint x: 555, endPoint y: 538, distance: 477.7
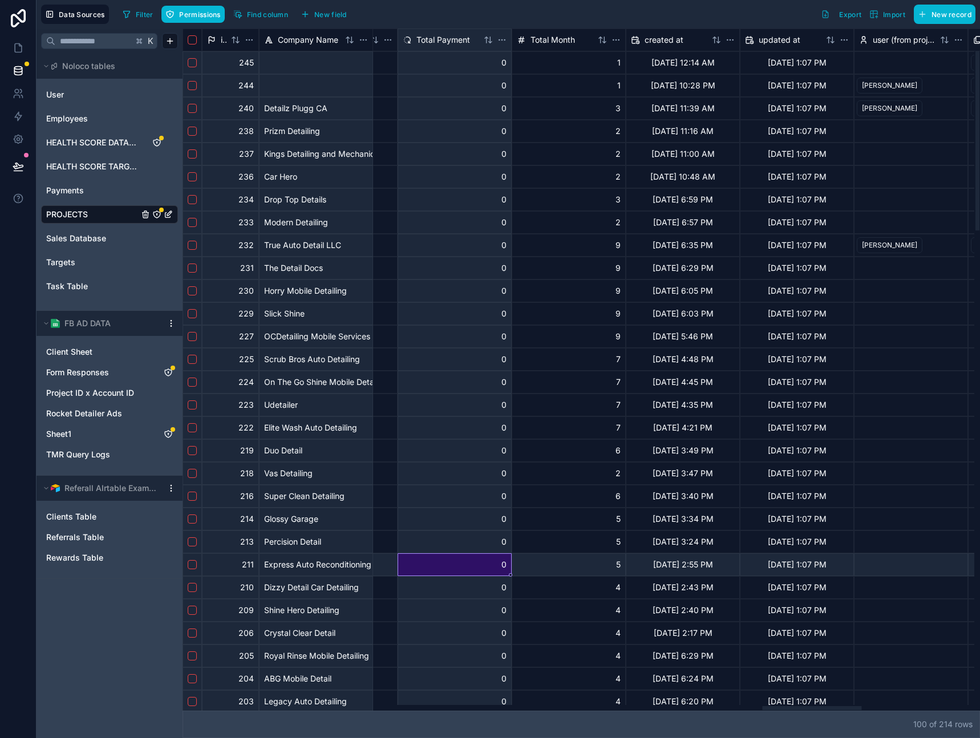
click at [467, 560] on div "0" at bounding box center [455, 565] width 114 height 23
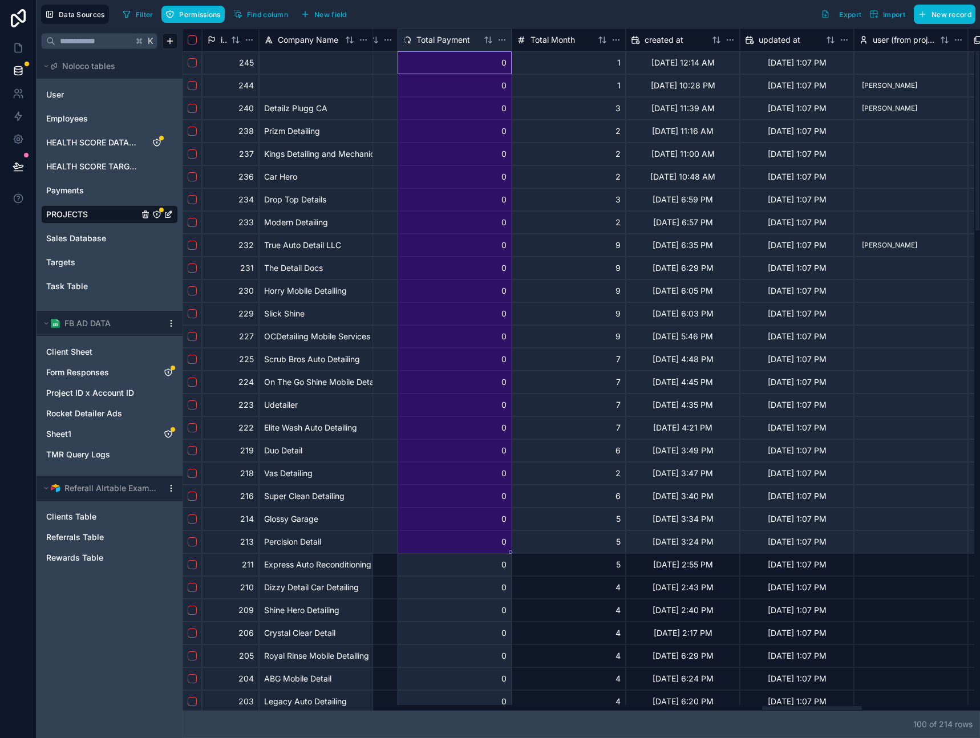
drag, startPoint x: 445, startPoint y: 64, endPoint x: 449, endPoint y: 569, distance: 504.5
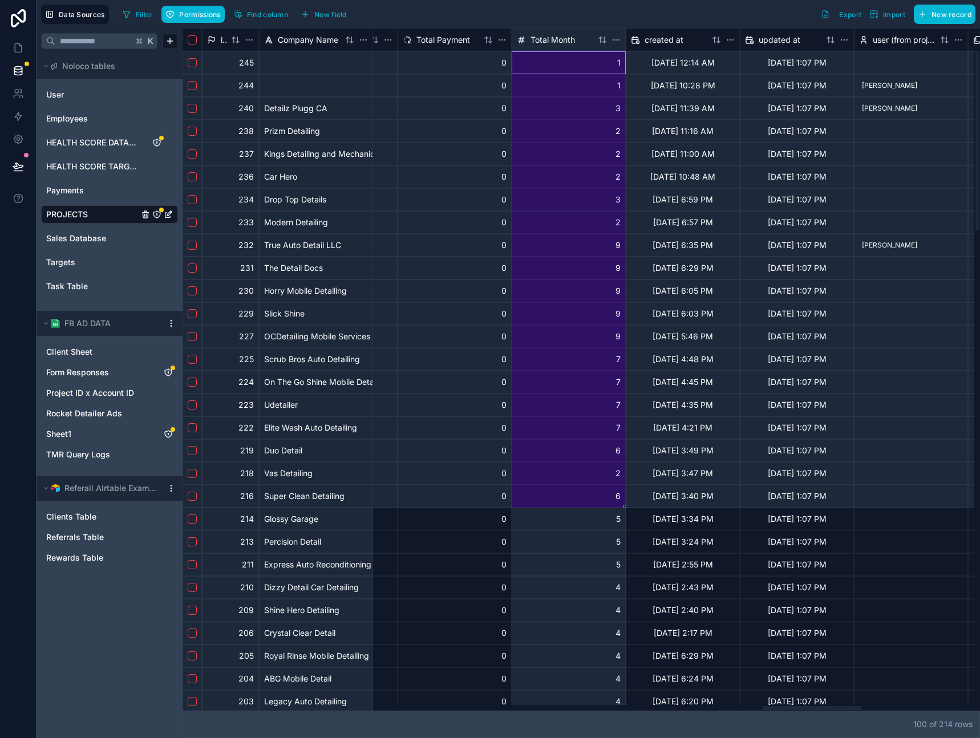
drag, startPoint x: 554, startPoint y: 59, endPoint x: 559, endPoint y: 498, distance: 438.3
click at [655, 68] on div "9/9/2025 12:14 AM" at bounding box center [683, 62] width 114 height 23
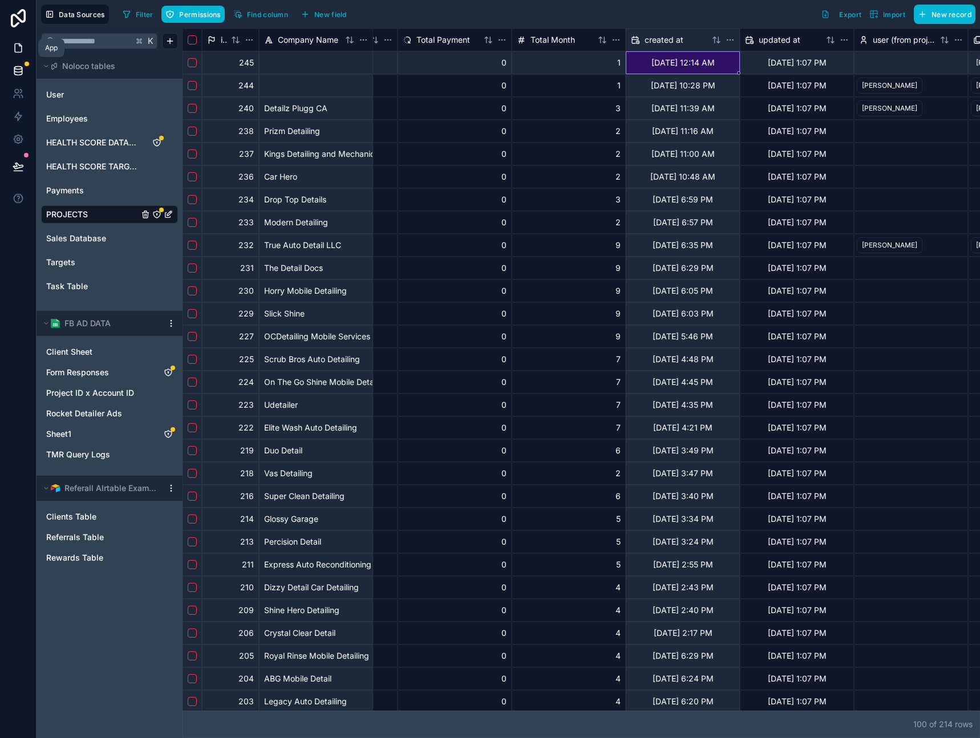
click at [16, 46] on icon at bounding box center [18, 47] width 11 height 11
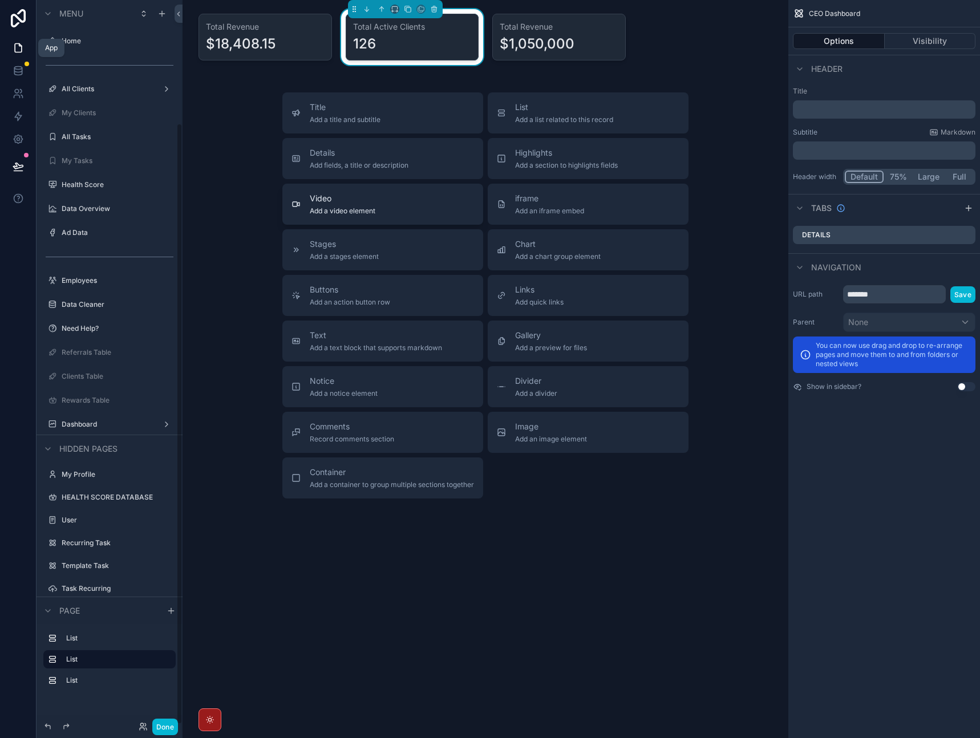
scroll to position [148, 0]
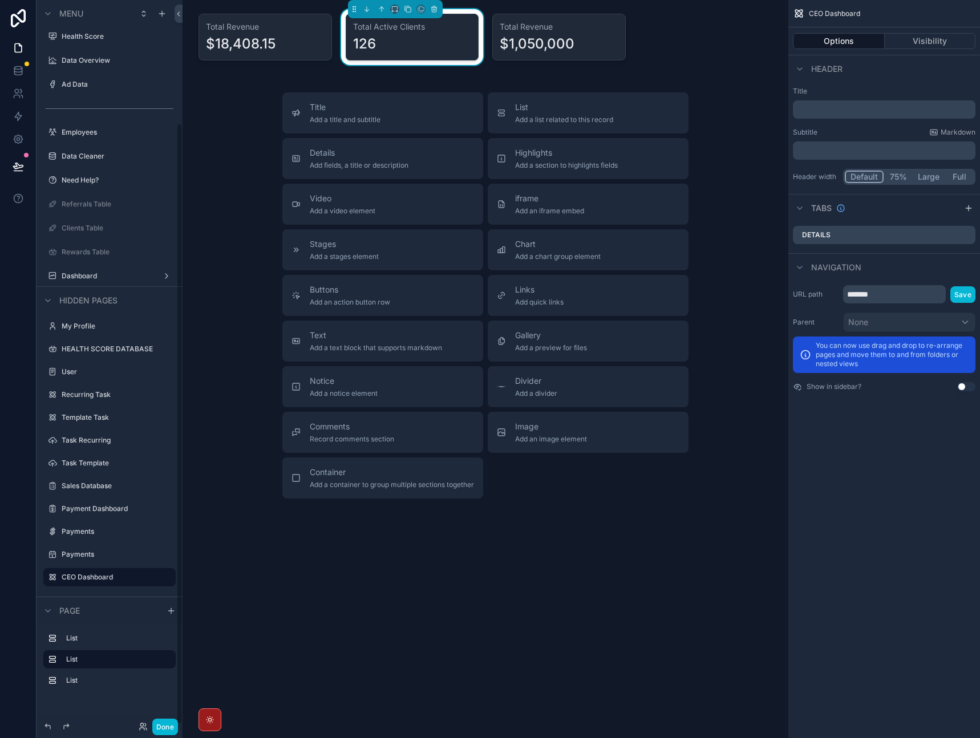
click at [239, 184] on div "Title Add a title and subtitle List Add a list related to this record Details A…" at bounding box center [486, 295] width 588 height 406
click at [267, 38] on div "scrollable content" at bounding box center [265, 37] width 147 height 56
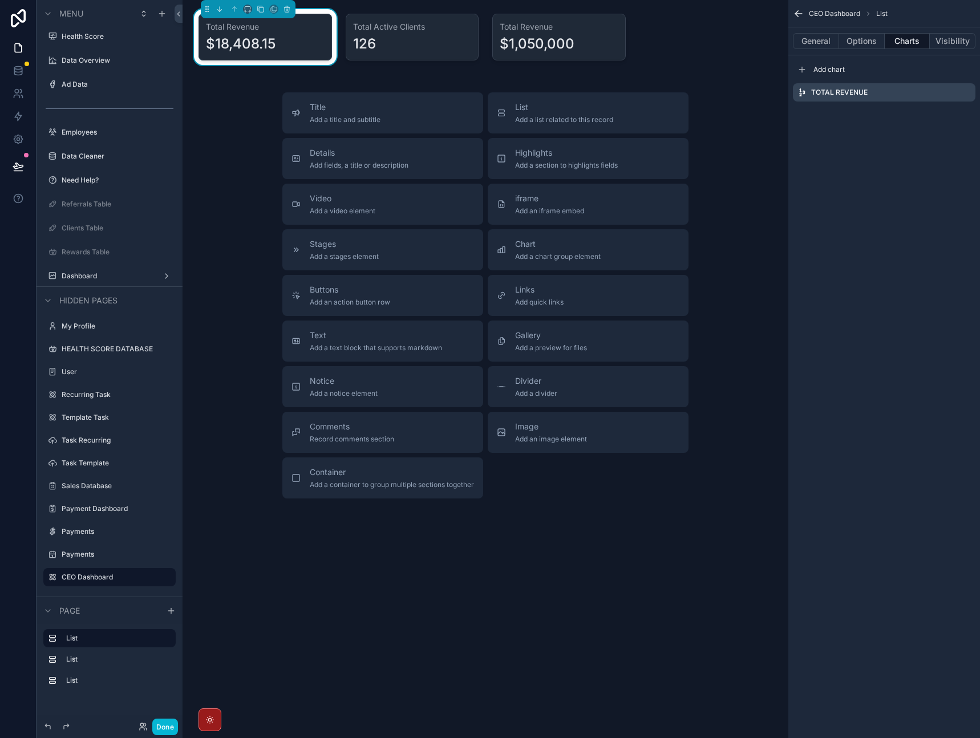
click at [220, 132] on div "Title Add a title and subtitle List Add a list related to this record Details A…" at bounding box center [486, 295] width 588 height 406
click at [229, 114] on div "Title Add a title and subtitle List Add a list related to this record Details A…" at bounding box center [486, 295] width 588 height 406
click at [273, 43] on div "$18,408.15" at bounding box center [241, 44] width 70 height 18
drag, startPoint x: 274, startPoint y: 43, endPoint x: 216, endPoint y: 43, distance: 58.2
click at [216, 43] on div "$18,408.15" at bounding box center [241, 44] width 70 height 18
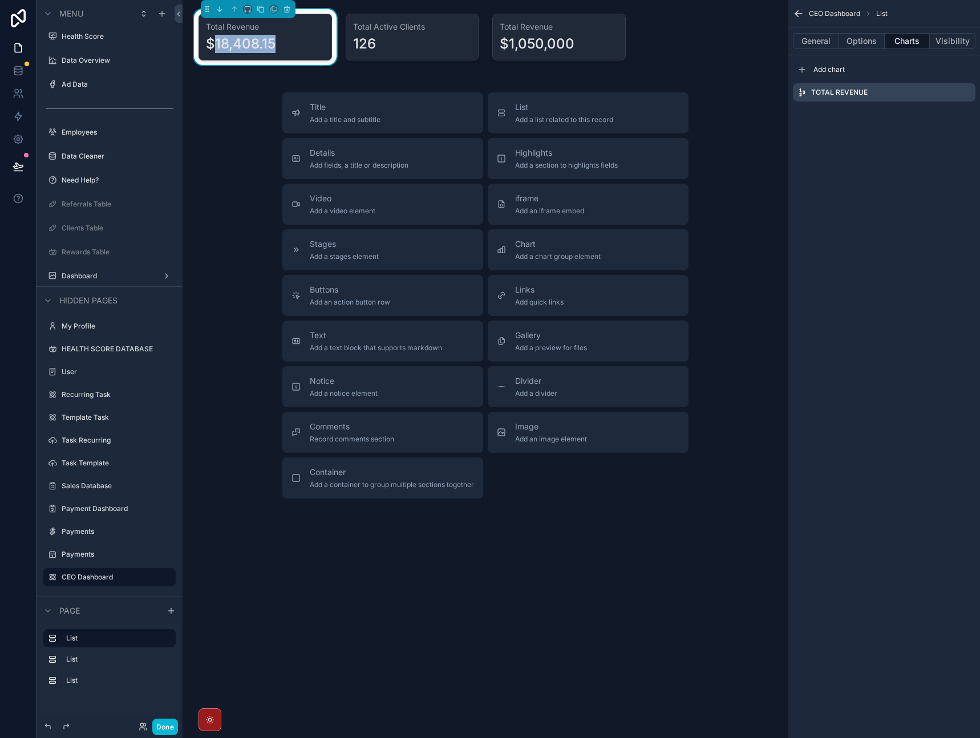
click at [216, 43] on div "$18,408.15" at bounding box center [241, 44] width 70 height 18
drag, startPoint x: 216, startPoint y: 43, endPoint x: 287, endPoint y: 48, distance: 71.5
click at [287, 48] on div "$18,408.15" at bounding box center [265, 44] width 119 height 18
click at [275, 47] on div "$18,408.15" at bounding box center [241, 44] width 70 height 18
click at [232, 150] on div "Title Add a title and subtitle List Add a list related to this record Details A…" at bounding box center [486, 295] width 588 height 406
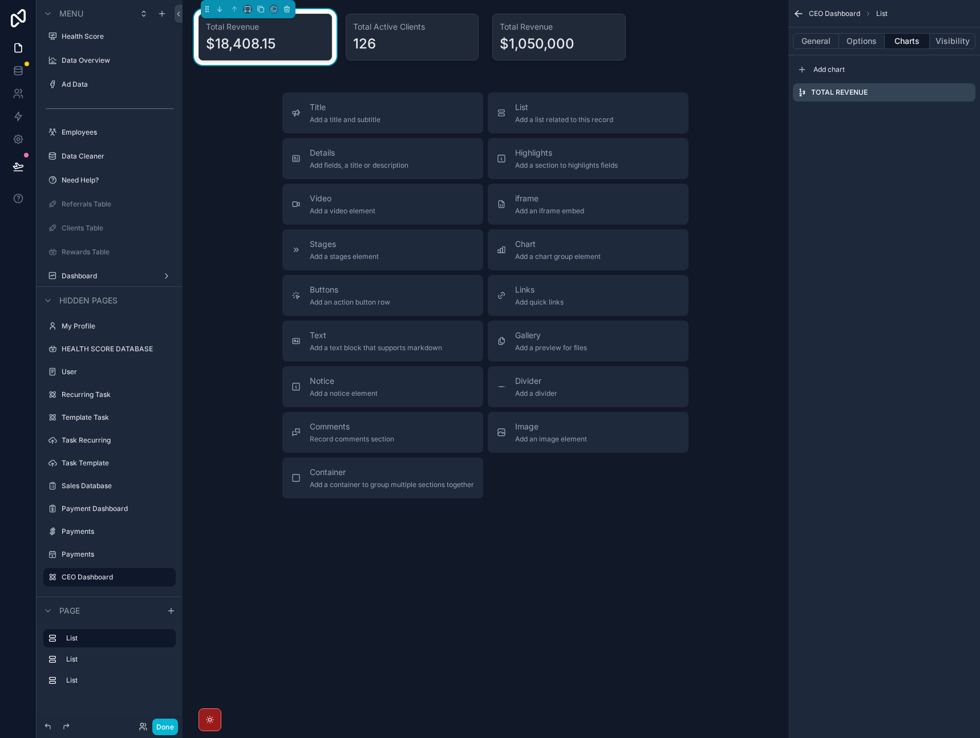
click at [375, 71] on div "Total Revenue $18,408.15 Total Active Clients 126 Total Revenue $1,050,000 Titl…" at bounding box center [486, 295] width 606 height 590
click at [405, 41] on div "scrollable content" at bounding box center [412, 37] width 147 height 56
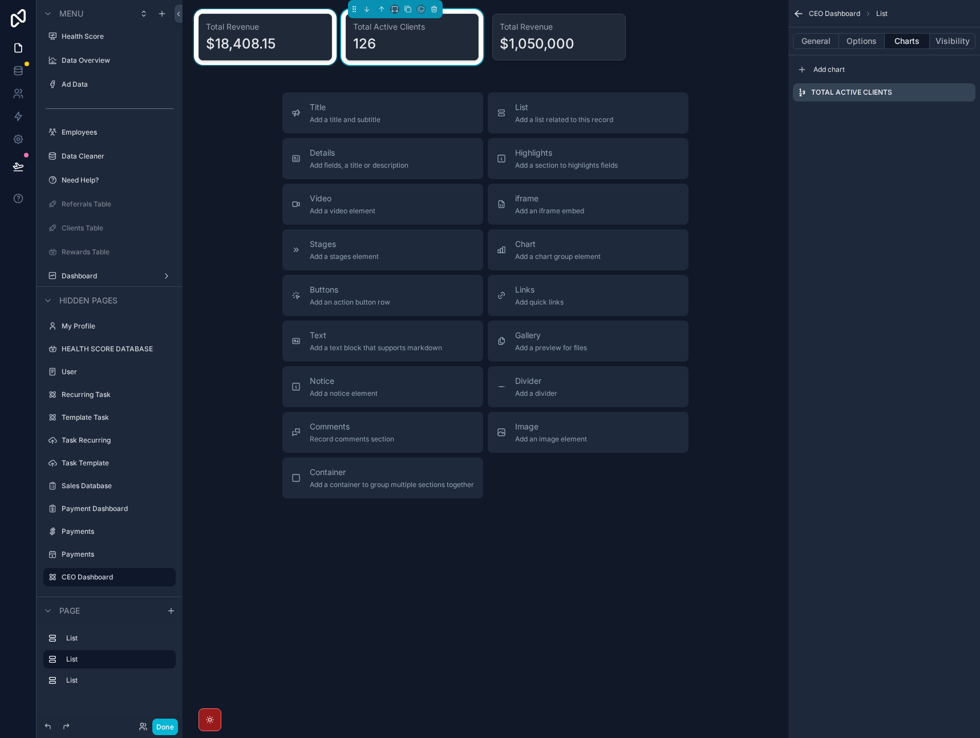
click at [300, 51] on div "scrollable content" at bounding box center [265, 37] width 147 height 56
click at [413, 50] on div "scrollable content" at bounding box center [412, 37] width 147 height 56
click at [579, 45] on div "scrollable content" at bounding box center [559, 37] width 147 height 56
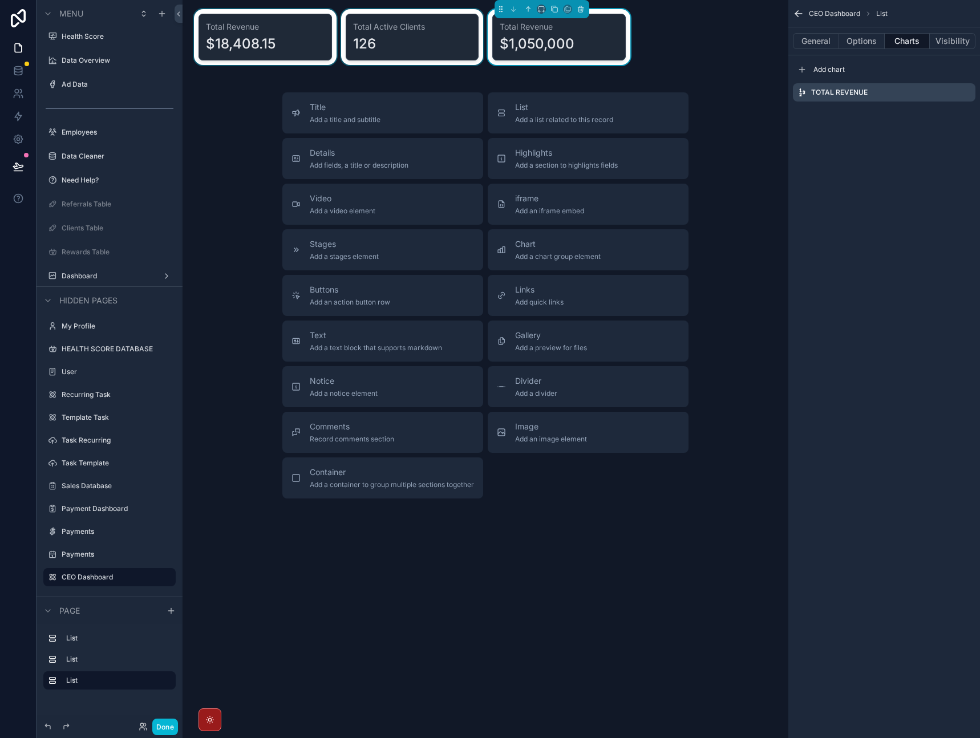
click at [672, 42] on div "Total Revenue $18,408.15 Total Active Clients 126 Total Revenue $1,050,000 Titl…" at bounding box center [486, 295] width 606 height 590
click at [292, 54] on div "scrollable content" at bounding box center [265, 37] width 147 height 56
click at [289, 47] on div "$18,408.15" at bounding box center [265, 44] width 119 height 18
click at [279, 48] on div "$18,408.15" at bounding box center [265, 44] width 119 height 18
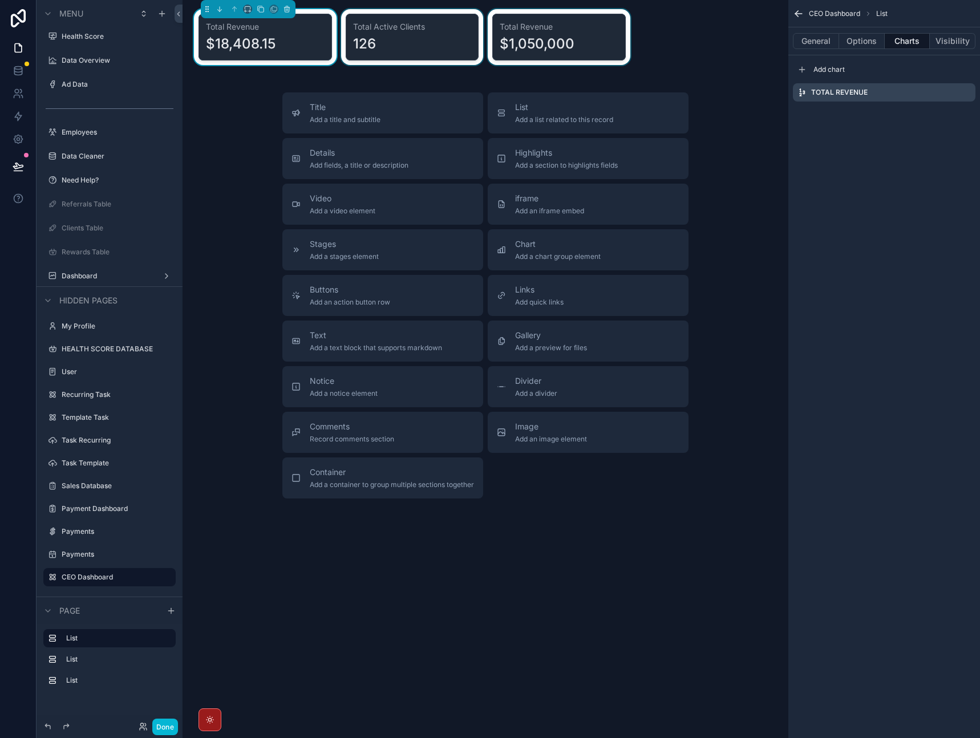
click at [266, 47] on div "$18,408.15" at bounding box center [241, 44] width 70 height 18
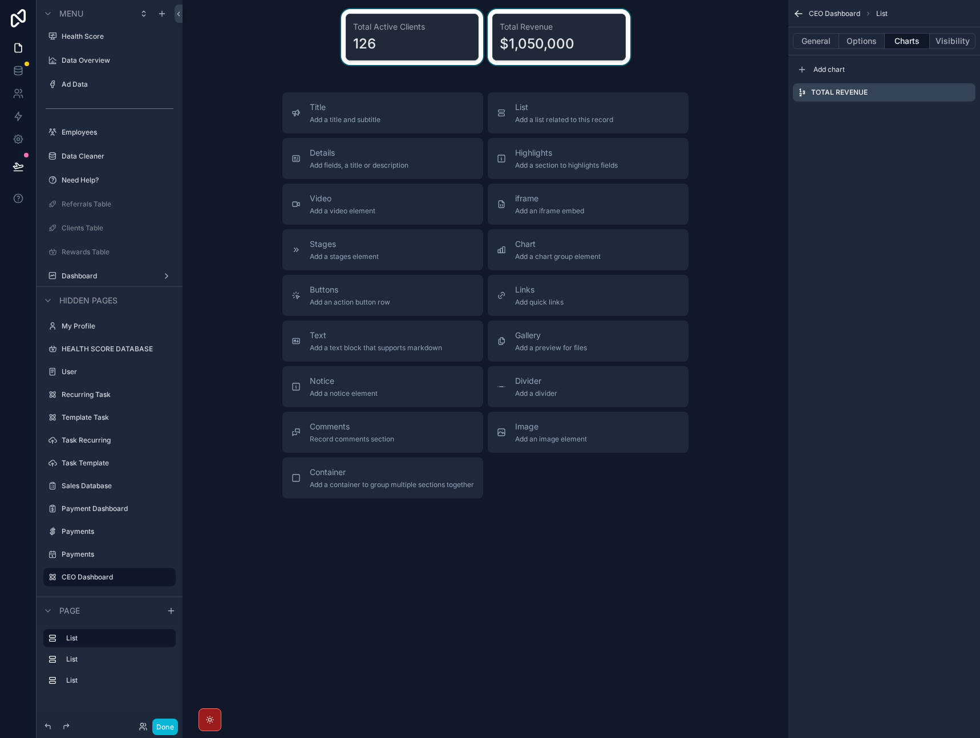
click at [267, 45] on div "$18,408.15" at bounding box center [241, 44] width 70 height 18
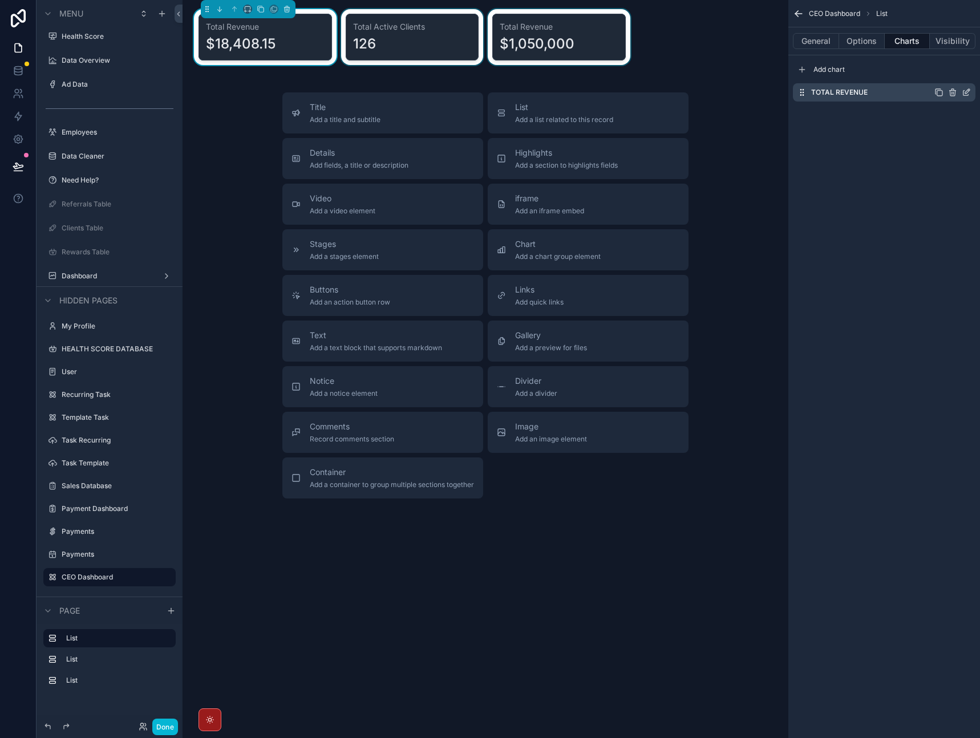
click at [961, 94] on div "scrollable content" at bounding box center [953, 92] width 37 height 9
click at [965, 93] on icon "scrollable content" at bounding box center [966, 92] width 9 height 9
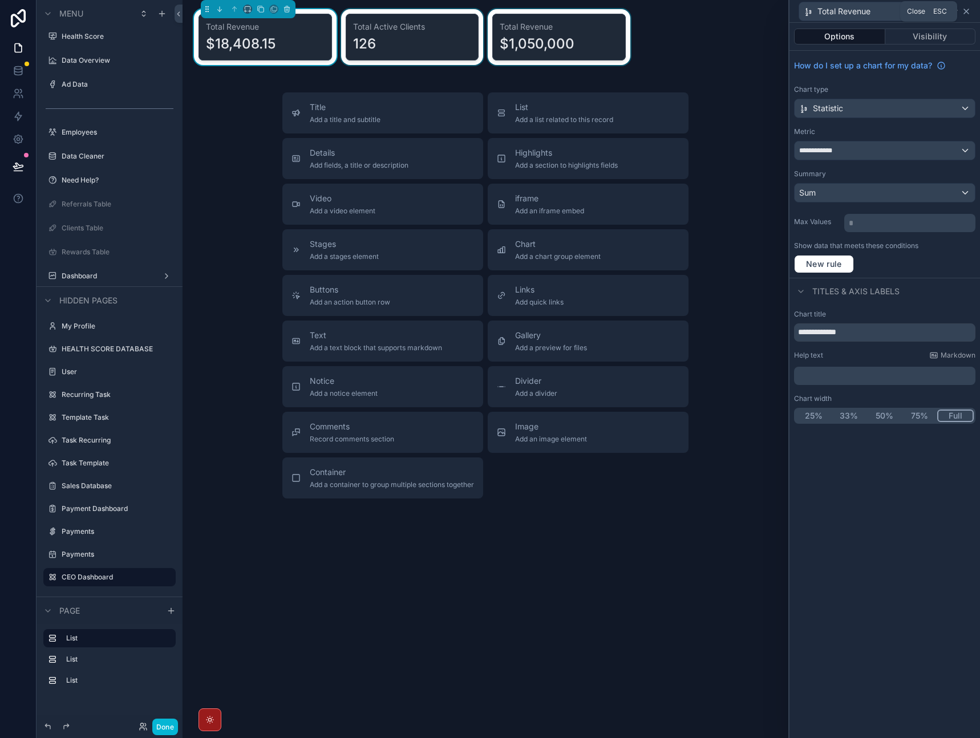
click at [971, 14] on icon at bounding box center [966, 11] width 9 height 9
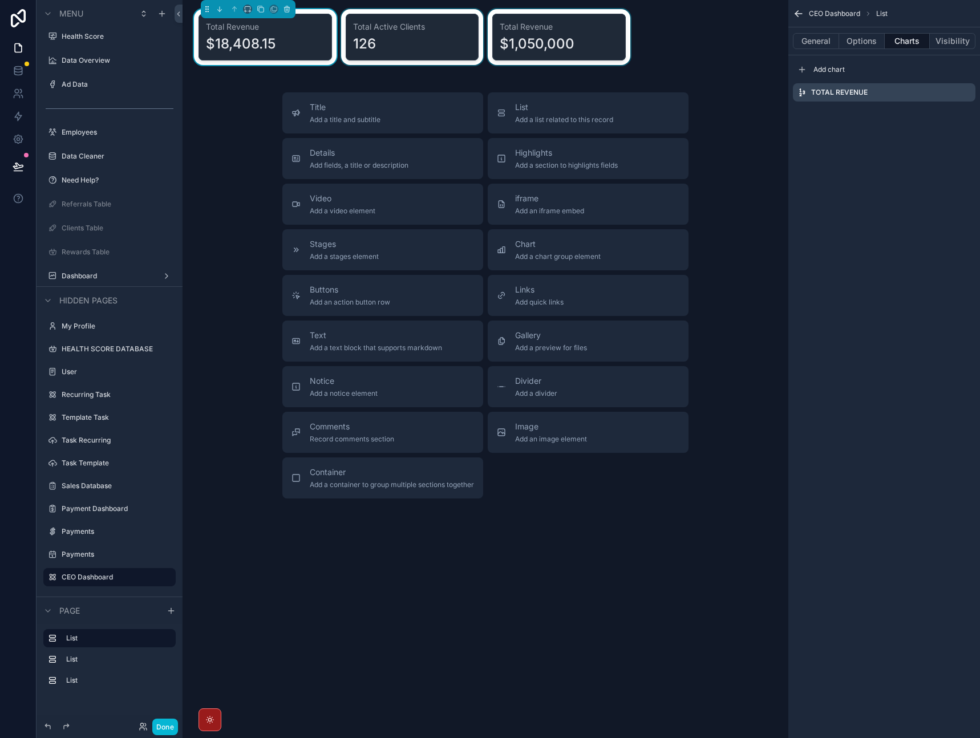
click at [565, 36] on div "scrollable content" at bounding box center [559, 37] width 147 height 56
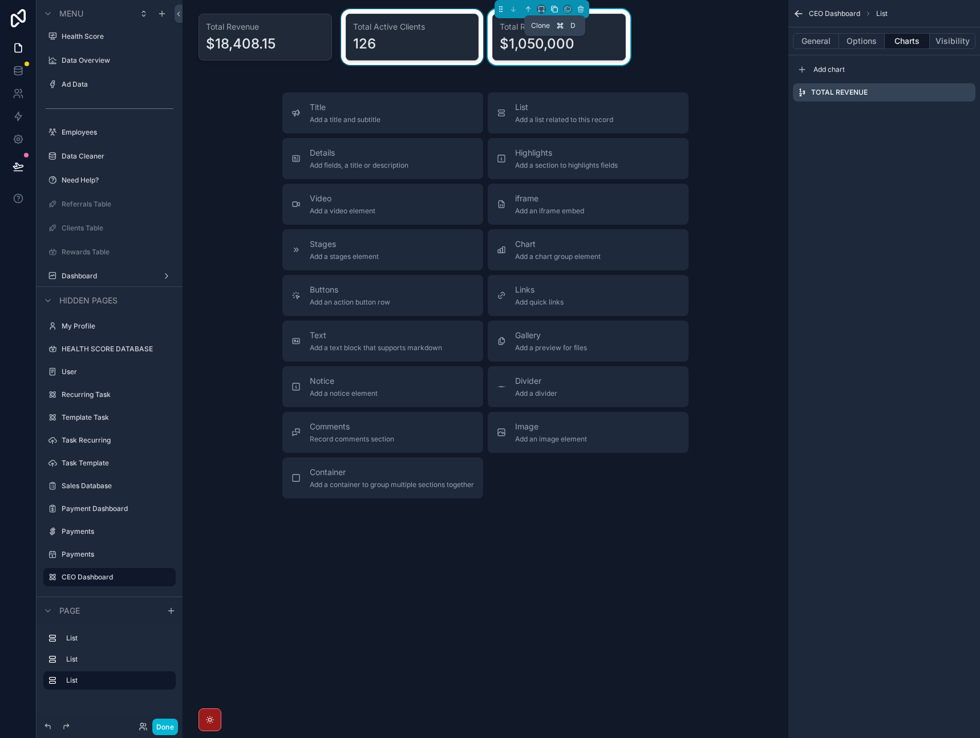
click at [554, 10] on icon "scrollable content" at bounding box center [555, 9] width 8 height 8
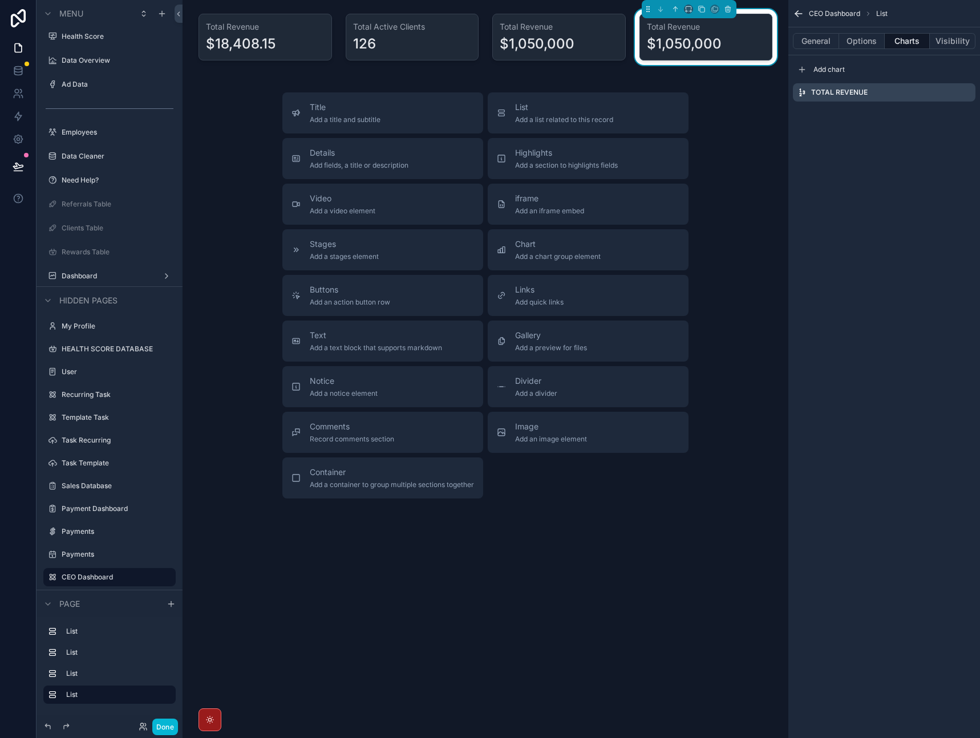
click at [734, 39] on div "$1,050,000" at bounding box center [706, 44] width 119 height 18
click at [568, 41] on div "scrollable content" at bounding box center [559, 37] width 147 height 56
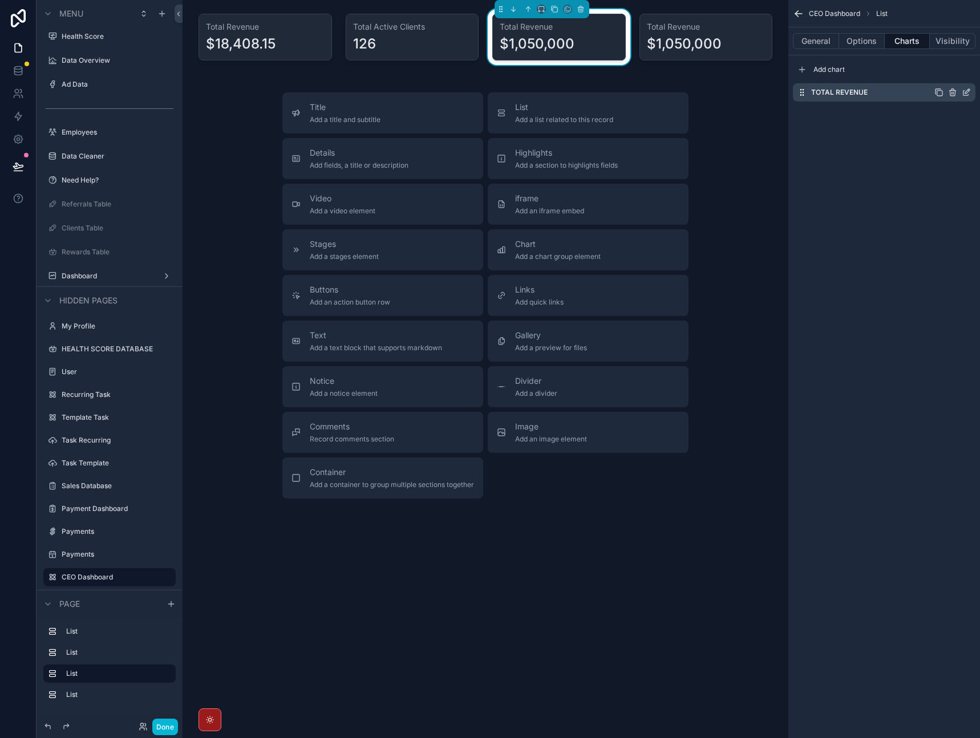
click at [965, 93] on icon "scrollable content" at bounding box center [966, 92] width 9 height 9
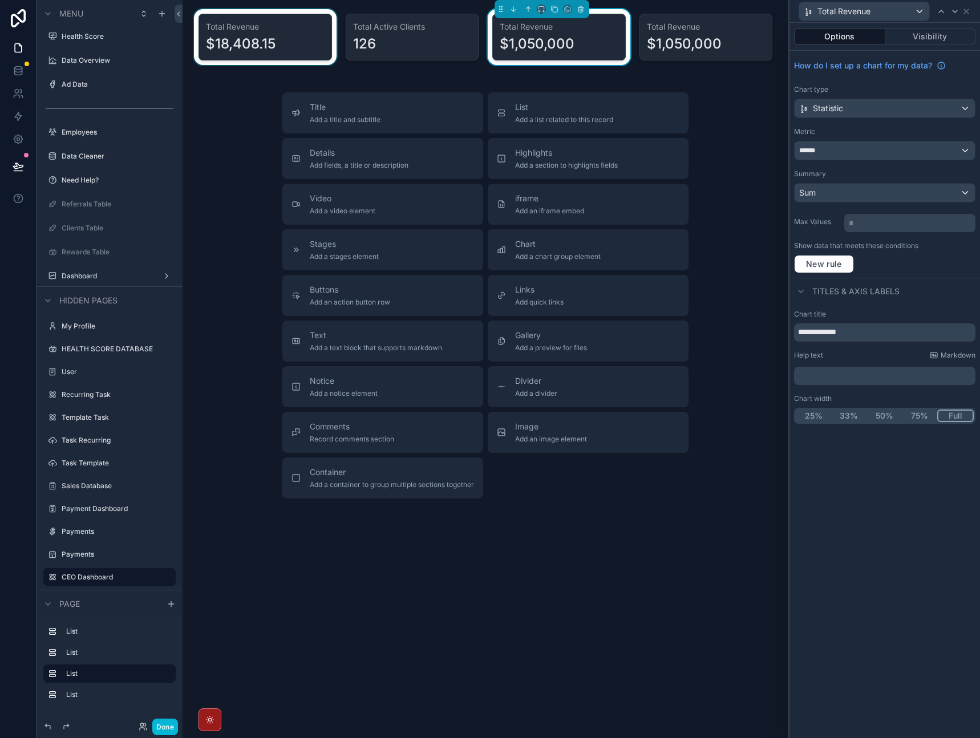
click at [290, 42] on div "scrollable content" at bounding box center [265, 37] width 147 height 56
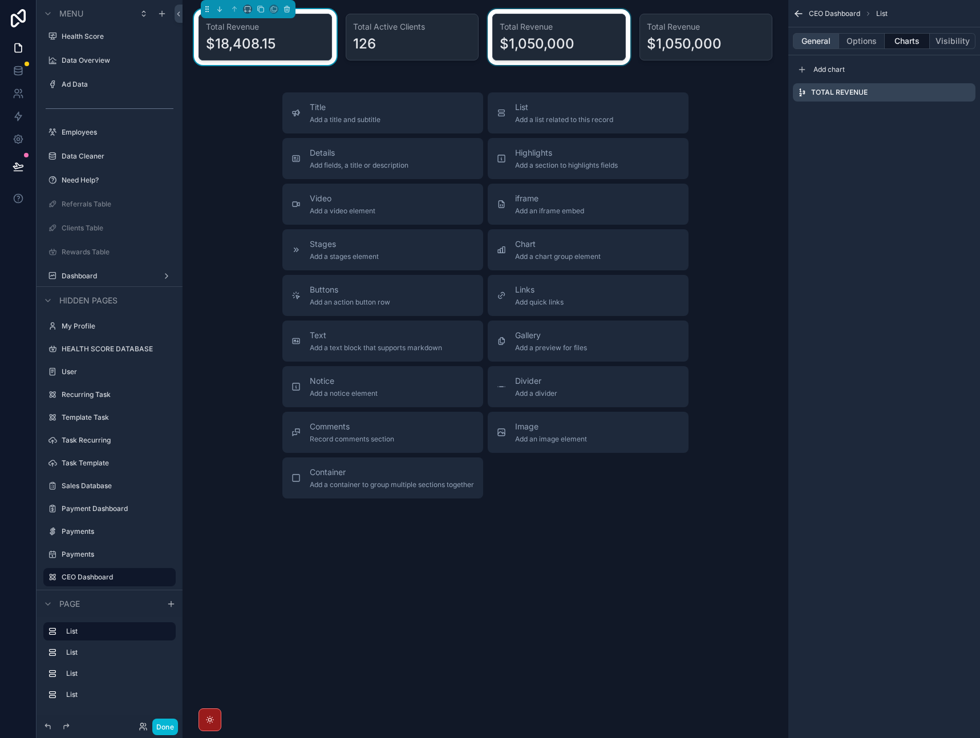
click at [814, 41] on button "General" at bounding box center [816, 41] width 46 height 16
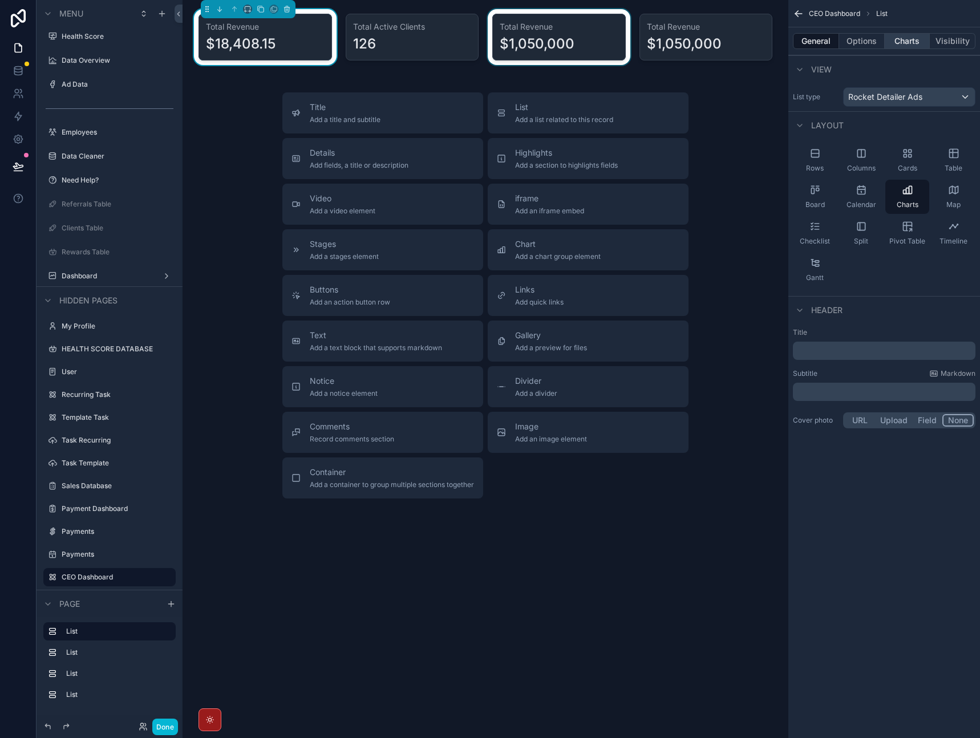
click at [906, 41] on button "Charts" at bounding box center [908, 41] width 46 height 16
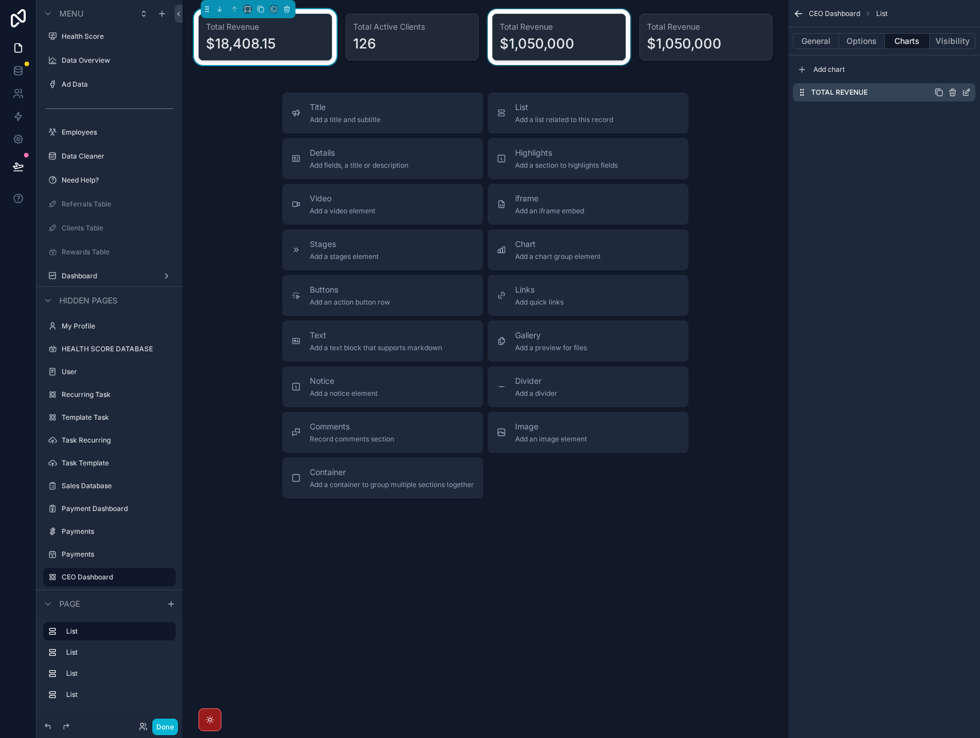
click at [967, 94] on icon "scrollable content" at bounding box center [966, 92] width 9 height 9
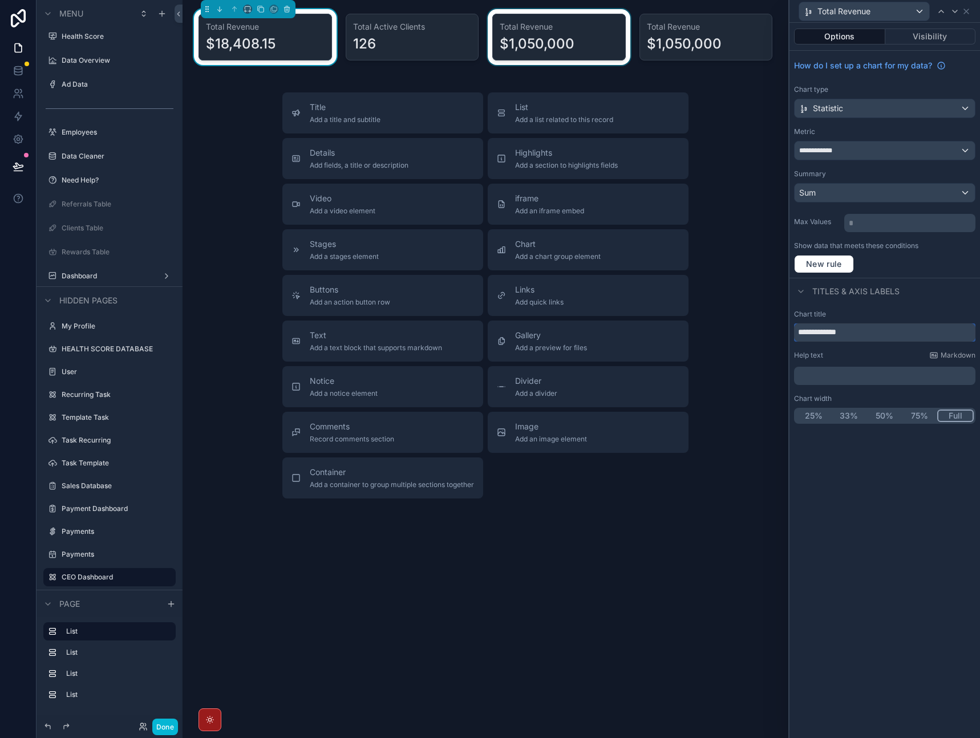
drag, startPoint x: 861, startPoint y: 334, endPoint x: 821, endPoint y: 332, distance: 39.4
click at [821, 332] on input "**********" at bounding box center [884, 333] width 181 height 18
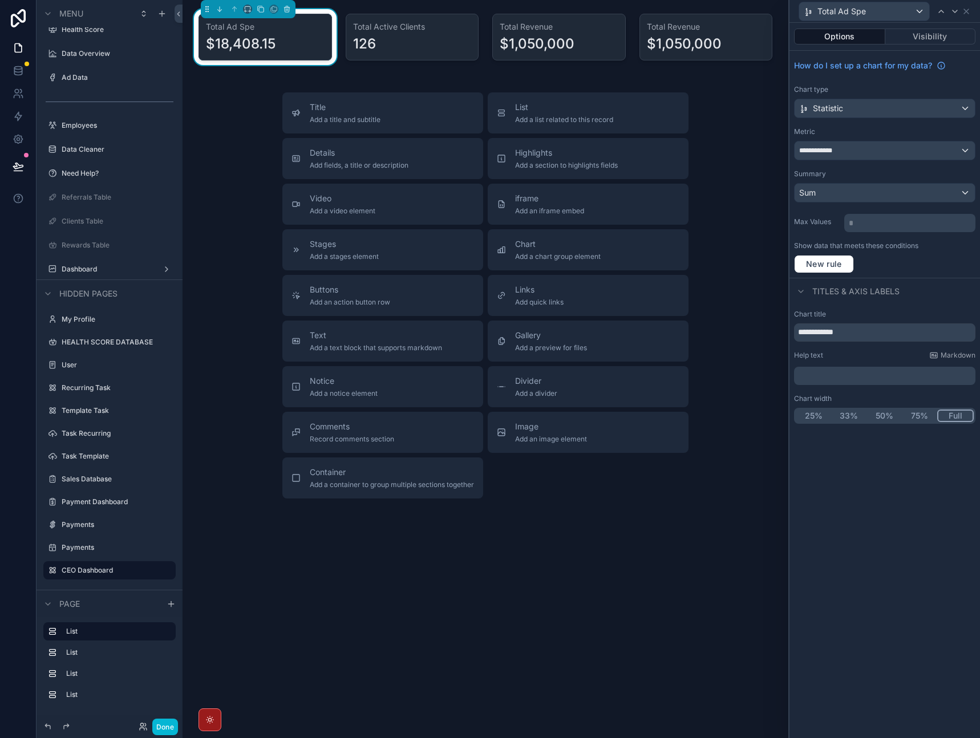
click at [869, 489] on div "**********" at bounding box center [885, 381] width 191 height 716
click at [889, 336] on input "**********" at bounding box center [884, 333] width 181 height 18
type input "**********"
click at [927, 292] on div "Titles & Axis labels" at bounding box center [885, 291] width 191 height 27
click at [703, 51] on div "scrollable content" at bounding box center [706, 37] width 147 height 56
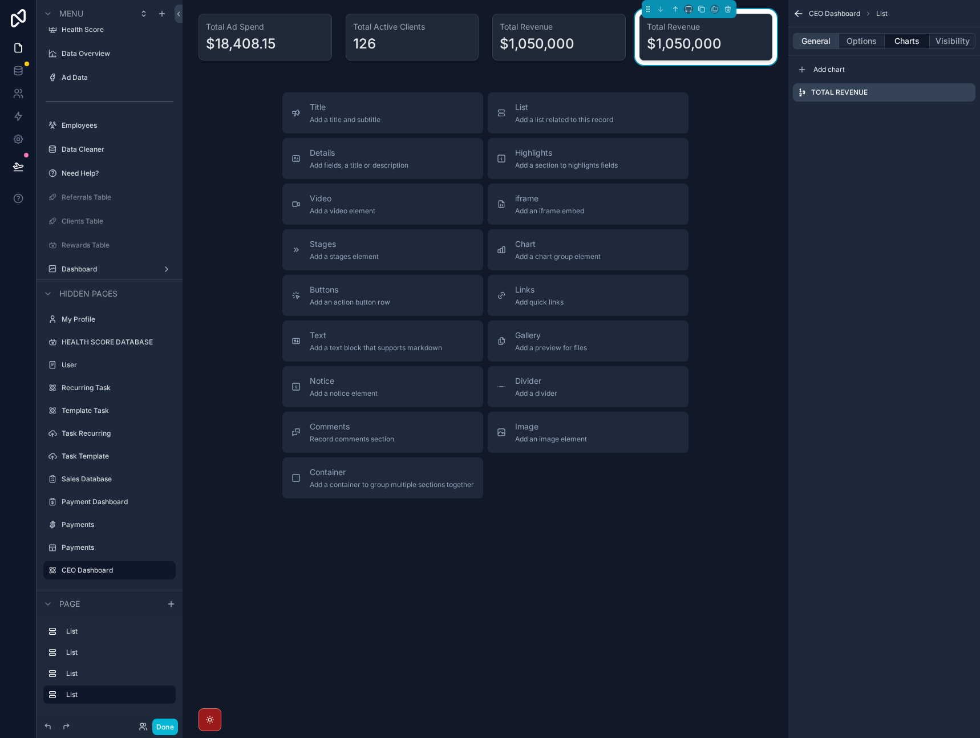
click at [817, 42] on button "General" at bounding box center [816, 41] width 46 height 16
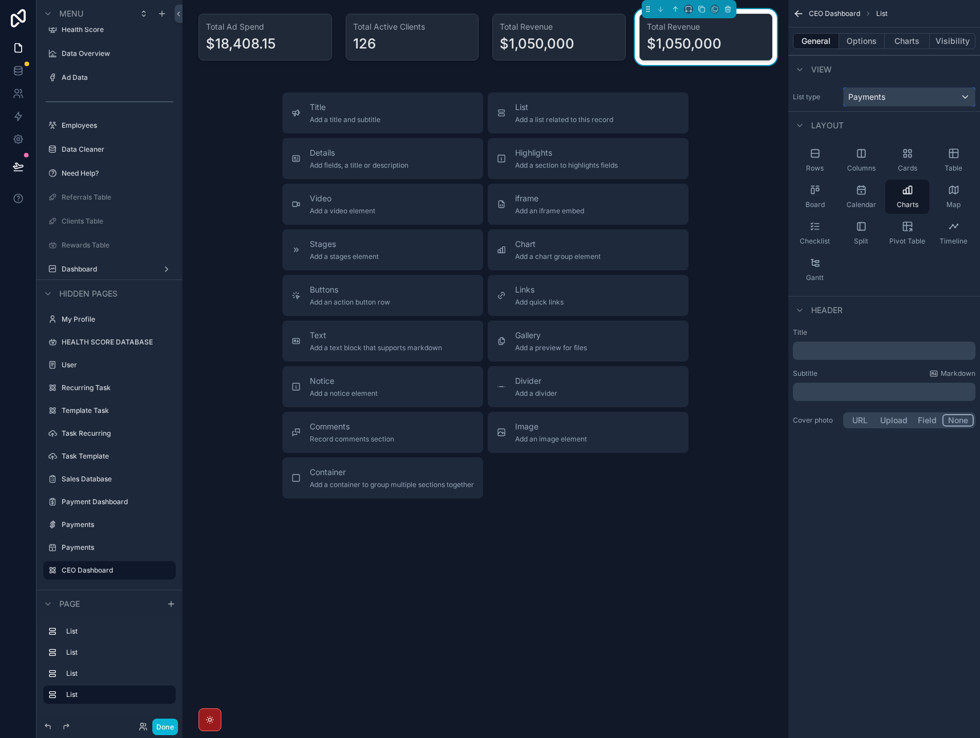
click at [874, 96] on span "Payments" at bounding box center [867, 96] width 37 height 11
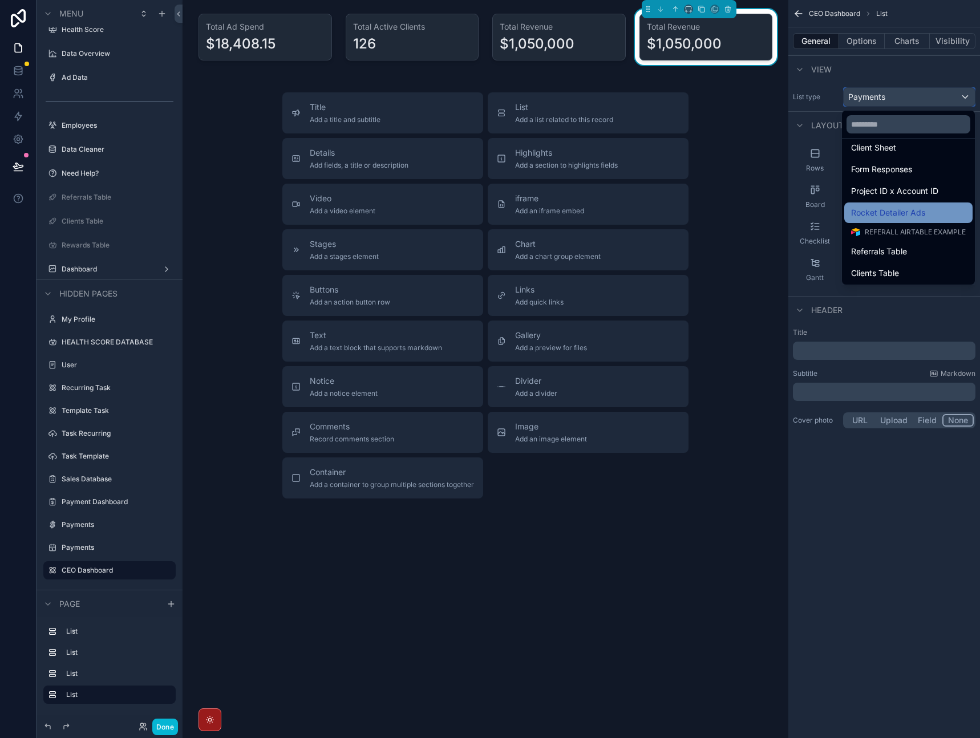
scroll to position [277, 0]
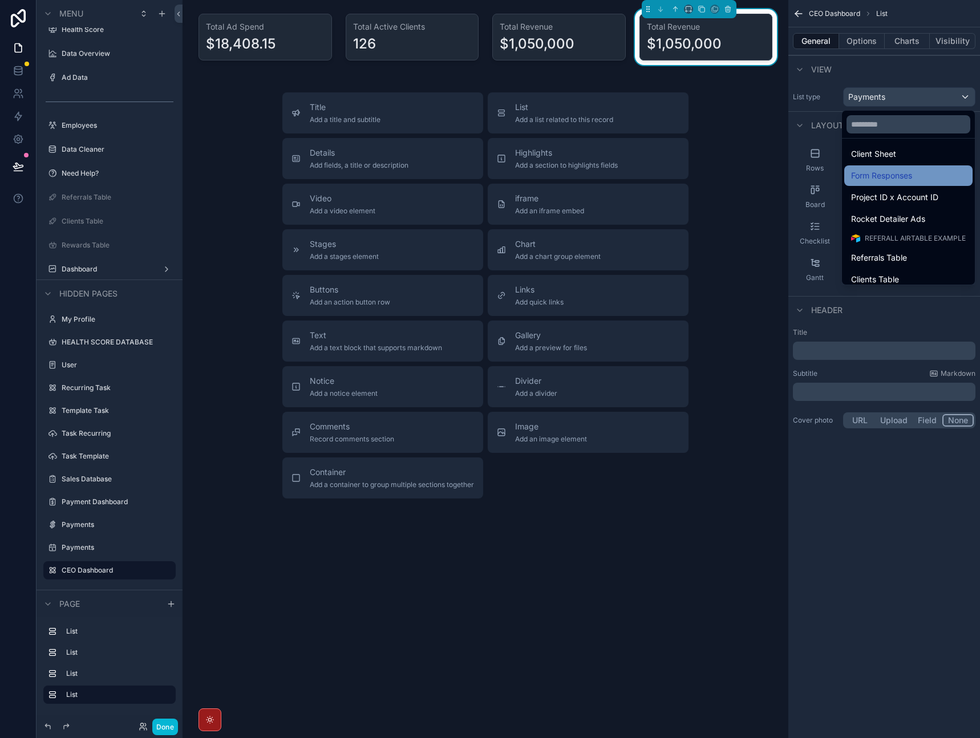
click at [901, 180] on span "Form Responses" at bounding box center [881, 176] width 61 height 14
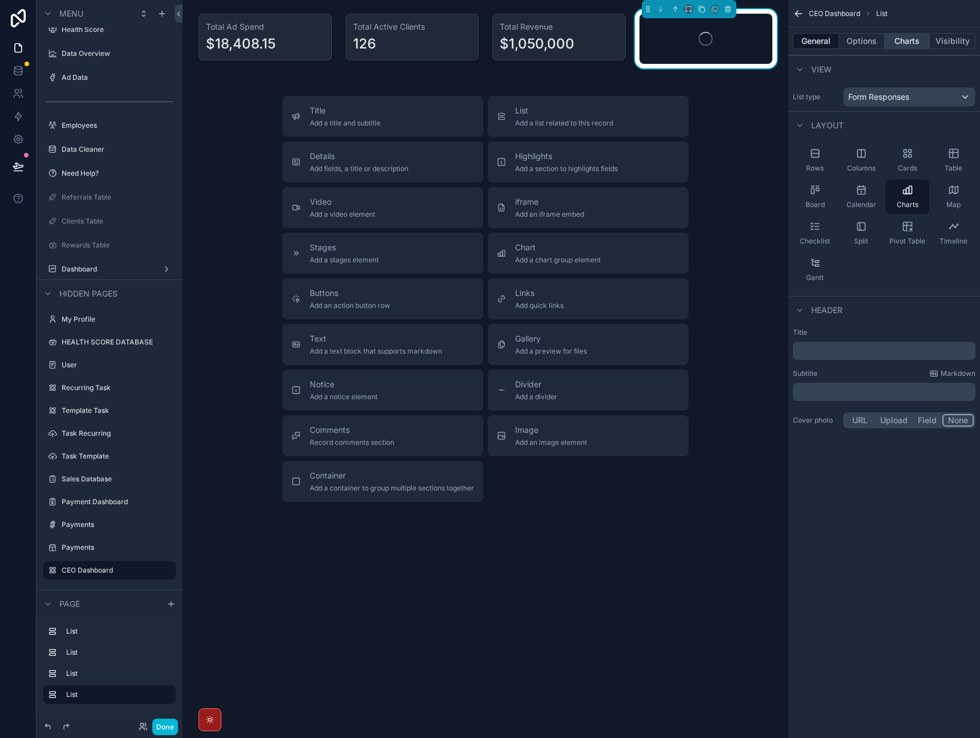
click at [915, 43] on button "Charts" at bounding box center [908, 41] width 46 height 16
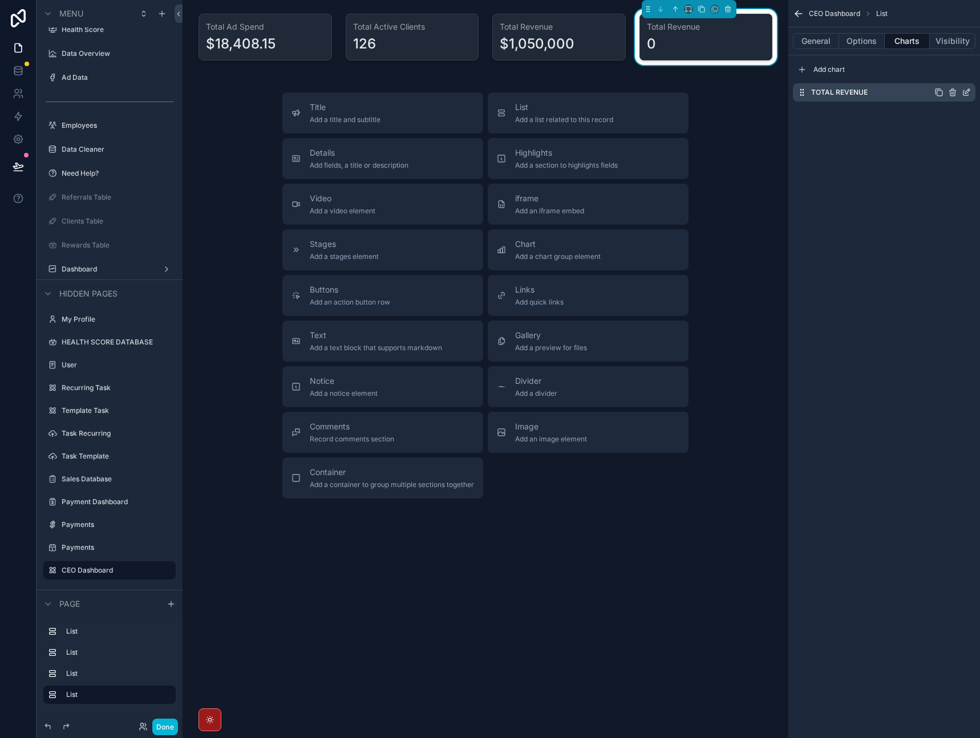
click at [966, 95] on icon "scrollable content" at bounding box center [966, 92] width 9 height 9
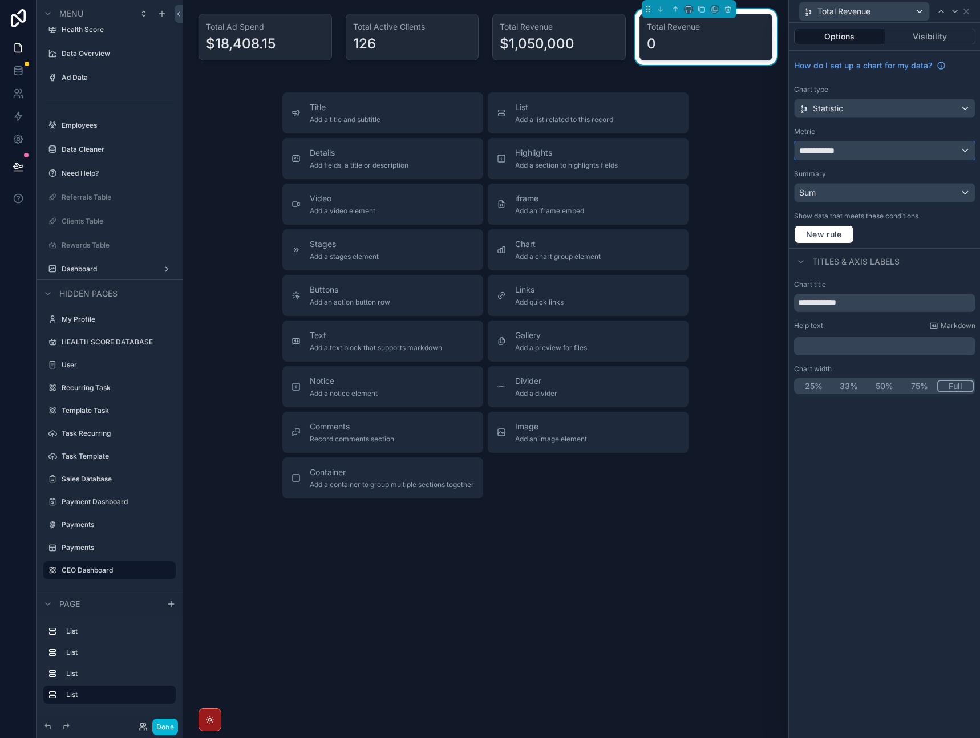
click at [867, 155] on div "**********" at bounding box center [885, 151] width 180 height 18
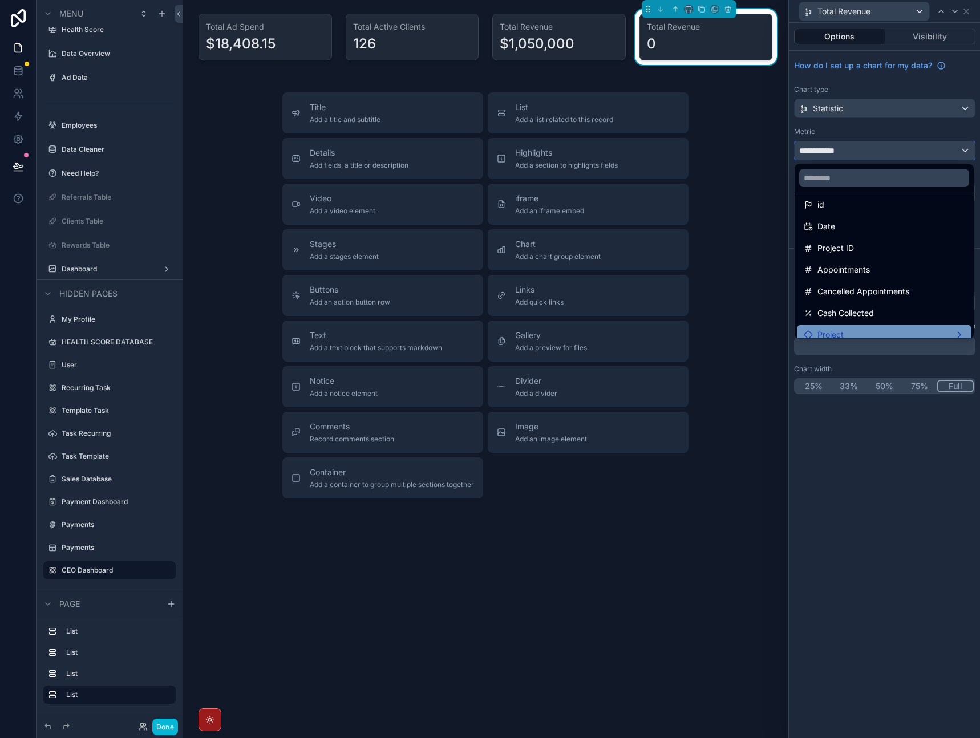
scroll to position [0, 0]
click at [968, 13] on div at bounding box center [885, 369] width 191 height 738
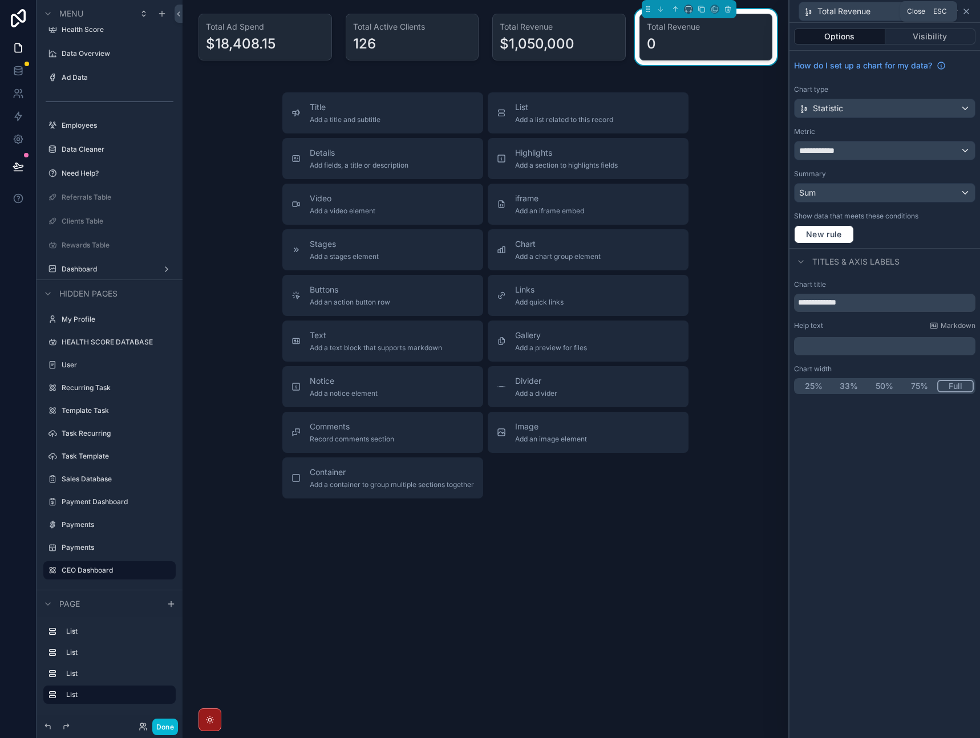
click at [967, 14] on icon at bounding box center [966, 11] width 9 height 9
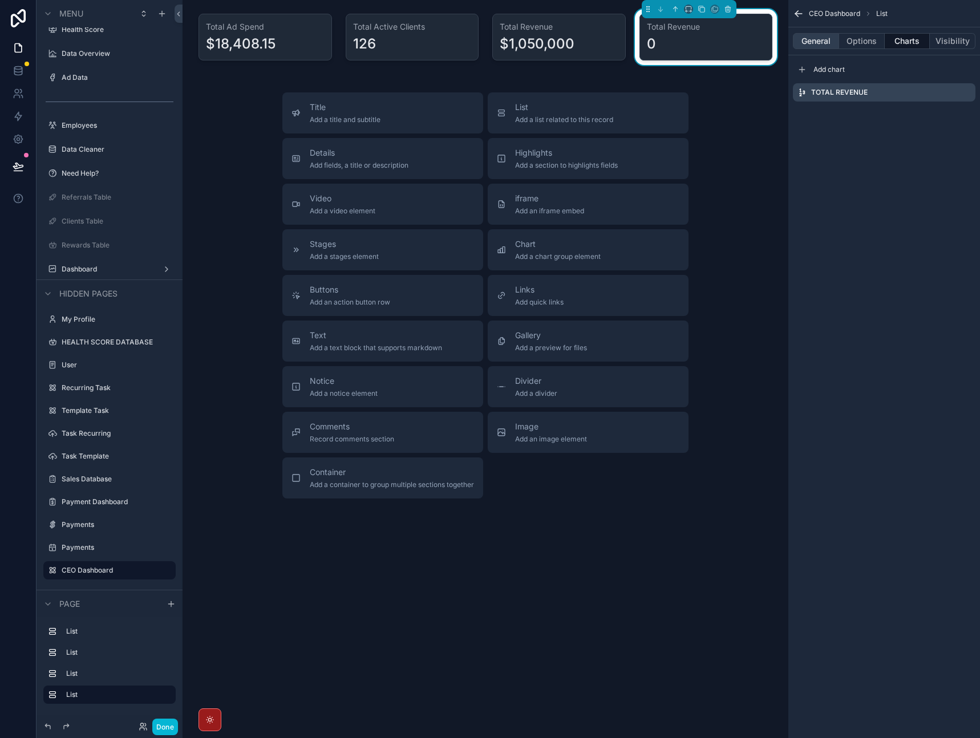
click at [822, 43] on button "General" at bounding box center [816, 41] width 46 height 16
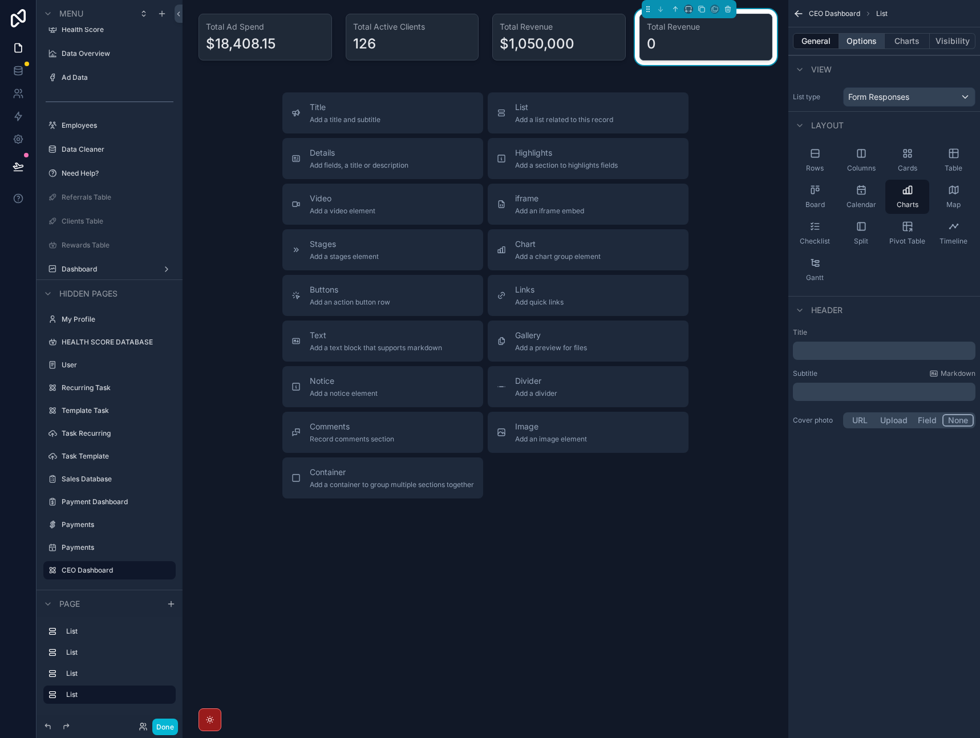
click at [863, 42] on button "Options" at bounding box center [863, 41] width 46 height 16
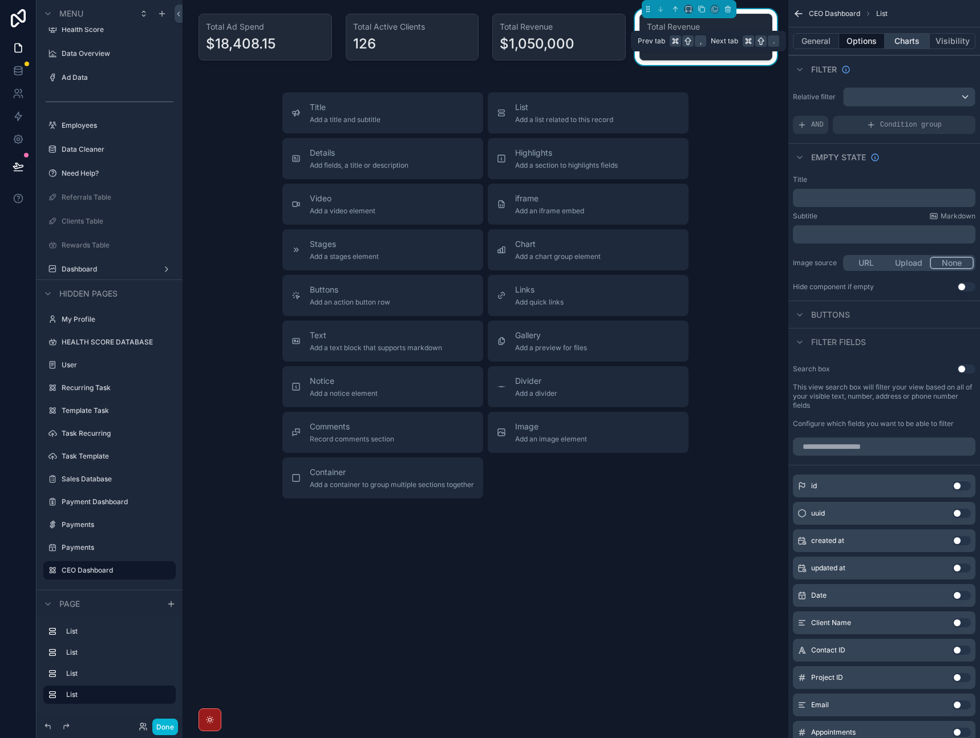
click at [907, 41] on button "Charts" at bounding box center [908, 41] width 46 height 16
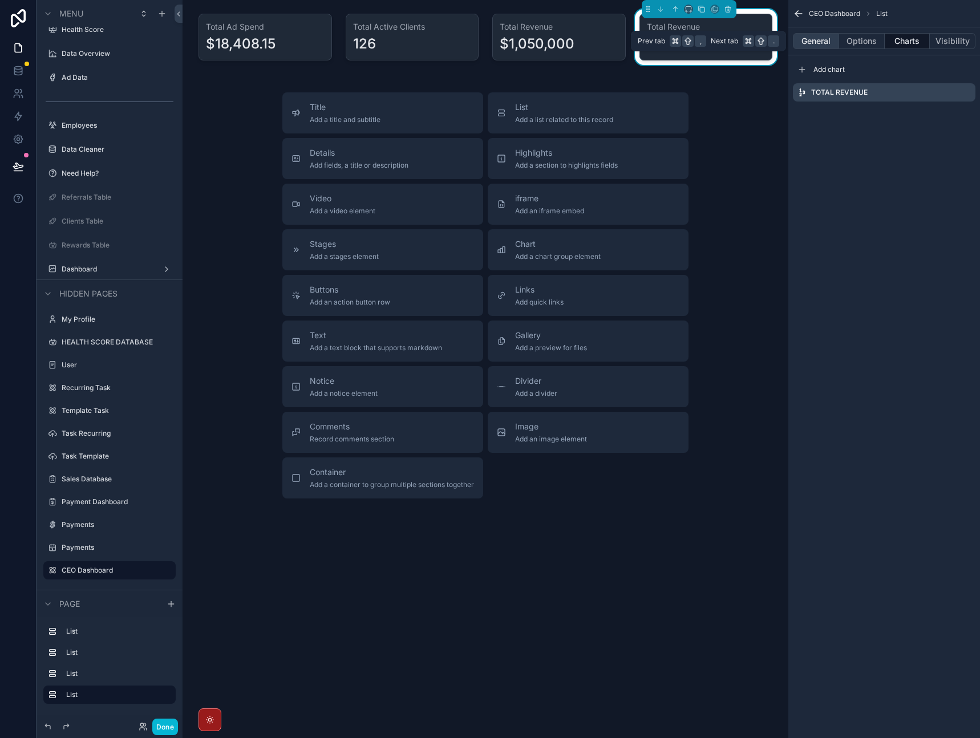
click at [825, 46] on button "General" at bounding box center [816, 41] width 46 height 16
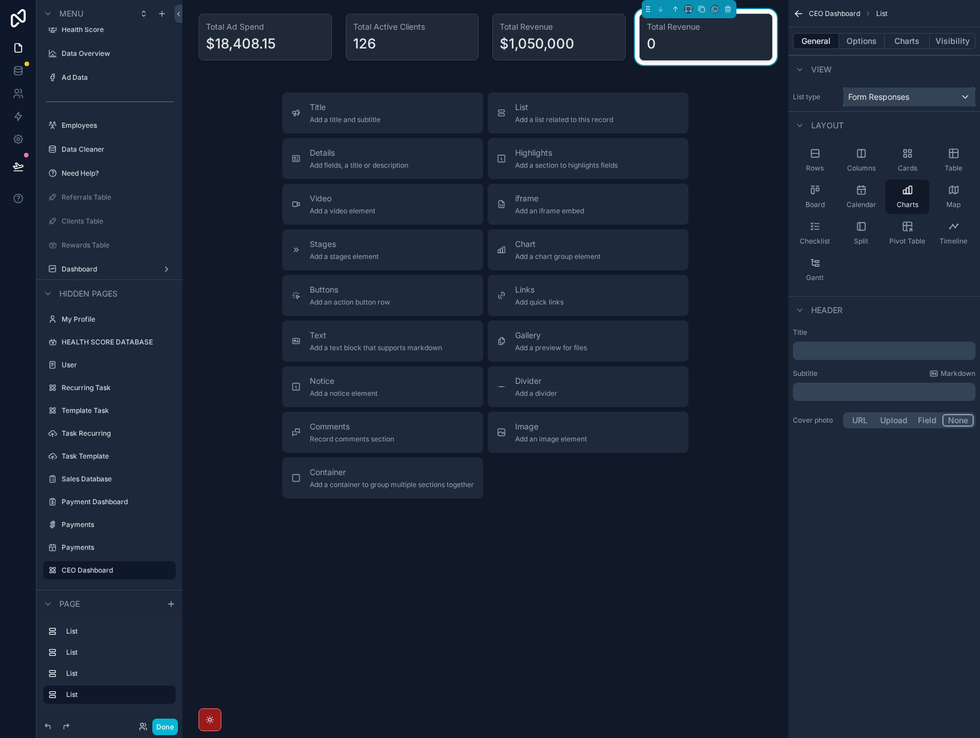
click at [914, 97] on div "Form Responses" at bounding box center [909, 97] width 131 height 18
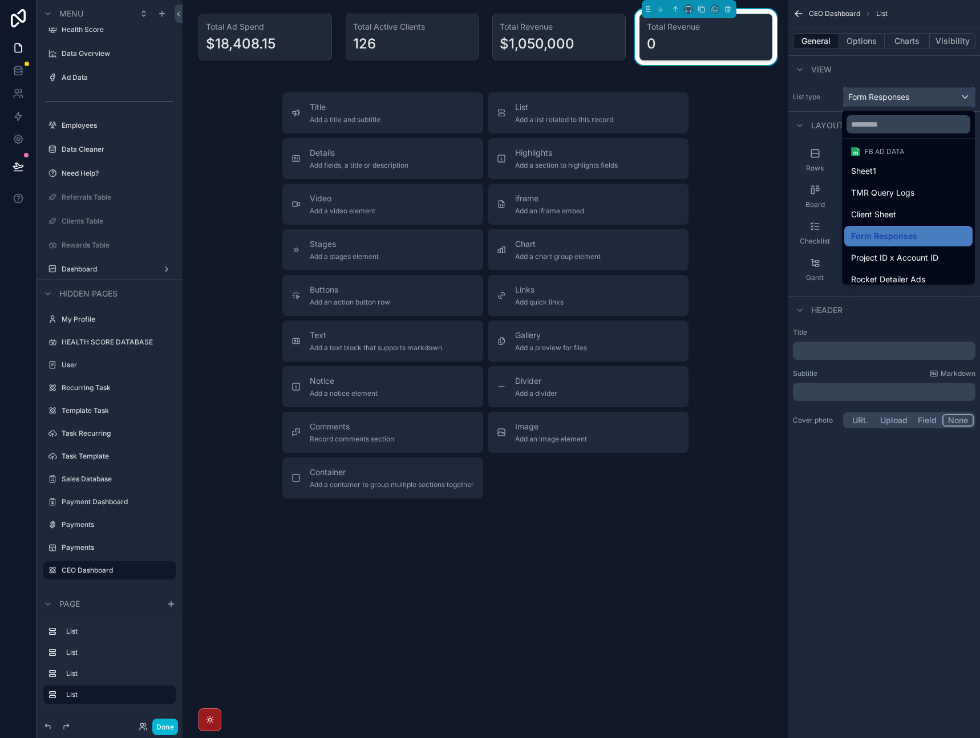
scroll to position [214, 0]
click at [911, 176] on div "Sheet1" at bounding box center [908, 174] width 115 height 14
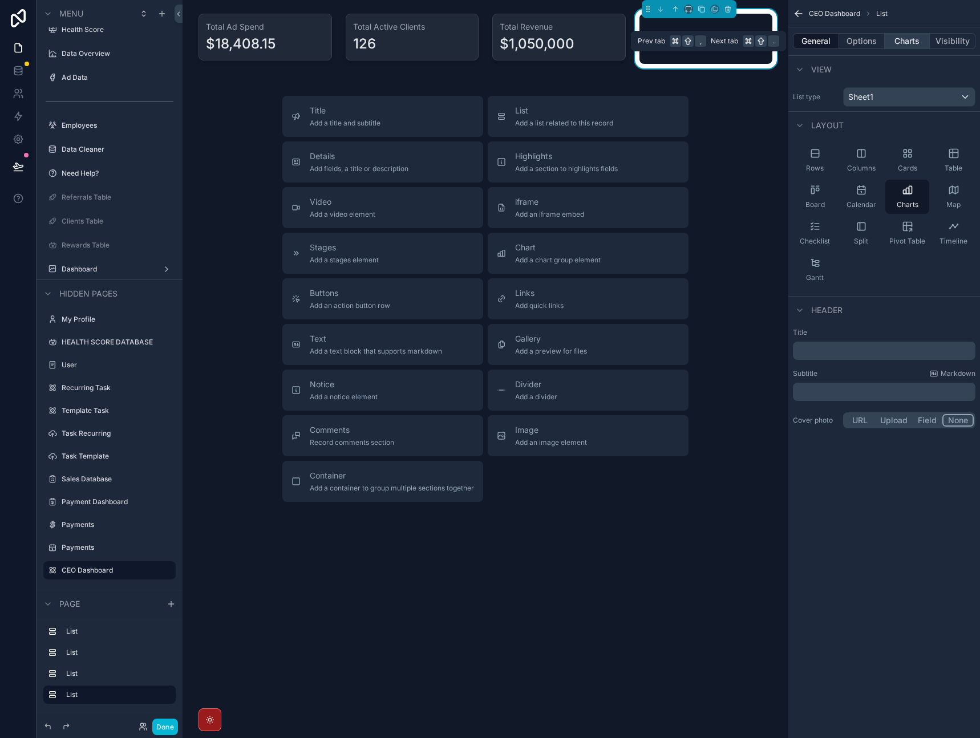
click at [914, 45] on button "Charts" at bounding box center [908, 41] width 46 height 16
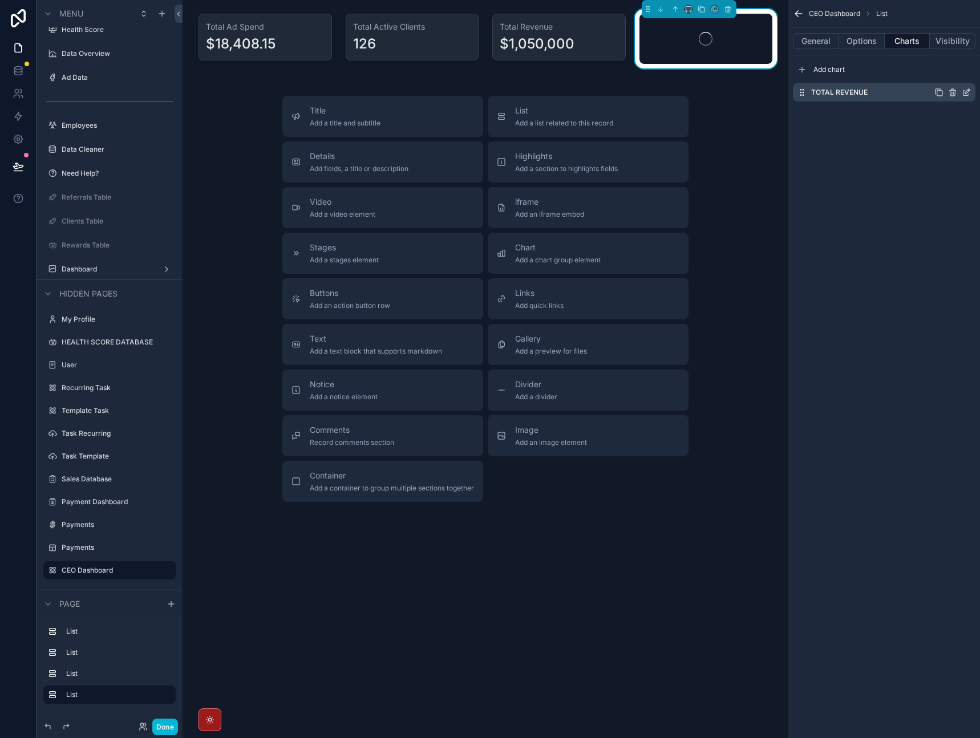
click at [964, 94] on icon "scrollable content" at bounding box center [966, 92] width 9 height 9
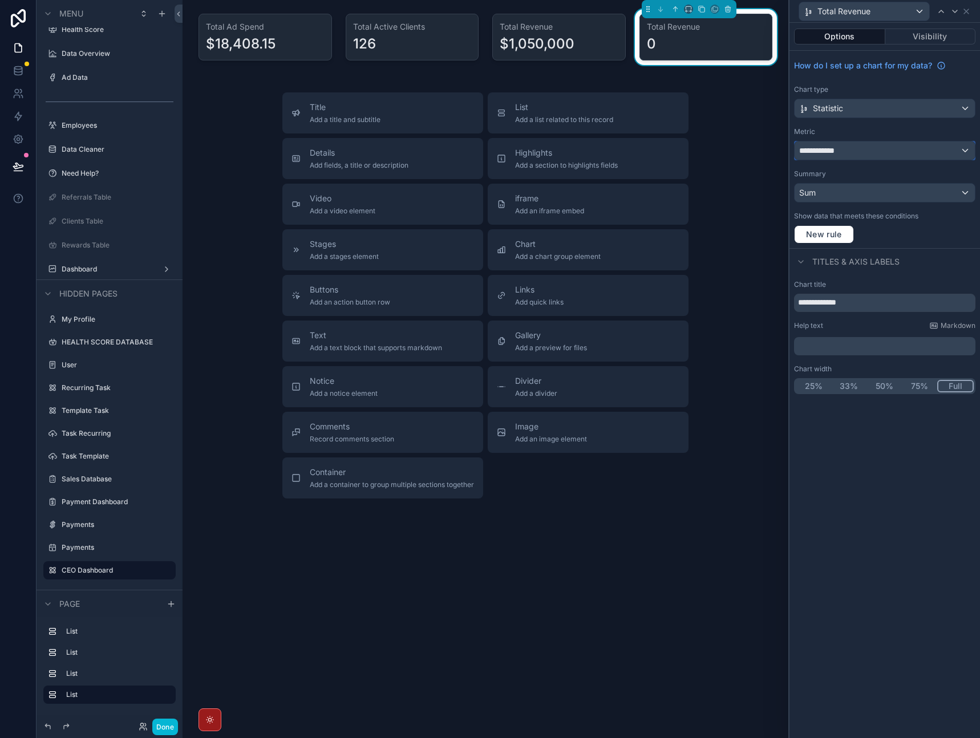
click at [897, 146] on div "**********" at bounding box center [885, 151] width 180 height 18
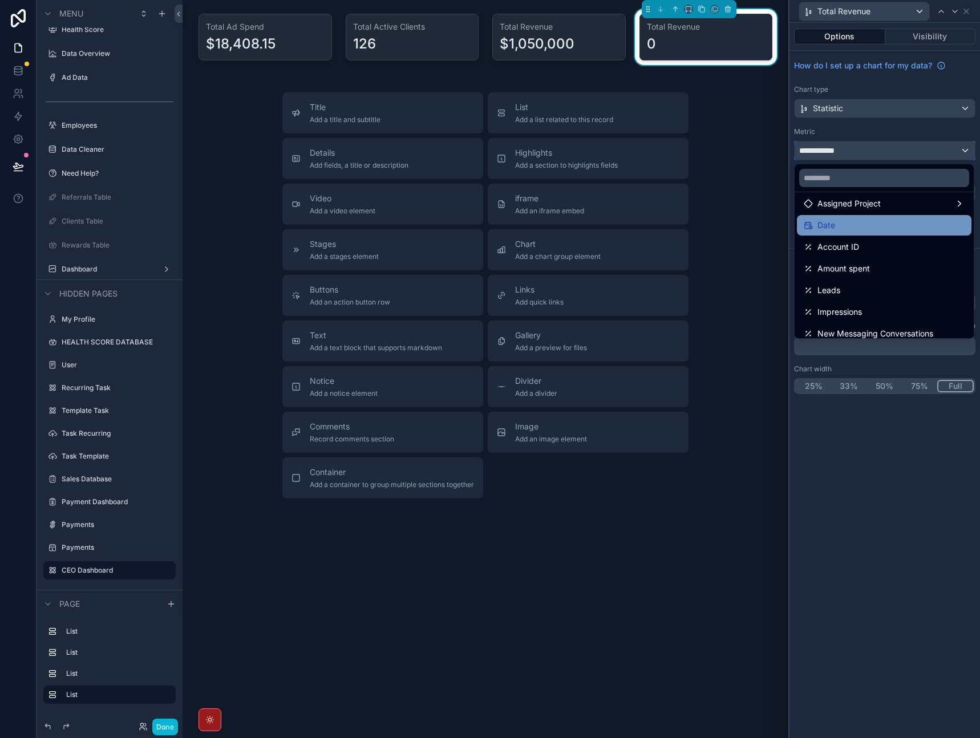
scroll to position [144, 0]
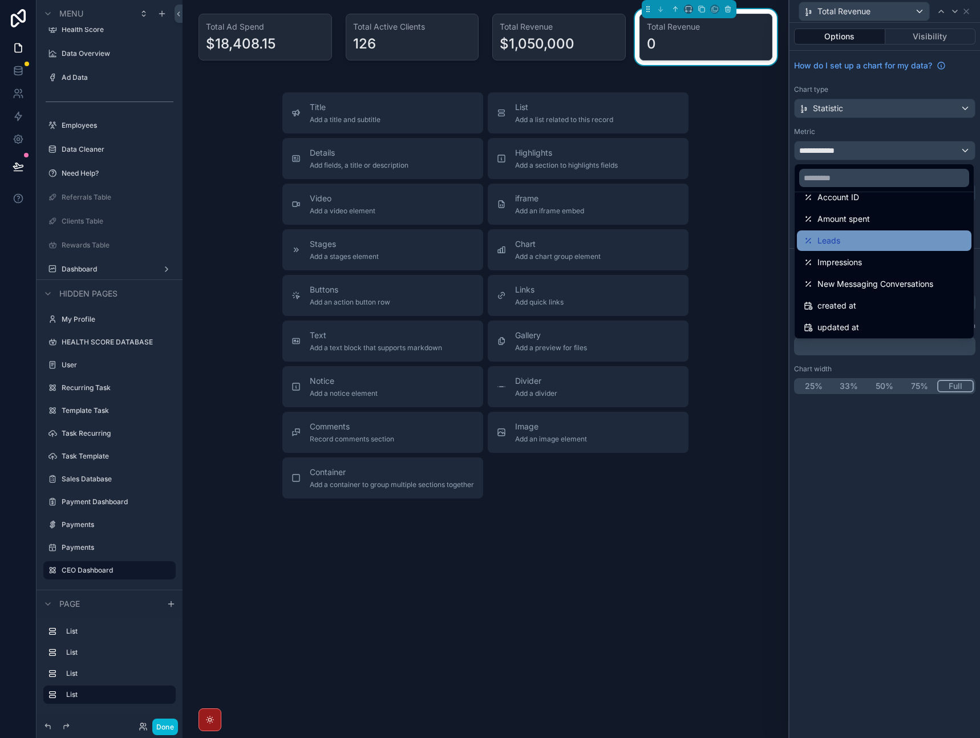
click at [883, 243] on div "Leads" at bounding box center [884, 241] width 161 height 14
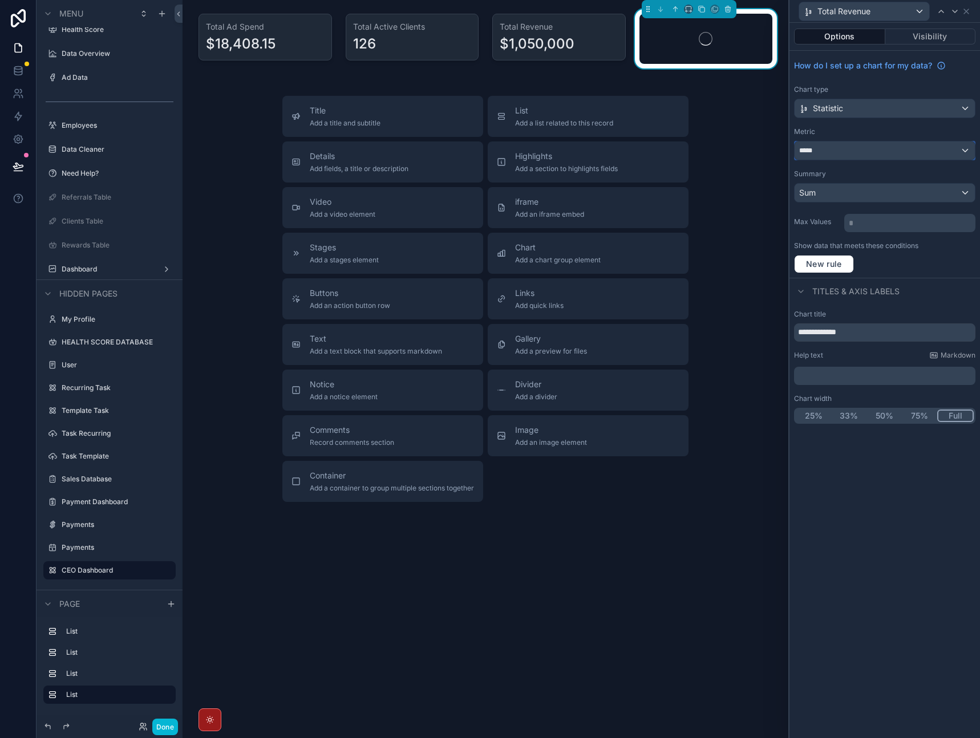
click at [895, 156] on div "*****" at bounding box center [885, 151] width 180 height 18
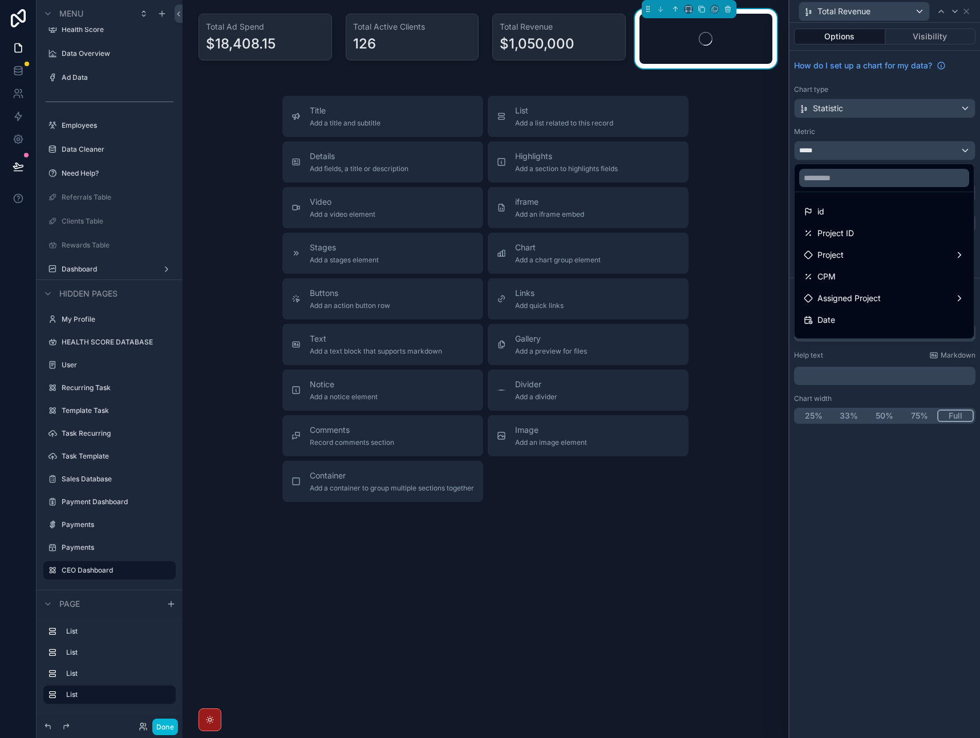
click at [904, 133] on div at bounding box center [885, 369] width 191 height 738
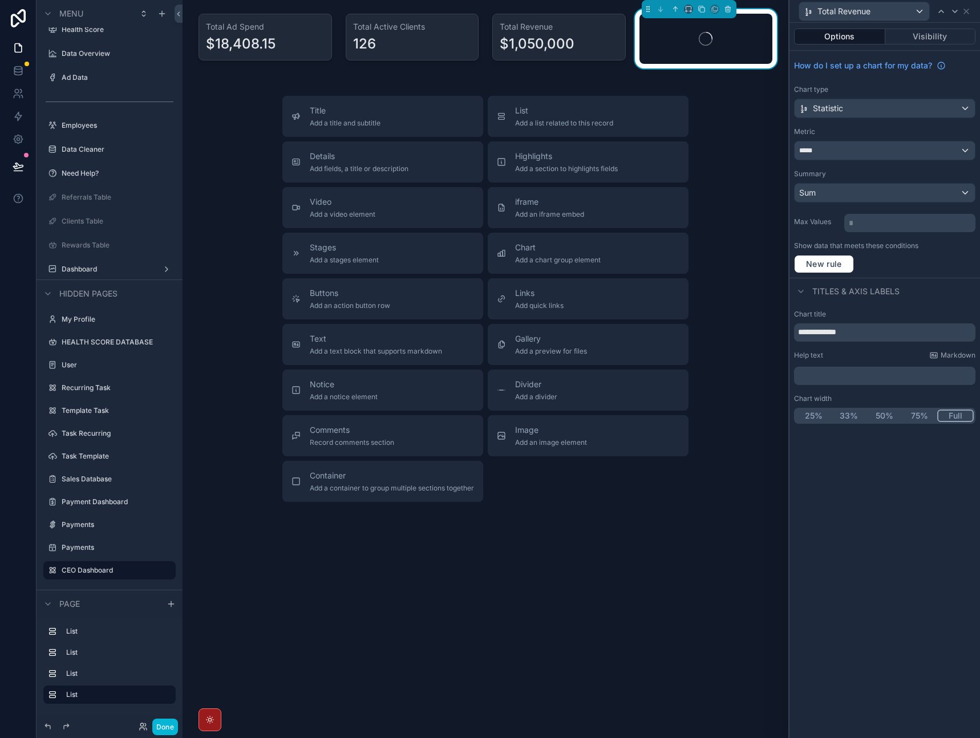
click at [896, 196] on div "Sum" at bounding box center [885, 193] width 180 height 18
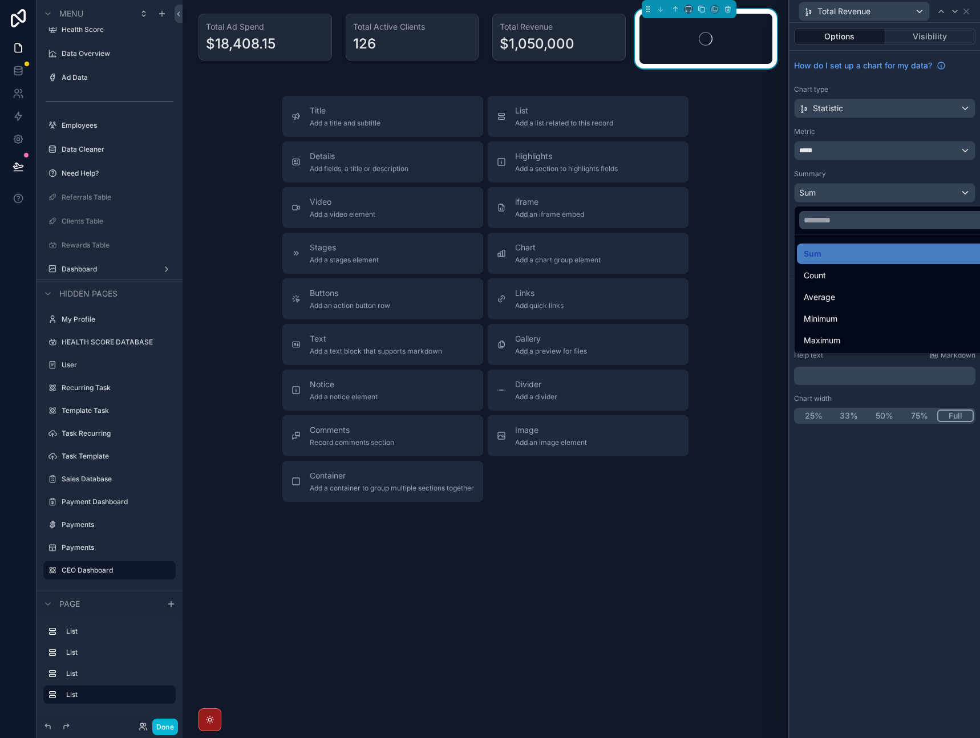
click at [907, 173] on div at bounding box center [885, 369] width 191 height 738
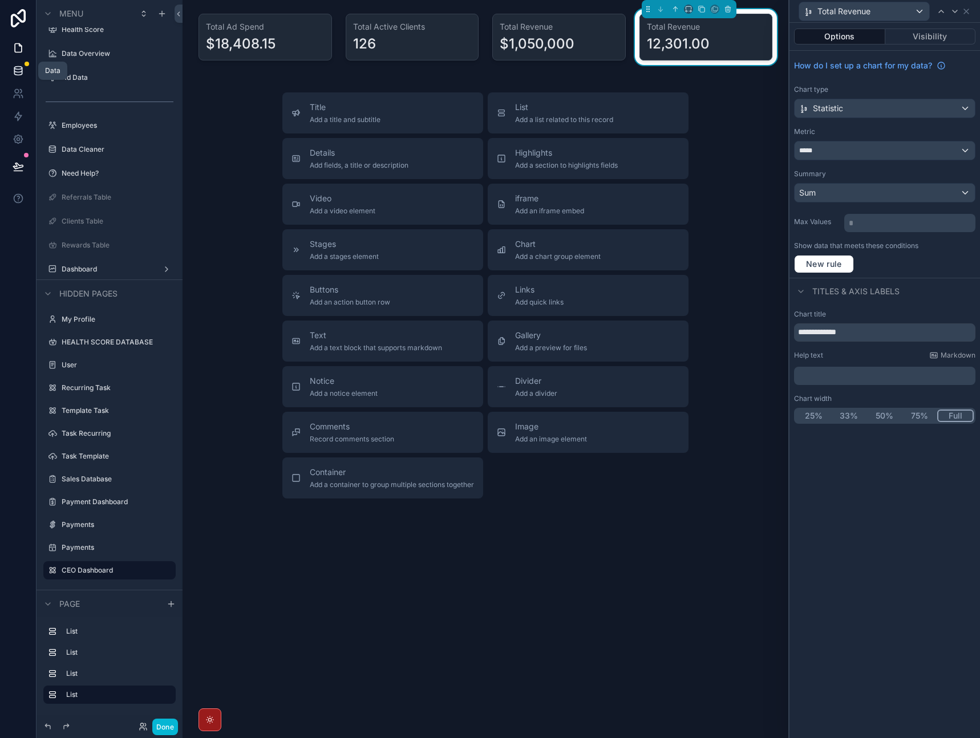
click at [22, 71] on icon at bounding box center [17, 73] width 7 height 5
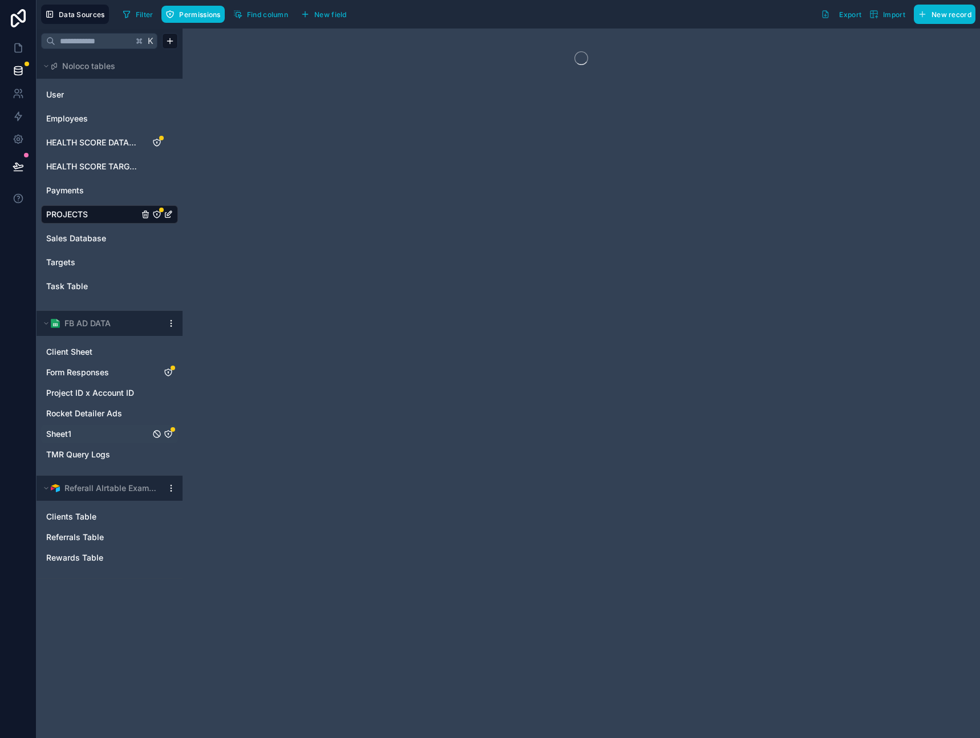
click at [86, 435] on link "Sheet1" at bounding box center [98, 434] width 104 height 11
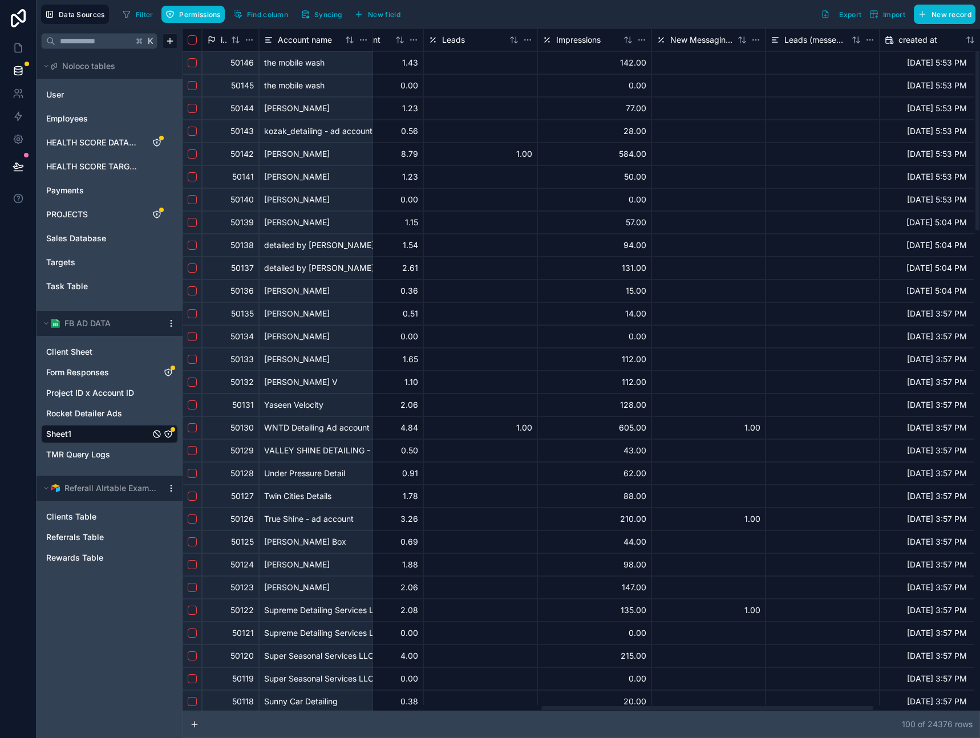
drag, startPoint x: 401, startPoint y: 708, endPoint x: 761, endPoint y: 711, distance: 359.6
click at [760, 711] on div at bounding box center [708, 709] width 332 height 4
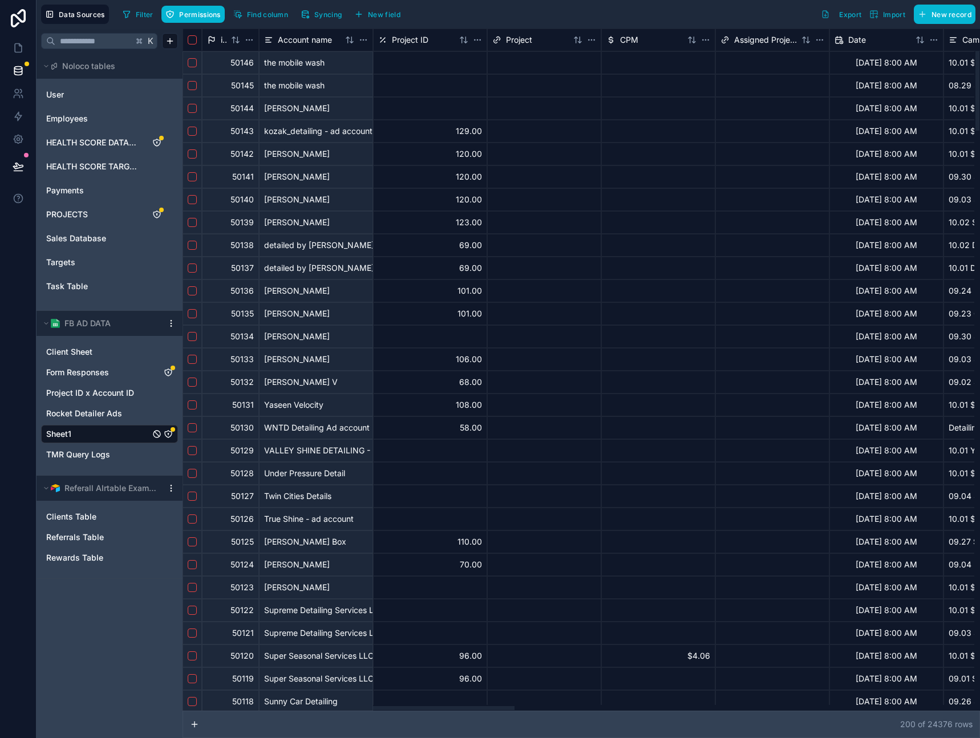
drag, startPoint x: 596, startPoint y: 709, endPoint x: 26, endPoint y: 608, distance: 579.0
click at [183, 707] on div at bounding box center [349, 709] width 332 height 4
drag, startPoint x: 427, startPoint y: 710, endPoint x: 226, endPoint y: 639, distance: 213.7
click at [226, 707] on div at bounding box center [349, 709] width 332 height 4
click at [117, 629] on div "K Noloco tables User Employees HEALTH SCORE DATABASE HEALTH SCORE TARGET Paymen…" at bounding box center [110, 384] width 146 height 710
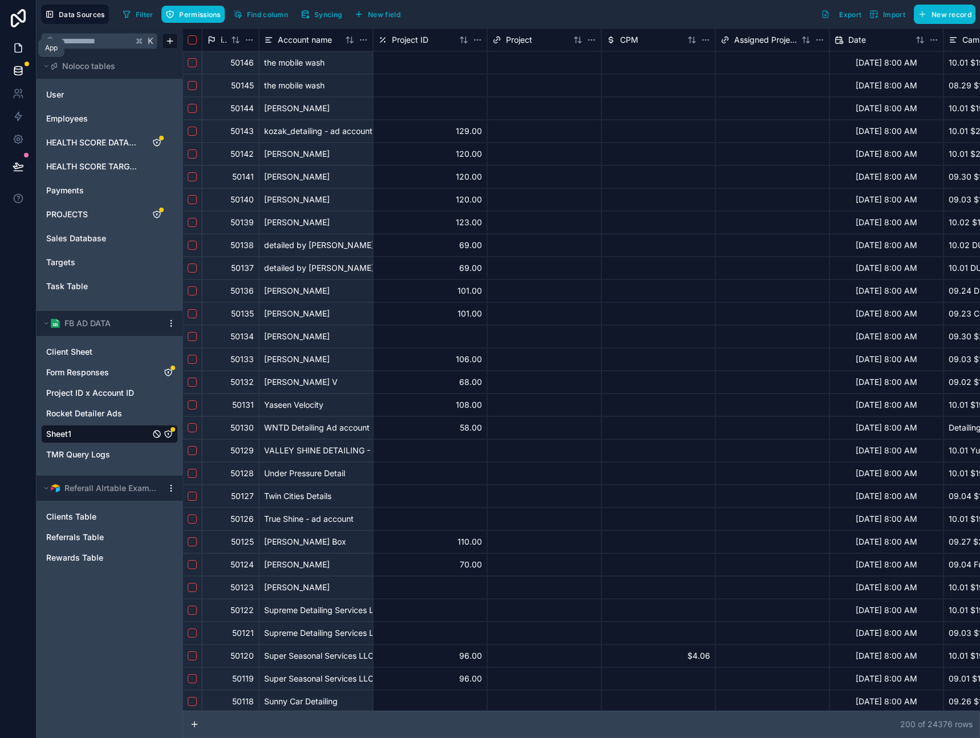
click at [18, 50] on icon at bounding box center [18, 47] width 11 height 11
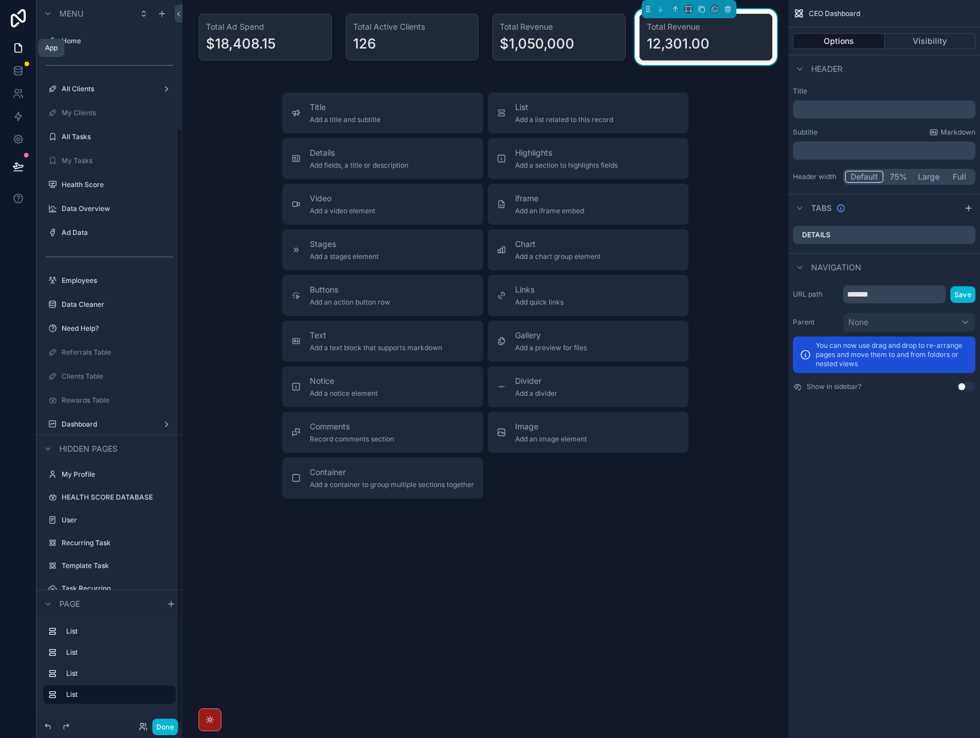
scroll to position [155, 0]
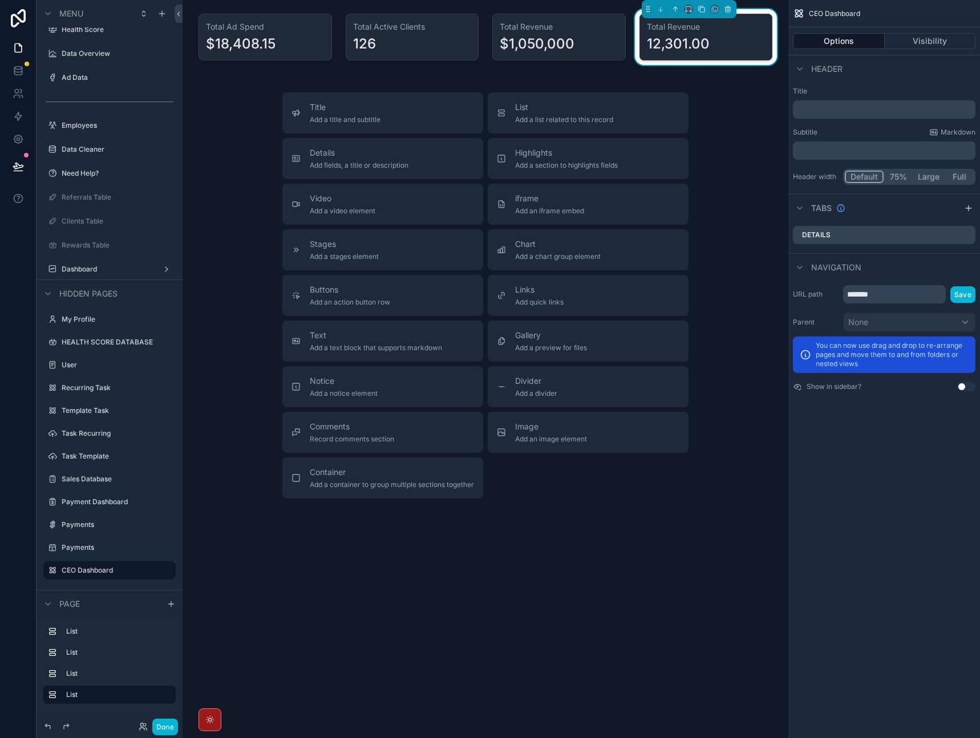
click at [748, 38] on div "12,301.00" at bounding box center [706, 44] width 119 height 18
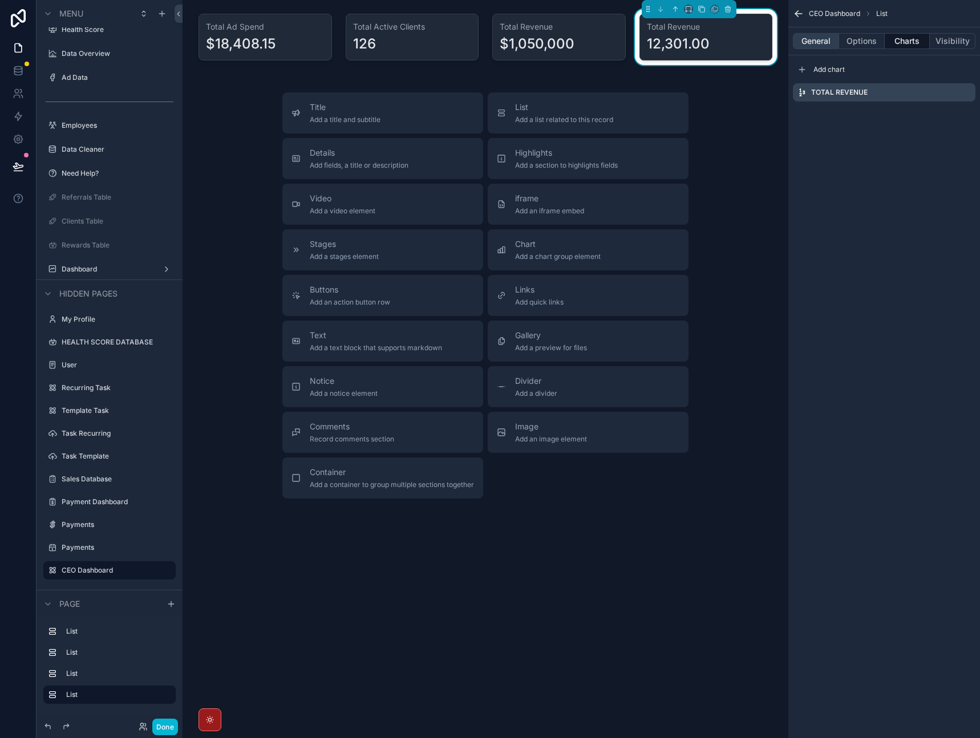
click at [818, 45] on button "General" at bounding box center [816, 41] width 46 height 16
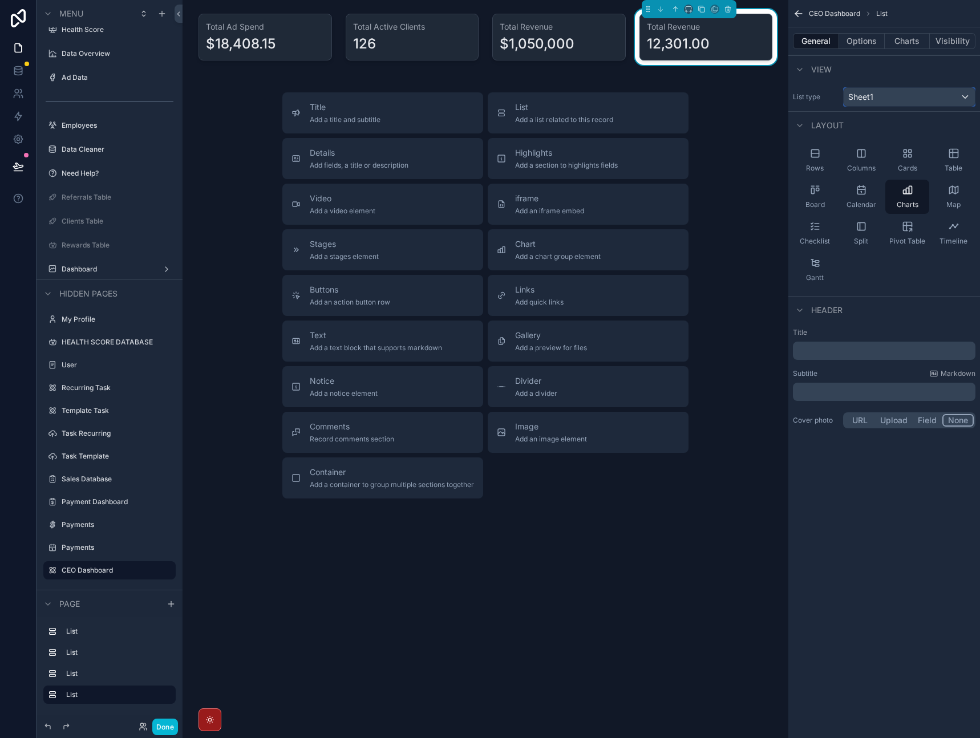
click at [889, 99] on div "Sheet1" at bounding box center [909, 97] width 131 height 18
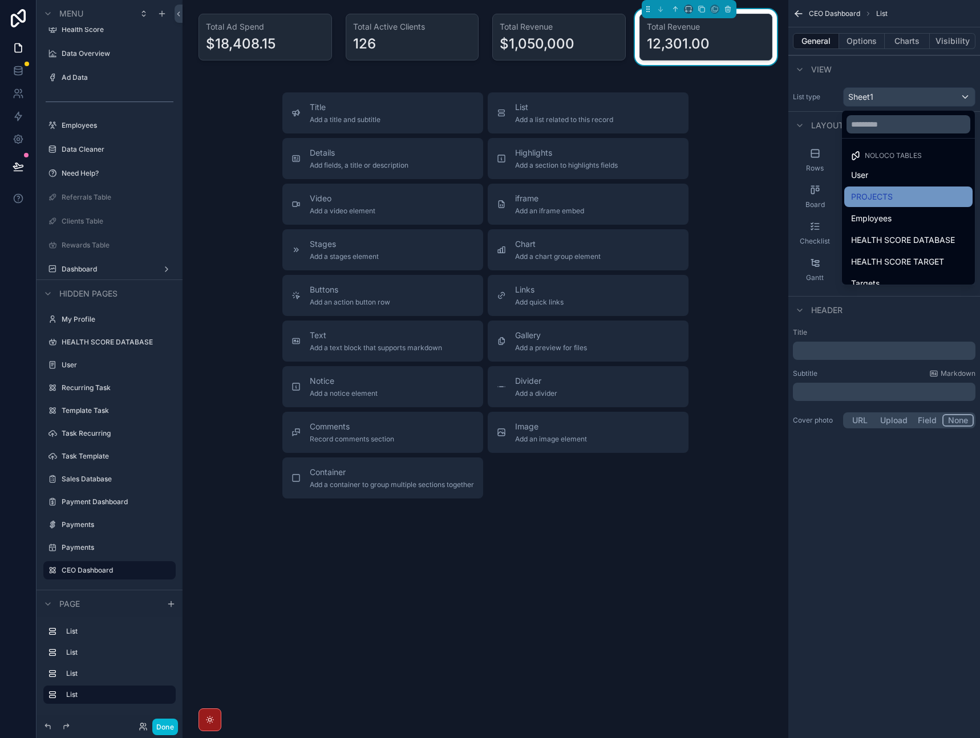
click at [882, 200] on span "PROJECTS" at bounding box center [872, 197] width 42 height 14
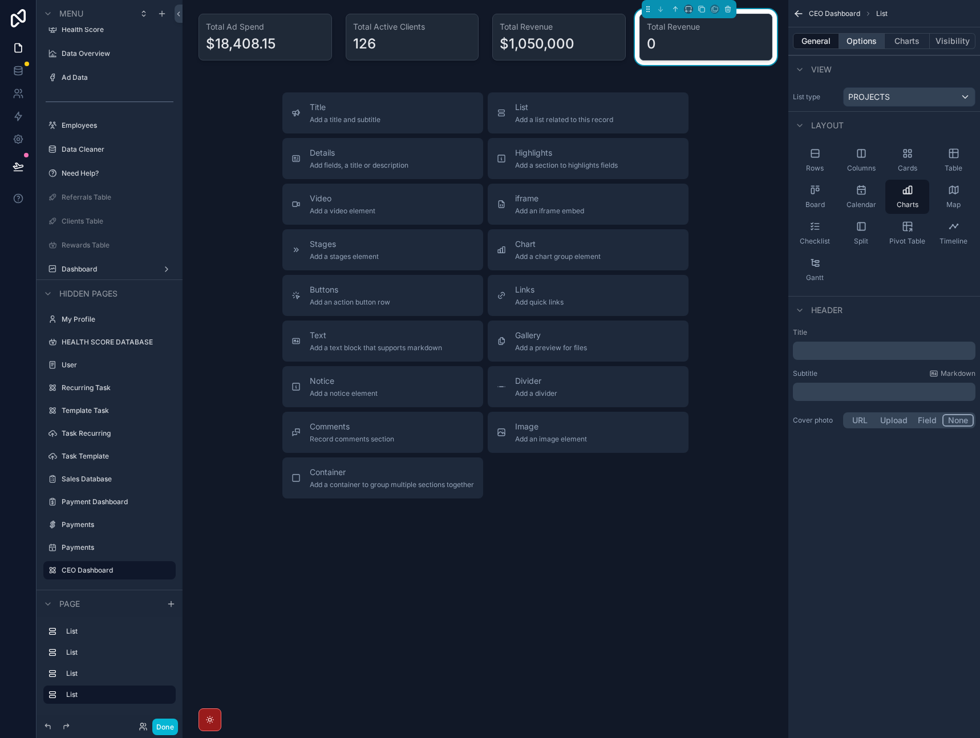
click at [856, 39] on button "Options" at bounding box center [863, 41] width 46 height 16
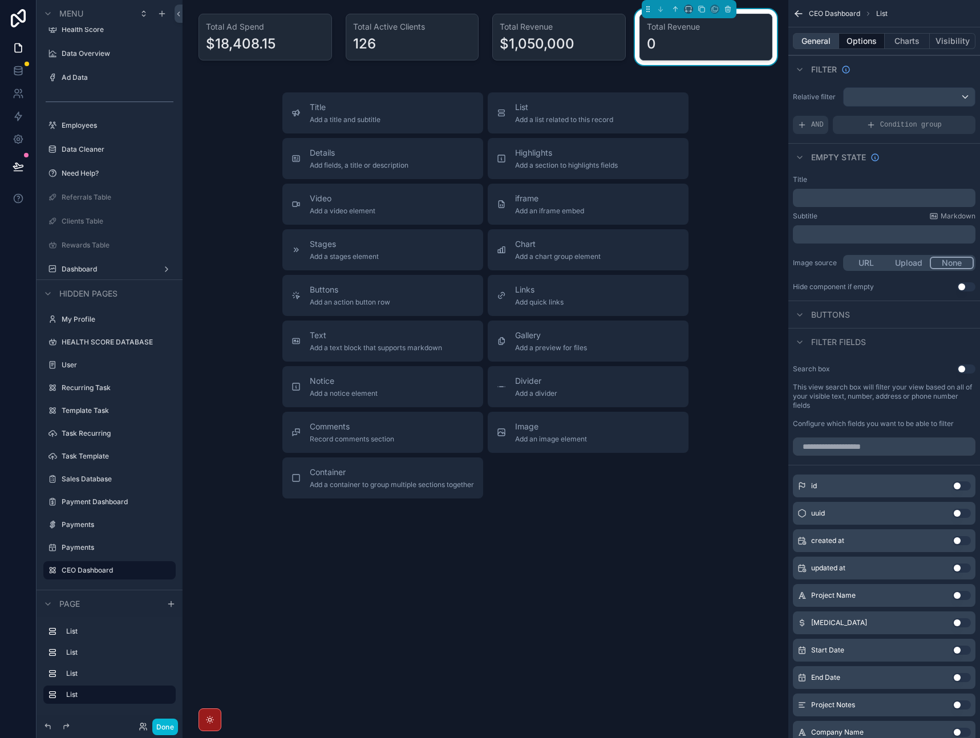
click at [830, 41] on button "General" at bounding box center [816, 41] width 46 height 16
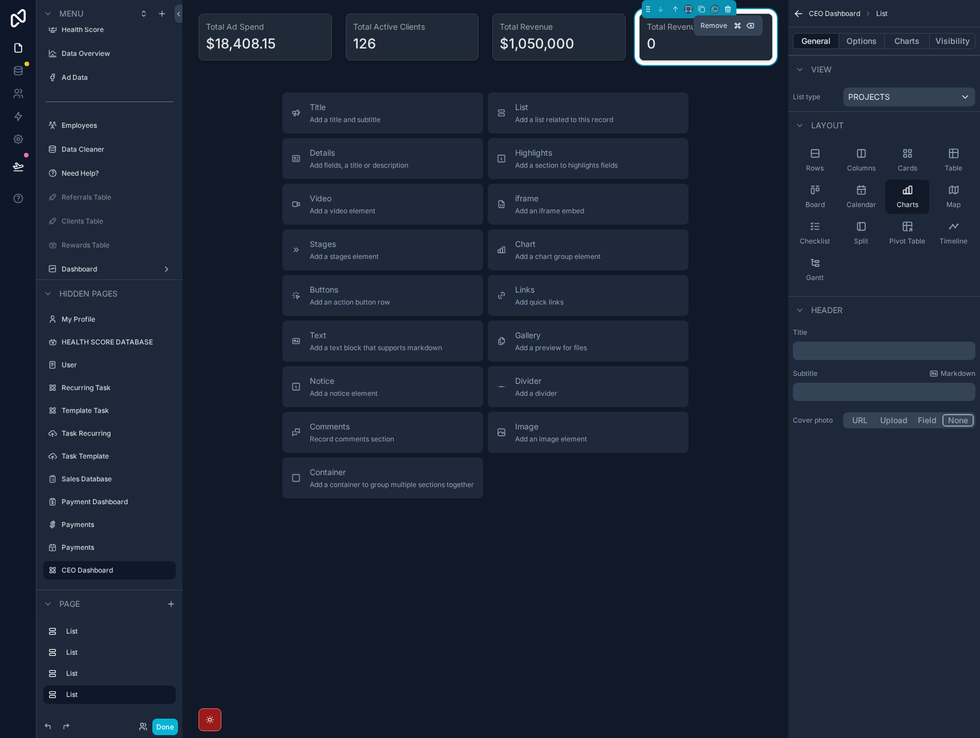
click at [731, 10] on icon "scrollable content" at bounding box center [728, 9] width 8 height 8
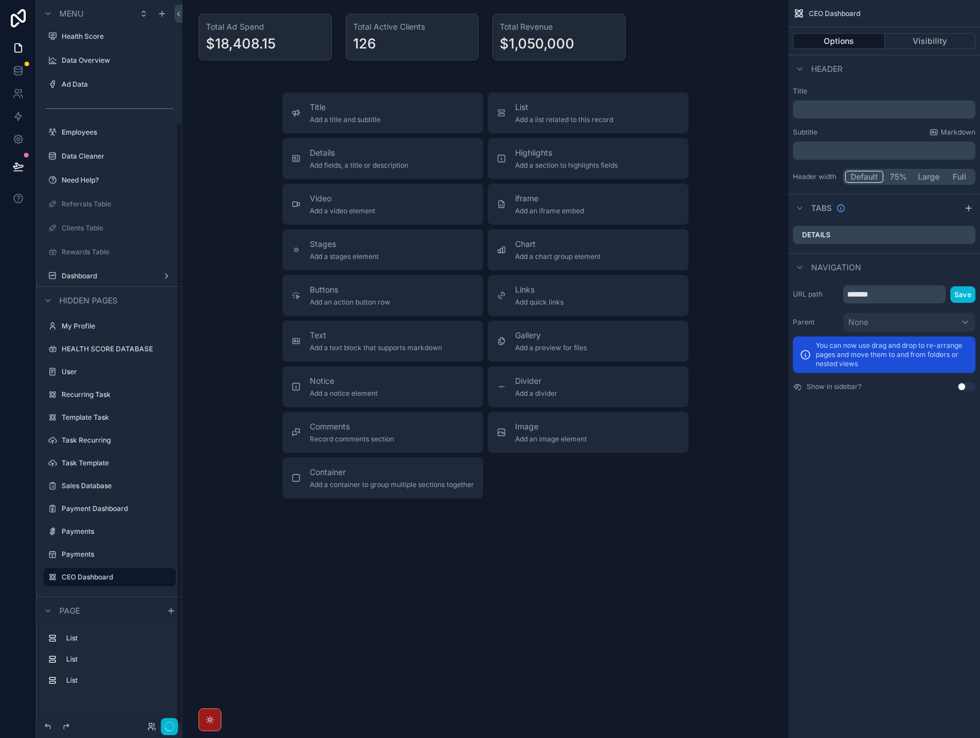
scroll to position [148, 0]
click at [445, 31] on div "scrollable content" at bounding box center [412, 37] width 147 height 56
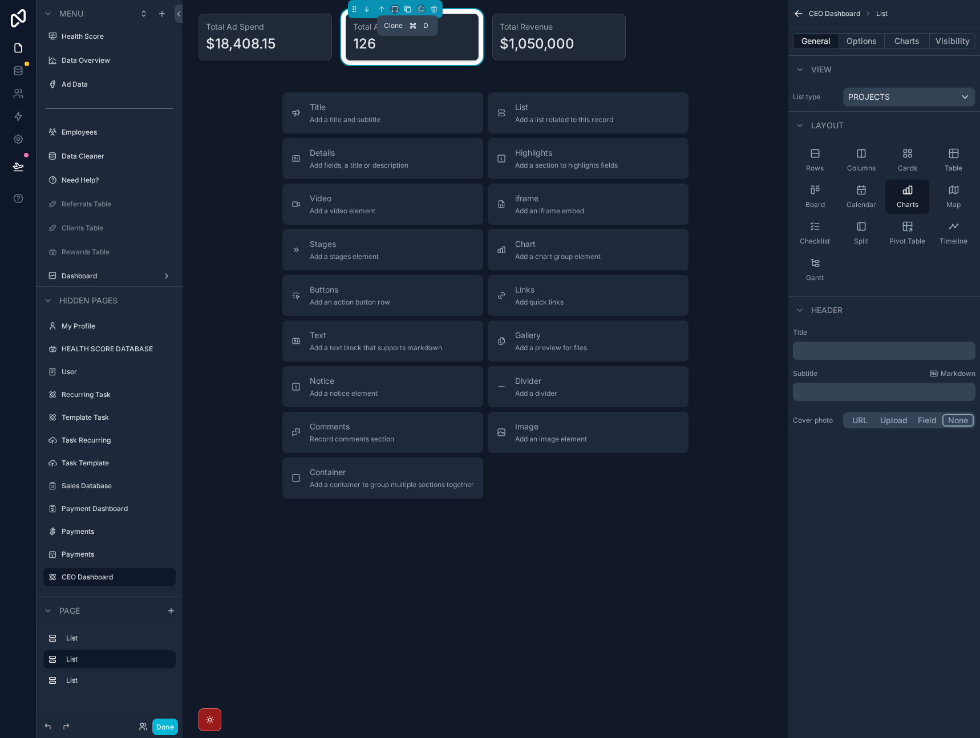
click at [409, 11] on icon "scrollable content" at bounding box center [408, 9] width 8 height 8
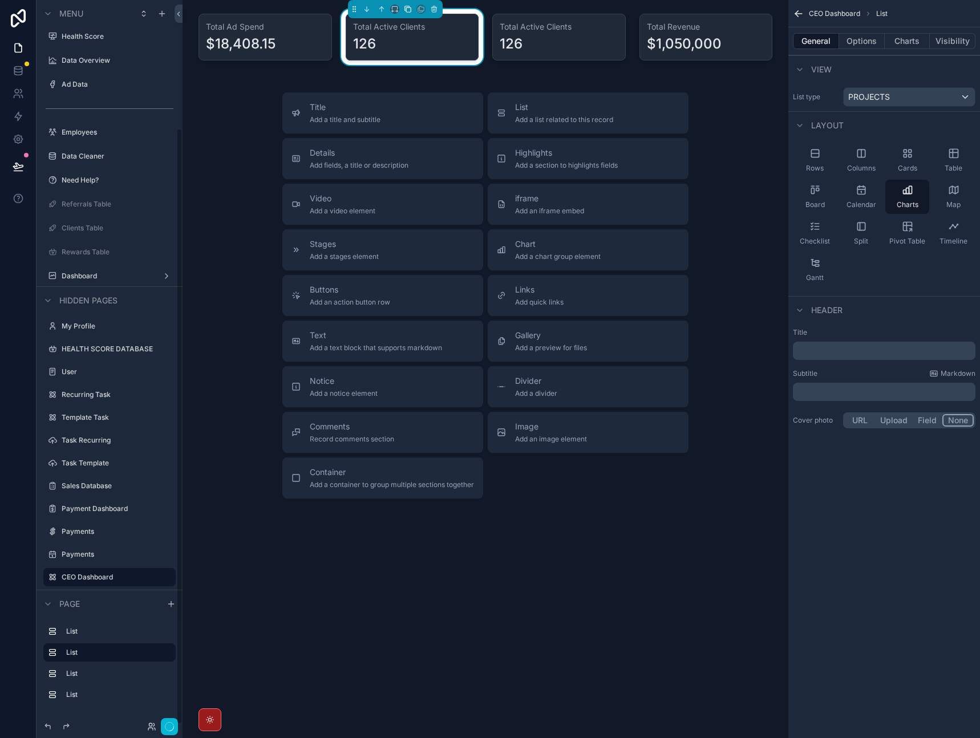
scroll to position [155, 0]
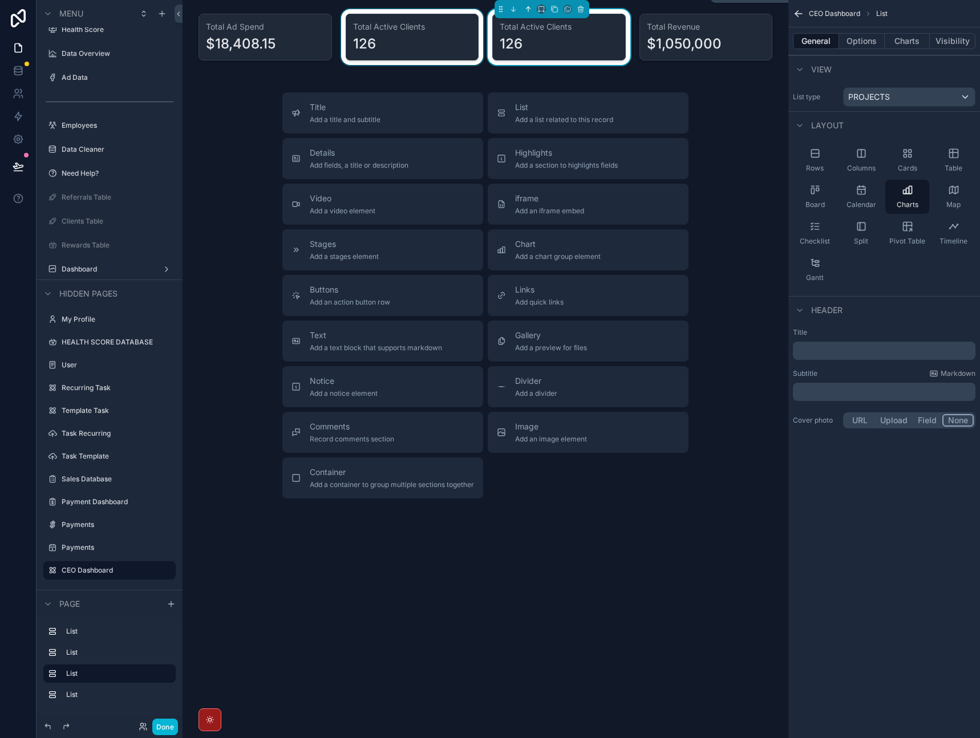
click at [528, 11] on icon "scrollable content" at bounding box center [528, 9] width 0 height 5
click at [524, 33] on div "scrollable content" at bounding box center [559, 37] width 147 height 56
click at [513, 13] on button "scrollable content" at bounding box center [513, 9] width 13 height 13
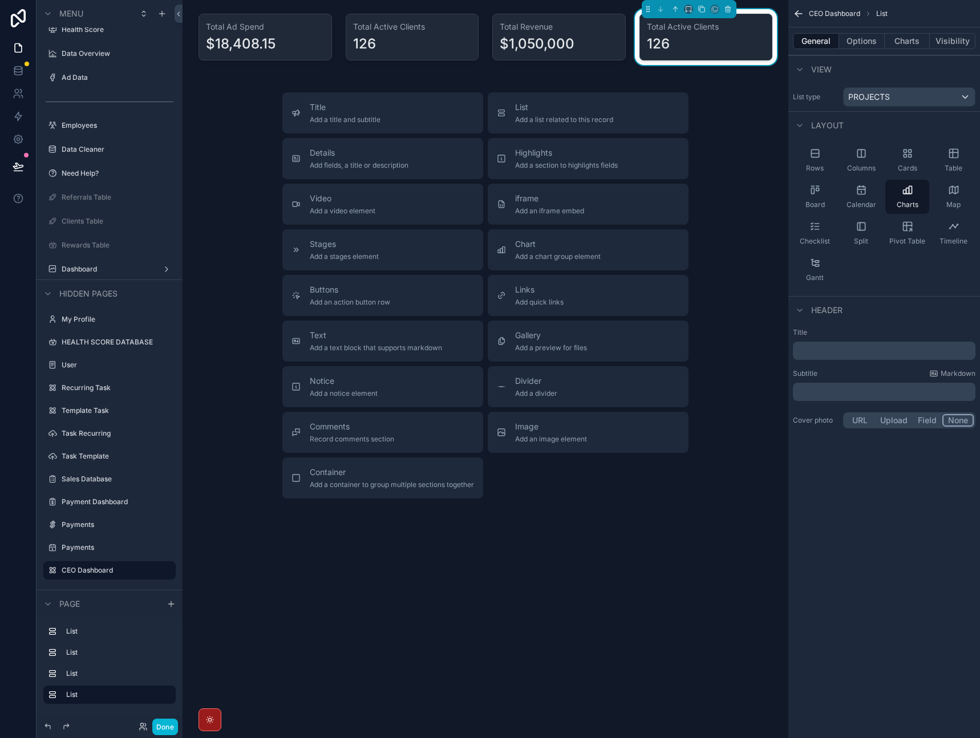
click at [701, 51] on div "126" at bounding box center [706, 44] width 119 height 18
click at [909, 41] on button "Charts" at bounding box center [908, 41] width 46 height 16
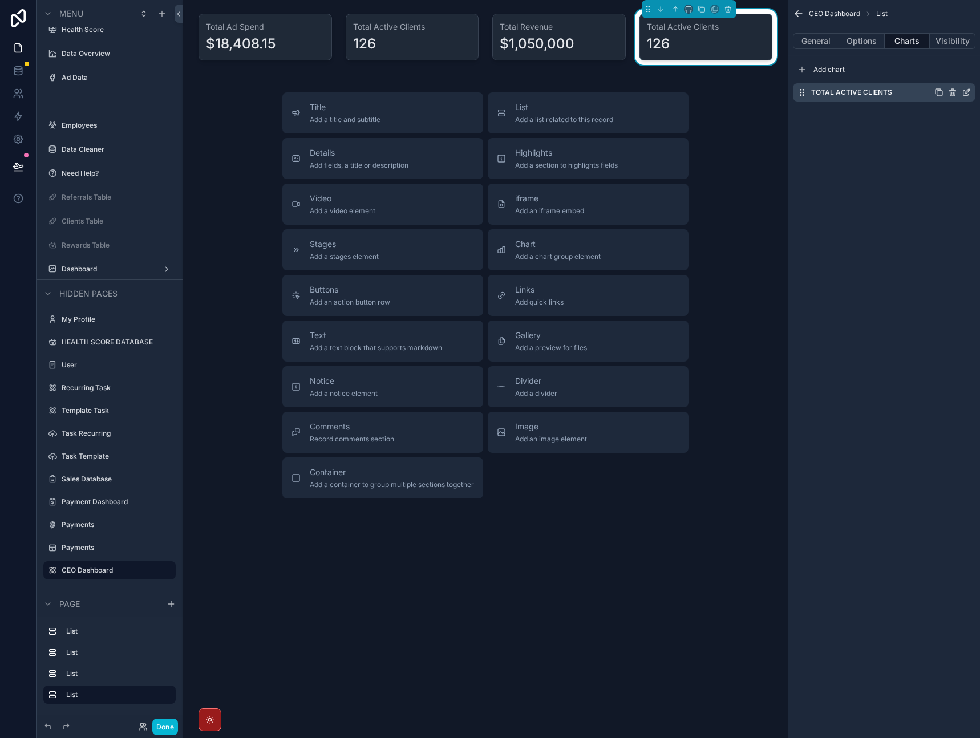
click at [965, 95] on icon "scrollable content" at bounding box center [966, 92] width 9 height 9
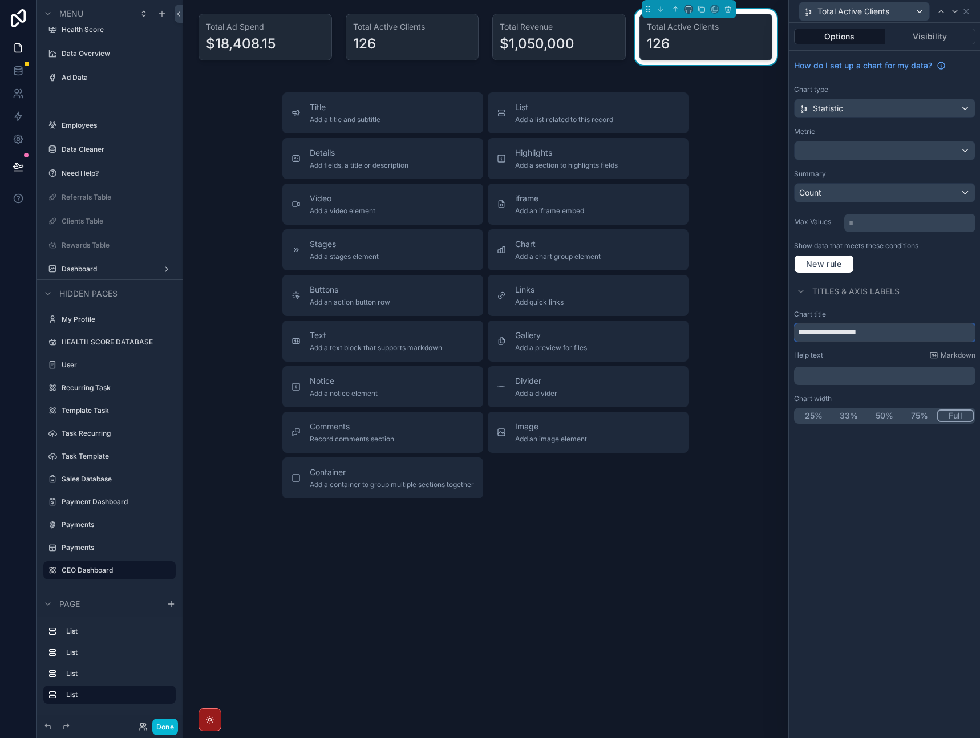
drag, startPoint x: 883, startPoint y: 333, endPoint x: 823, endPoint y: 329, distance: 60.1
click at [819, 330] on input "**********" at bounding box center [884, 333] width 181 height 18
type input "*********"
click at [955, 291] on div "Titles & Axis labels" at bounding box center [885, 291] width 191 height 27
click at [850, 150] on div at bounding box center [885, 151] width 180 height 18
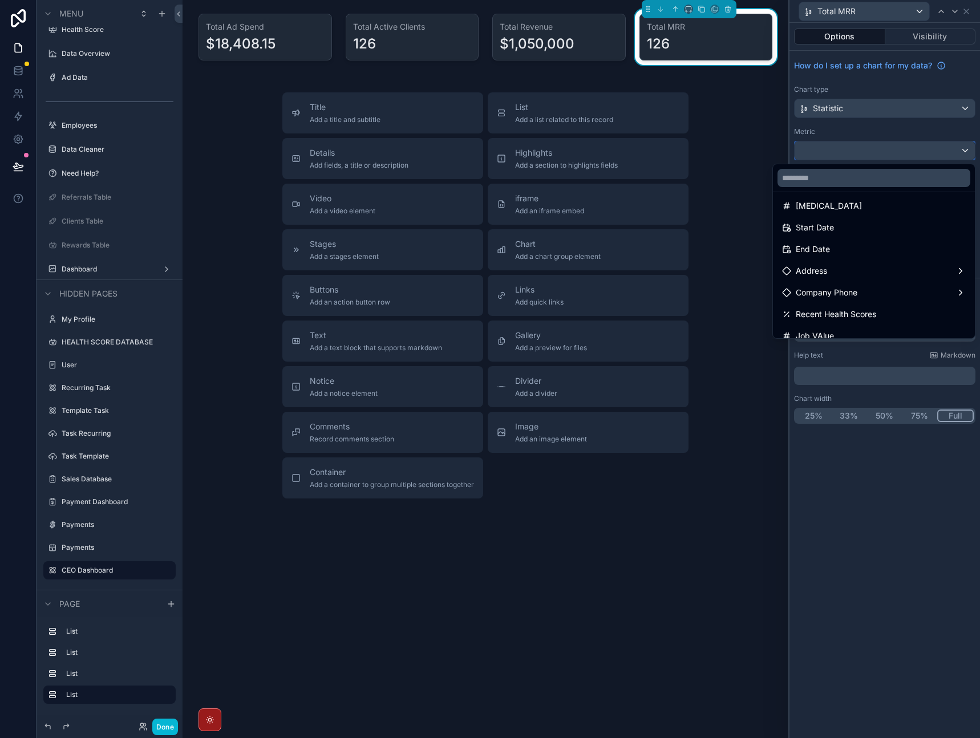
scroll to position [0, 0]
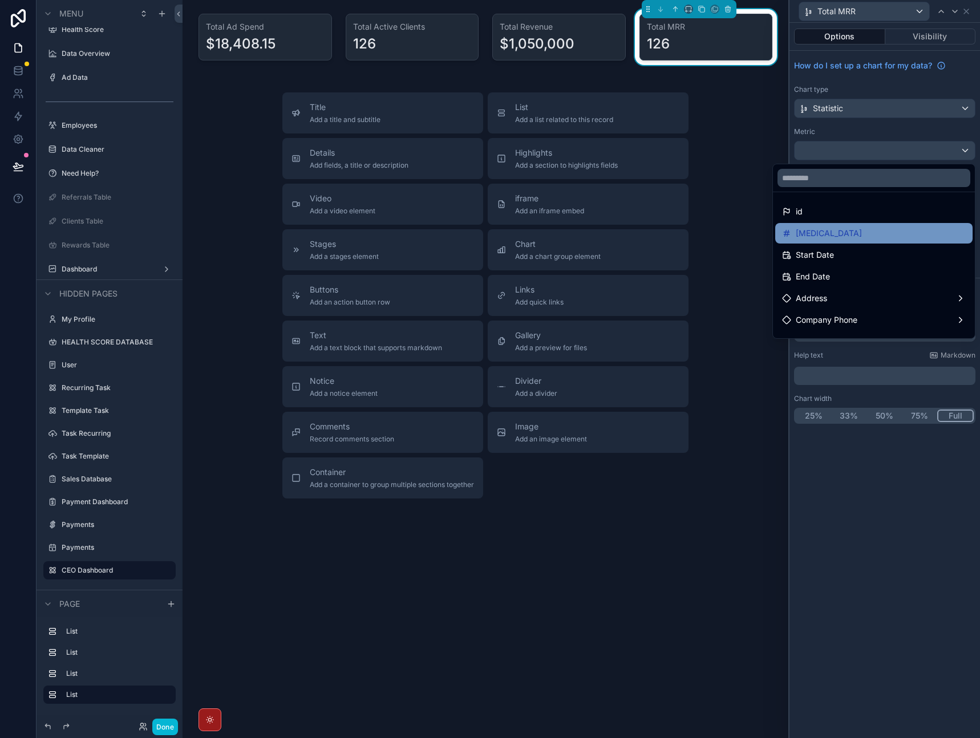
click at [866, 239] on div "Retainer" at bounding box center [874, 234] width 184 height 14
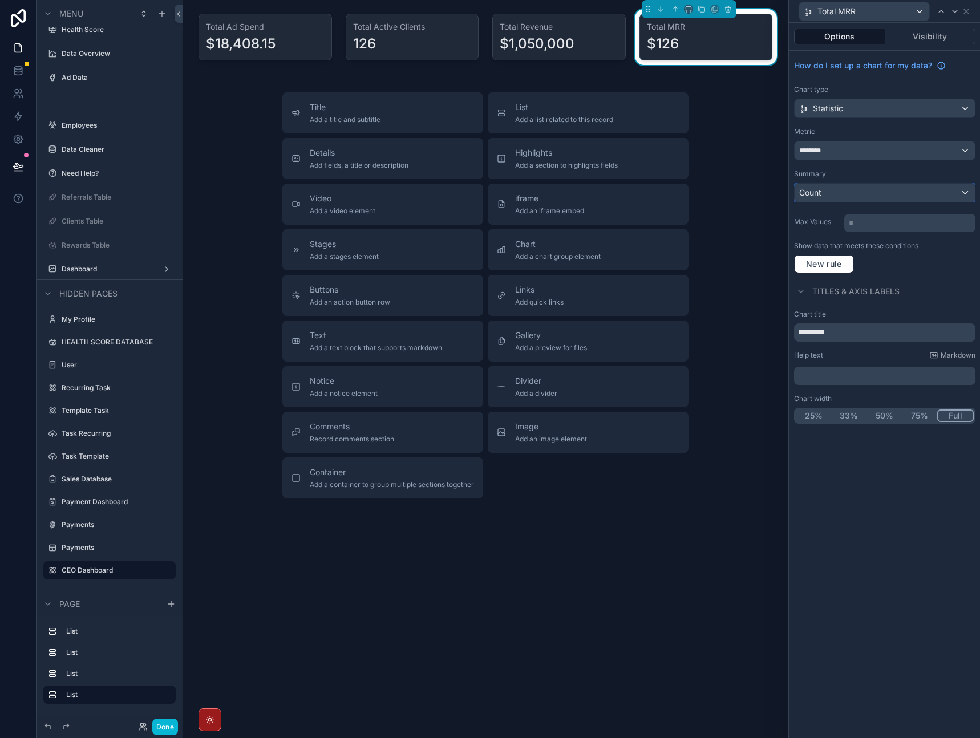
click at [889, 197] on div "Count" at bounding box center [885, 193] width 180 height 18
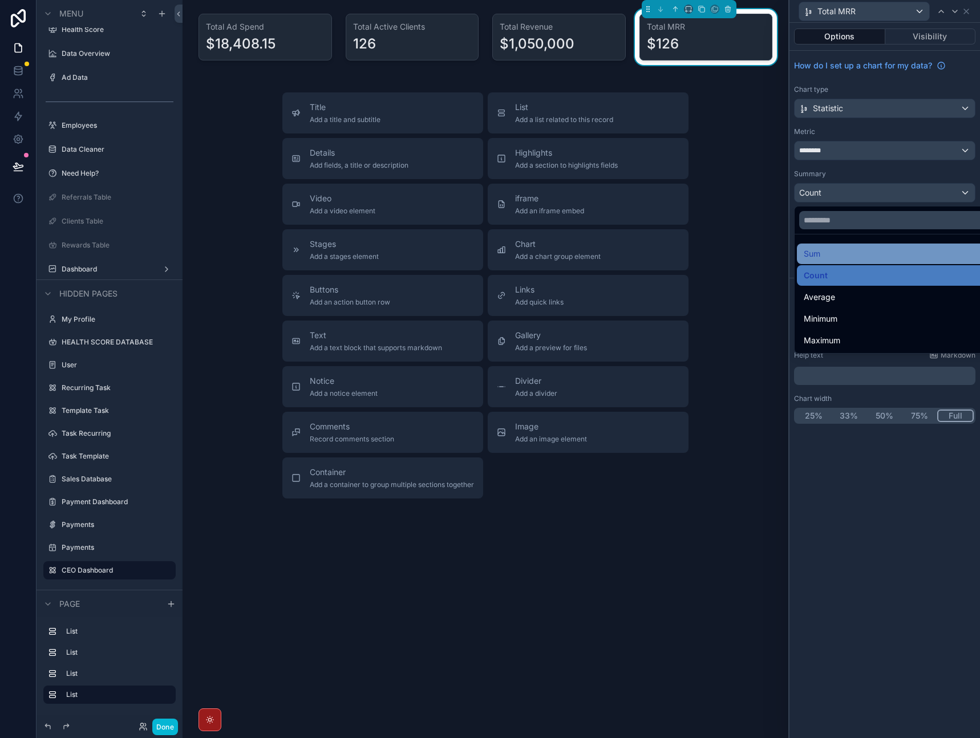
click at [859, 253] on div "Sum" at bounding box center [898, 254] width 188 height 14
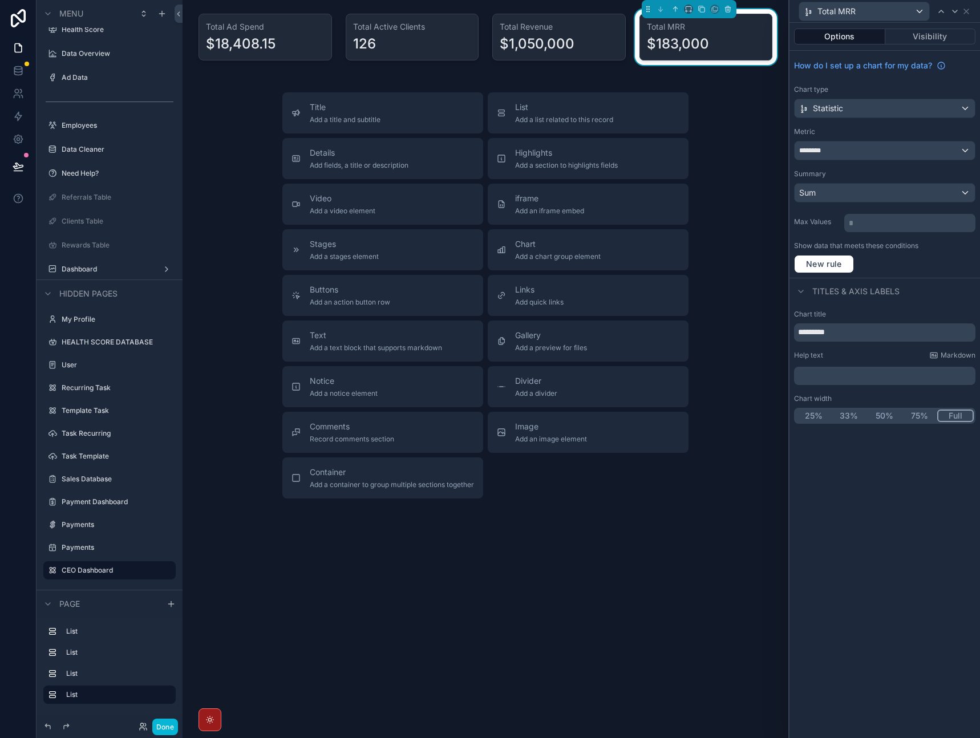
click at [966, 78] on div "How do I set up a chart for my data? Chart type Statistic Metric ******** Summa…" at bounding box center [885, 164] width 191 height 227
click at [914, 529] on div "Options Visibility How do I set up a chart for my data? Chart type Statistic Me…" at bounding box center [885, 381] width 191 height 716
click at [837, 271] on button "New rule" at bounding box center [824, 264] width 60 height 18
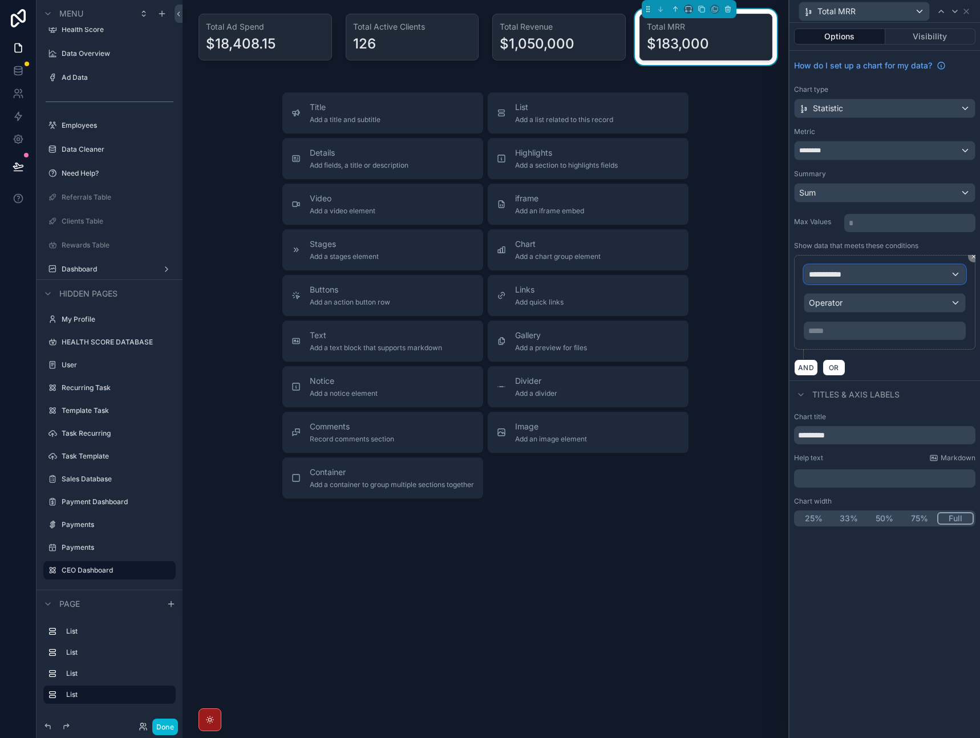
click at [852, 276] on div "**********" at bounding box center [885, 274] width 161 height 18
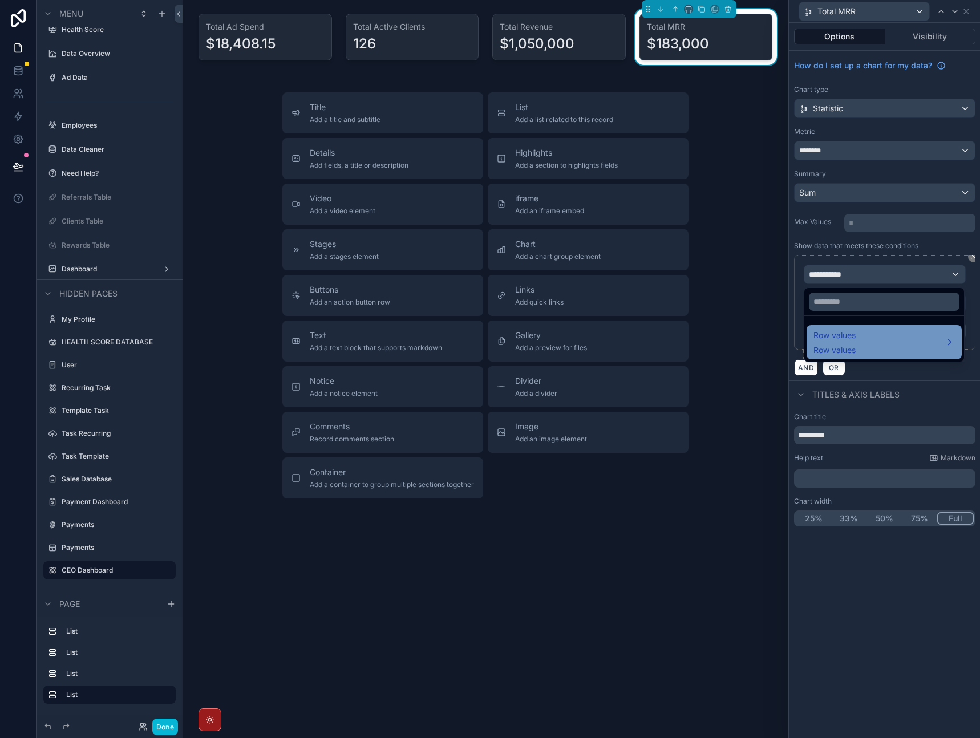
click at [861, 336] on div "Row values Row values" at bounding box center [885, 342] width 142 height 27
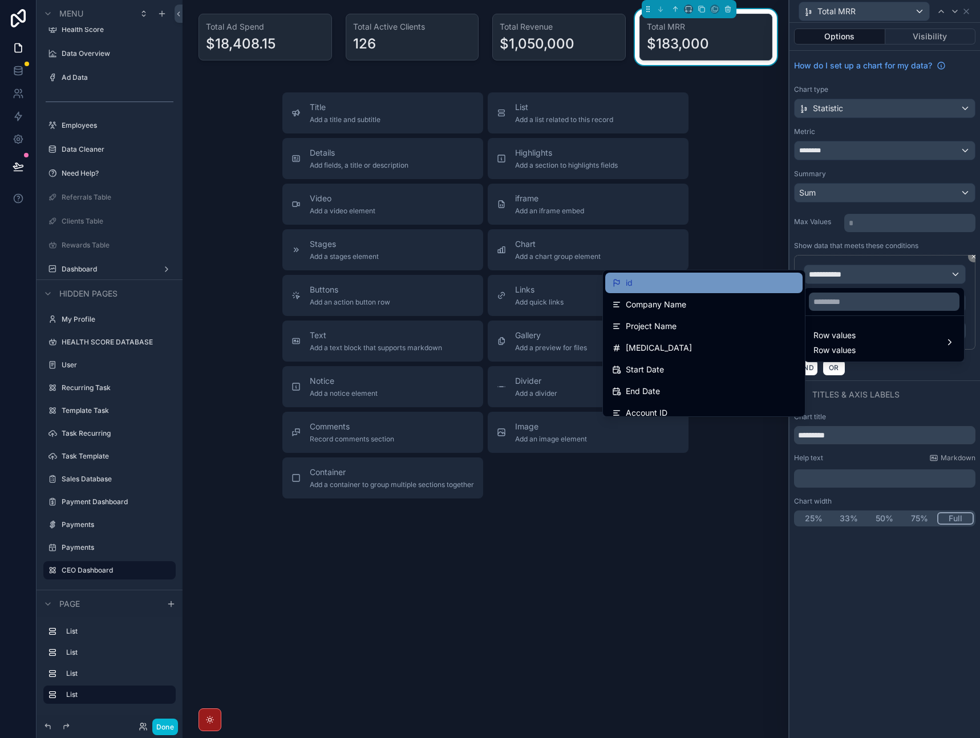
click at [732, 289] on div "id" at bounding box center [704, 283] width 184 height 14
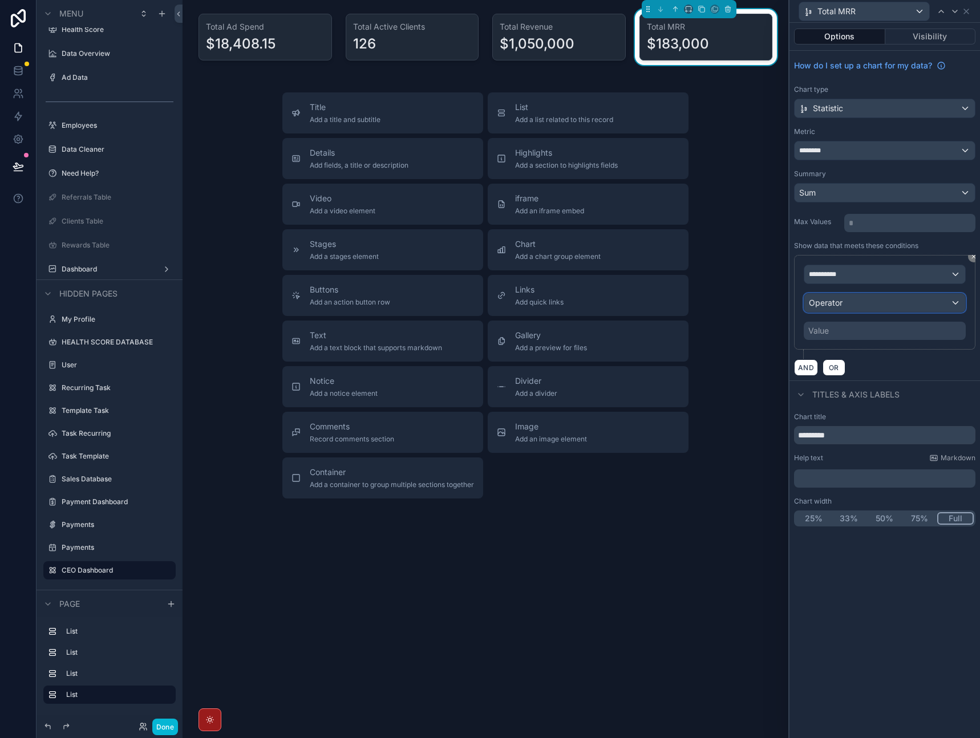
click at [855, 298] on div "Operator" at bounding box center [885, 303] width 161 height 18
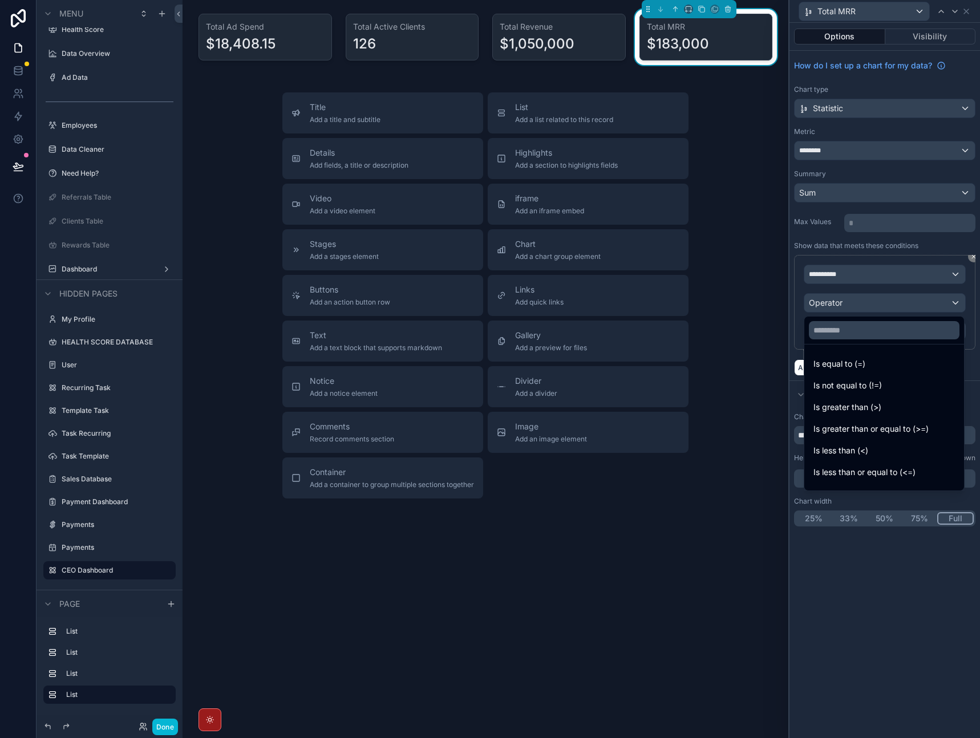
click at [868, 278] on div at bounding box center [885, 369] width 191 height 738
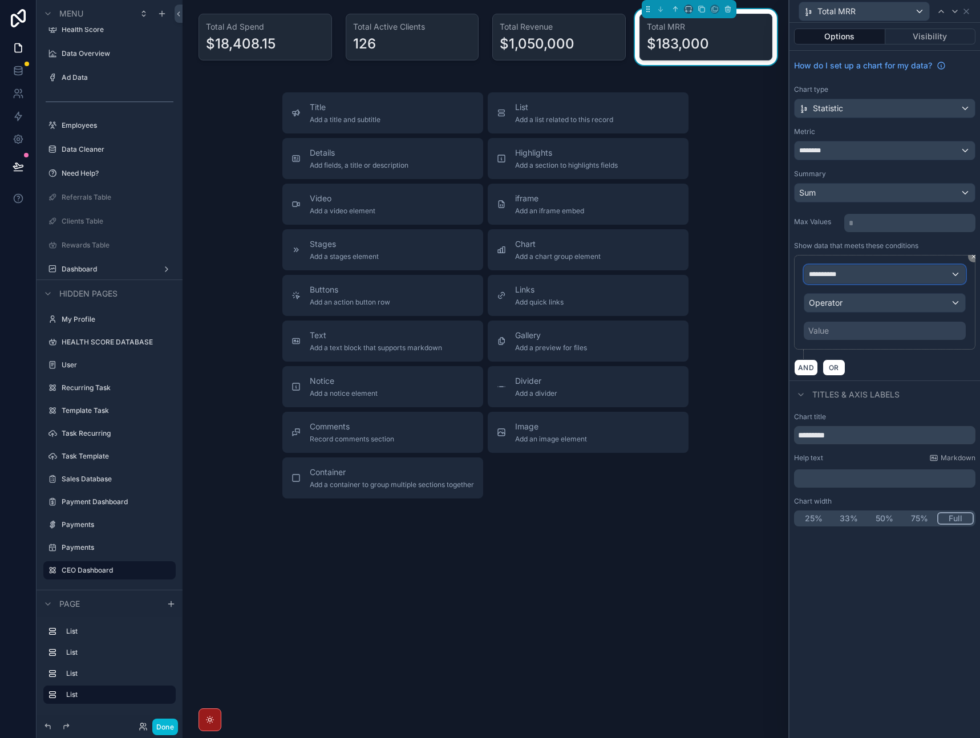
click at [868, 278] on div "**********" at bounding box center [885, 274] width 161 height 18
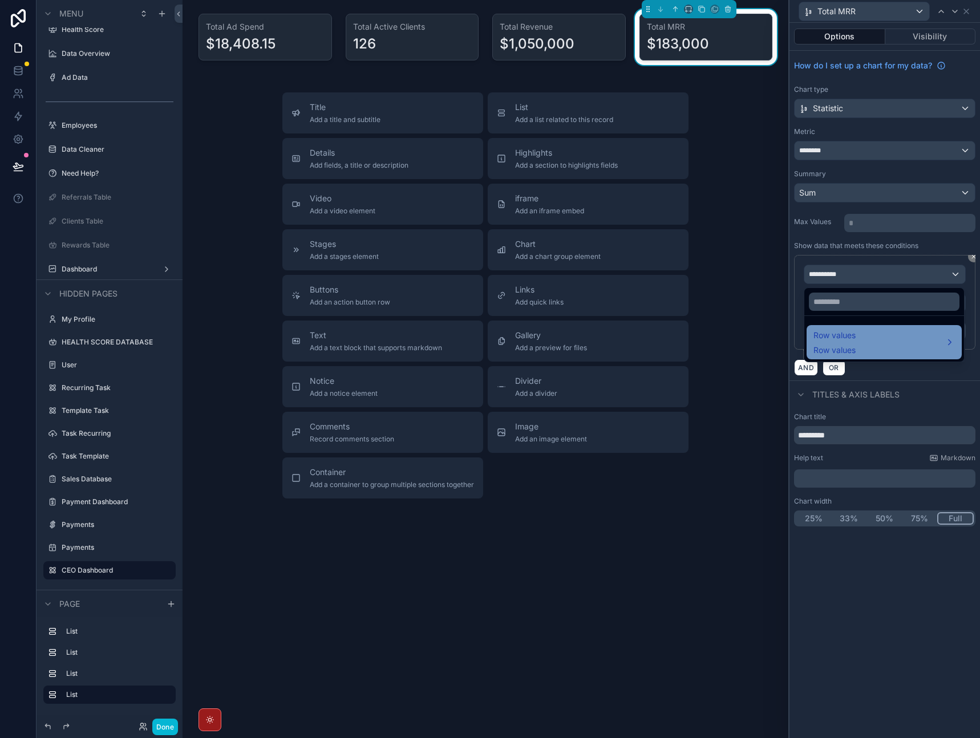
click at [863, 344] on div "Row values Row values" at bounding box center [885, 342] width 142 height 27
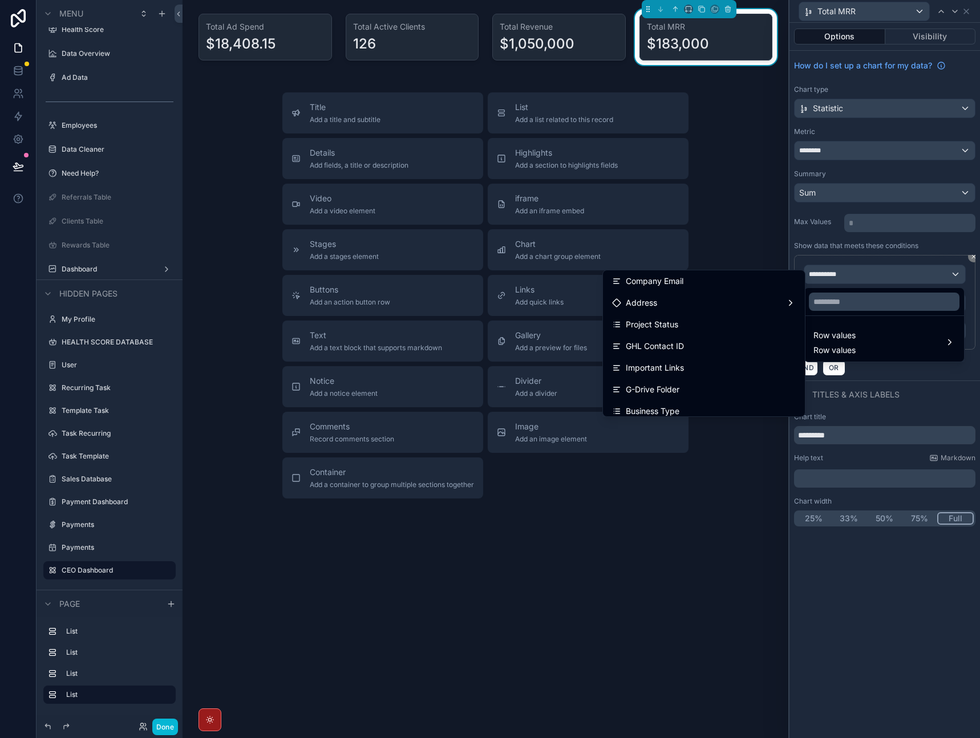
scroll to position [185, 0]
click at [929, 394] on div at bounding box center [885, 369] width 191 height 738
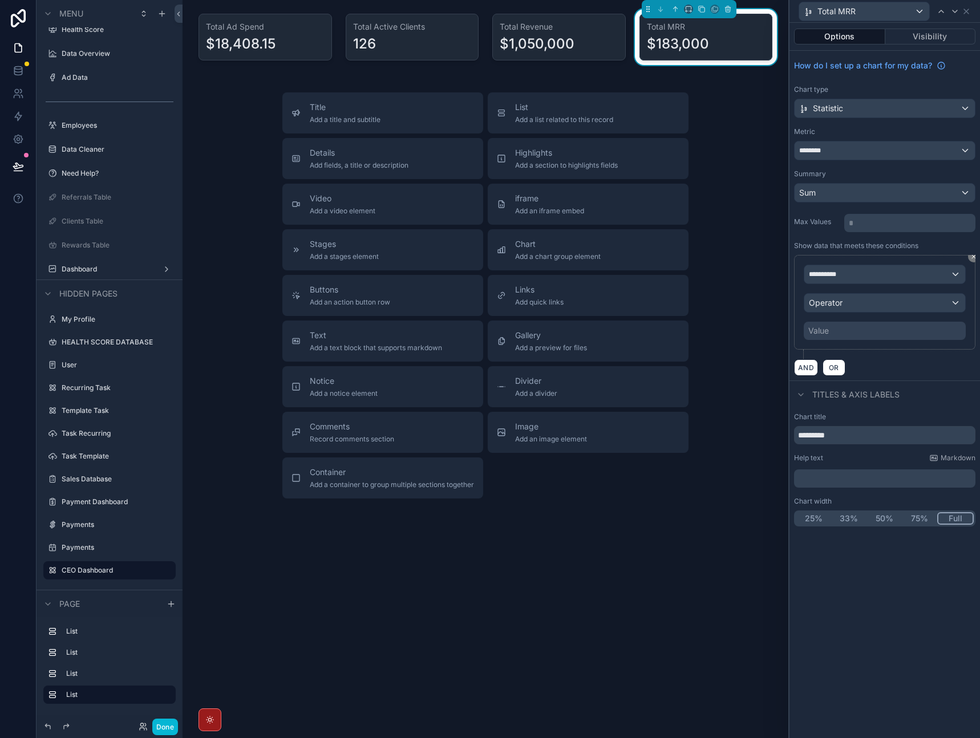
click at [970, 262] on div "**********" at bounding box center [884, 302] width 181 height 95
click at [974, 260] on button at bounding box center [973, 256] width 11 height 11
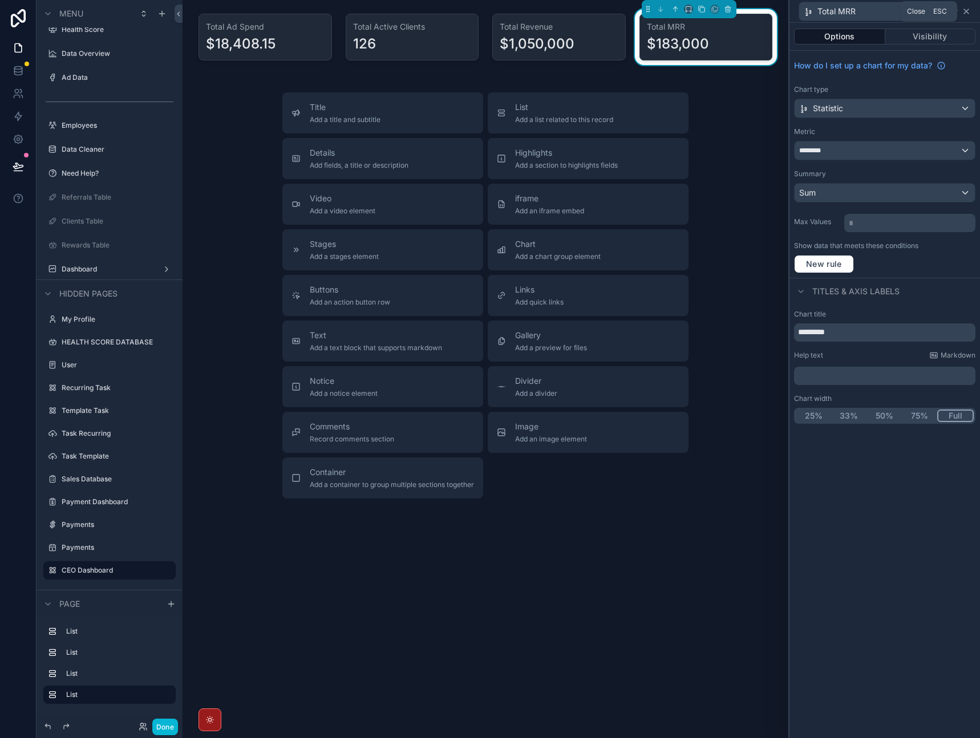
click at [970, 12] on icon at bounding box center [966, 11] width 9 height 9
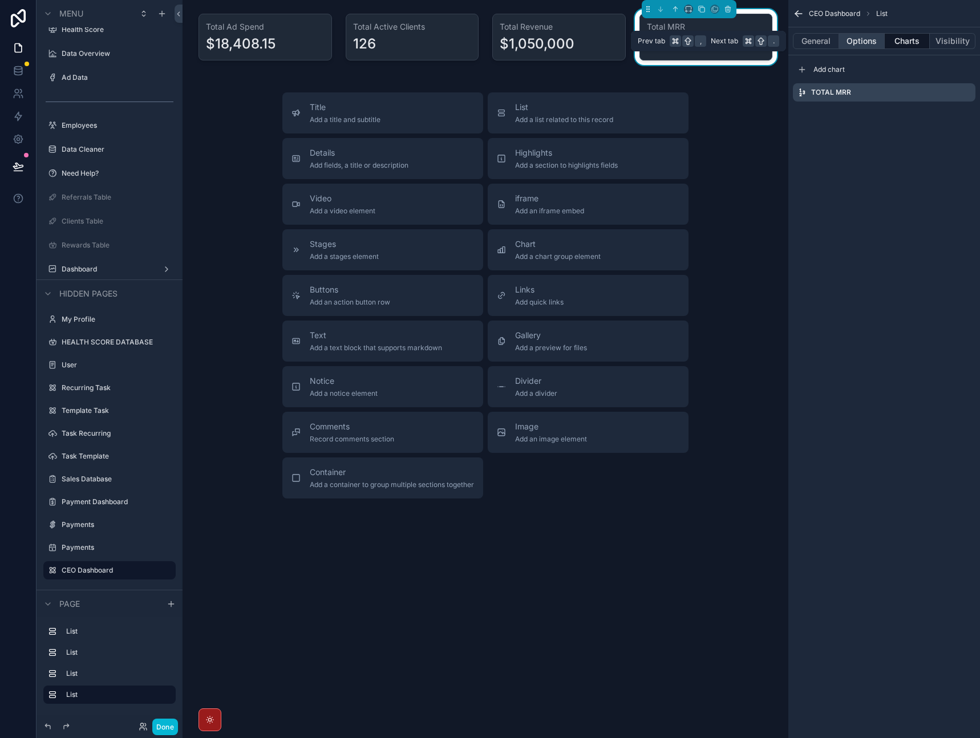
click at [851, 41] on button "Options" at bounding box center [863, 41] width 46 height 16
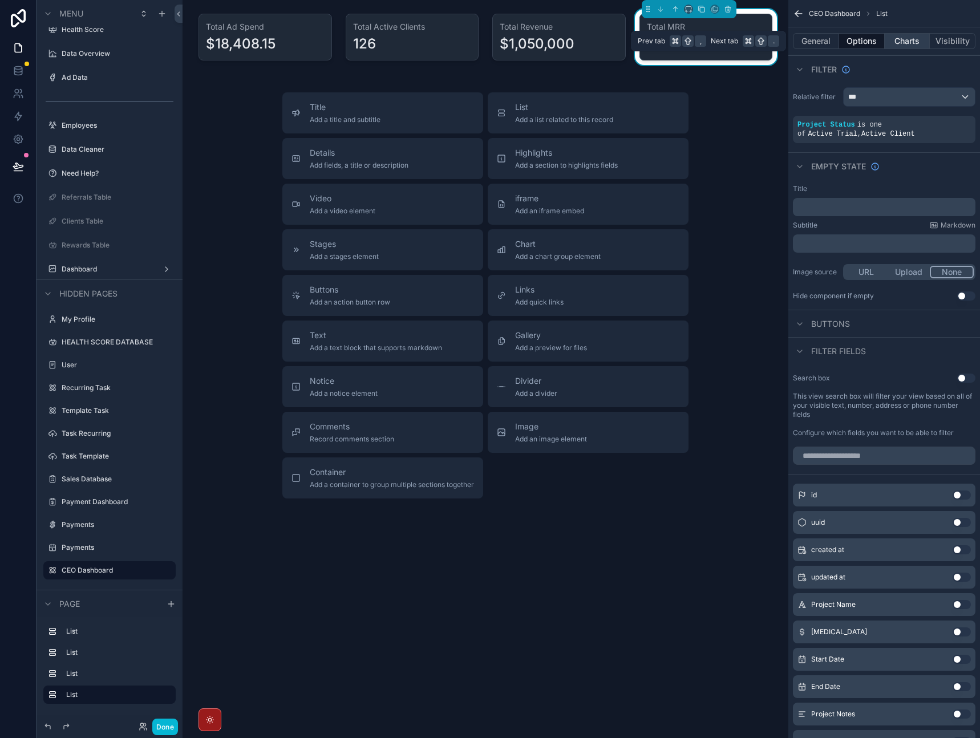
click at [902, 43] on button "Charts" at bounding box center [908, 41] width 46 height 16
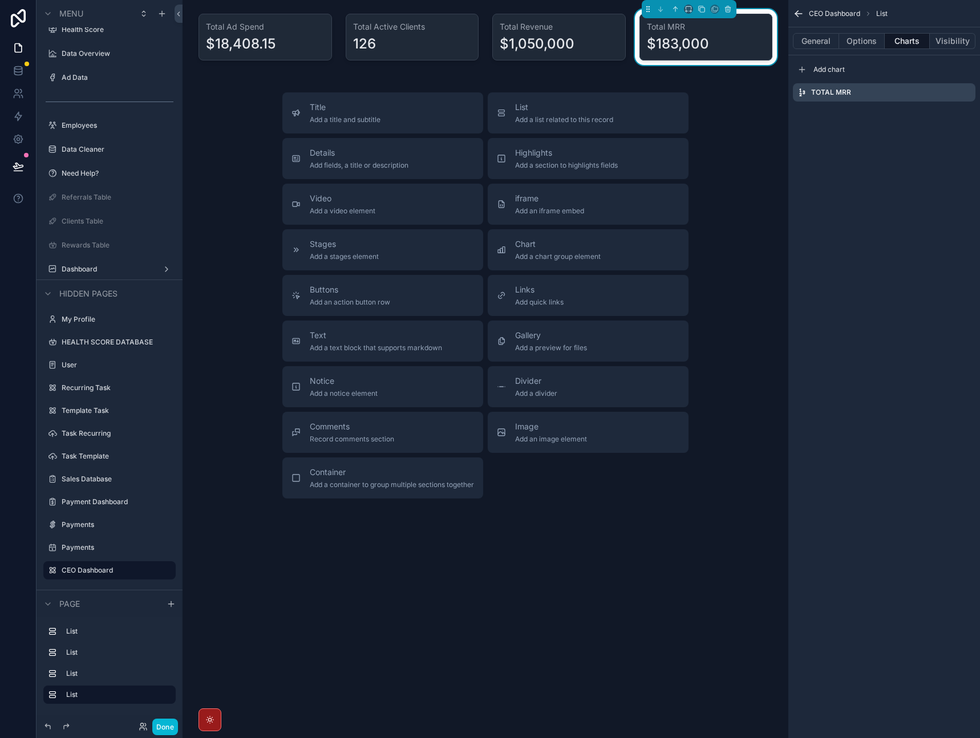
click at [863, 155] on div "CEO Dashboard List General Options Charts Visibility Add chart Total MRR" at bounding box center [885, 369] width 192 height 738
click at [592, 27] on div "scrollable content" at bounding box center [559, 37] width 147 height 56
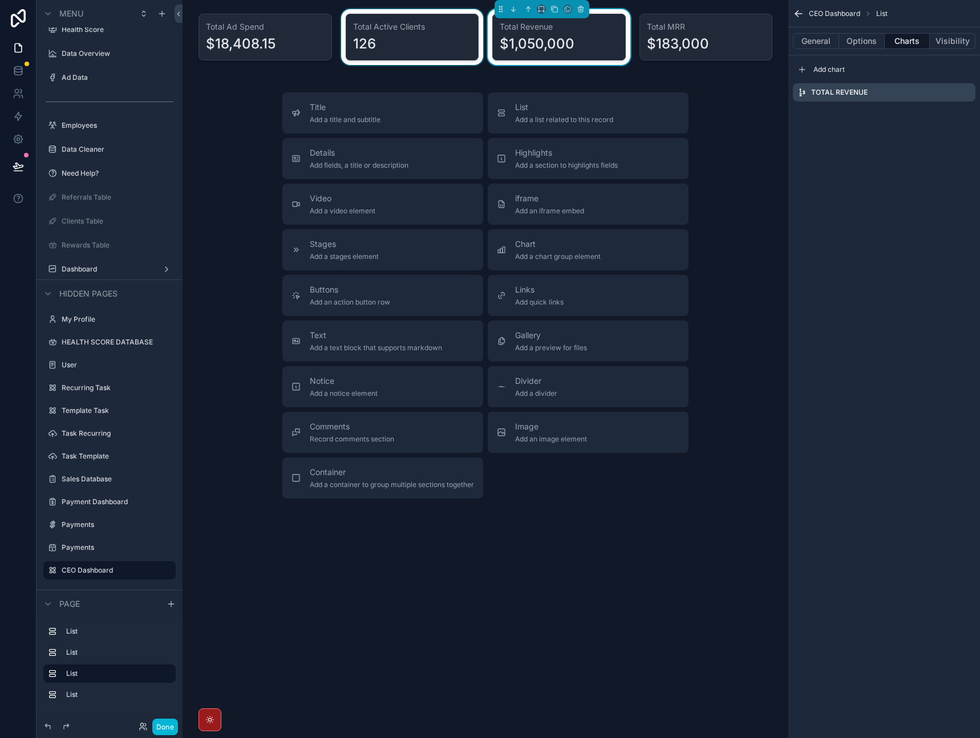
click at [450, 42] on div "scrollable content" at bounding box center [412, 37] width 147 height 56
click at [553, 42] on div "scrollable content" at bounding box center [559, 37] width 147 height 56
click at [672, 33] on div "scrollable content" at bounding box center [706, 37] width 147 height 56
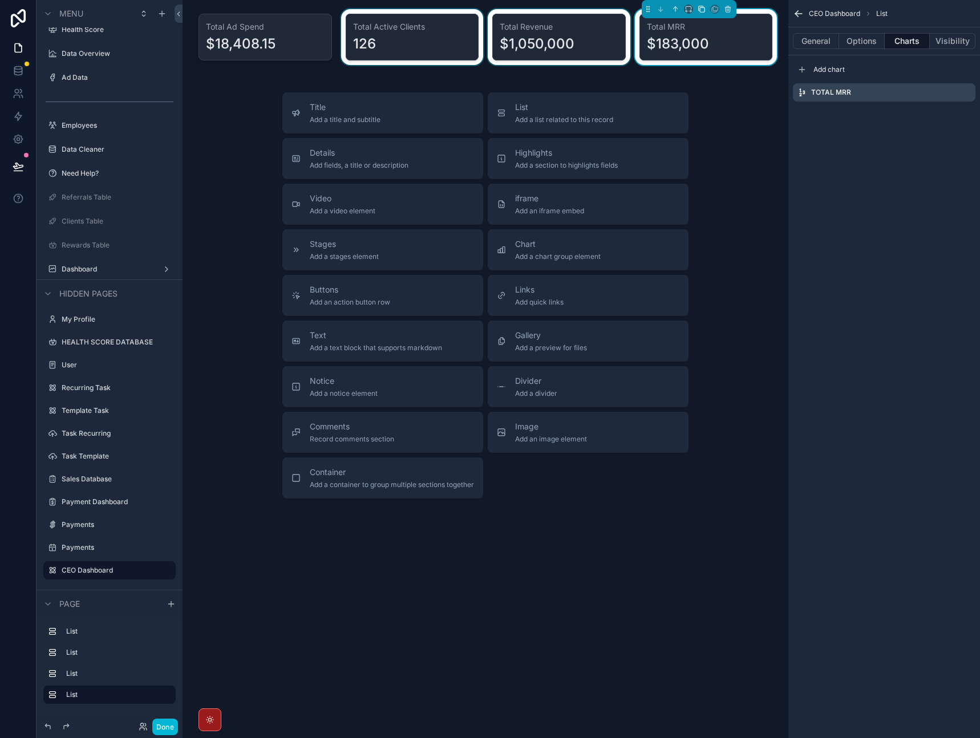
click at [698, 10] on icon "scrollable content" at bounding box center [702, 9] width 8 height 8
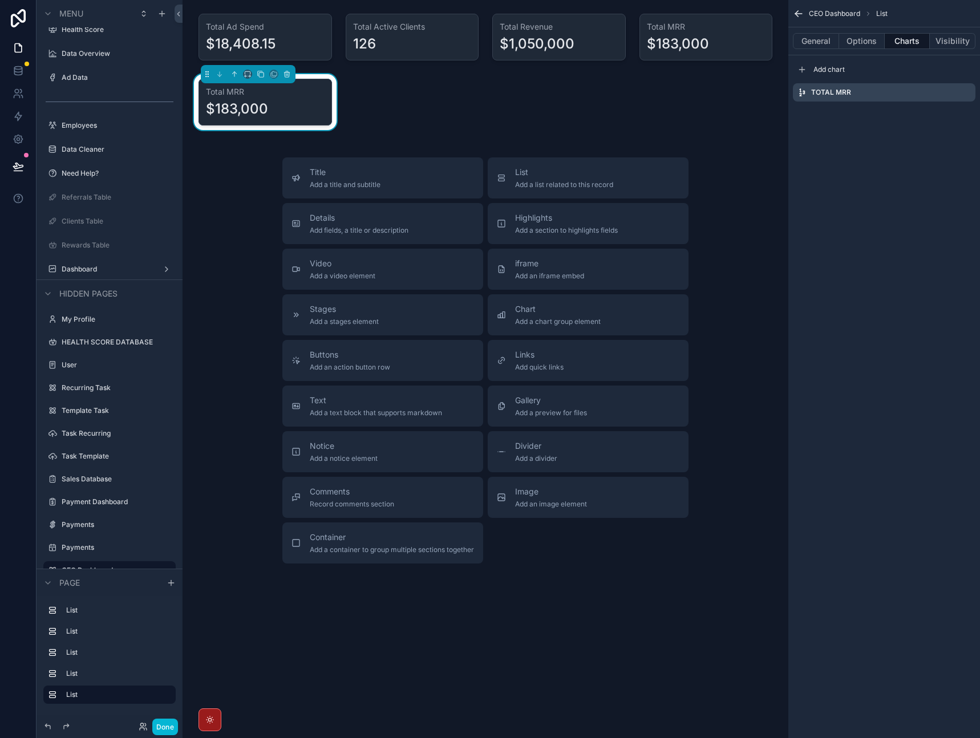
click at [492, 108] on div "Total Ad Spend $18,408.15 Total Active Clients 126 Total Revenue $1,050,000 Tot…" at bounding box center [486, 327] width 606 height 655
click at [895, 93] on div "Total MRR" at bounding box center [884, 92] width 183 height 18
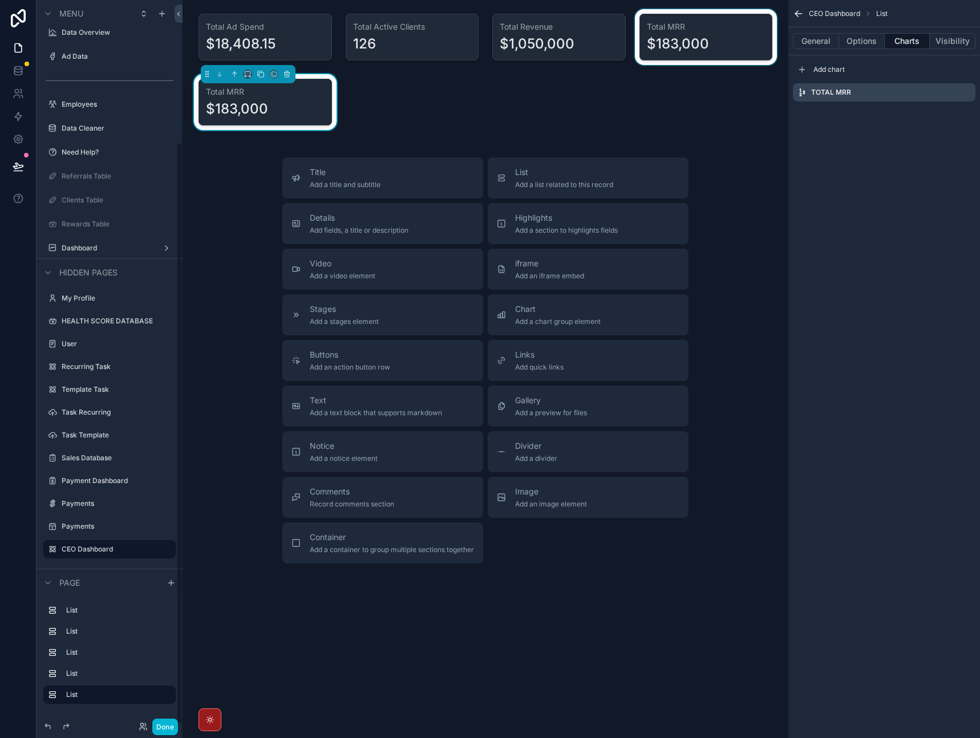
click at [724, 54] on div "scrollable content" at bounding box center [706, 37] width 147 height 56
click at [303, 99] on div "scrollable content" at bounding box center [265, 102] width 147 height 56
click at [167, 727] on button "Done" at bounding box center [165, 727] width 26 height 17
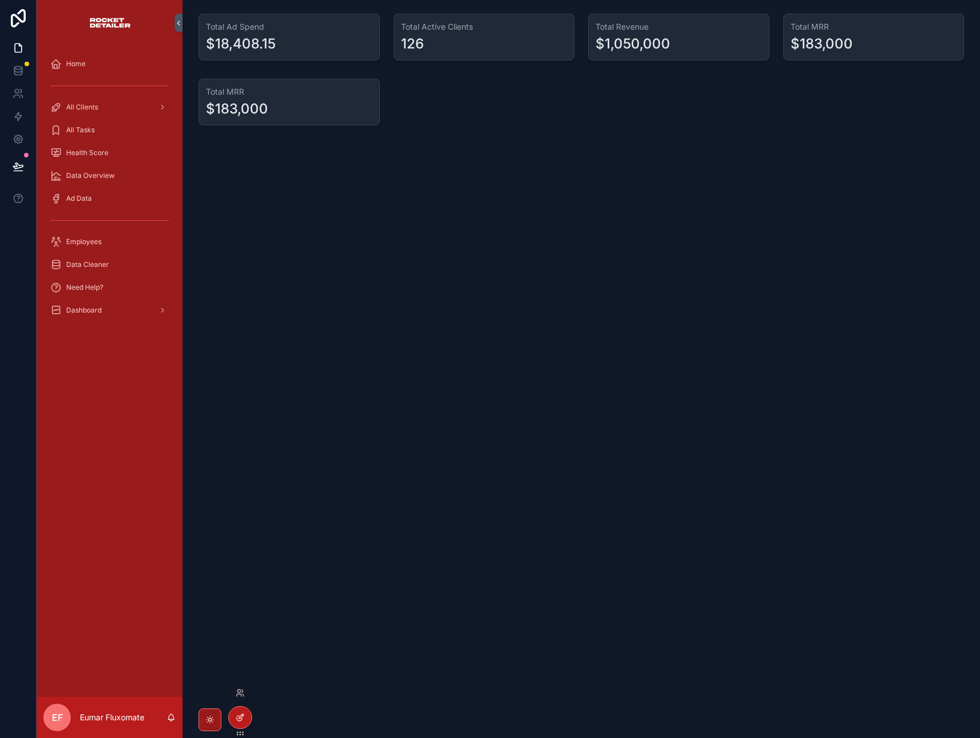
click at [237, 715] on icon at bounding box center [240, 717] width 9 height 9
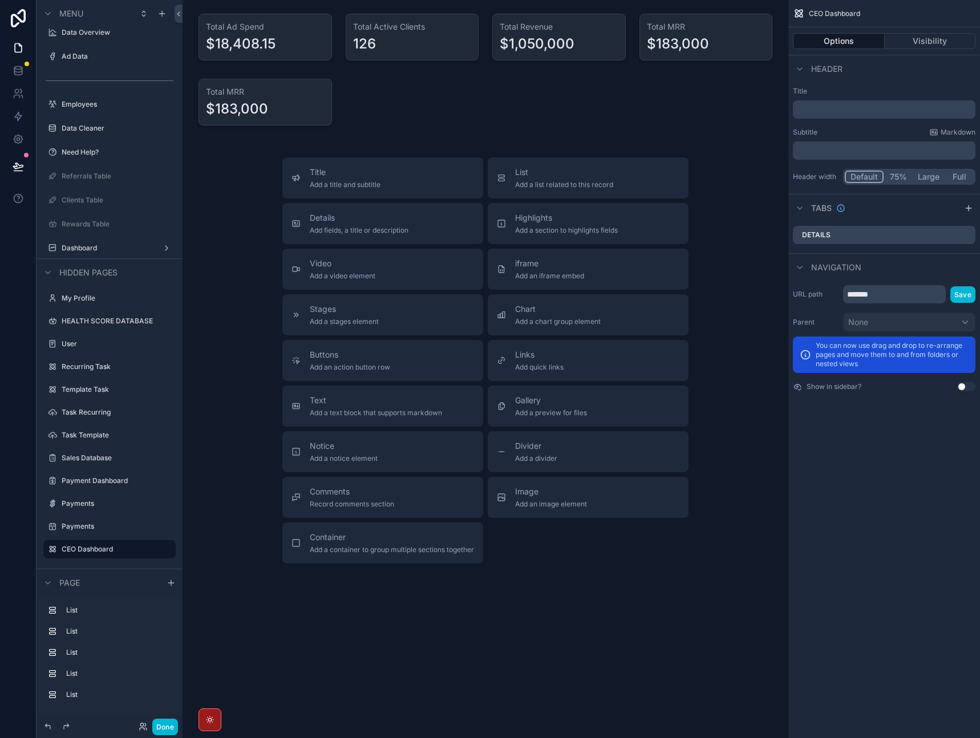
click at [421, 103] on div "Total Ad Spend $18,408.15 Total Active Clients 126 Total Revenue $1,050,000 Tot…" at bounding box center [486, 327] width 606 height 655
click at [282, 51] on div "scrollable content" at bounding box center [265, 37] width 147 height 56
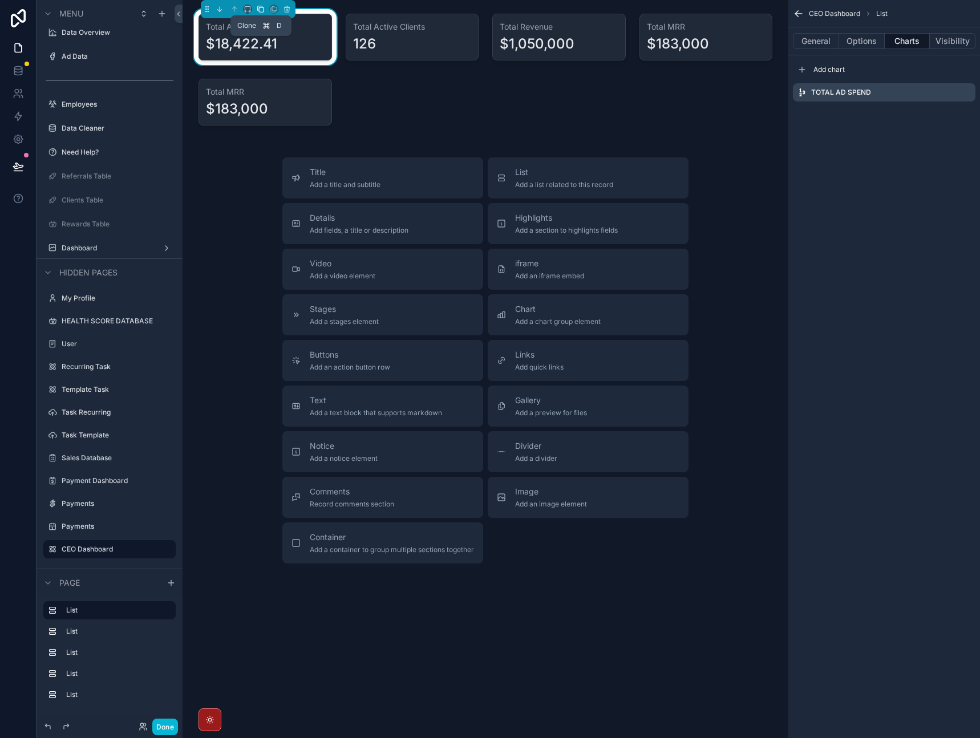
click at [261, 11] on icon "scrollable content" at bounding box center [261, 9] width 8 height 8
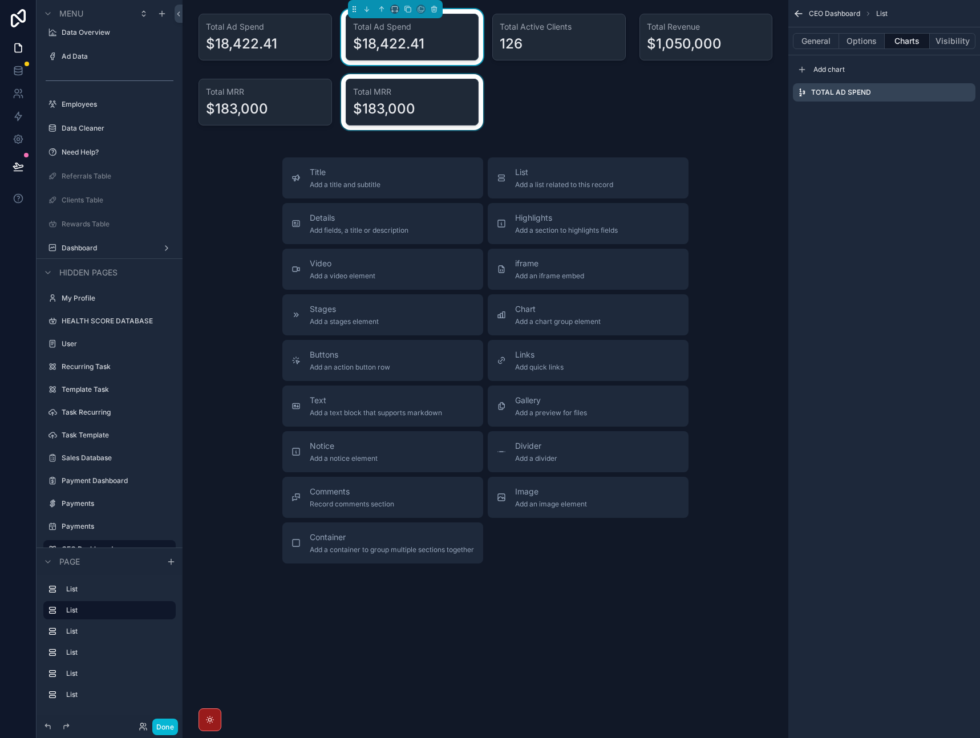
click at [412, 102] on div "scrollable content" at bounding box center [412, 102] width 147 height 56
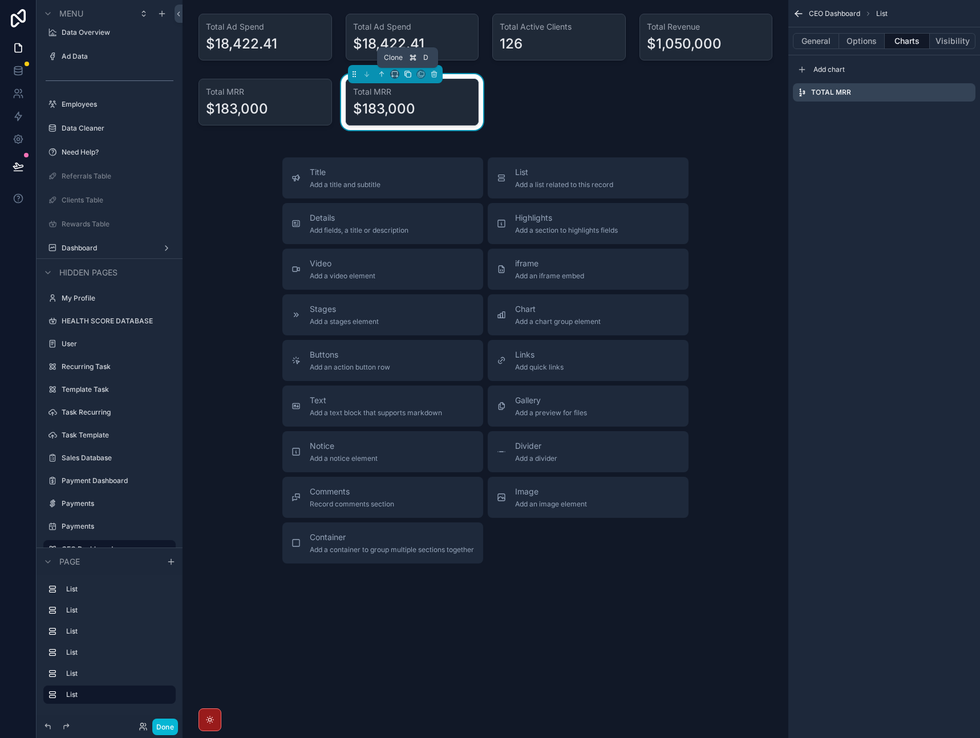
click at [407, 75] on icon "scrollable content" at bounding box center [408, 74] width 8 height 8
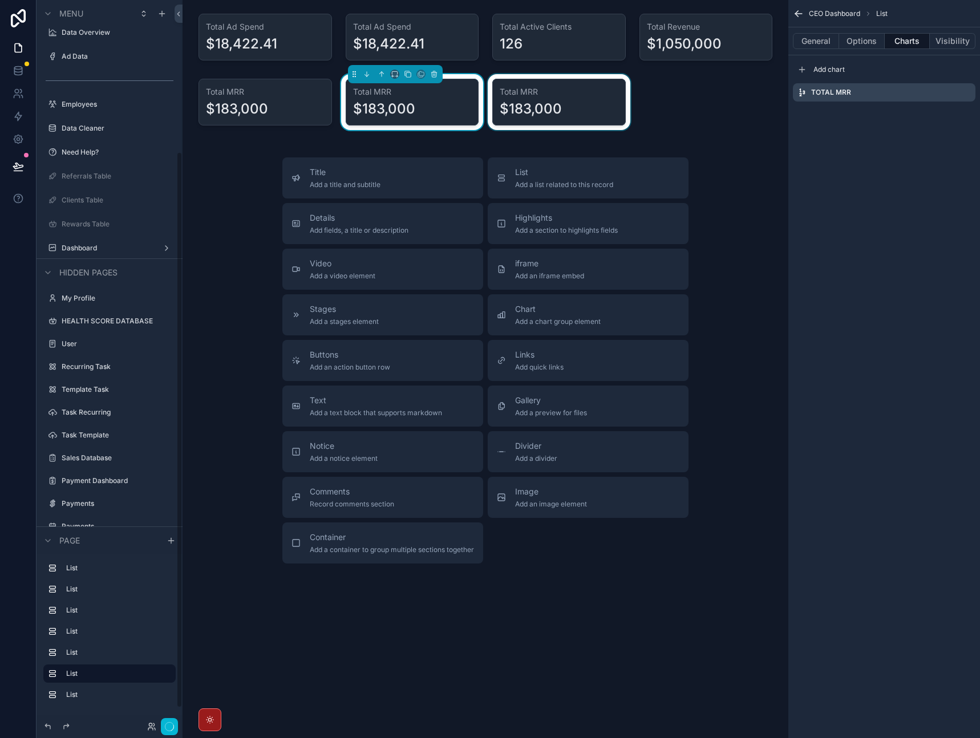
scroll to position [197, 0]
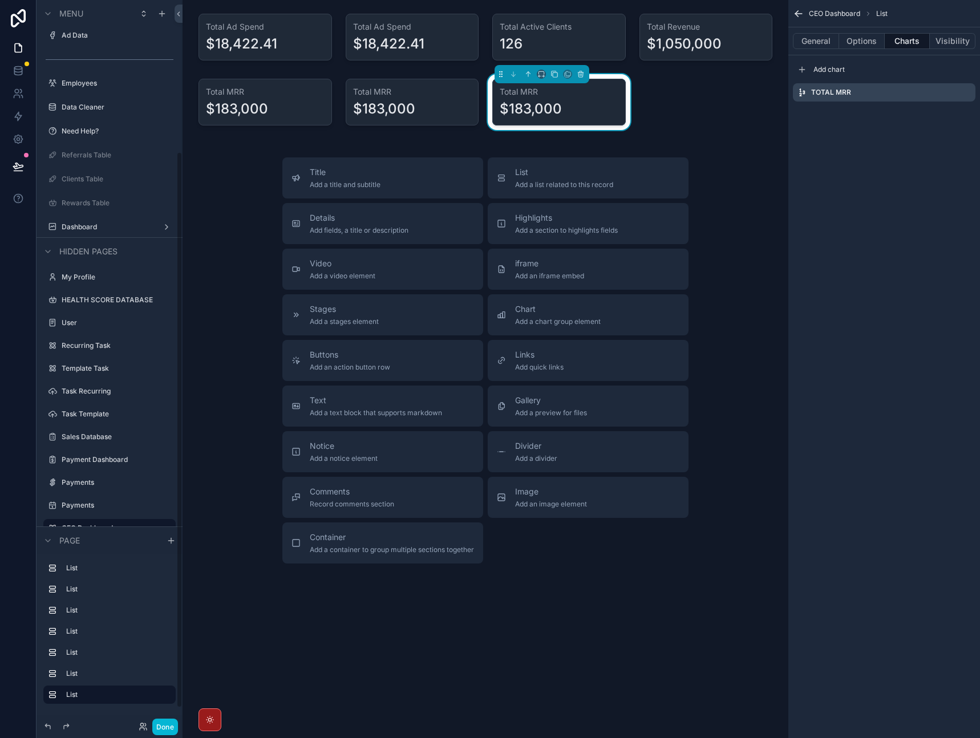
click at [590, 115] on div "$183,000" at bounding box center [559, 109] width 119 height 18
drag, startPoint x: 542, startPoint y: 76, endPoint x: 560, endPoint y: 86, distance: 20.2
click at [572, 99] on div "Total MRR $183,000" at bounding box center [560, 102] width 134 height 47
click at [554, 77] on icon "scrollable content" at bounding box center [555, 74] width 5 height 5
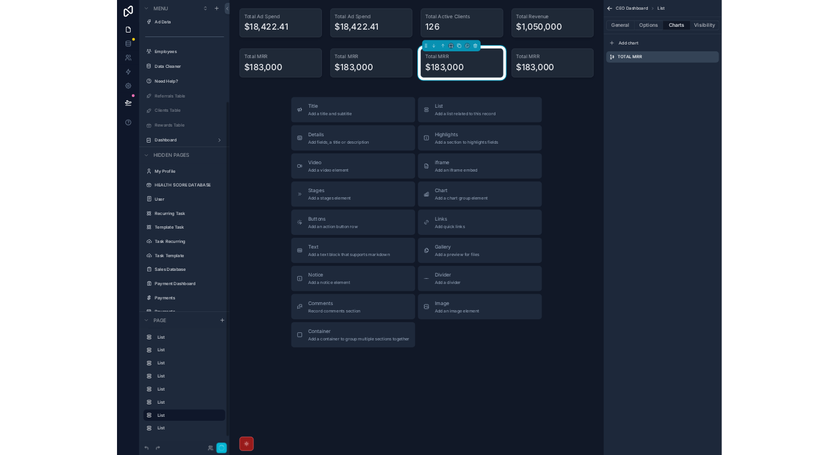
scroll to position [219, 0]
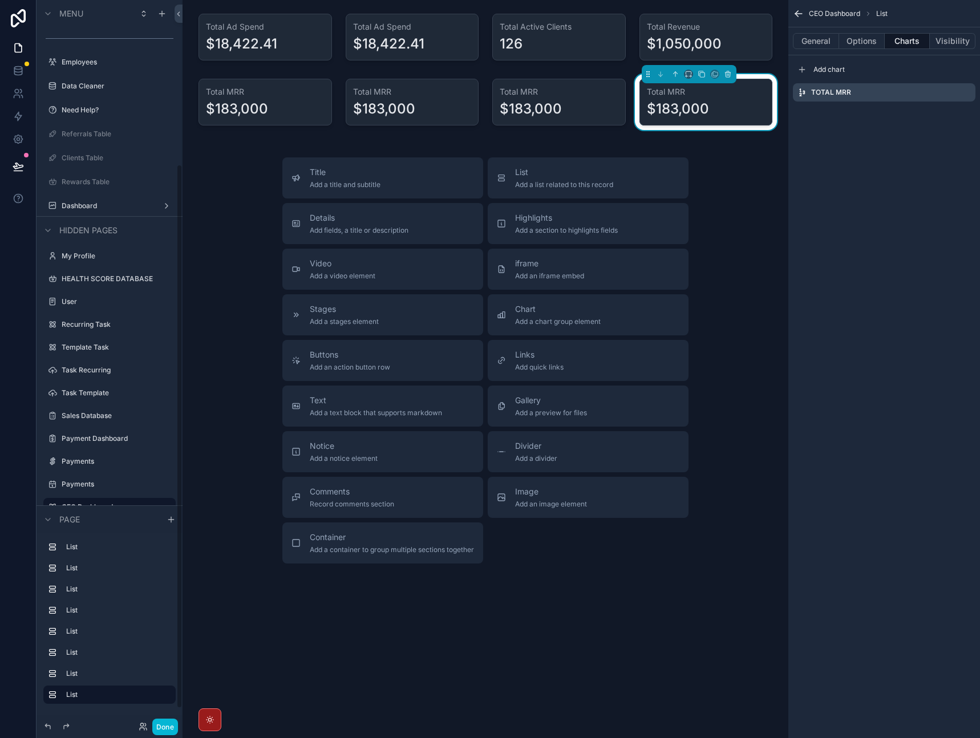
click at [753, 176] on div "Title Add a title and subtitle List Add a list related to this record Details A…" at bounding box center [486, 361] width 588 height 406
click at [425, 103] on div "scrollable content" at bounding box center [412, 102] width 147 height 56
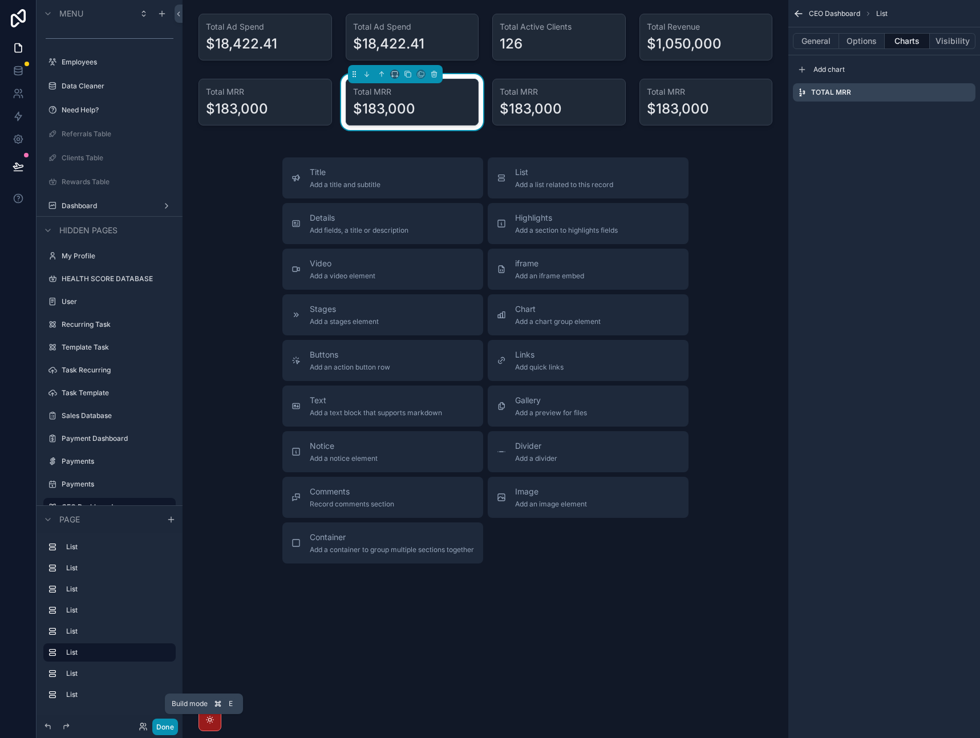
drag, startPoint x: 168, startPoint y: 724, endPoint x: 165, endPoint y: 676, distance: 48.6
click at [168, 724] on button "Done" at bounding box center [165, 727] width 26 height 17
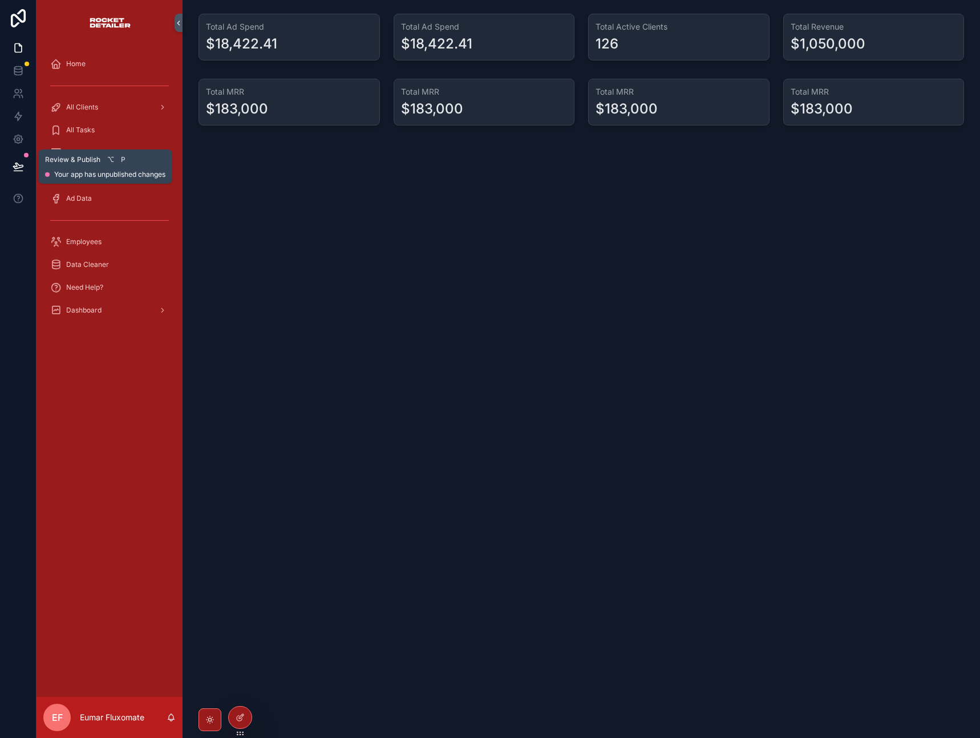
click at [19, 171] on icon at bounding box center [18, 171] width 9 height 0
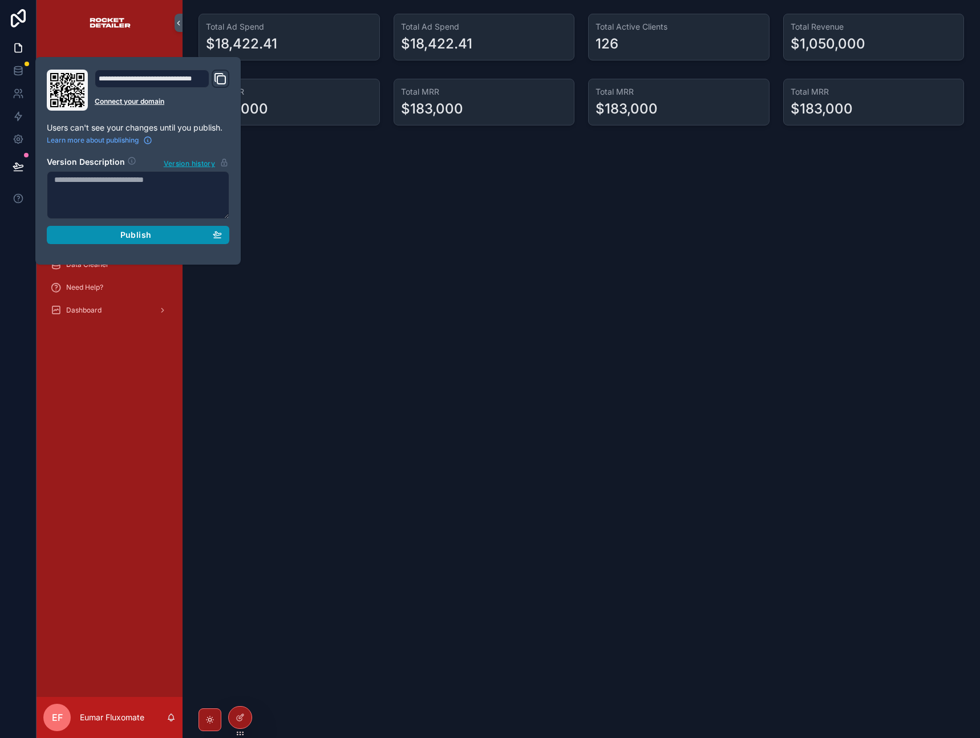
click at [108, 235] on div "Publish" at bounding box center [138, 235] width 168 height 10
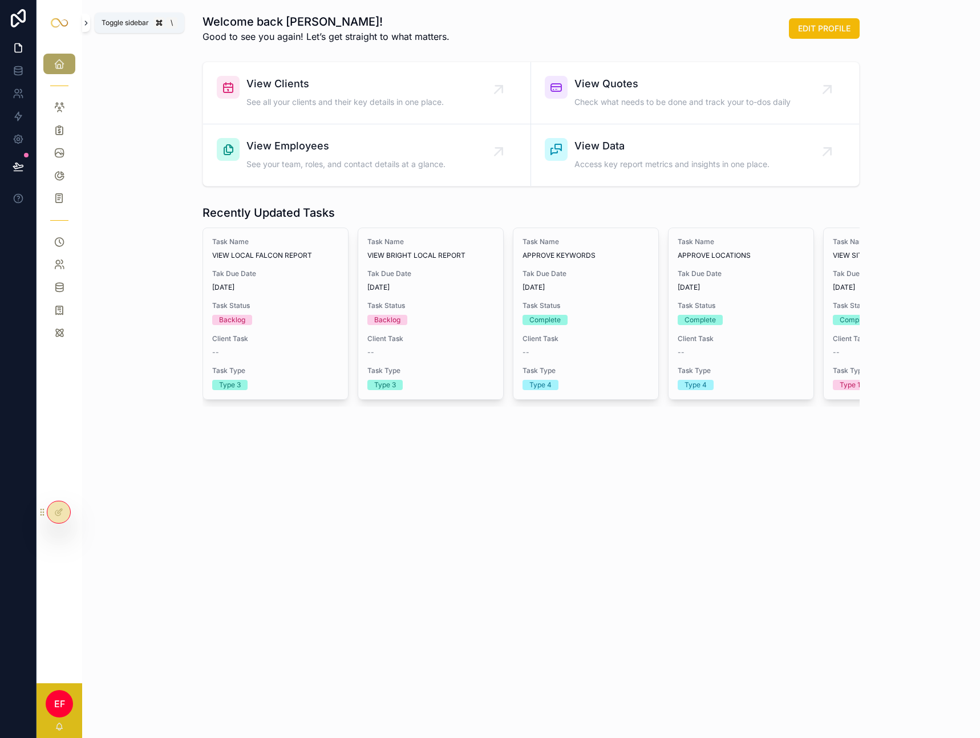
click at [87, 26] on icon "scrollable content" at bounding box center [86, 23] width 8 height 9
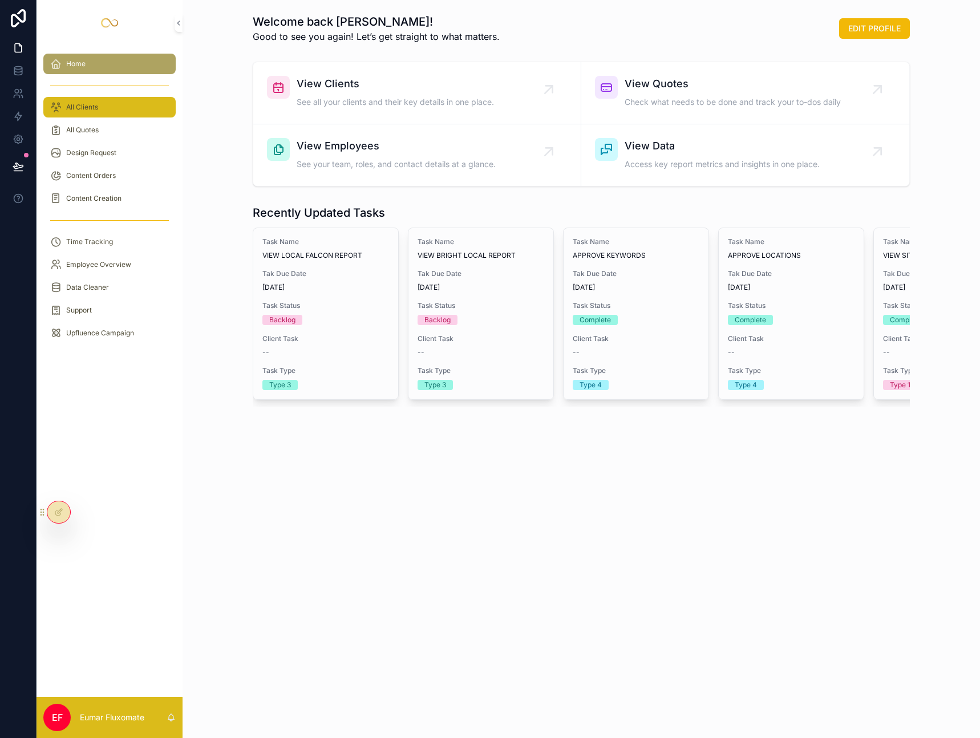
click at [107, 110] on div "All Clients" at bounding box center [109, 107] width 119 height 18
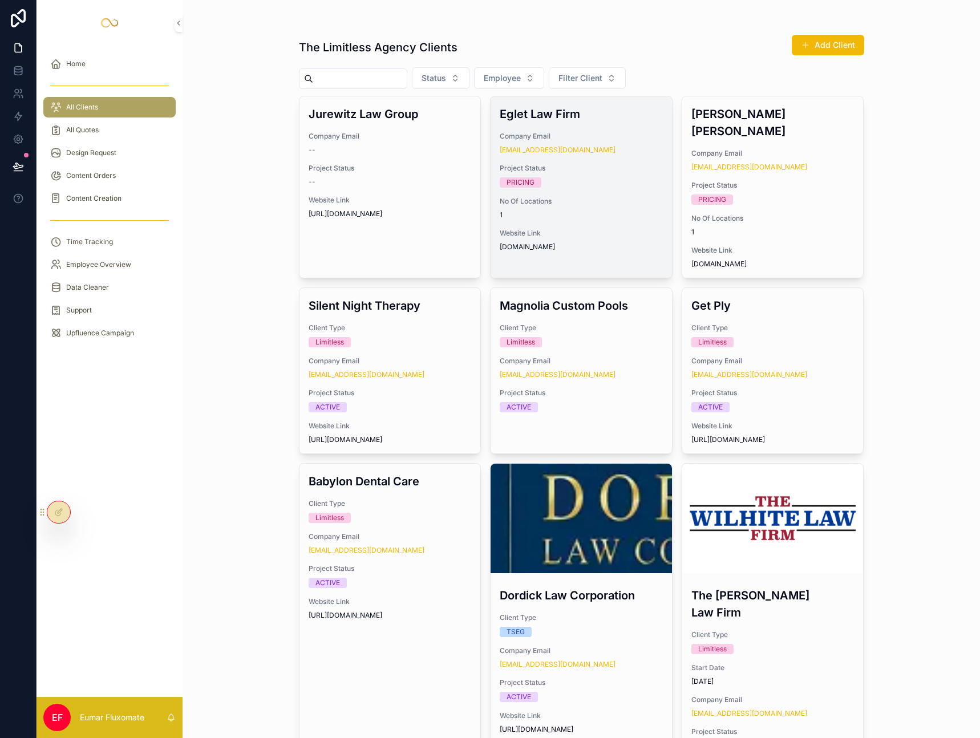
click at [598, 203] on span "No Of Locations" at bounding box center [581, 201] width 163 height 9
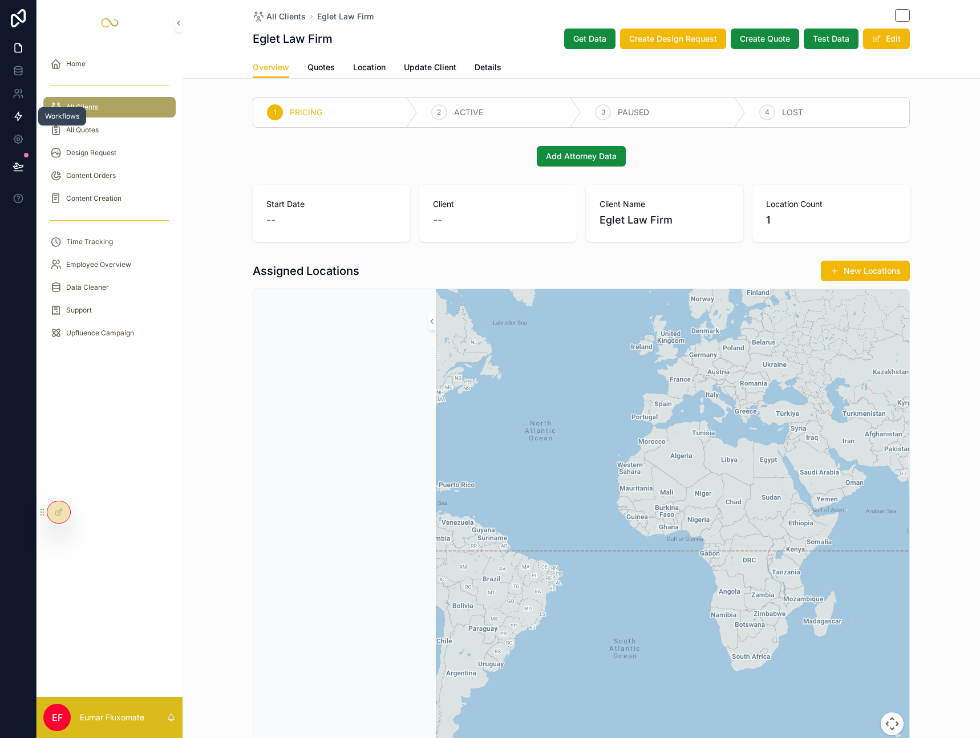
click at [16, 114] on icon at bounding box center [18, 116] width 7 height 9
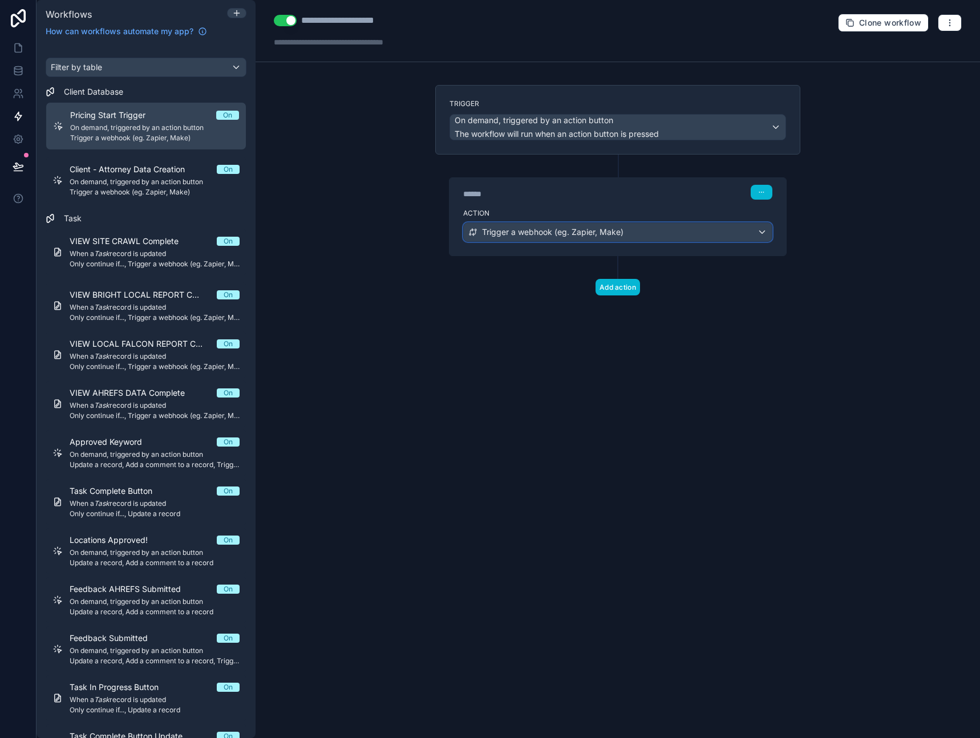
click at [720, 227] on div "Trigger a webhook (eg. Zapier, Make)" at bounding box center [618, 232] width 308 height 18
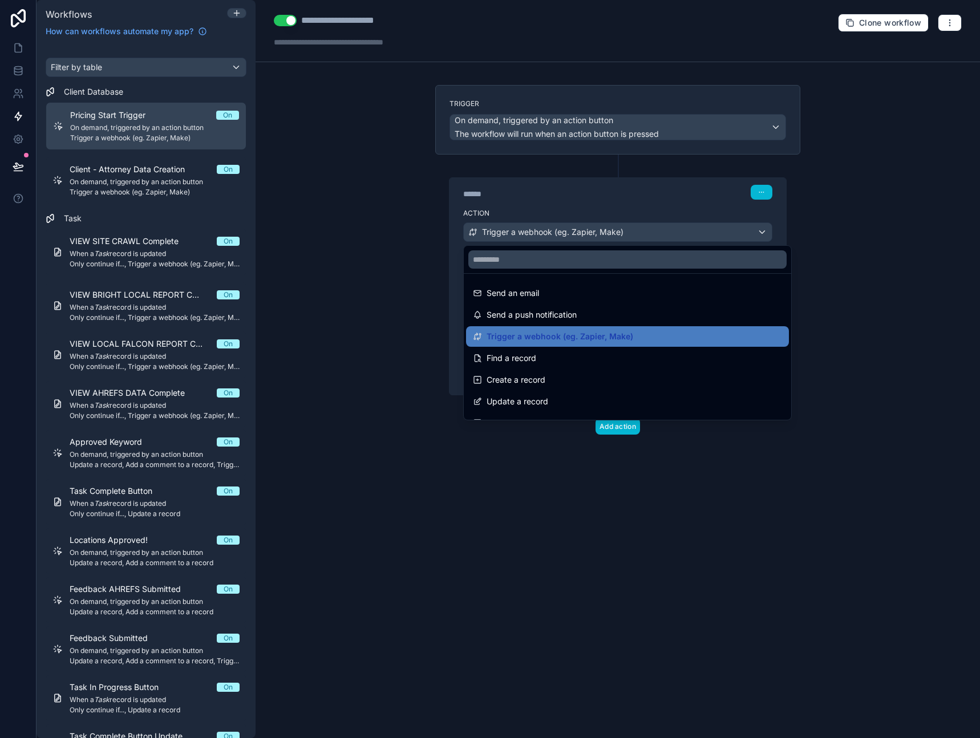
click at [824, 314] on div at bounding box center [490, 369] width 980 height 738
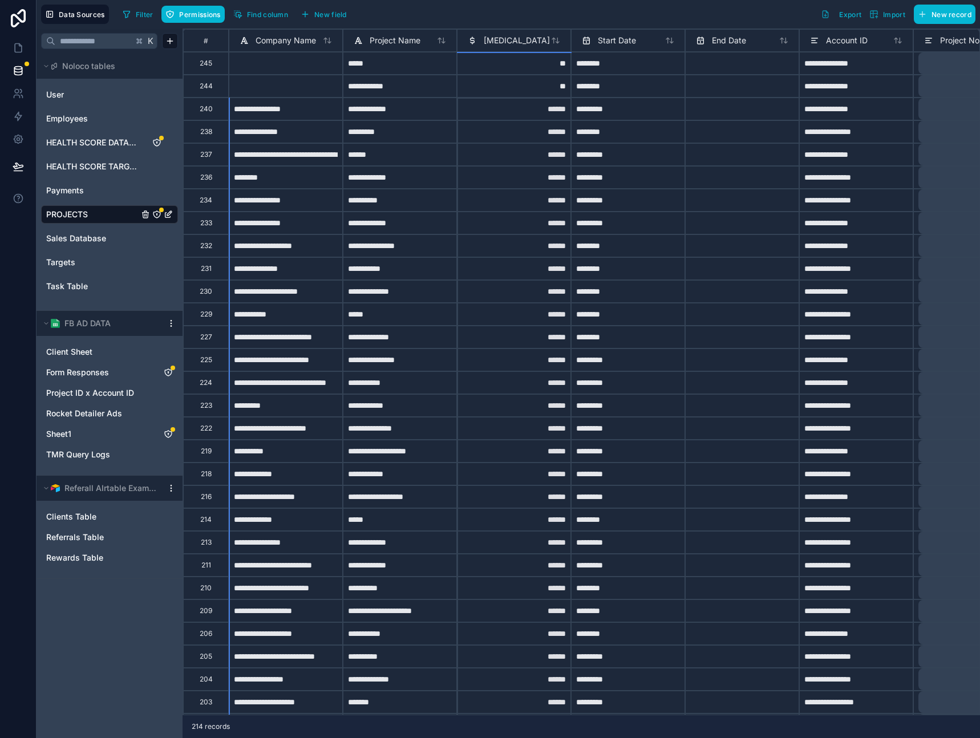
drag, startPoint x: 530, startPoint y: 695, endPoint x: 524, endPoint y: 113, distance: 582.2
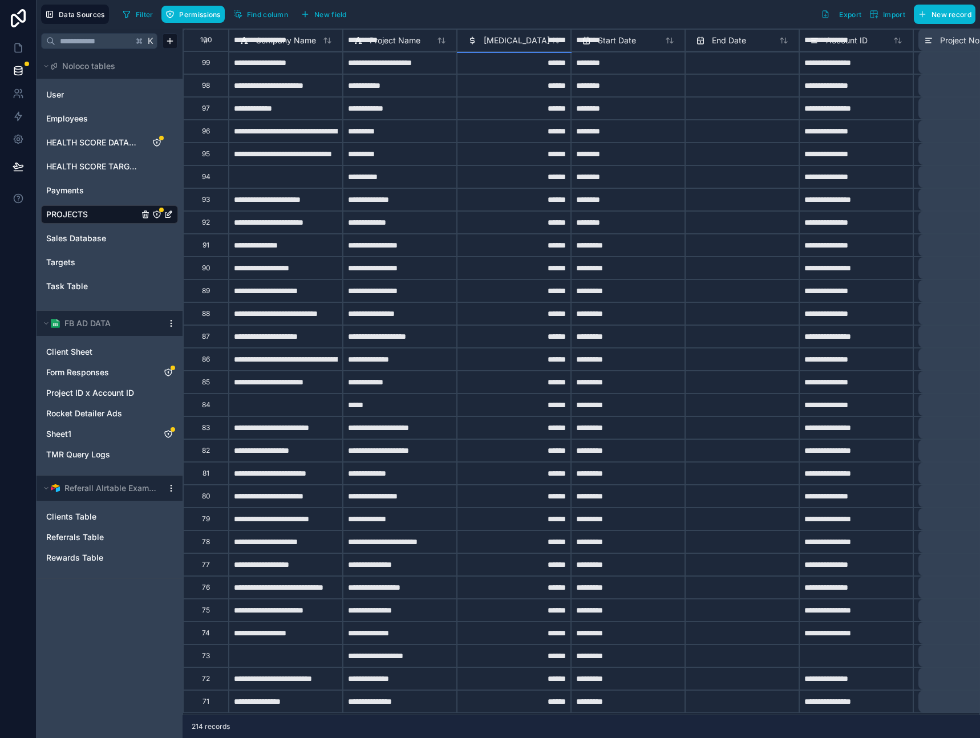
scroll to position [2771, 0]
click at [683, 423] on div "*********" at bounding box center [628, 428] width 114 height 23
click at [695, 417] on div at bounding box center [742, 428] width 114 height 23
click at [711, 406] on div at bounding box center [742, 405] width 114 height 23
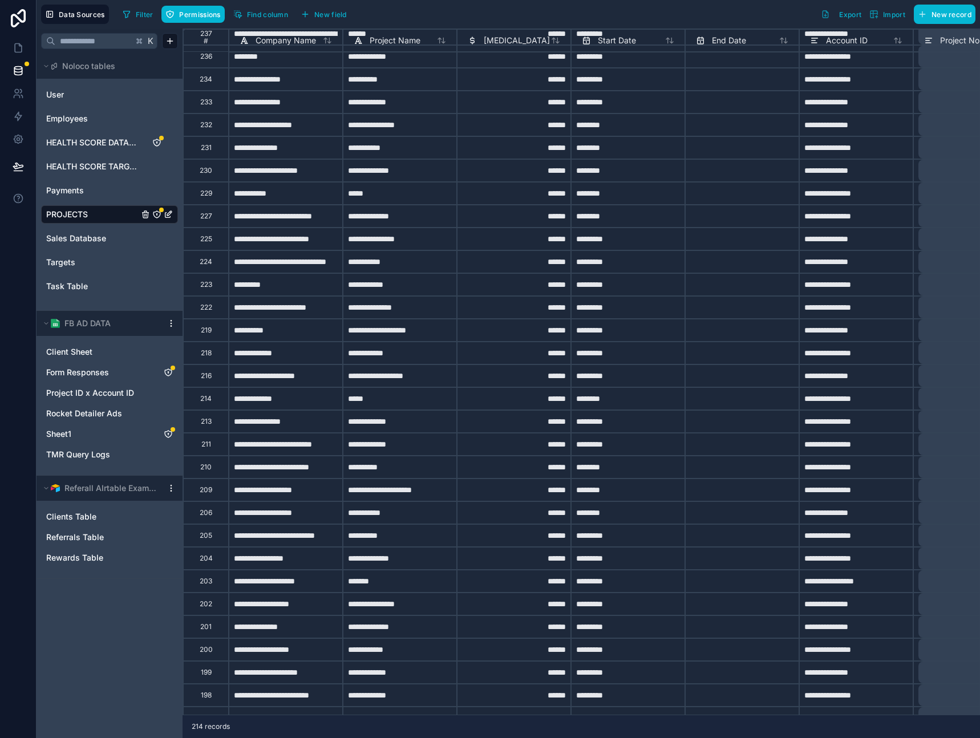
scroll to position [0, 0]
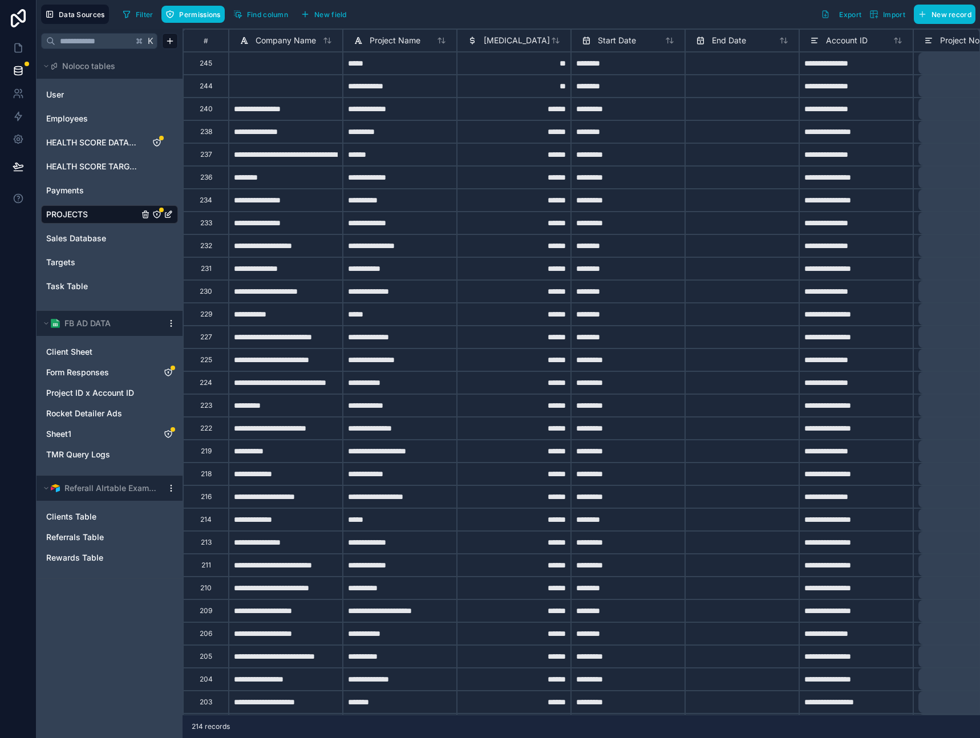
click at [406, 159] on div "******" at bounding box center [400, 154] width 114 height 23
click at [502, 80] on div "**" at bounding box center [514, 86] width 114 height 23
click at [20, 46] on icon at bounding box center [18, 48] width 7 height 9
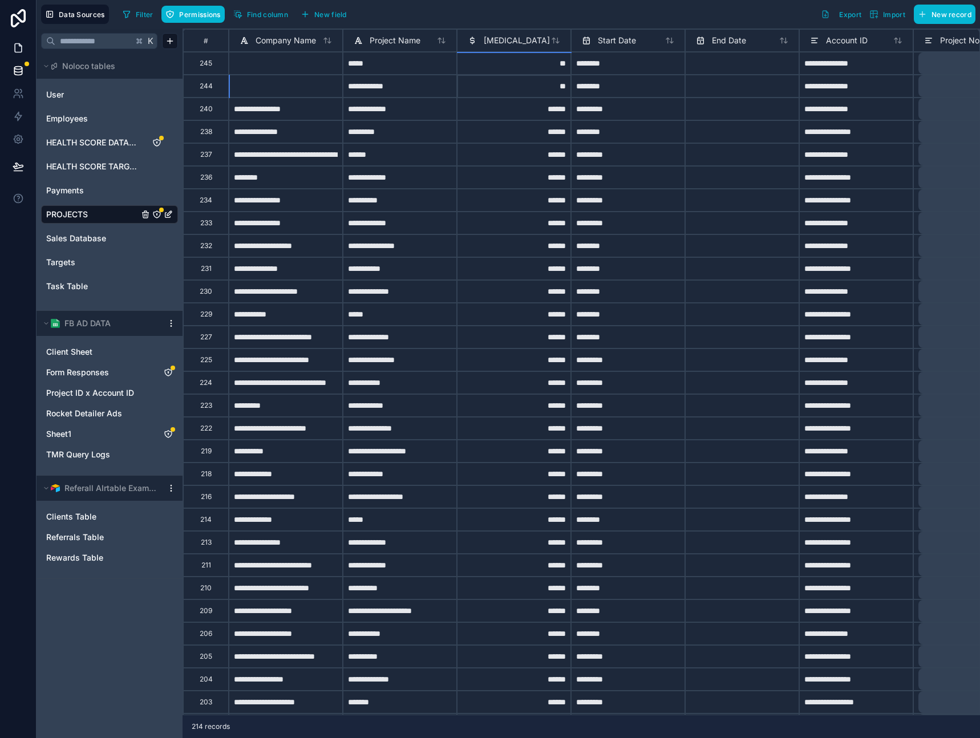
click at [20, 46] on icon at bounding box center [18, 48] width 7 height 9
